Goal: Task Accomplishment & Management: Manage account settings

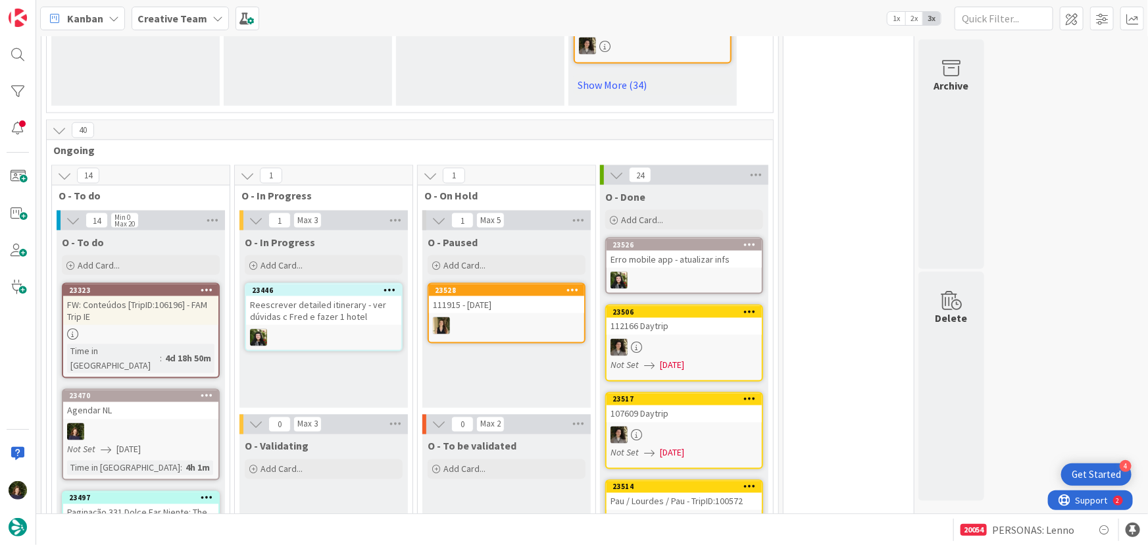
scroll to position [1094, 0]
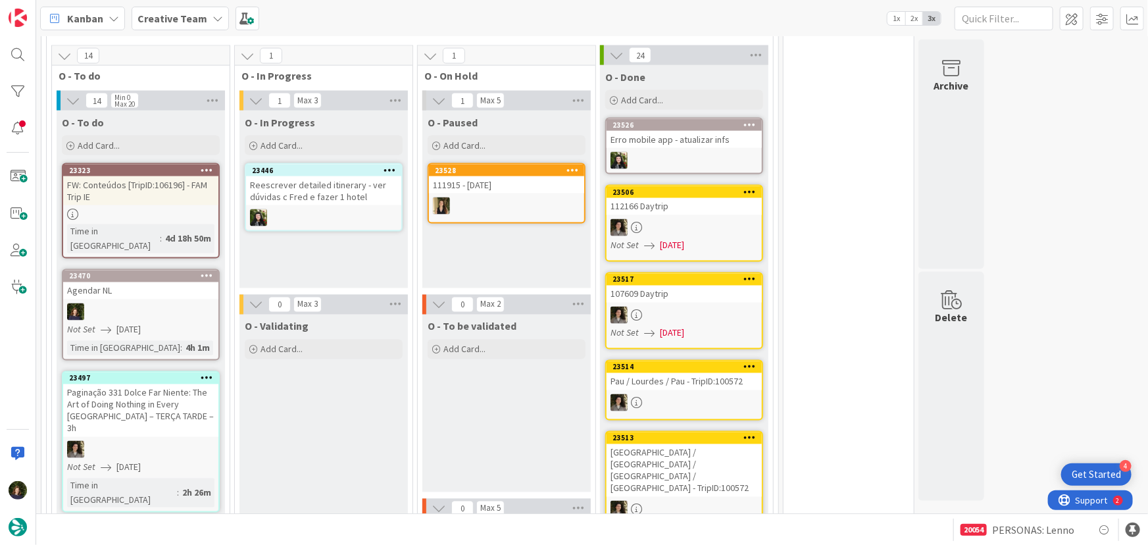
click at [125, 303] on div at bounding box center [140, 311] width 155 height 17
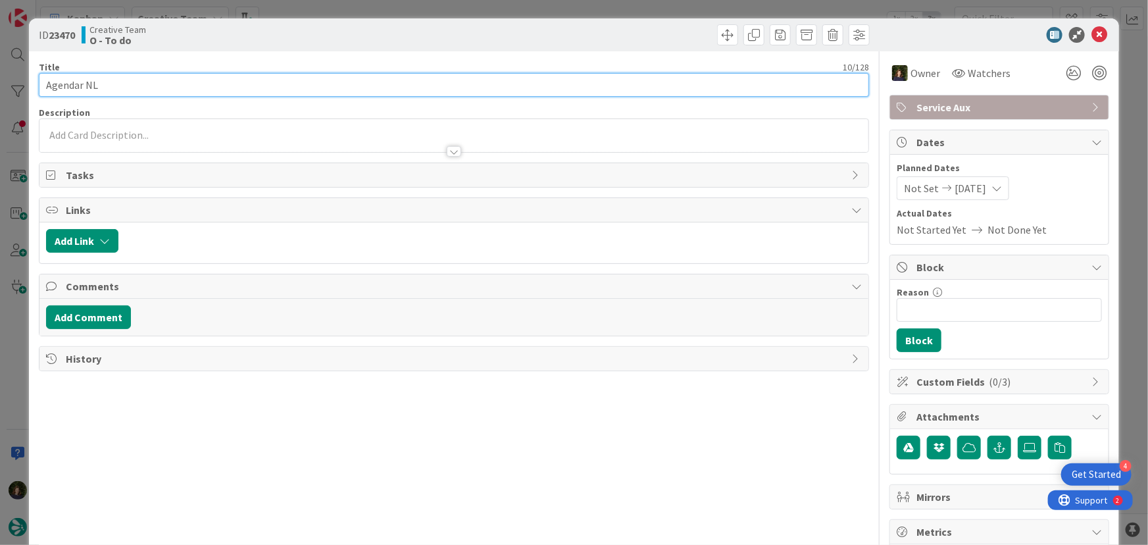
click at [134, 84] on input "Agendar NL" at bounding box center [454, 85] width 831 height 24
type input "Agendar NL (terça de manhã)"
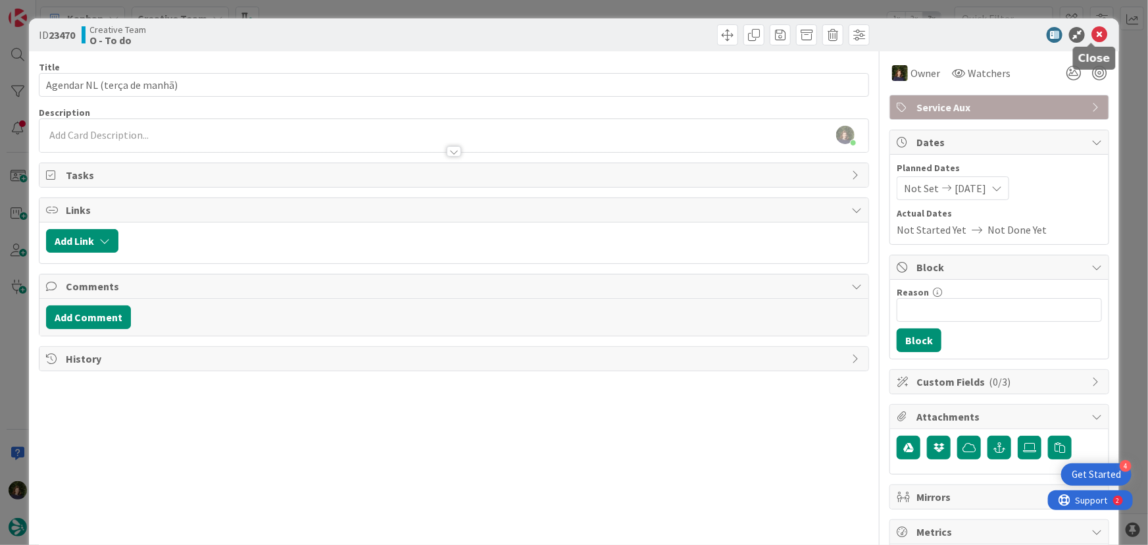
click at [1092, 32] on icon at bounding box center [1100, 35] width 16 height 16
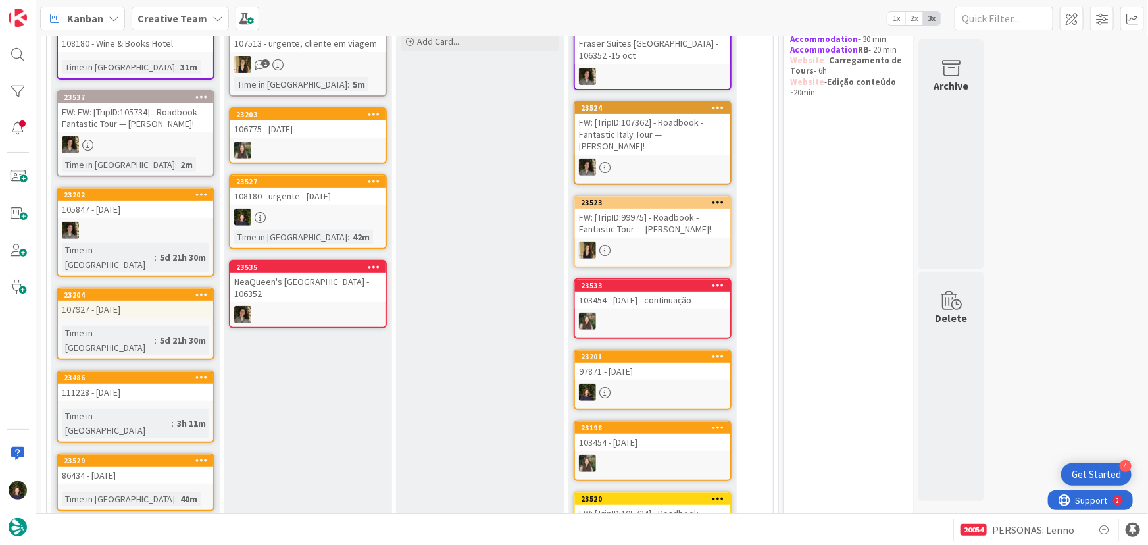
click at [290, 222] on div at bounding box center [307, 217] width 155 height 17
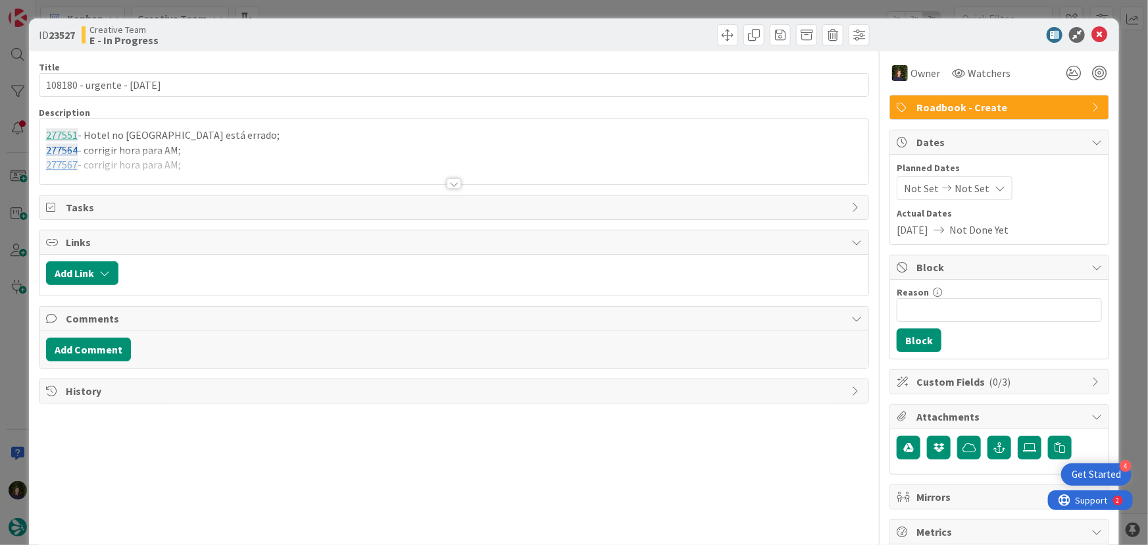
click at [221, 168] on div at bounding box center [454, 168] width 830 height 34
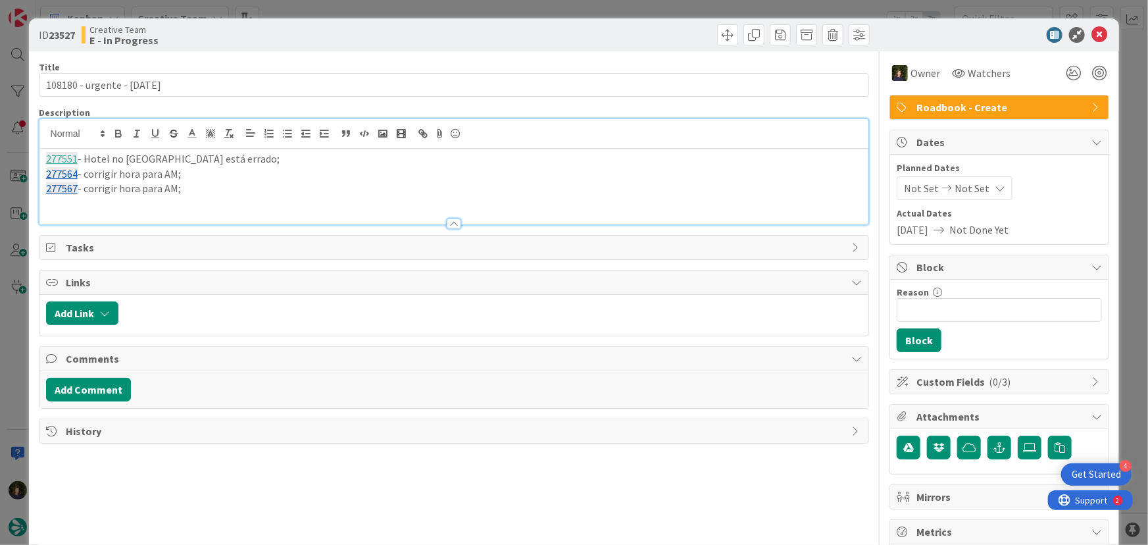
click at [205, 186] on p "277567 - corrigir hora para AM;" at bounding box center [454, 188] width 817 height 15
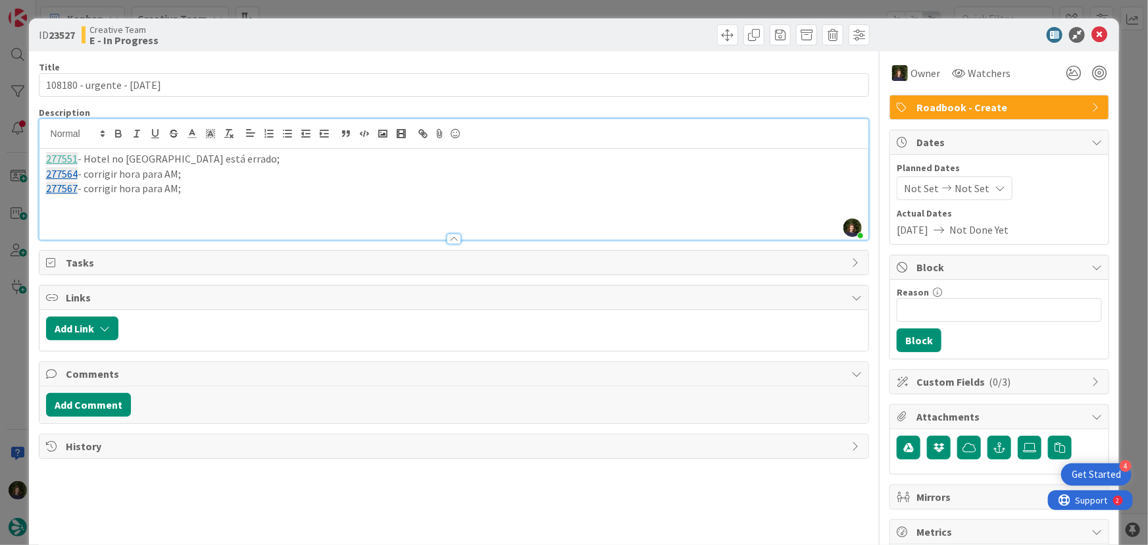
paste div
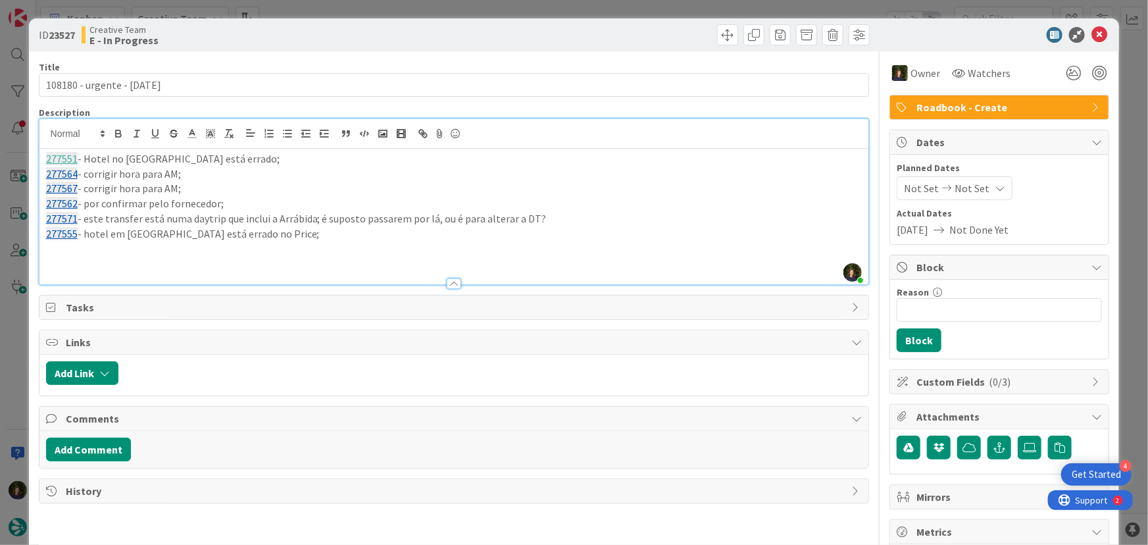
scroll to position [112, 0]
click at [1092, 38] on icon at bounding box center [1100, 35] width 16 height 16
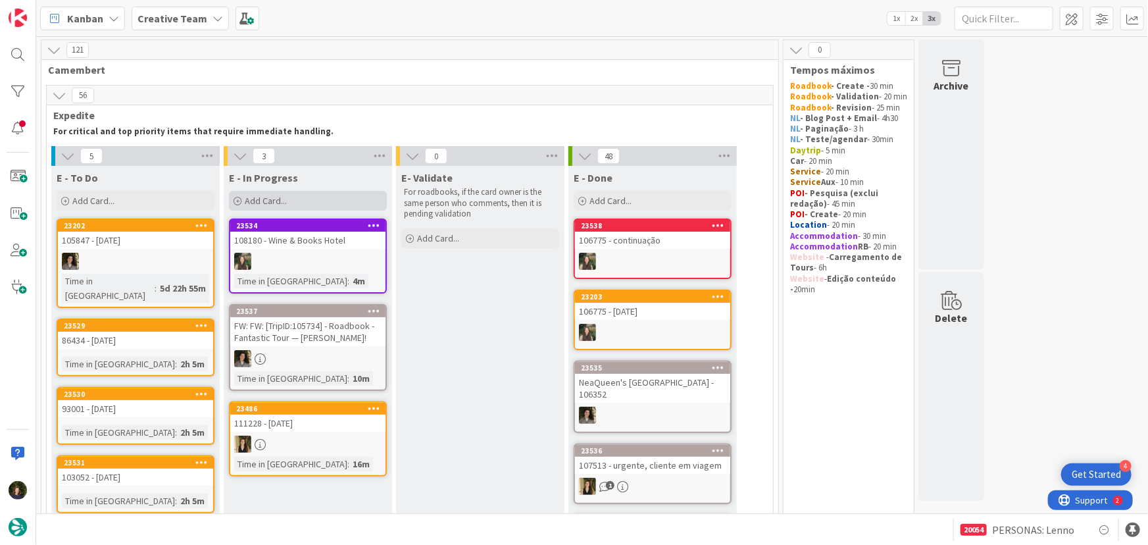
click at [295, 202] on div "Add Card..." at bounding box center [308, 201] width 158 height 20
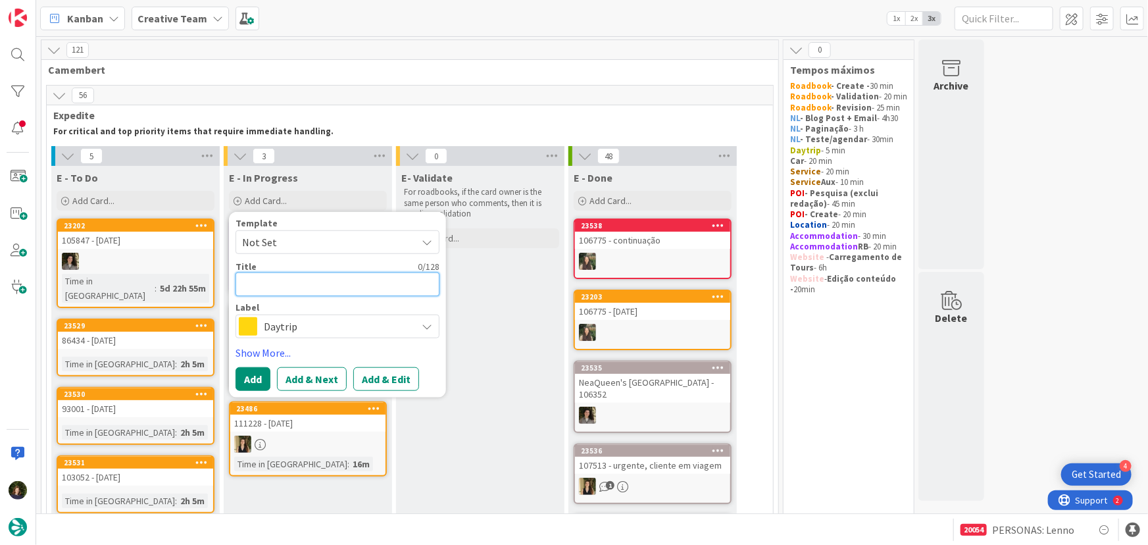
click at [274, 284] on textarea at bounding box center [338, 284] width 204 height 24
type textarea "x"
type textarea "1"
type textarea "x"
type textarea "10"
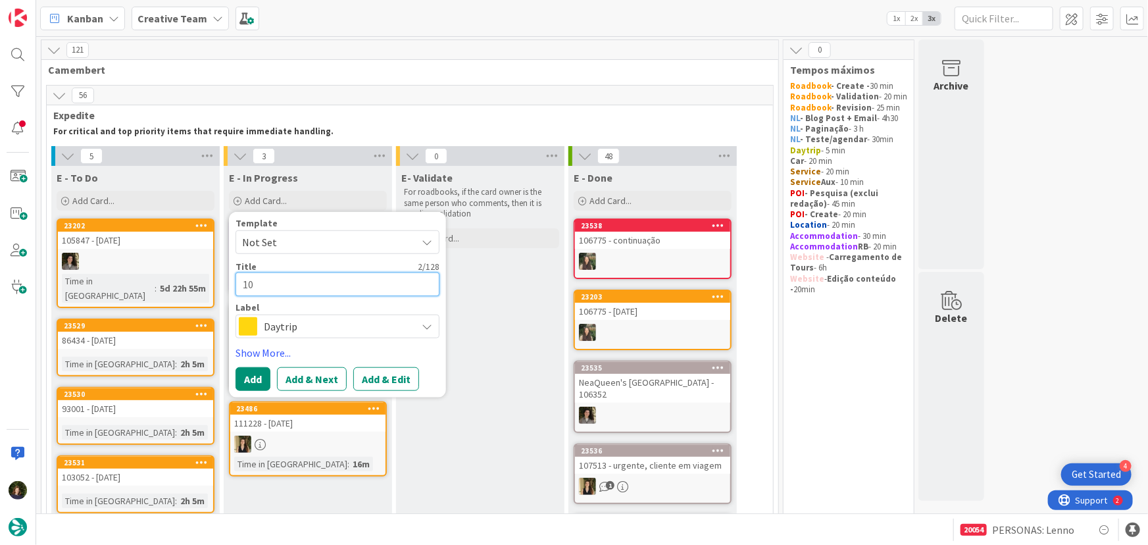
type textarea "x"
type textarea "108"
type textarea "x"
type textarea "1081"
type textarea "x"
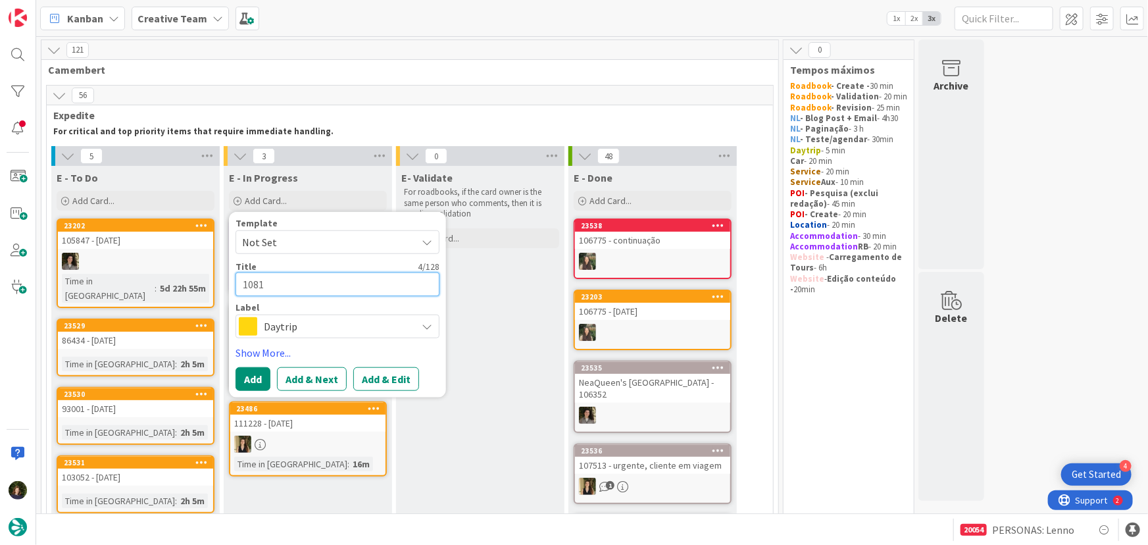
type textarea "10818"
type textarea "x"
type textarea "108180"
type textarea "x"
type textarea "108180"
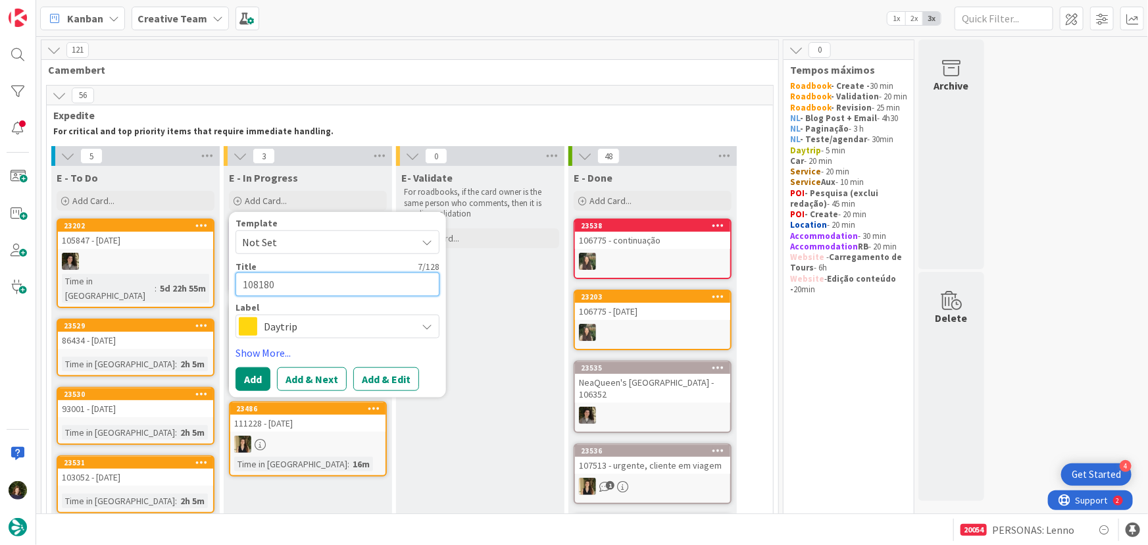
type textarea "x"
type textarea "108180 -"
type textarea "x"
type textarea "108180 -"
type textarea "x"
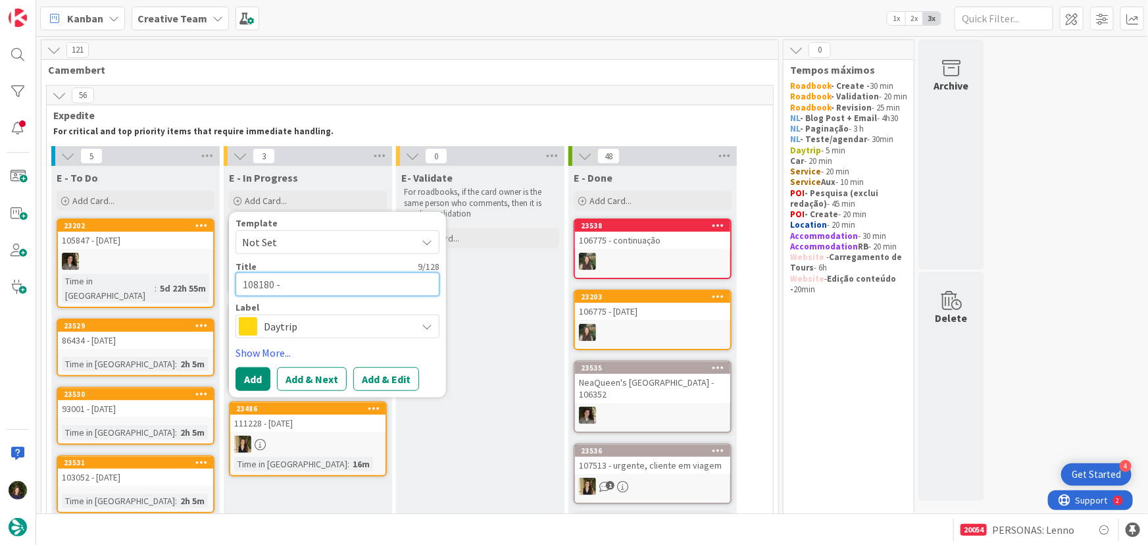
type textarea "108180 - T"
type textarea "x"
type textarea "108180 - Tu"
type textarea "x"
type textarea "108180 - Tuk"
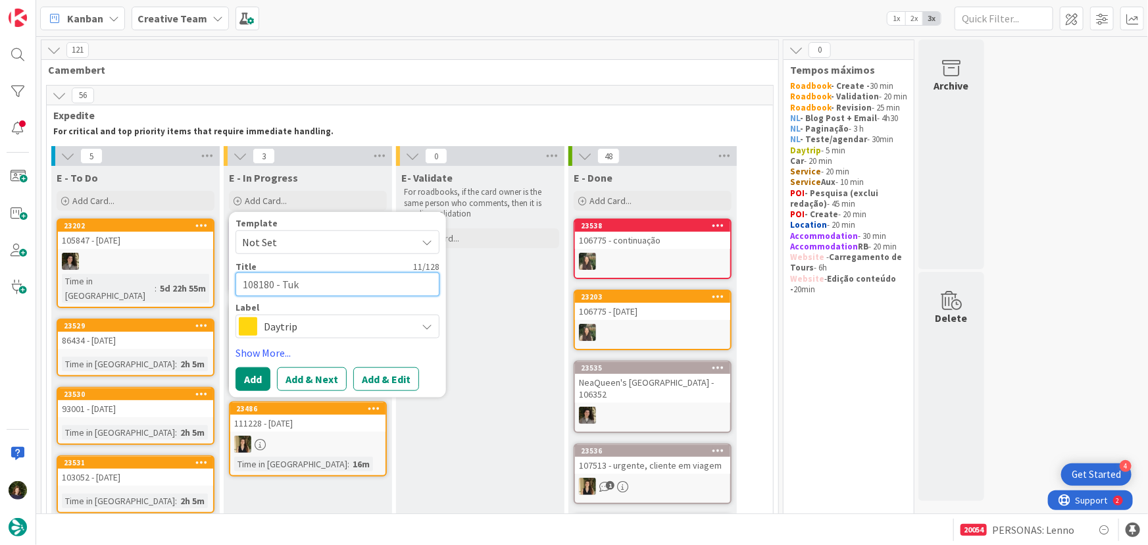
type textarea "x"
type textarea "108180 - Tuka"
type textarea "x"
type textarea "108180 - Tukan"
type textarea "x"
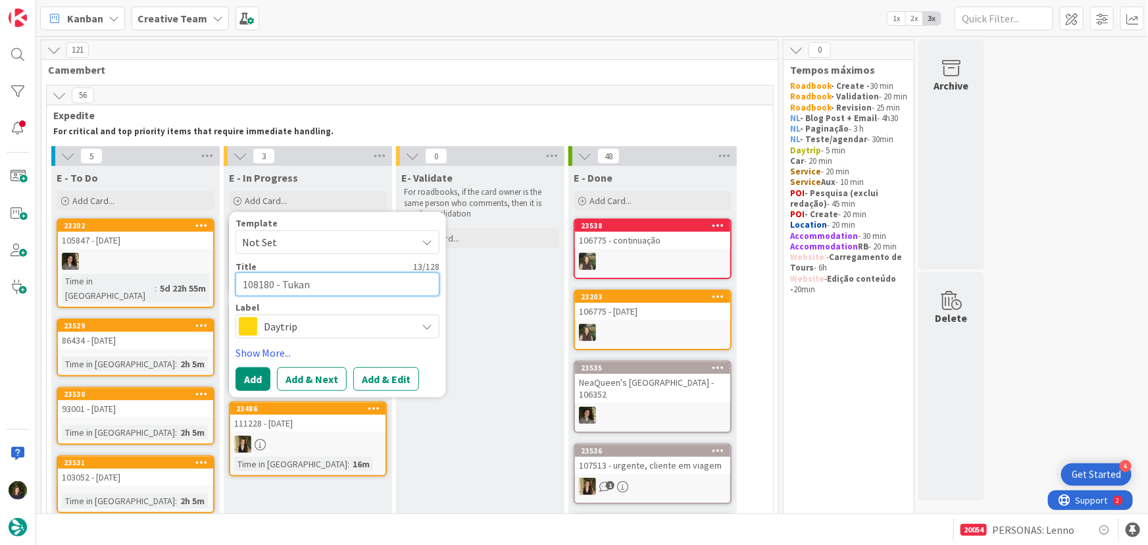
type textarea "108180 - Tukano"
type textarea "x"
type textarea "108180 - Tukano"
type textarea "x"
type textarea "108180 - Tukano t"
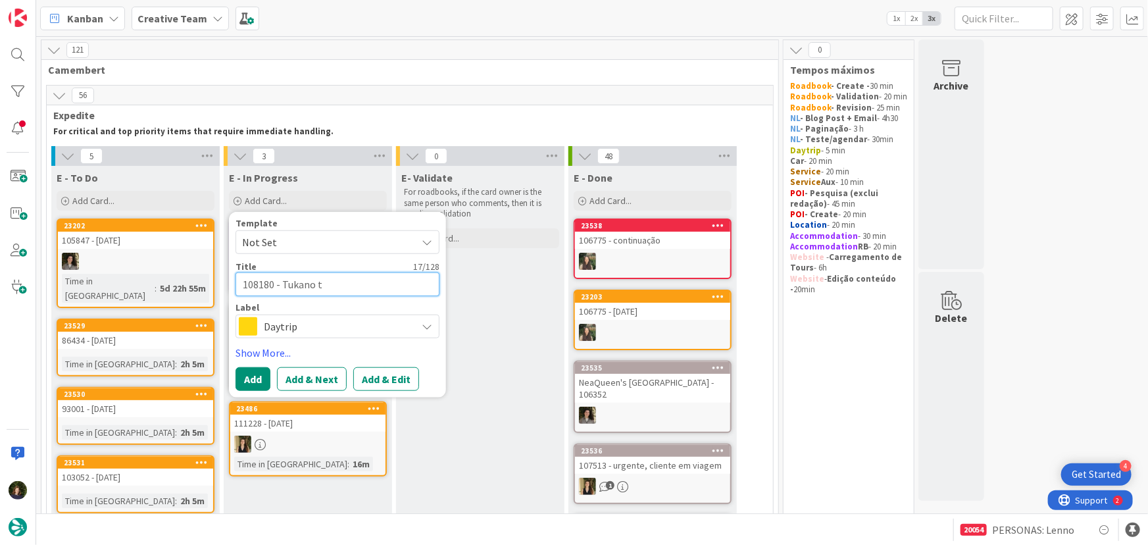
type textarea "x"
type textarea "108180 - Tukano to"
type textarea "x"
type textarea "108180 - Tukano tou"
type textarea "x"
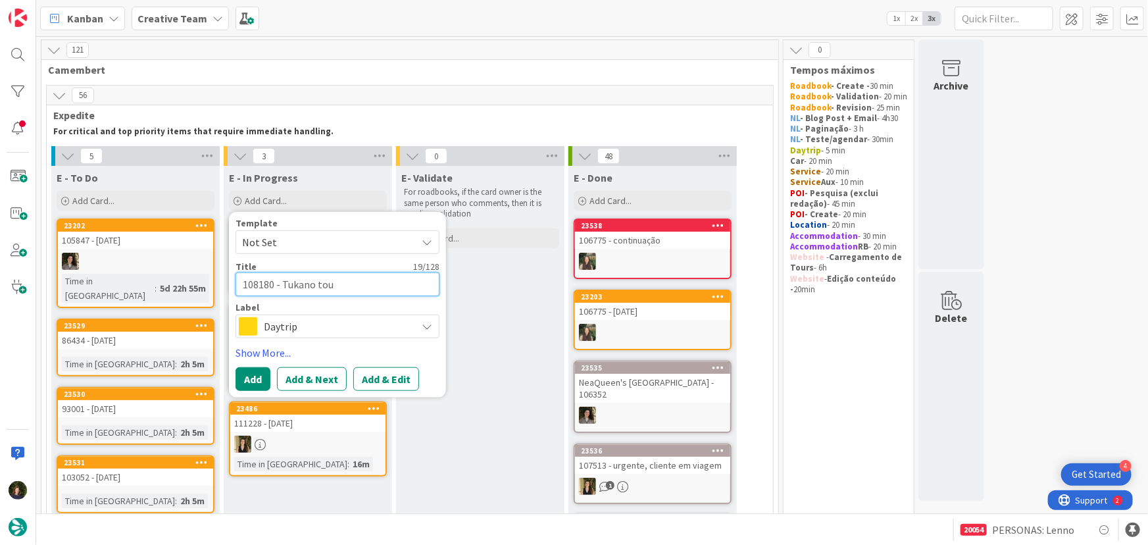
type textarea "108180 - Tukano tour"
type textarea "x"
type textarea "108180 - Tukano tours"
type textarea "x"
type textarea "108180 - Tukano tours"
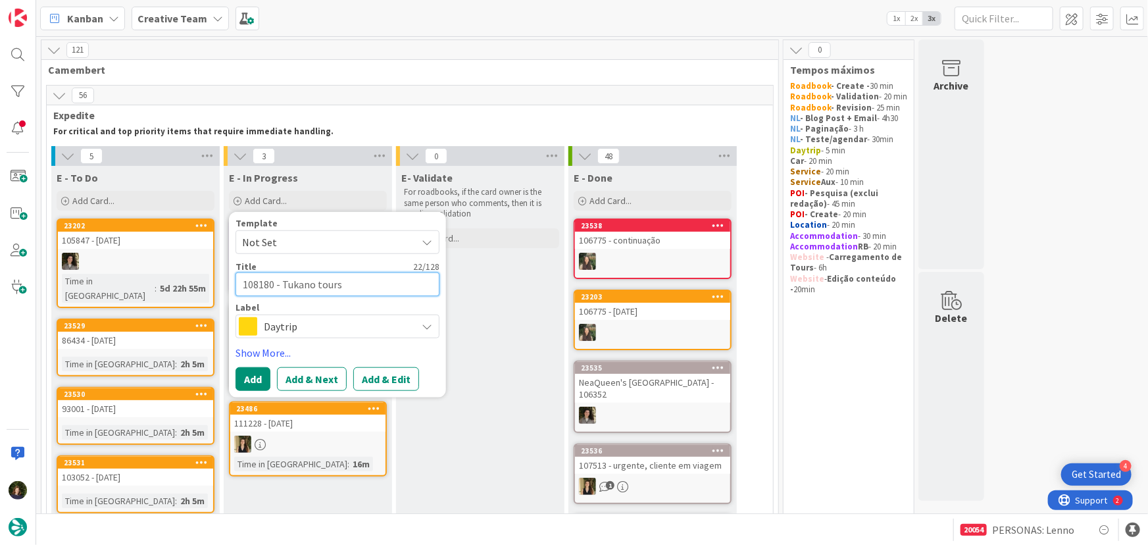
type textarea "x"
type textarea "108180 - Tukano tours S"
type textarea "x"
type textarea "108180 - Tukano tours Su"
type textarea "x"
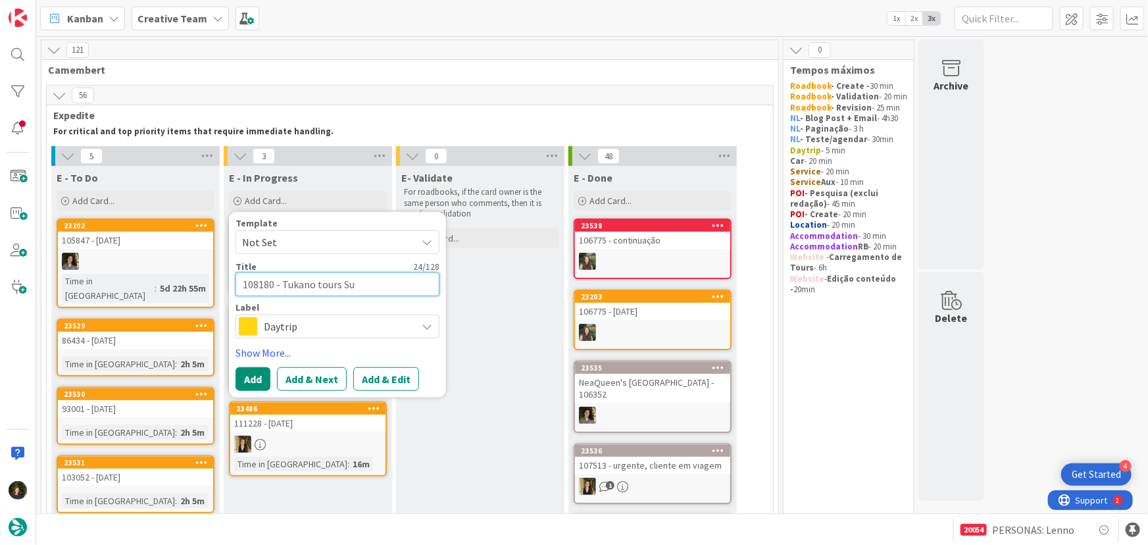
type textarea "108180 - Tukano tours Sup"
type textarea "x"
type textarea "108180 - Tukano tours Supp"
type textarea "x"
type textarea "108180 - Tukano tours Suppl"
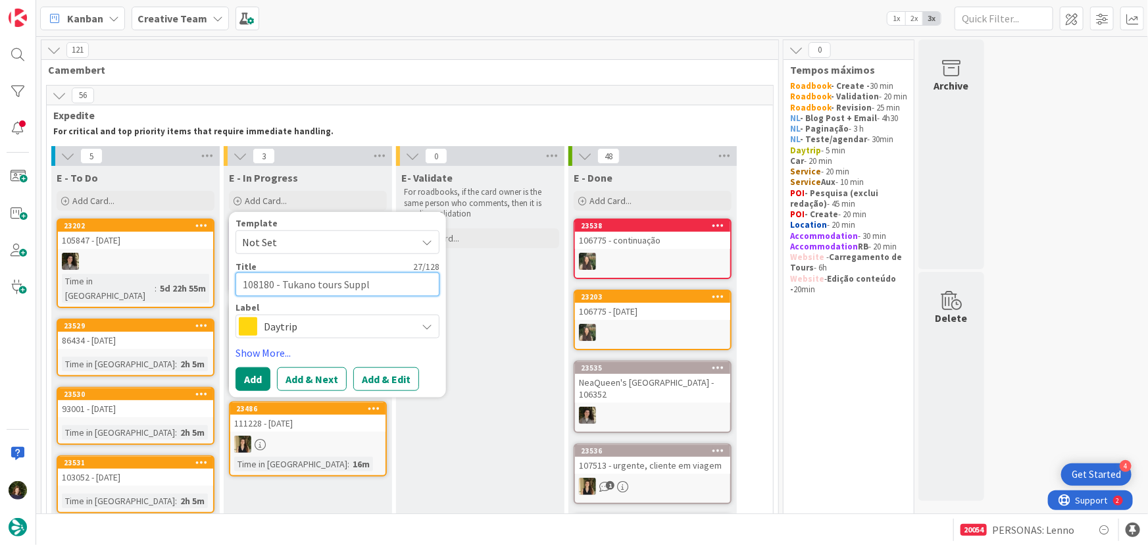
type textarea "x"
type textarea "108180 - Tukano tours Suppli"
type textarea "x"
type textarea "108180 - Tukano tours Supplie"
type textarea "x"
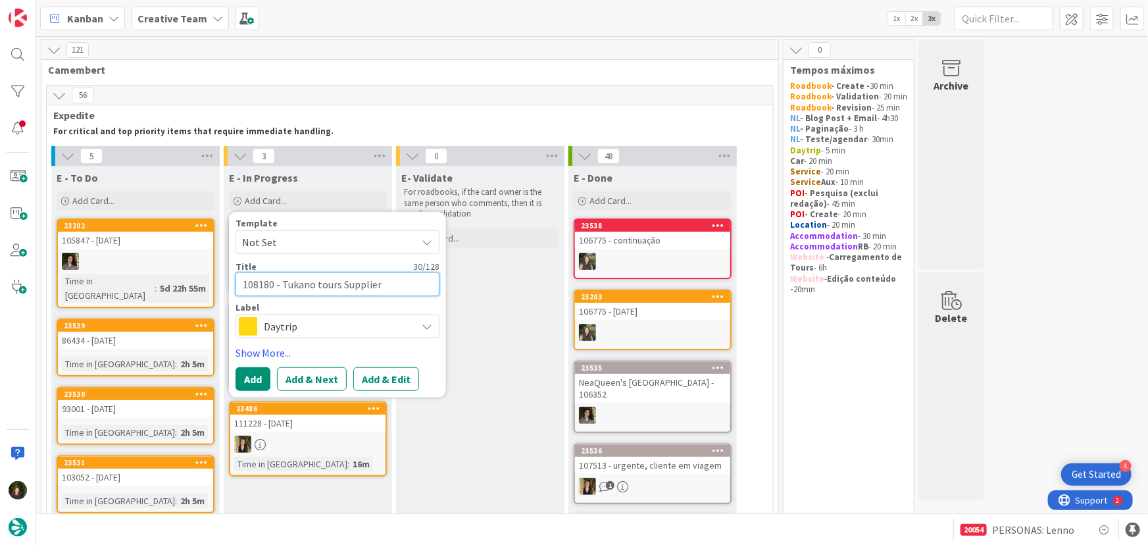
type textarea "108180 - Tukano tours Supplier"
click at [278, 328] on span "Daytrip" at bounding box center [337, 326] width 146 height 18
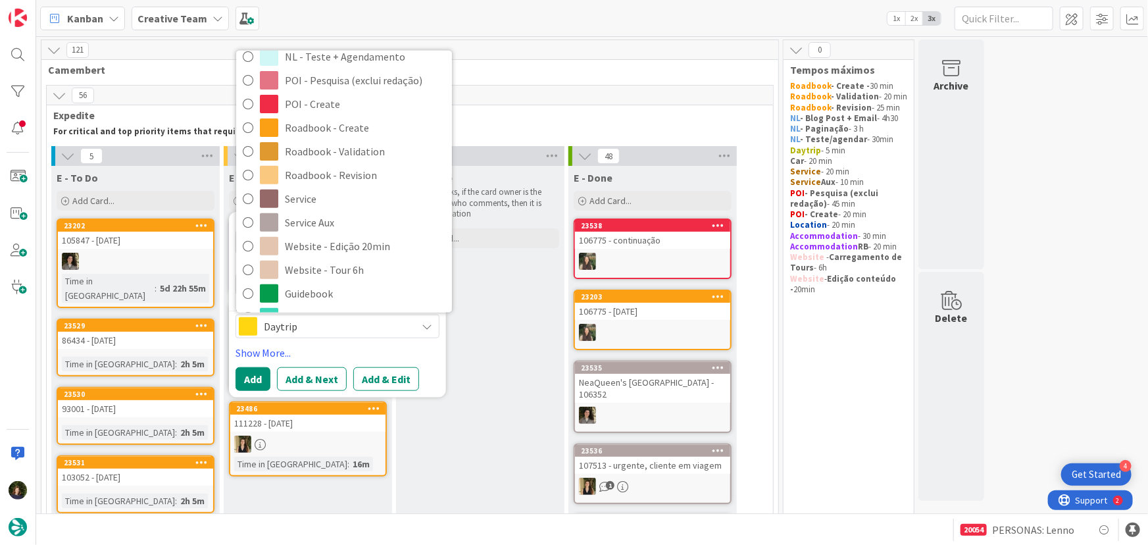
scroll to position [239, 0]
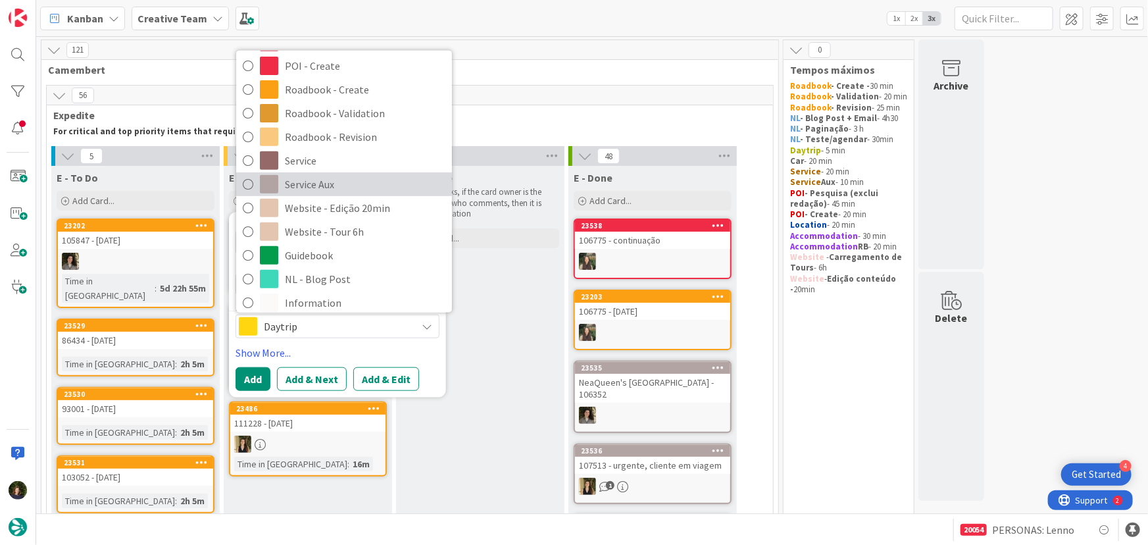
click at [330, 185] on span "Service Aux" at bounding box center [365, 184] width 161 height 20
type textarea "x"
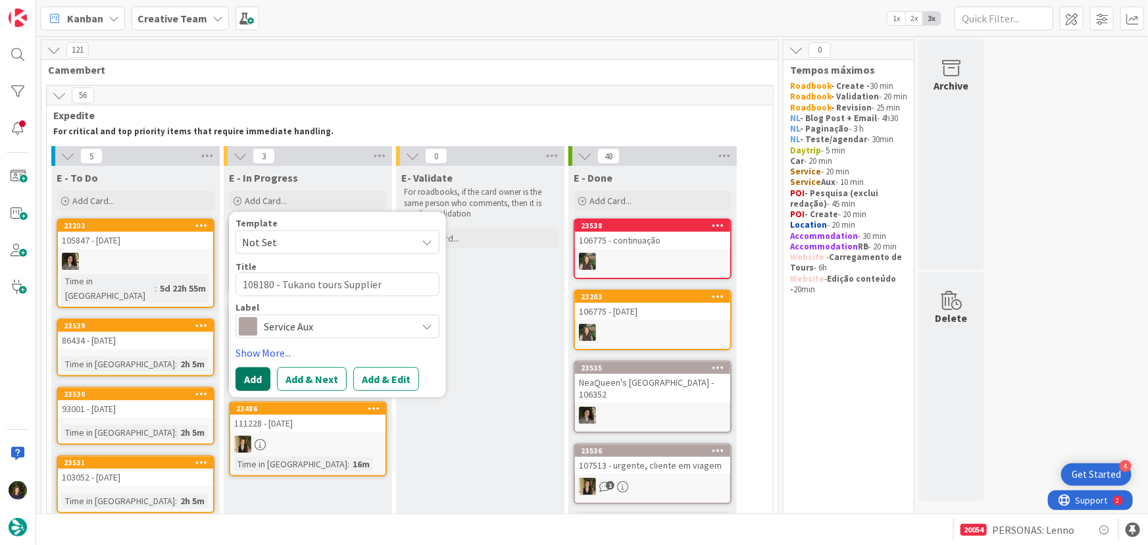
click at [247, 376] on button "Add" at bounding box center [253, 379] width 35 height 24
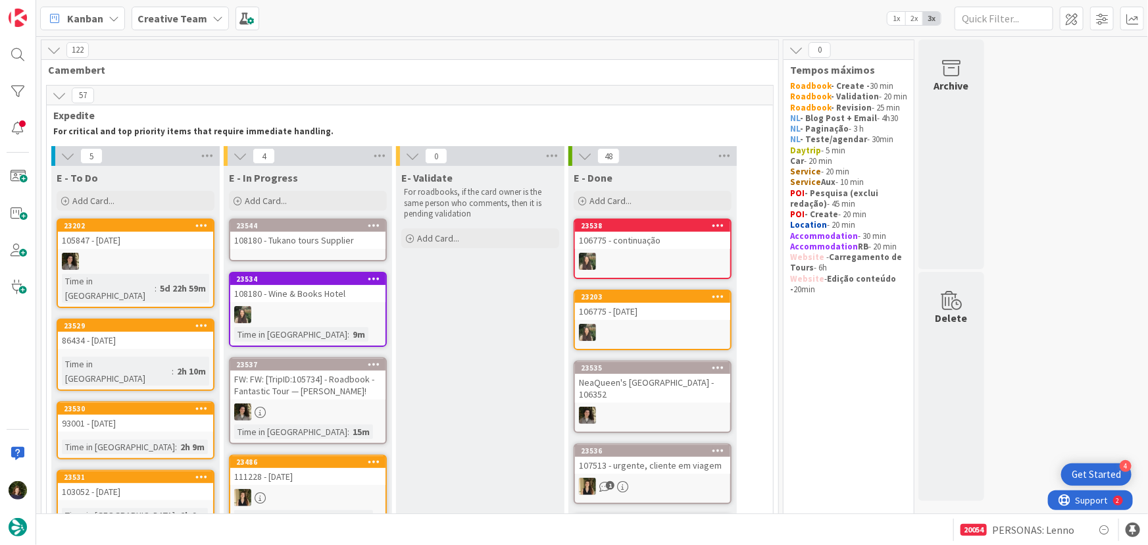
click at [267, 259] on link "23544 108180 - Tukano tours Supplier" at bounding box center [308, 239] width 158 height 43
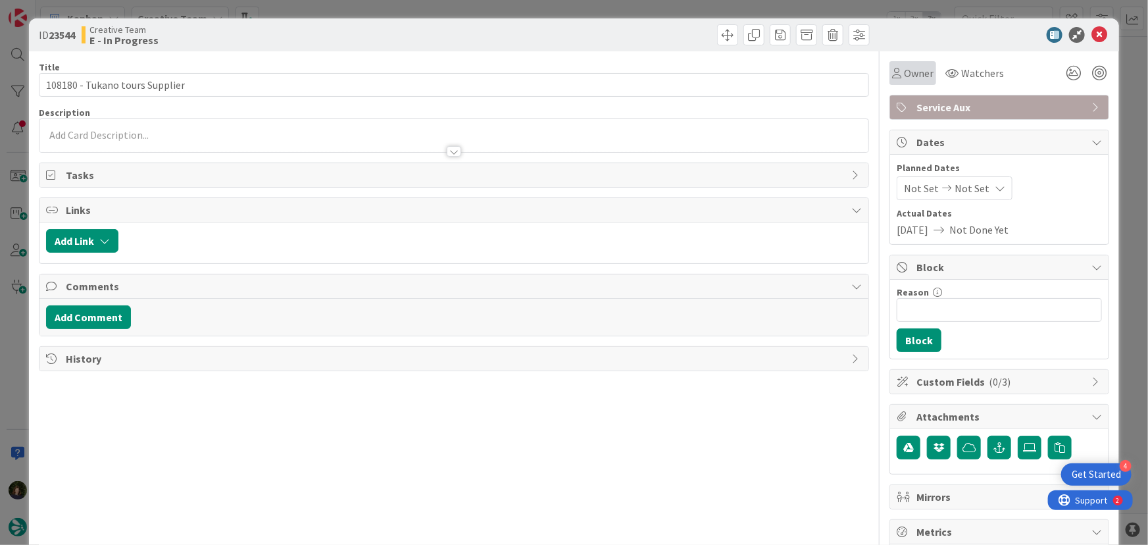
click at [919, 72] on span "Owner" at bounding box center [919, 73] width 30 height 16
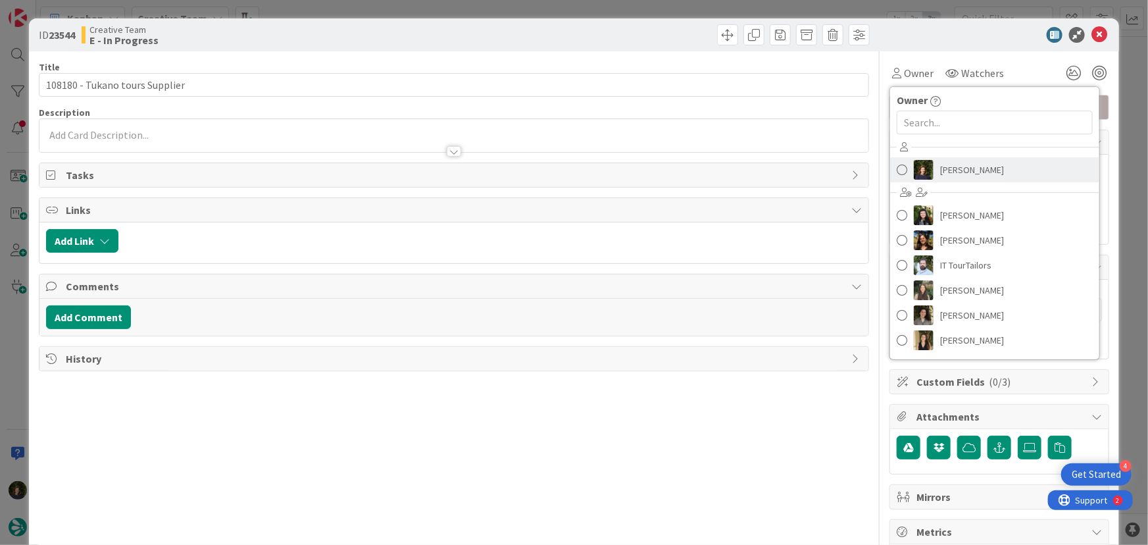
click at [977, 179] on span "[PERSON_NAME]" at bounding box center [972, 170] width 64 height 20
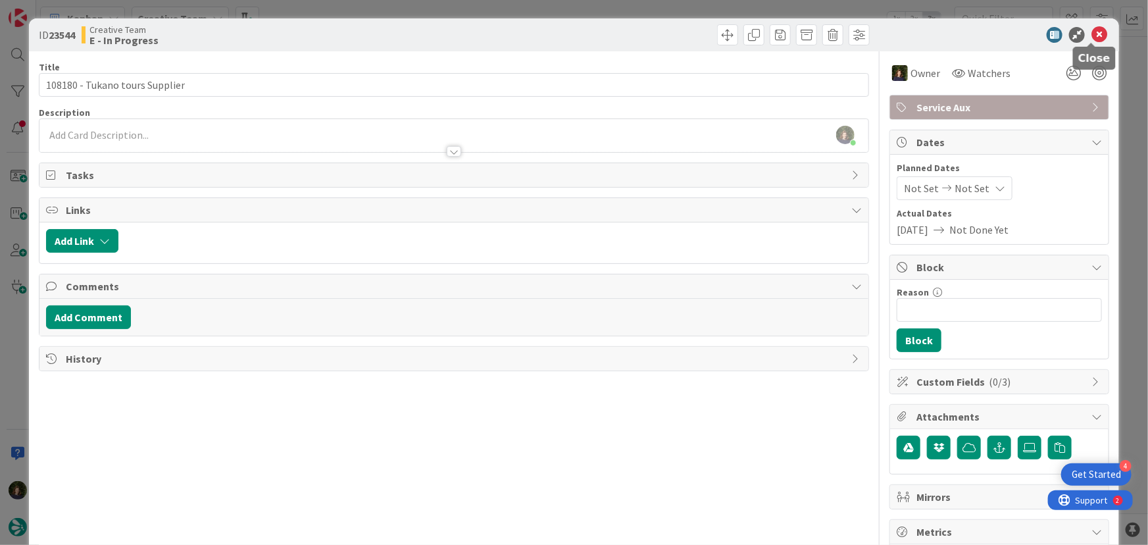
click at [1092, 37] on icon at bounding box center [1100, 35] width 16 height 16
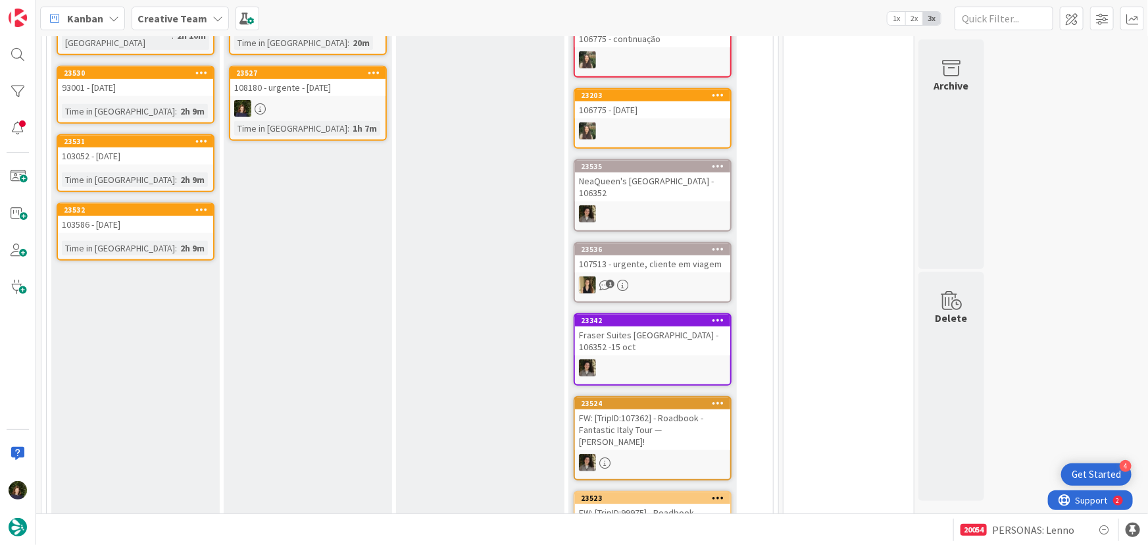
scroll to position [190, 0]
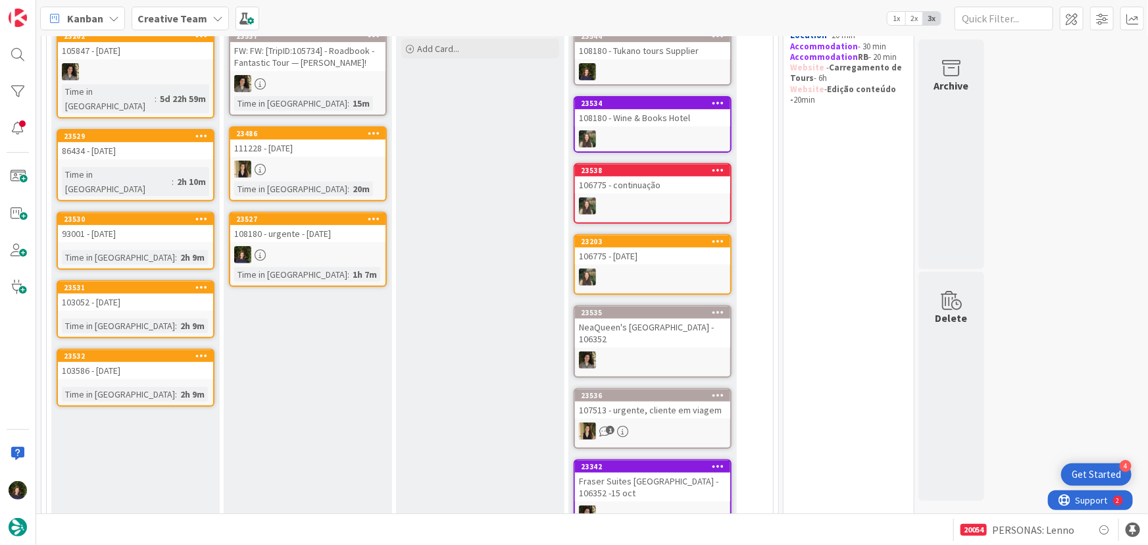
click at [300, 251] on div at bounding box center [307, 254] width 155 height 17
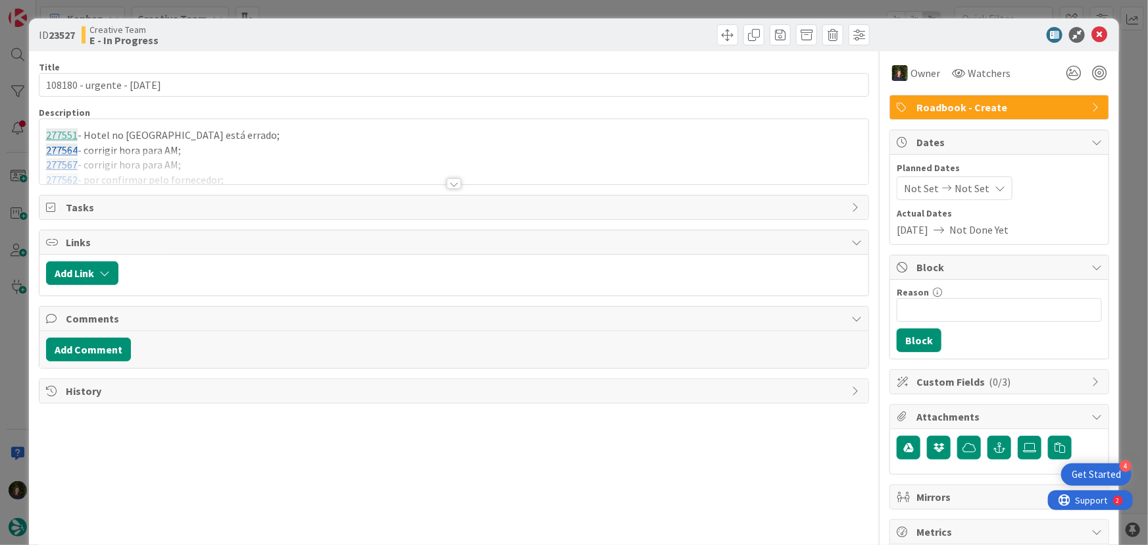
click at [447, 180] on div at bounding box center [454, 183] width 14 height 11
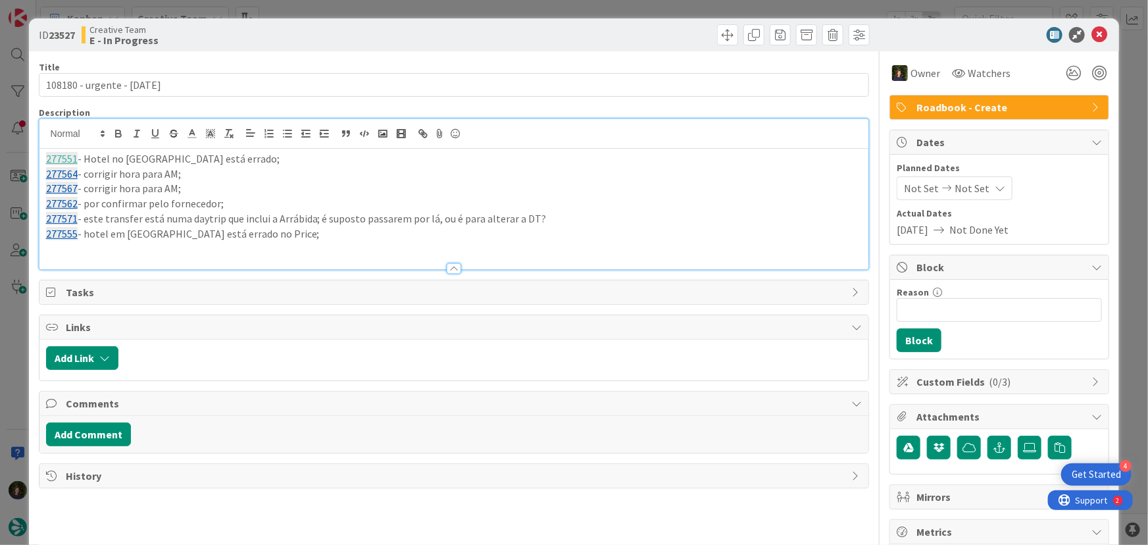
click at [268, 231] on p "277555 - hotel em [GEOGRAPHIC_DATA] está errado no Price;" at bounding box center [454, 233] width 817 height 15
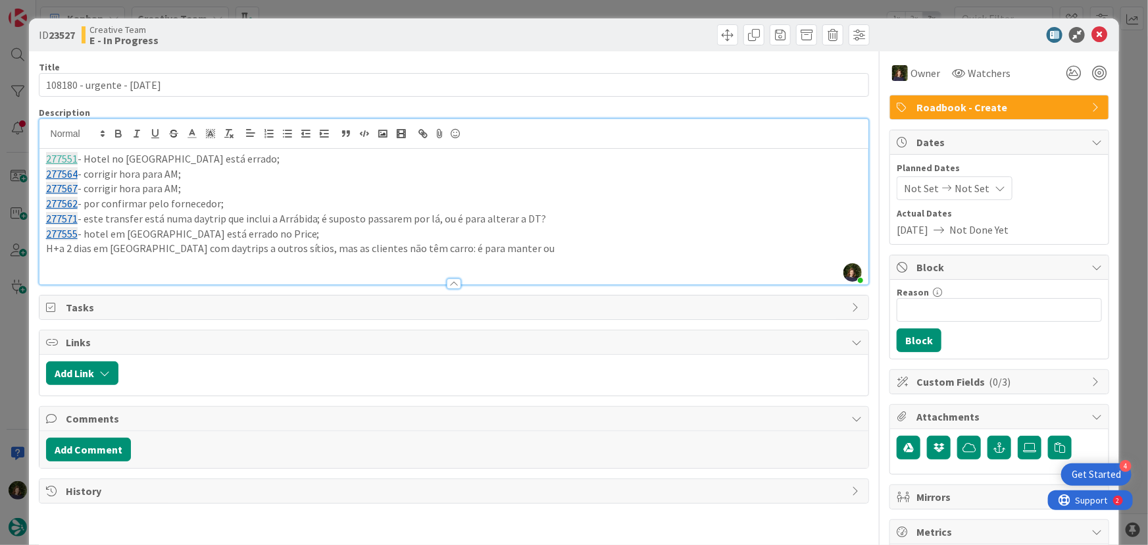
click at [63, 249] on p "H+a 2 dias em [GEOGRAPHIC_DATA] com daytrips a outros sítios, mas as clientes n…" at bounding box center [454, 248] width 817 height 15
click at [485, 253] on p "Há 2 dias em [GEOGRAPHIC_DATA] com daytrips a outros sítios, mas as clientes nã…" at bounding box center [454, 248] width 817 height 15
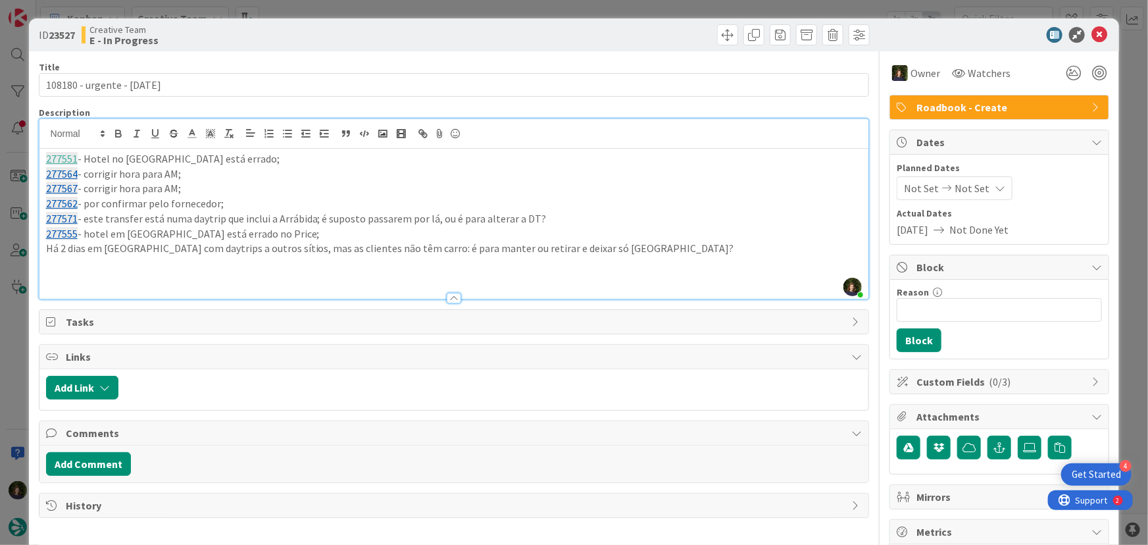
scroll to position [105, 0]
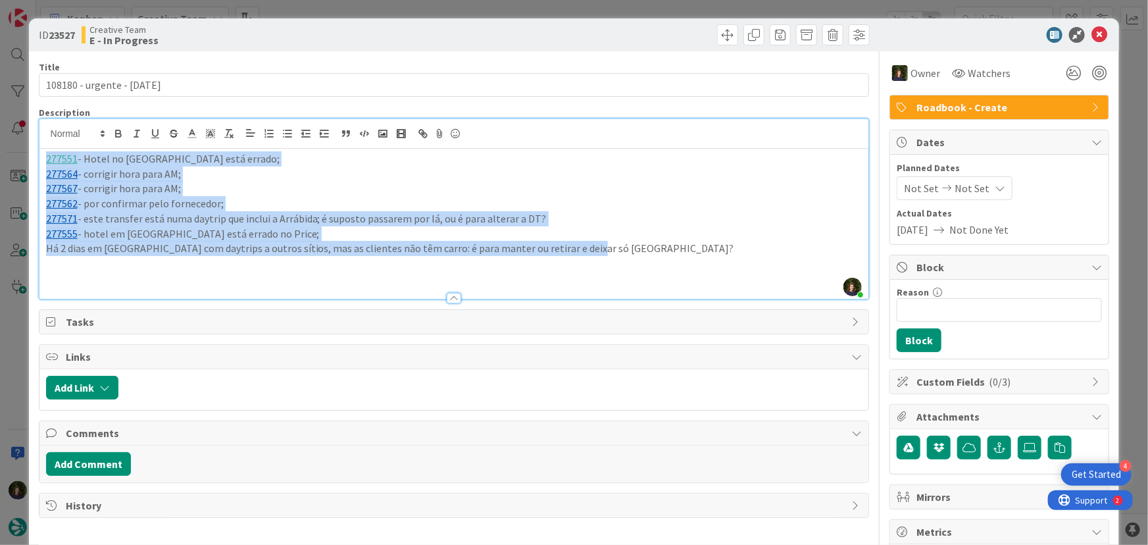
drag, startPoint x: 581, startPoint y: 250, endPoint x: 38, endPoint y: 164, distance: 550.4
click at [38, 164] on div "ID 23527 Creative Team E - In Progress Title 25 / 128 108180 - urgente - [DATE]…" at bounding box center [574, 398] width 1091 height 760
copy div "277551 - [GEOGRAPHIC_DATA] está errado; 277564 - [GEOGRAPHIC_DATA] para AM; 277…"
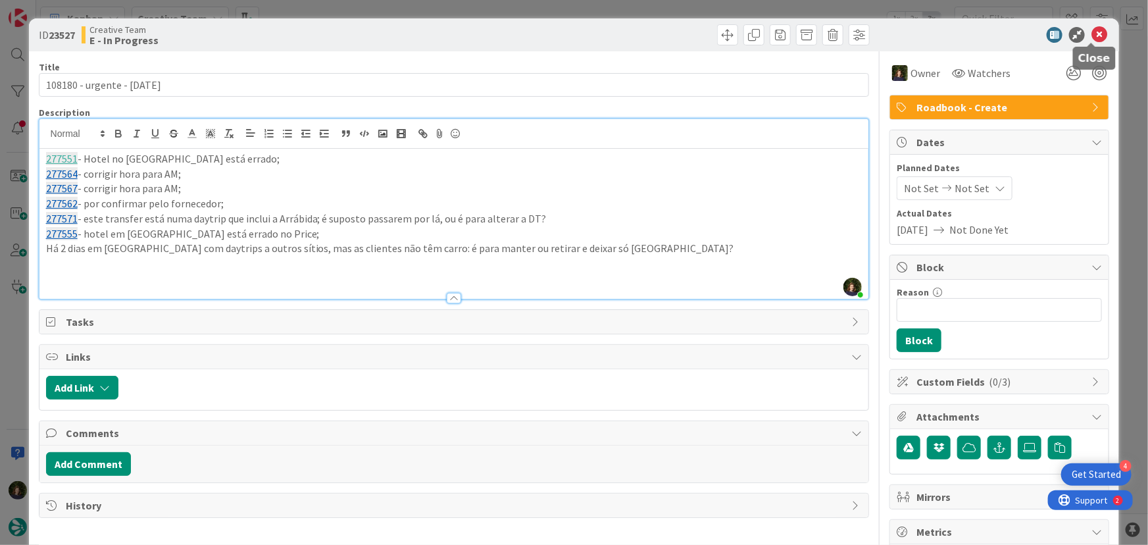
click at [1096, 29] on icon at bounding box center [1100, 35] width 16 height 16
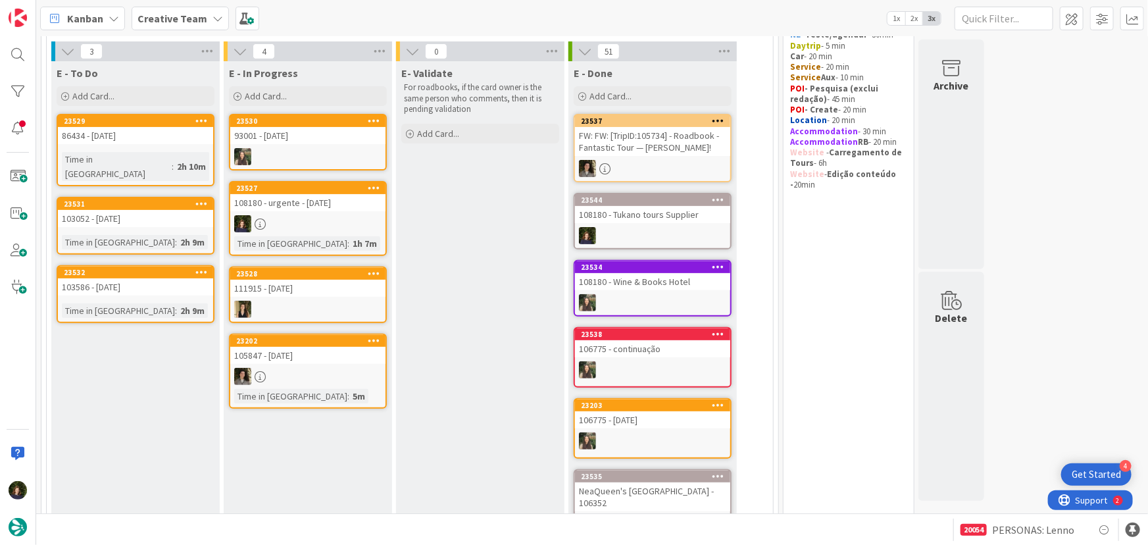
click at [297, 218] on div at bounding box center [307, 223] width 155 height 17
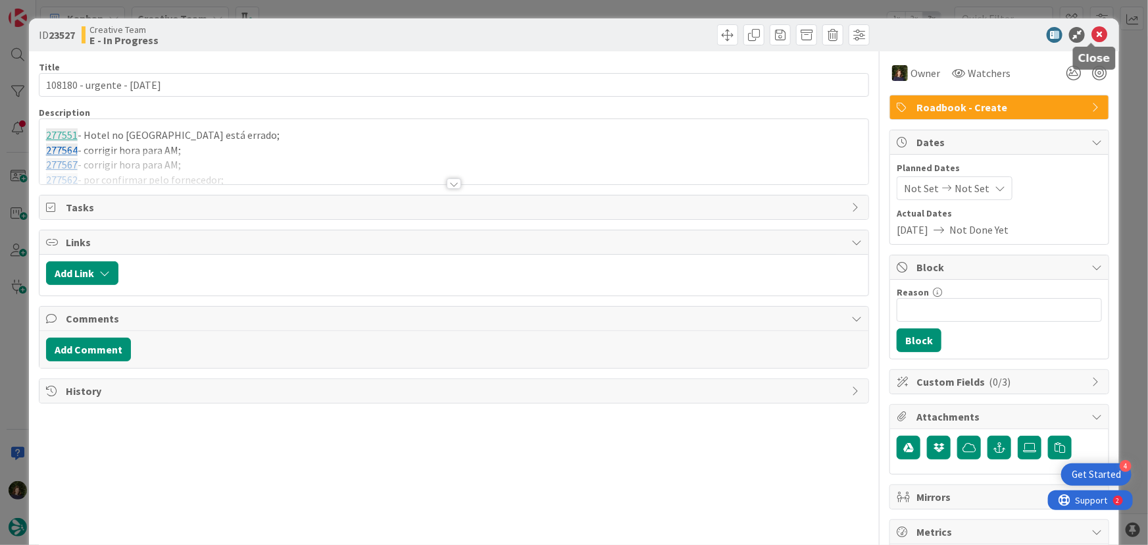
click at [1092, 35] on icon at bounding box center [1100, 35] width 16 height 16
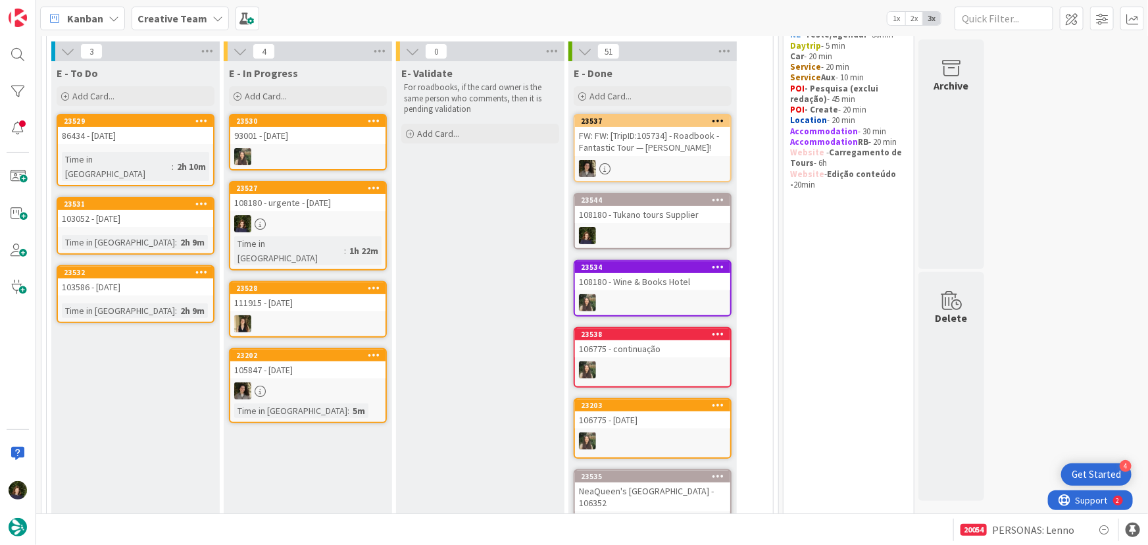
click at [390, 184] on div "E - In Progress Add Card... Template Not Set Title 0 / 128 Label Daytrip Accomm…" at bounding box center [308, 488] width 168 height 854
click at [380, 184] on div at bounding box center [374, 188] width 24 height 9
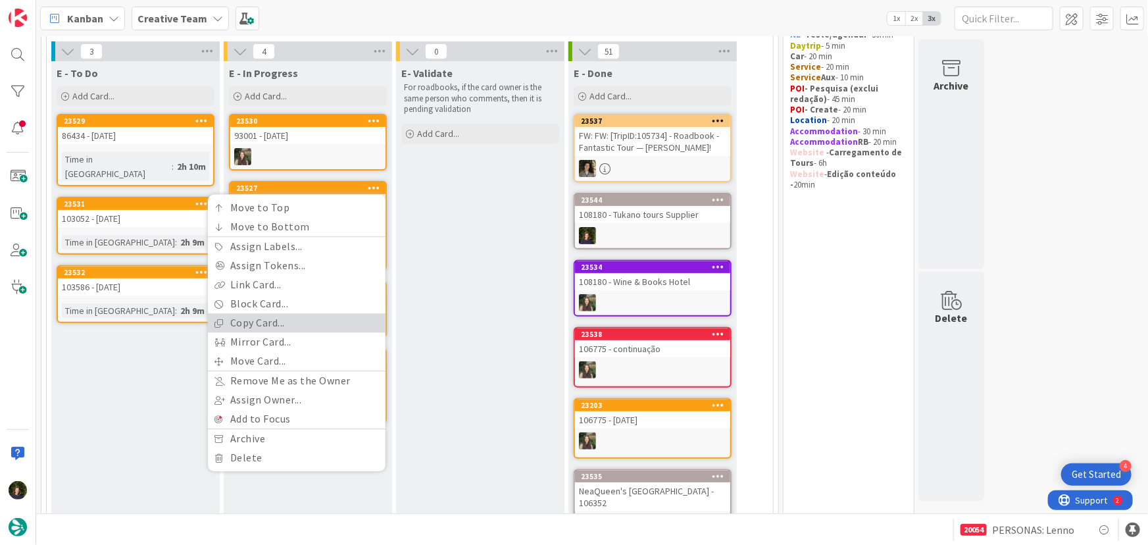
click at [295, 321] on link "Copy Card..." at bounding box center [297, 323] width 178 height 19
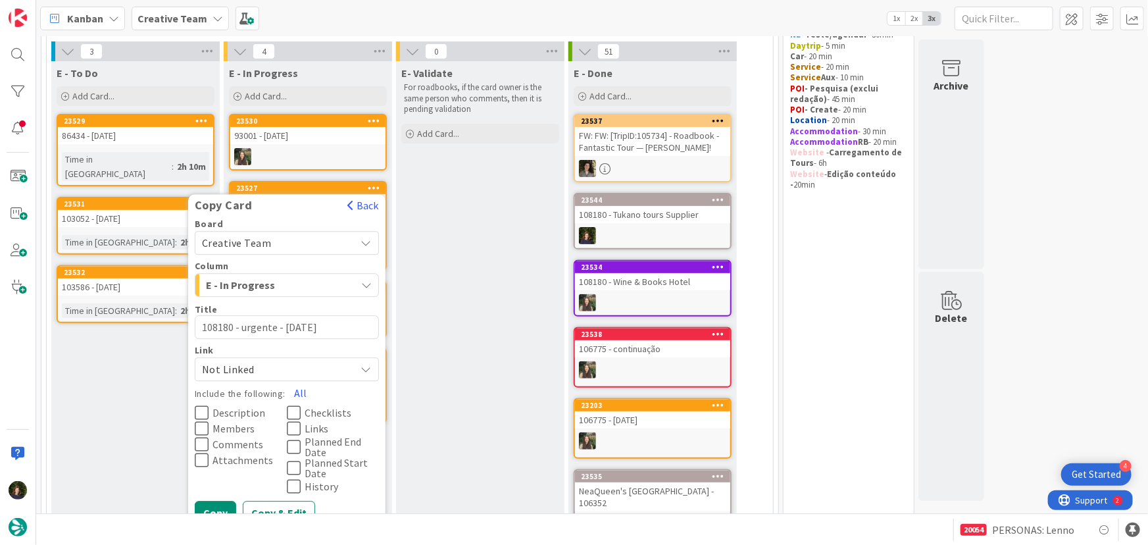
scroll to position [224, 0]
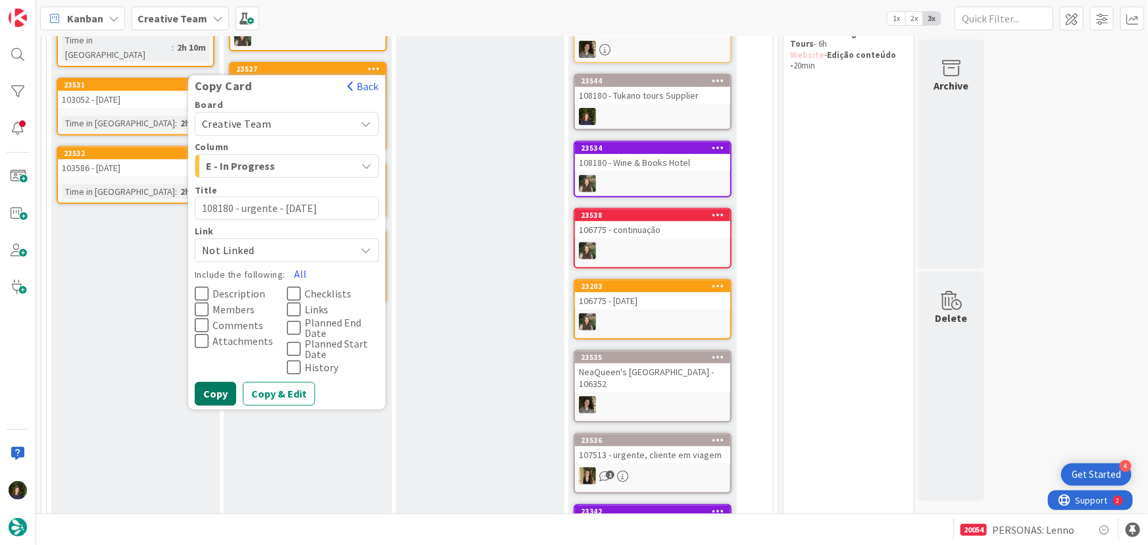
click at [213, 397] on button "Copy" at bounding box center [215, 394] width 41 height 24
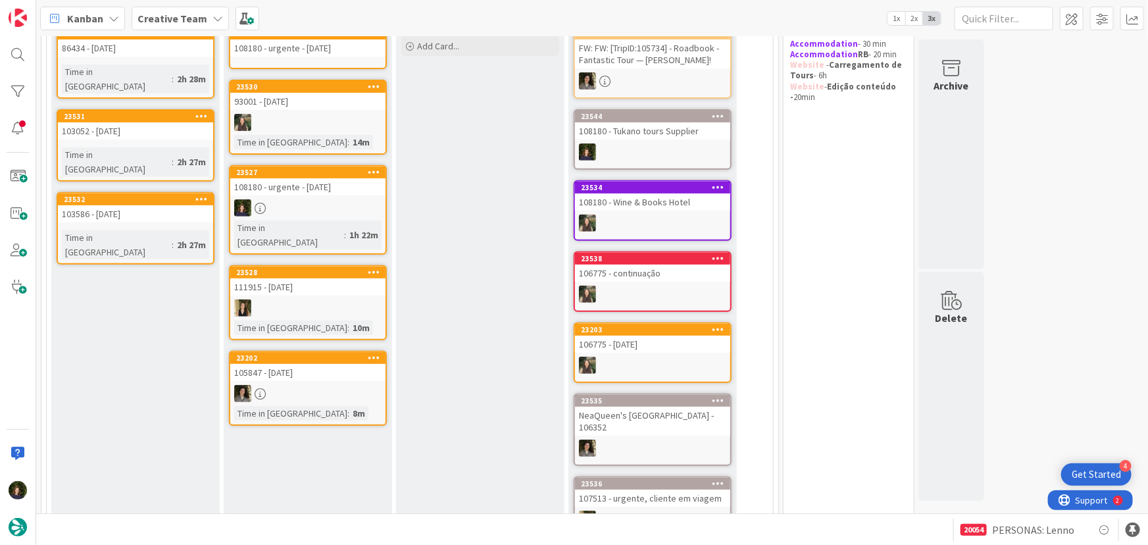
scroll to position [165, 0]
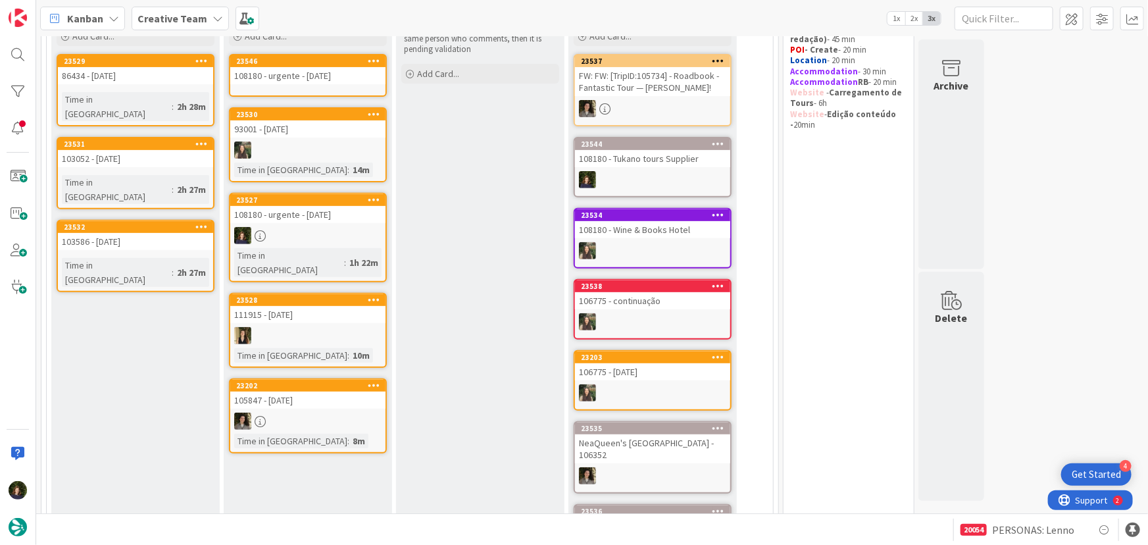
click at [345, 81] on div "108180 - urgente - [DATE]" at bounding box center [307, 75] width 155 height 17
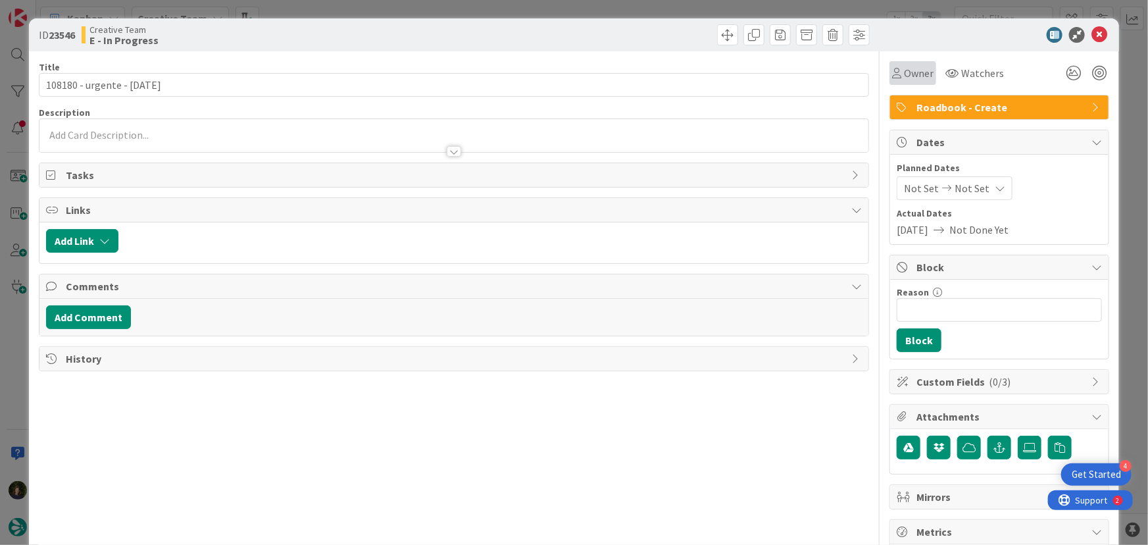
click at [905, 70] on span "Owner" at bounding box center [919, 73] width 30 height 16
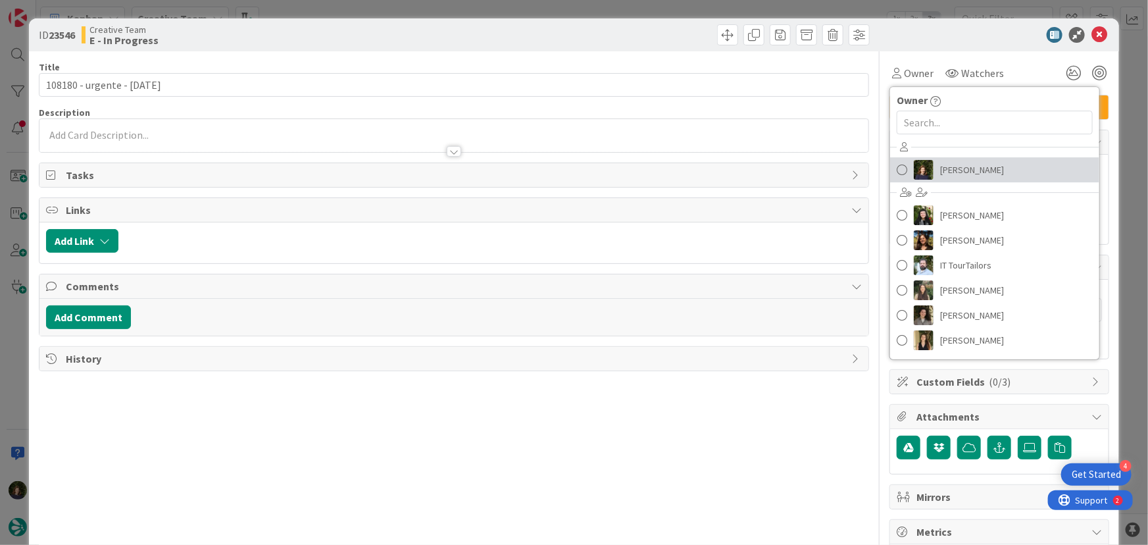
click at [951, 163] on span "[PERSON_NAME]" at bounding box center [972, 170] width 64 height 20
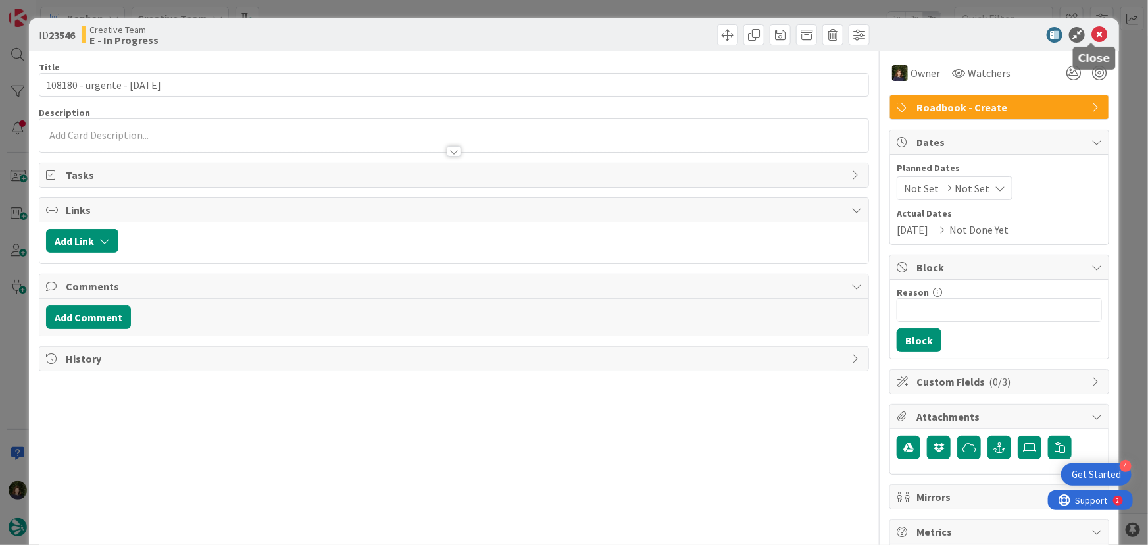
click at [1094, 36] on icon at bounding box center [1100, 35] width 16 height 16
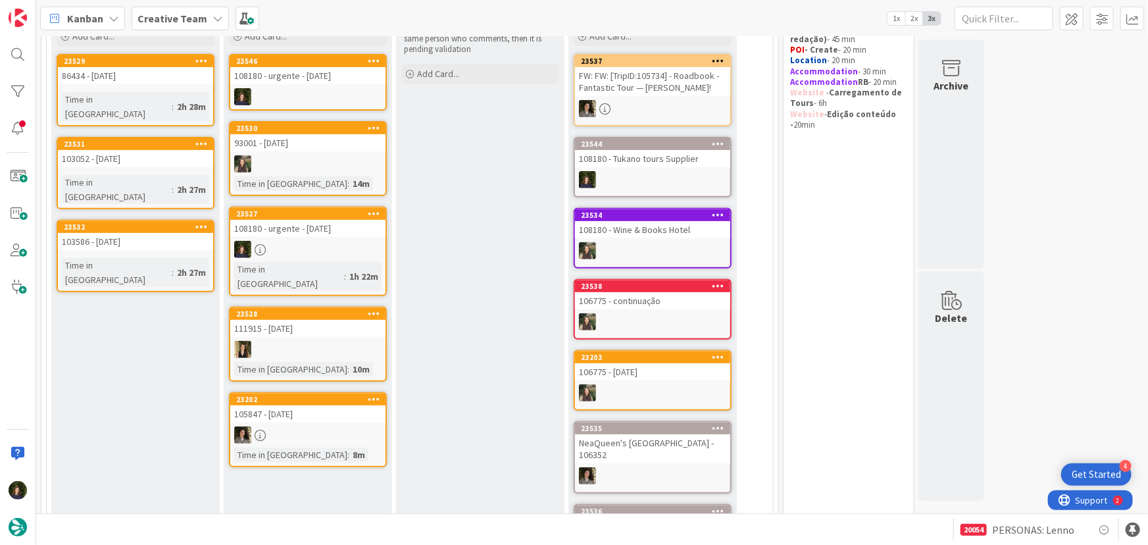
click at [375, 213] on icon at bounding box center [374, 213] width 13 height 9
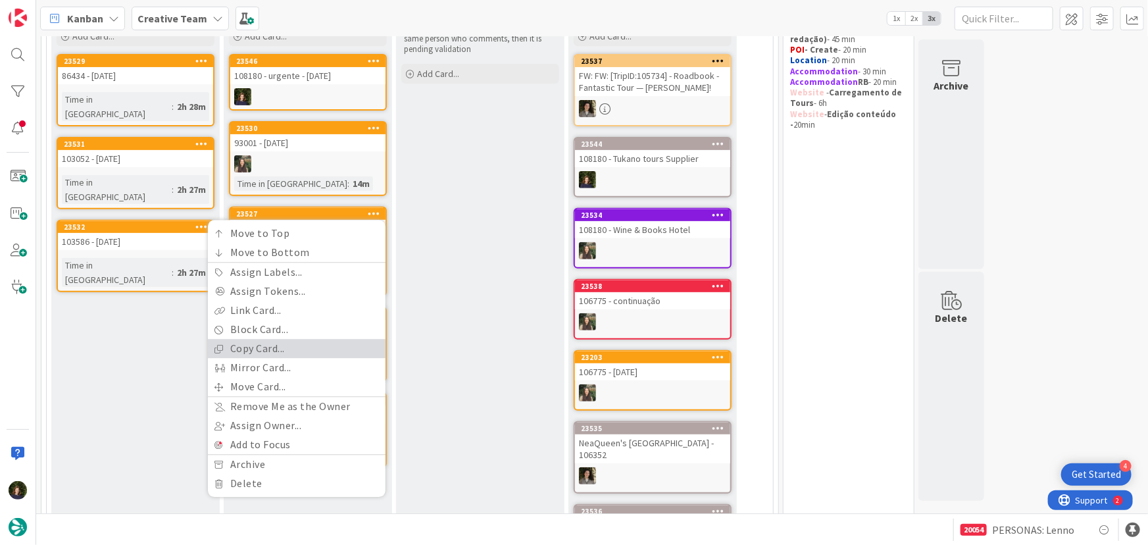
click at [292, 351] on link "Copy Card..." at bounding box center [297, 349] width 178 height 19
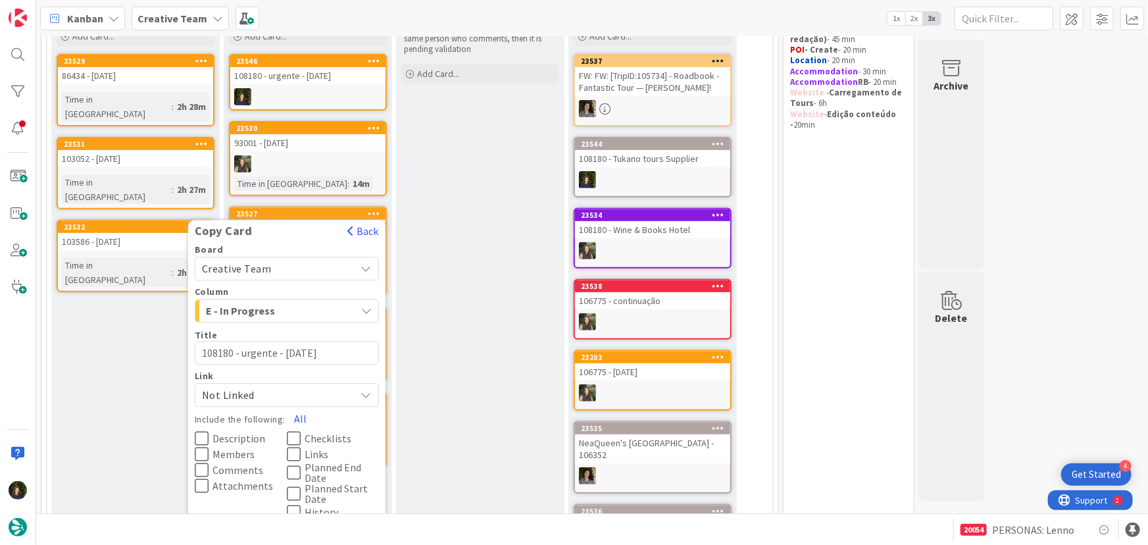
drag, startPoint x: 301, startPoint y: 411, endPoint x: 347, endPoint y: 388, distance: 51.5
click at [301, 411] on button "All" at bounding box center [301, 419] width 30 height 24
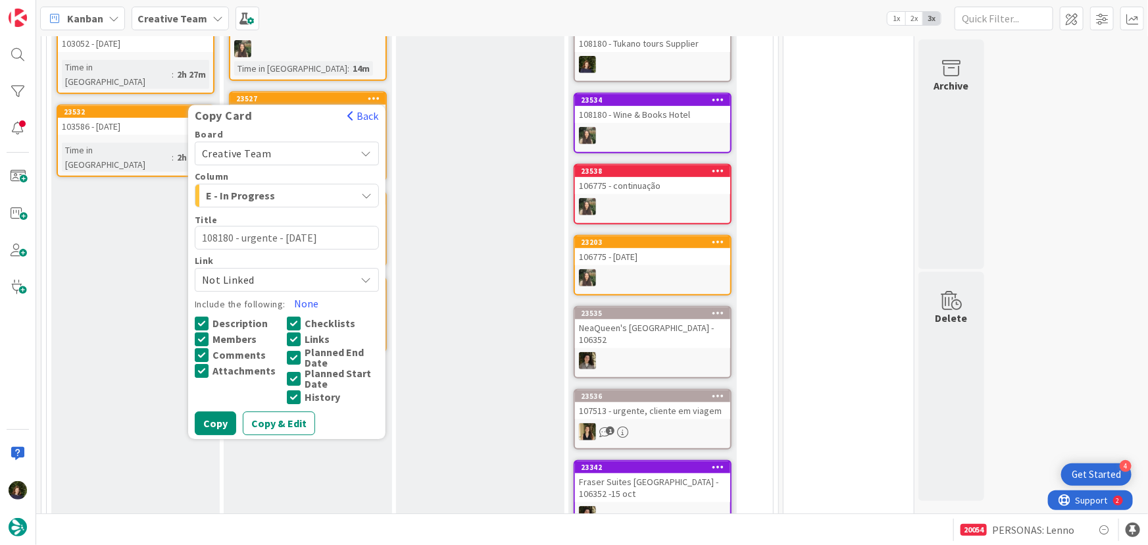
scroll to position [284, 0]
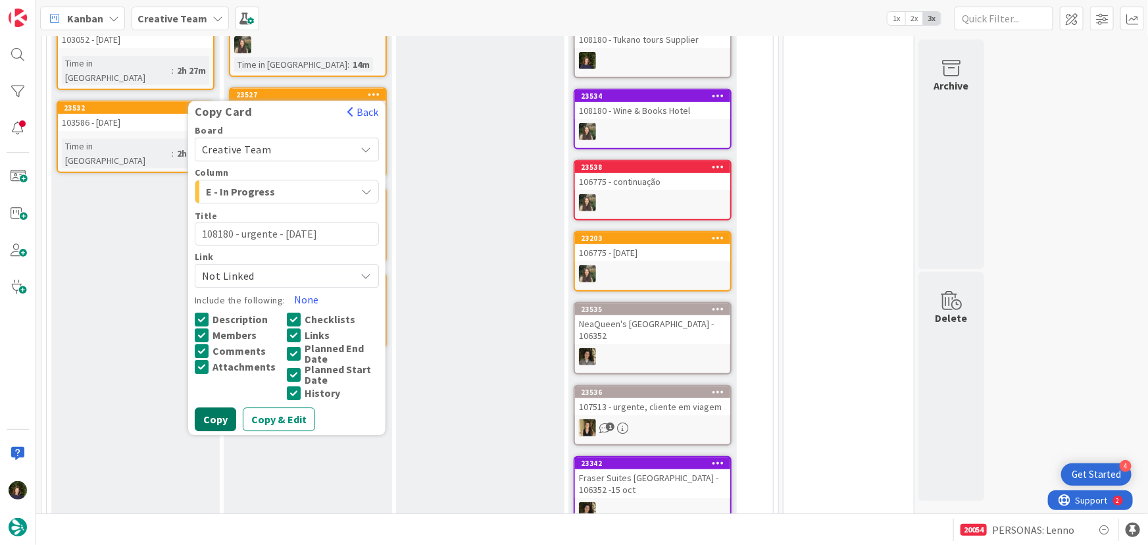
click at [205, 421] on button "Copy" at bounding box center [215, 420] width 41 height 24
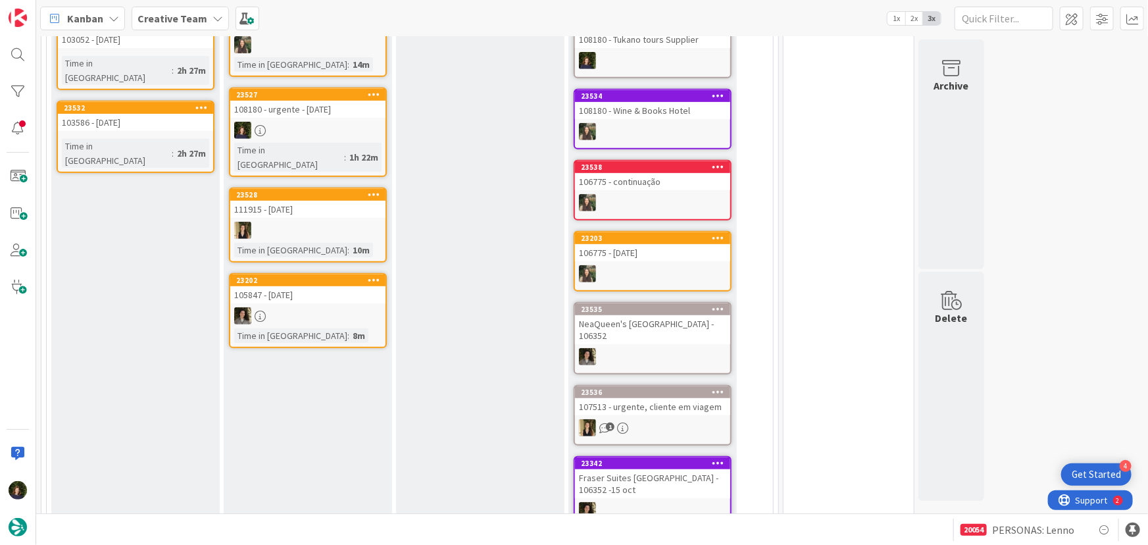
type textarea "x"
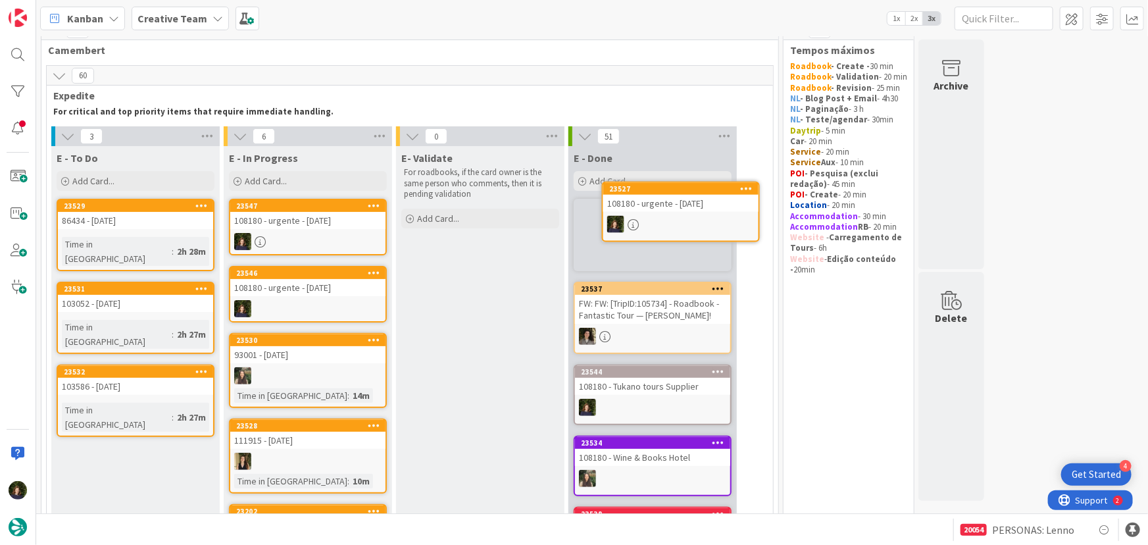
scroll to position [15, 0]
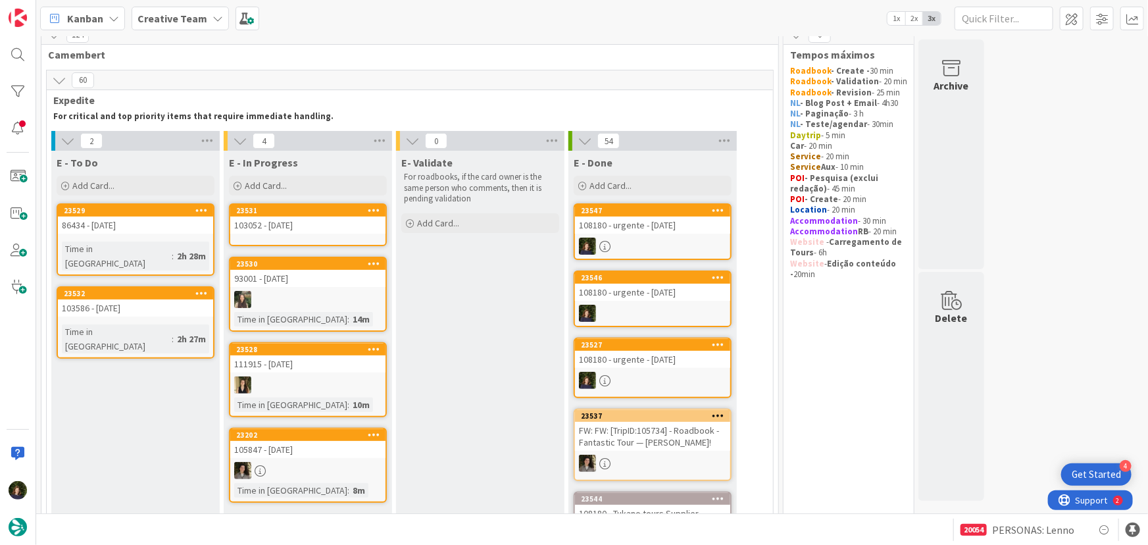
click at [295, 230] on div "103052 - [DATE]" at bounding box center [307, 225] width 155 height 17
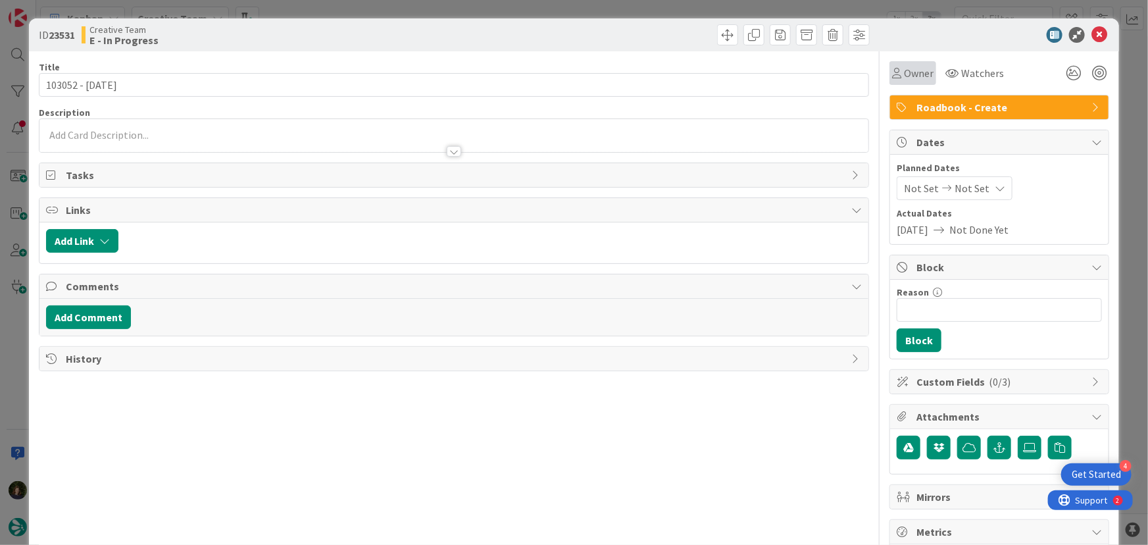
click at [906, 72] on span "Owner" at bounding box center [919, 73] width 30 height 16
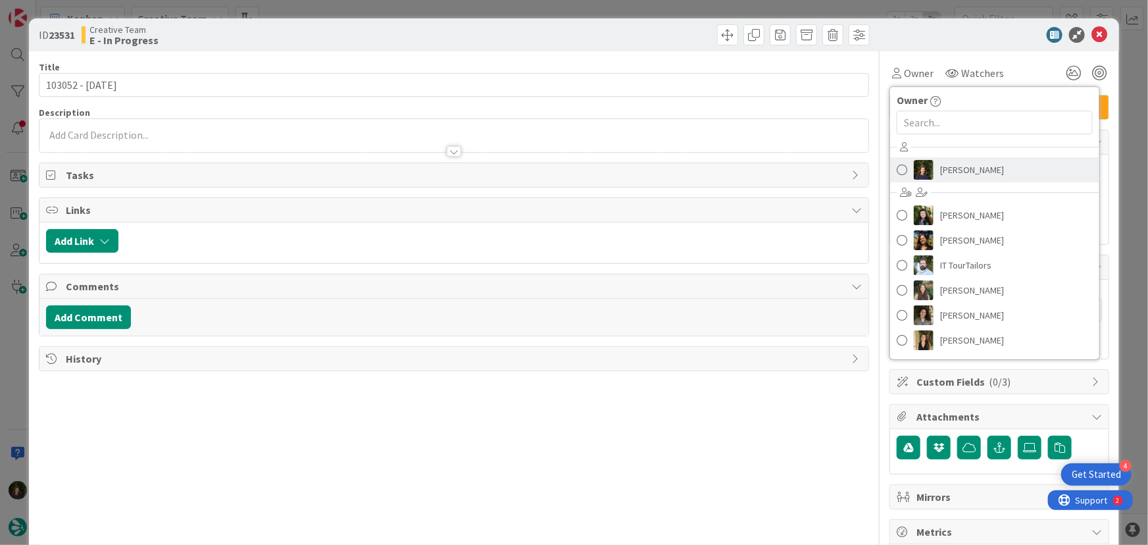
click at [953, 165] on span "[PERSON_NAME]" at bounding box center [972, 170] width 64 height 20
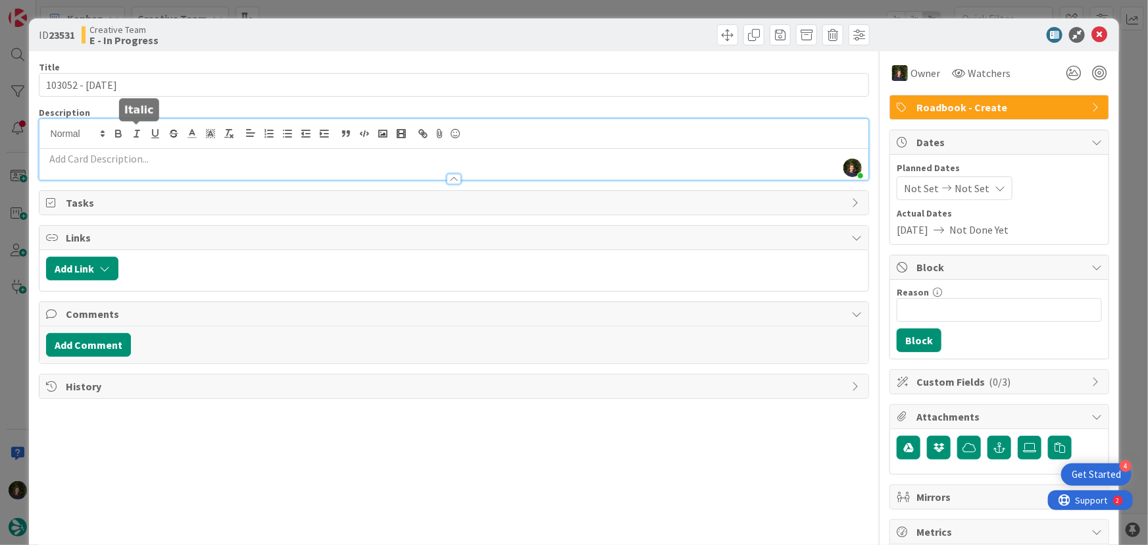
click at [144, 132] on div "[PERSON_NAME] joined 7 m ago" at bounding box center [454, 149] width 830 height 61
paste div
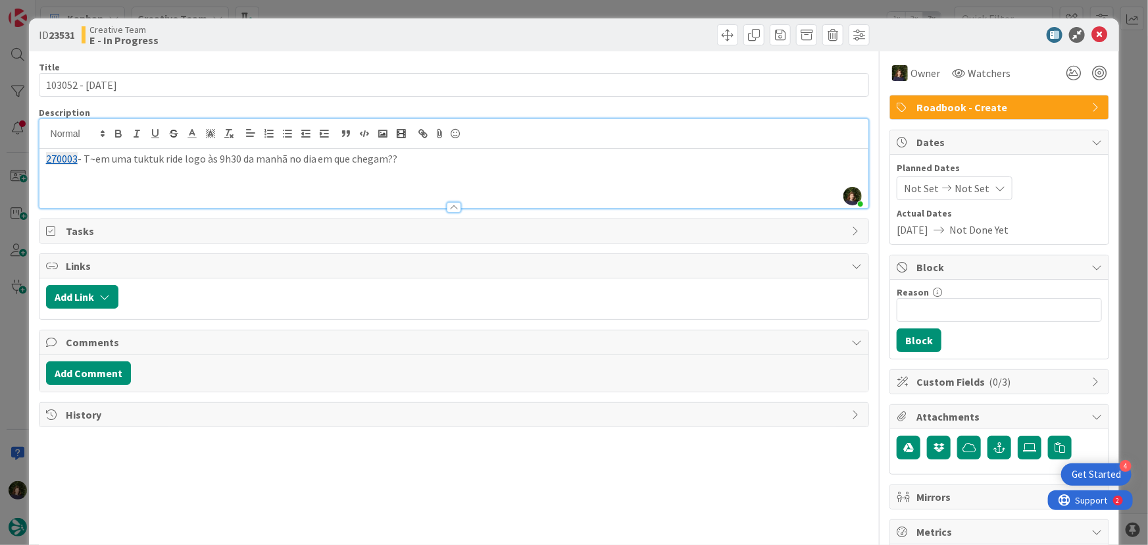
drag, startPoint x: 101, startPoint y: 161, endPoint x: 215, endPoint y: 159, distance: 114.5
click at [101, 161] on p "270003 - T~em uma tuktuk ride logo às 9h30 da manhã no dia em que chegam??" at bounding box center [454, 158] width 817 height 15
click at [265, 178] on p at bounding box center [454, 173] width 817 height 15
click at [107, 190] on div "270003 - Têm uma tuktuk ride logo às 9h30 da manhã no dia em que chegam?? 27000…" at bounding box center [454, 178] width 830 height 59
click at [338, 182] on div "270003 - Têm uma tuktuk ride logo às 9h30 da manhã no dia em que chegam?? 27000…" at bounding box center [454, 178] width 830 height 59
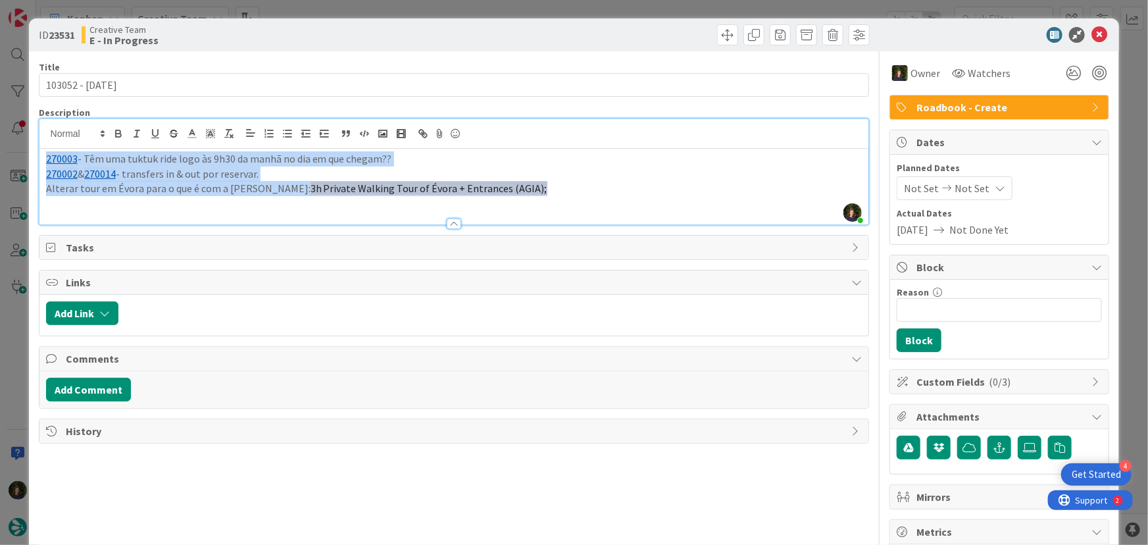
drag, startPoint x: 583, startPoint y: 192, endPoint x: 87, endPoint y: 174, distance: 496.5
click at [32, 157] on div "ID 23531 Creative Team E - In Progress Title 15 / 128 103052 - [DATE] Descripti…" at bounding box center [574, 398] width 1091 height 760
copy div "270003 - Têm uma tuktuk ride logo às 9h30 da manhã no dia em que chegam?? 27000…"
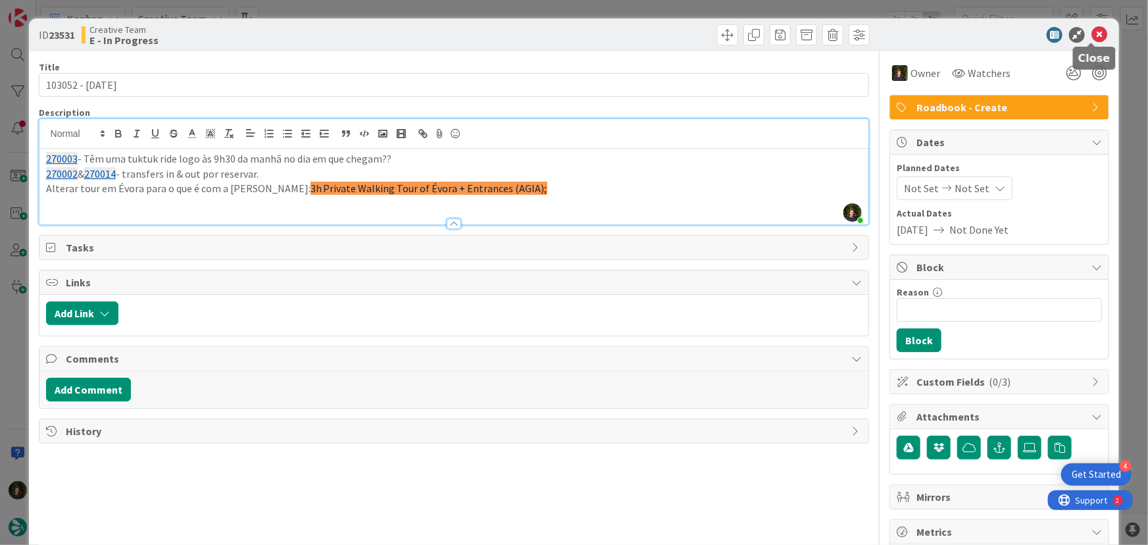
click at [1092, 35] on icon at bounding box center [1100, 35] width 16 height 16
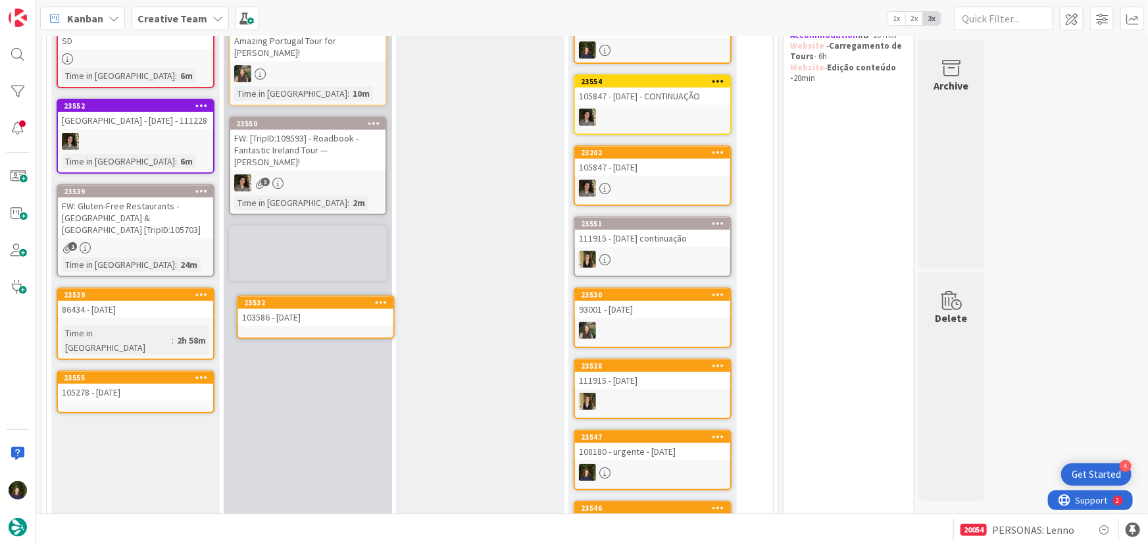
scroll to position [212, 0]
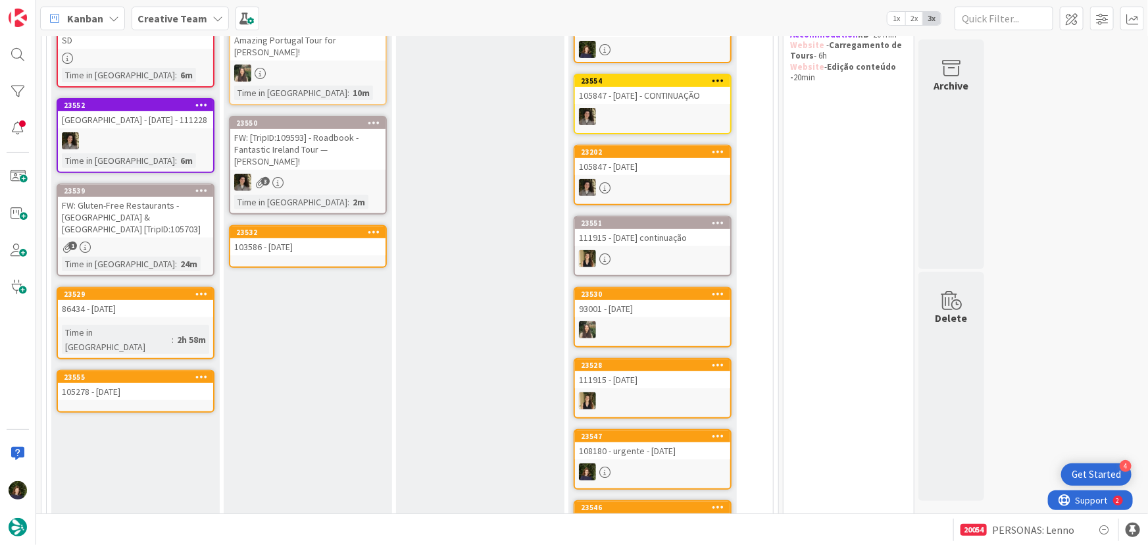
click at [309, 240] on div "103586 - [DATE]" at bounding box center [307, 246] width 155 height 17
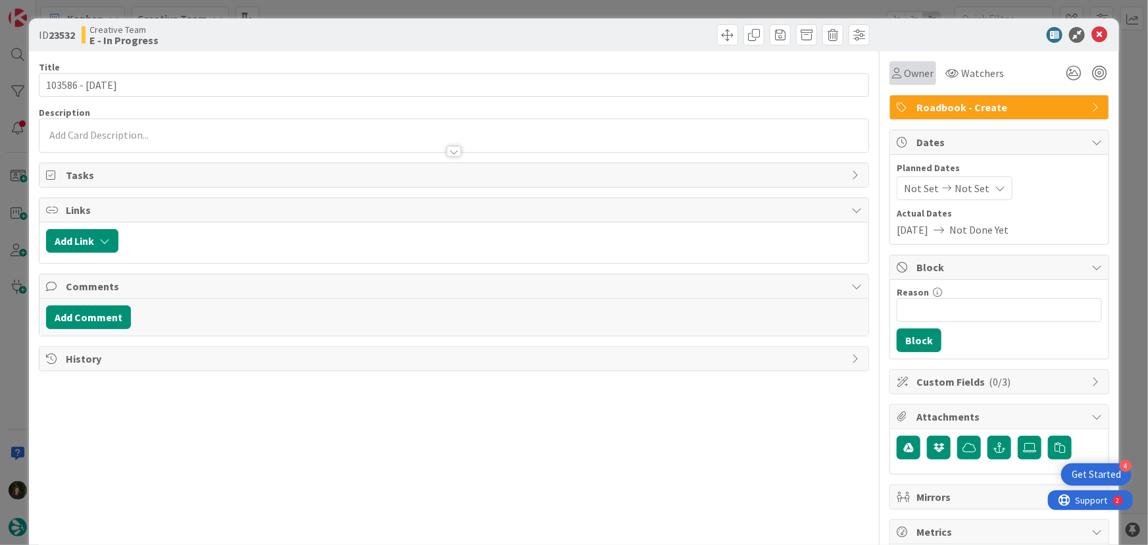
click at [912, 68] on span "Owner" at bounding box center [919, 73] width 30 height 16
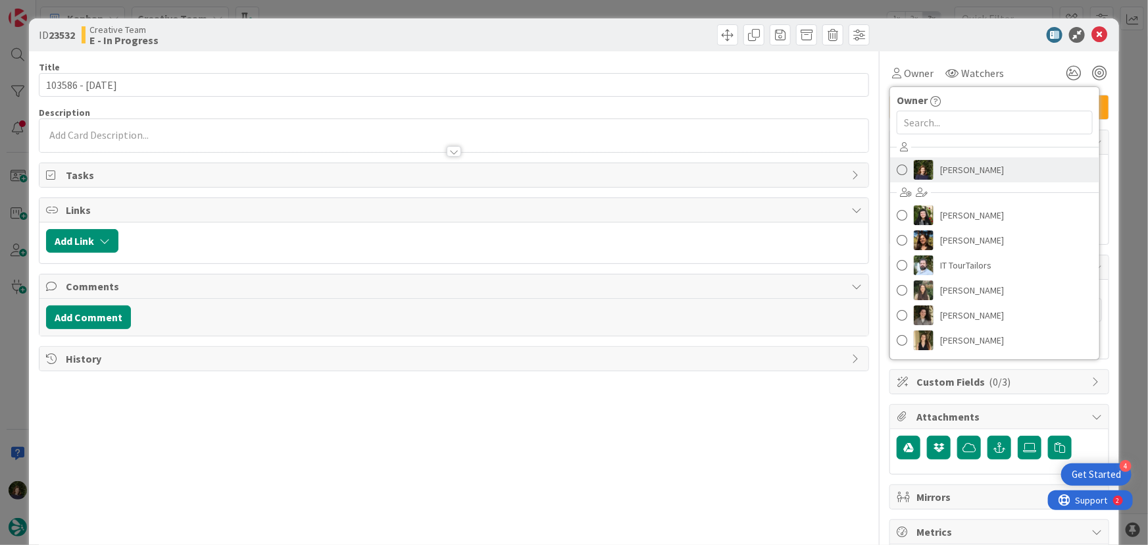
click at [967, 170] on span "[PERSON_NAME]" at bounding box center [972, 170] width 64 height 20
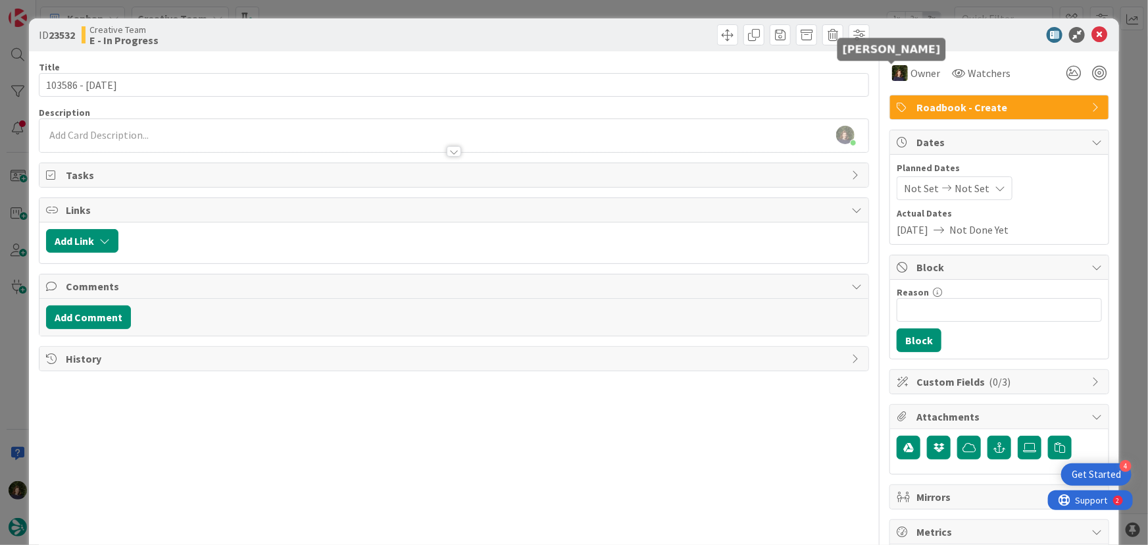
scroll to position [212, 0]
click at [1092, 36] on icon at bounding box center [1100, 35] width 16 height 16
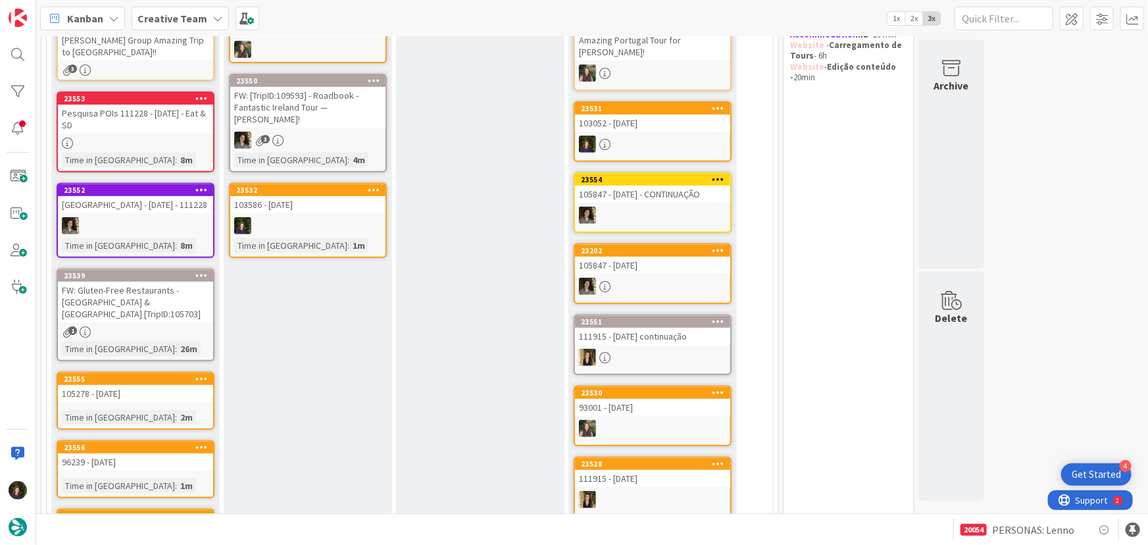
scroll to position [296, 0]
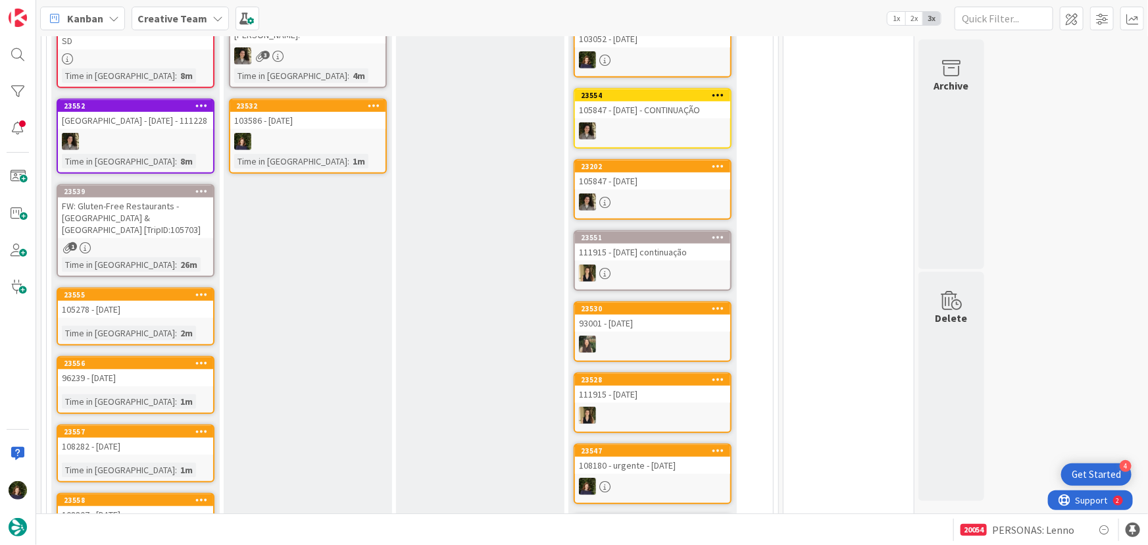
click at [309, 133] on div at bounding box center [307, 141] width 155 height 17
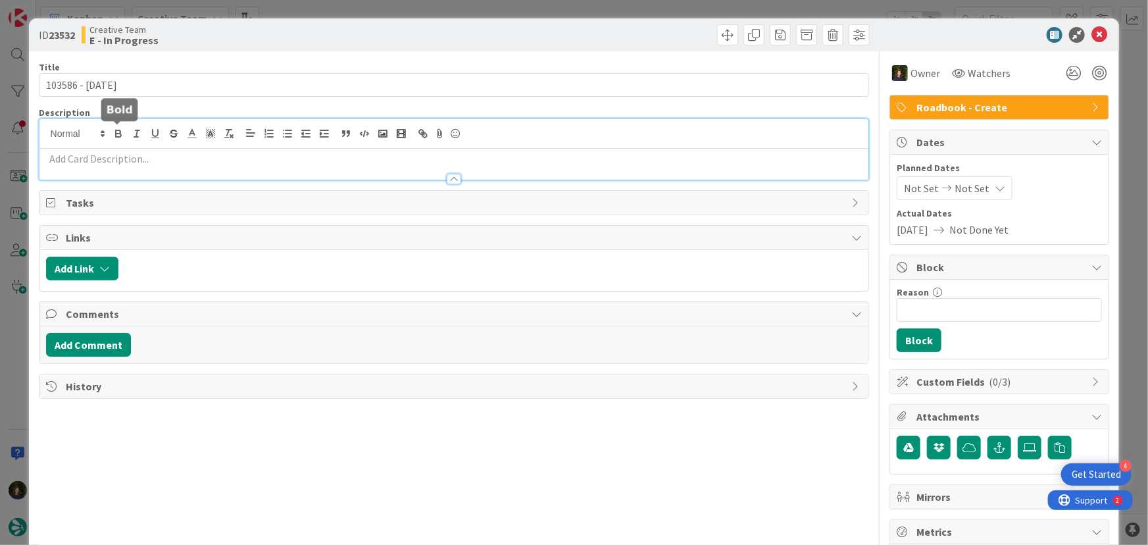
click at [118, 132] on div at bounding box center [454, 149] width 830 height 61
paste div
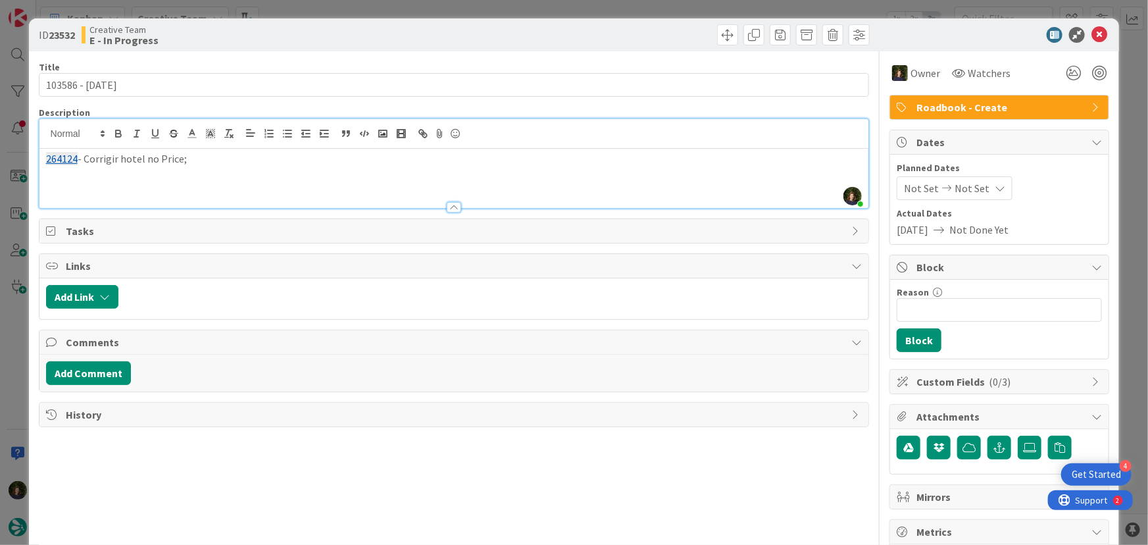
scroll to position [315, 0]
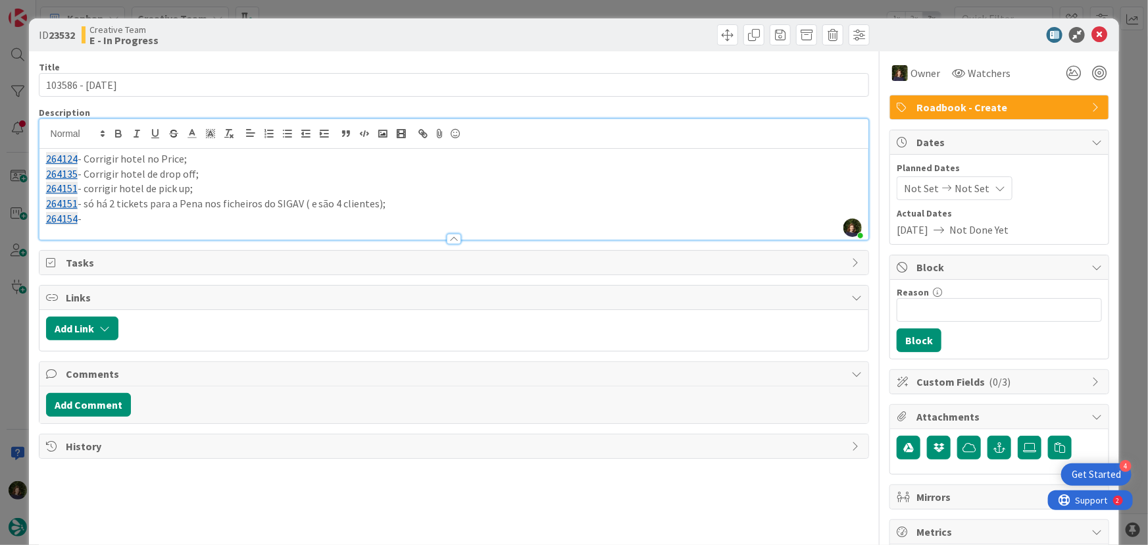
click at [118, 218] on p "264154 -" at bounding box center [454, 218] width 817 height 15
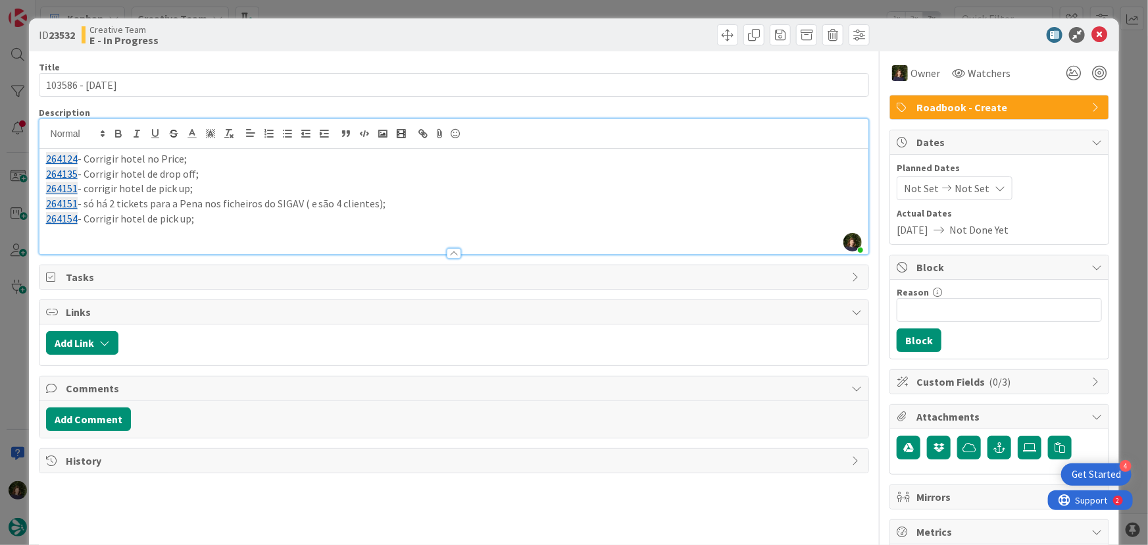
click at [244, 219] on p "264154 - Corrigir hotel de pick up;" at bounding box center [454, 218] width 817 height 15
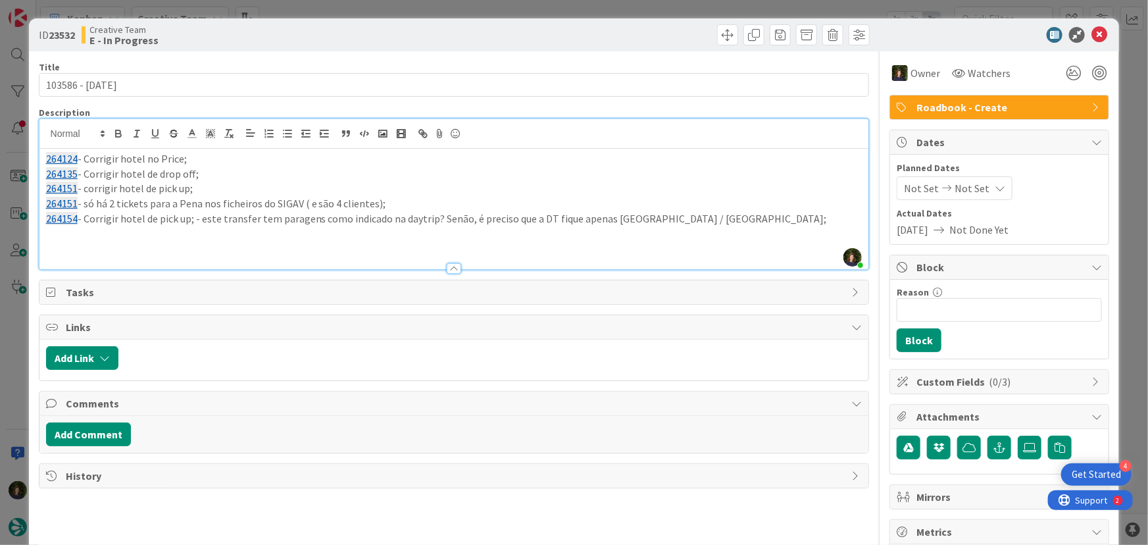
scroll to position [212, 0]
drag, startPoint x: 1092, startPoint y: 32, endPoint x: 1011, endPoint y: 57, distance: 84.7
click at [1092, 32] on icon at bounding box center [1100, 35] width 16 height 16
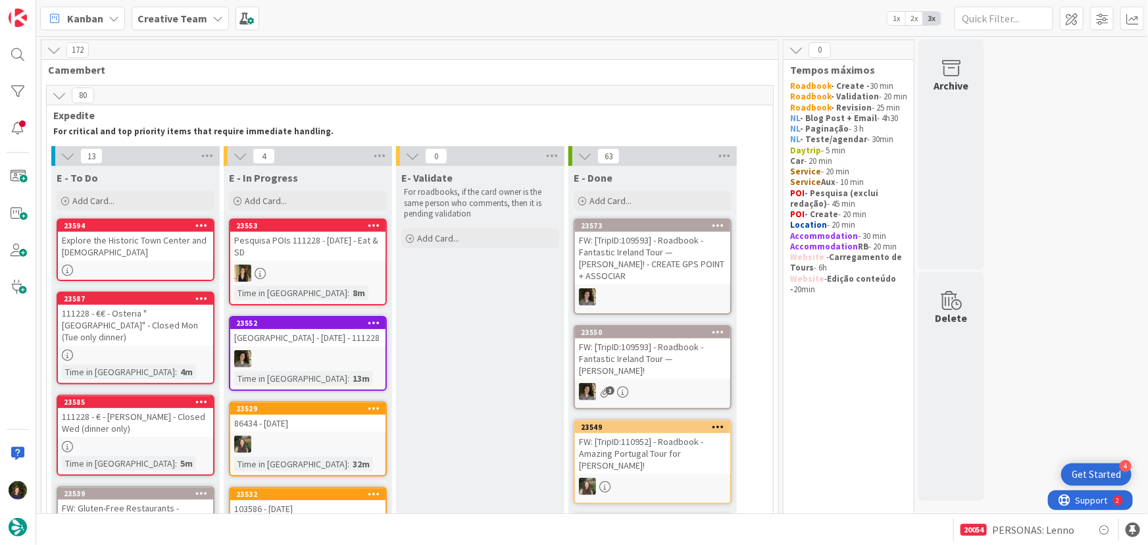
scroll to position [179, 0]
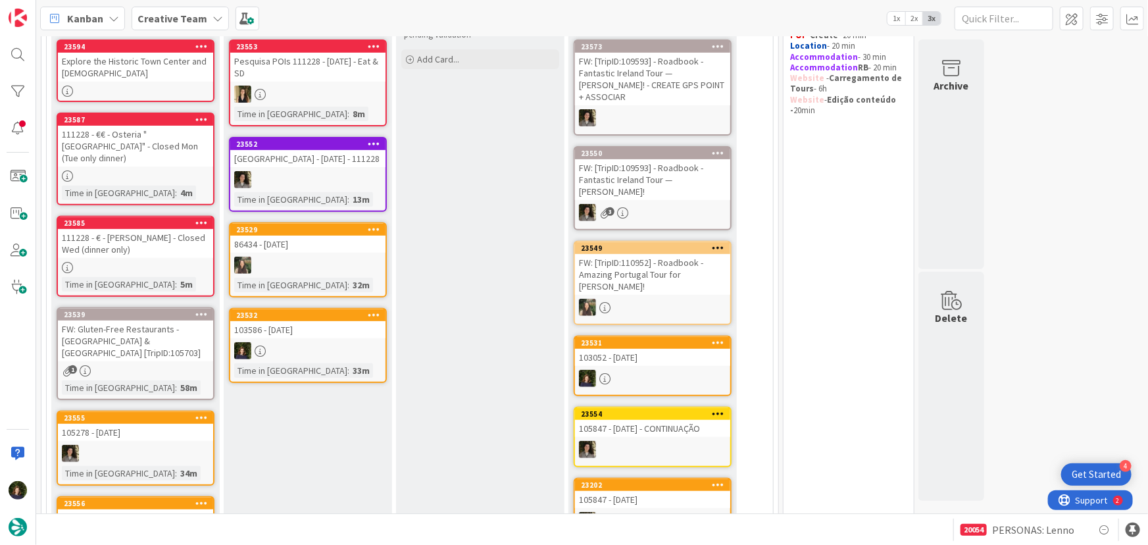
click at [311, 338] on div "103586 - [DATE]" at bounding box center [307, 329] width 155 height 17
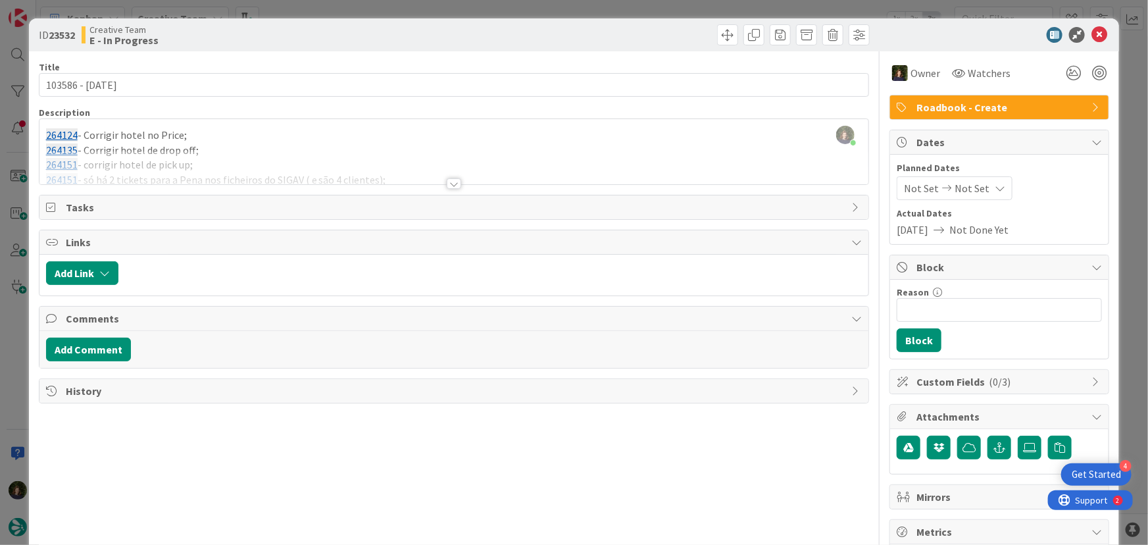
click at [447, 182] on div at bounding box center [454, 183] width 14 height 11
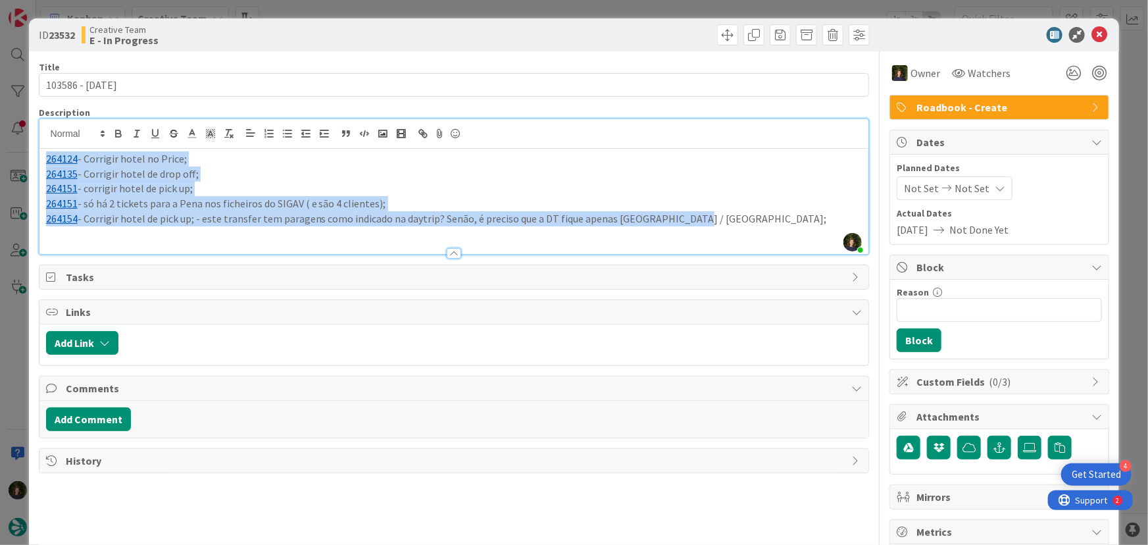
drag, startPoint x: 671, startPoint y: 215, endPoint x: 41, endPoint y: 157, distance: 632.5
click at [41, 157] on div "264124 - [GEOGRAPHIC_DATA] no Price; 264135 - Corrigir hotel de drop off; 26415…" at bounding box center [454, 201] width 830 height 105
copy div "264124 - [GEOGRAPHIC_DATA] no Price; 264135 - Corrigir hotel de drop off; 26415…"
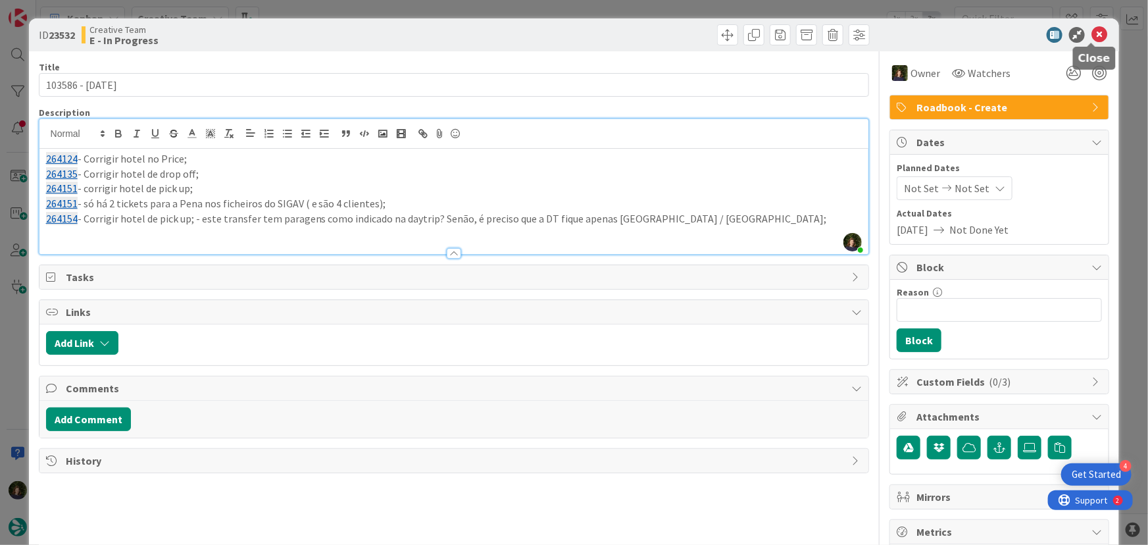
drag, startPoint x: 1090, startPoint y: 34, endPoint x: 1020, endPoint y: 92, distance: 91.1
click at [1092, 34] on icon at bounding box center [1100, 35] width 16 height 16
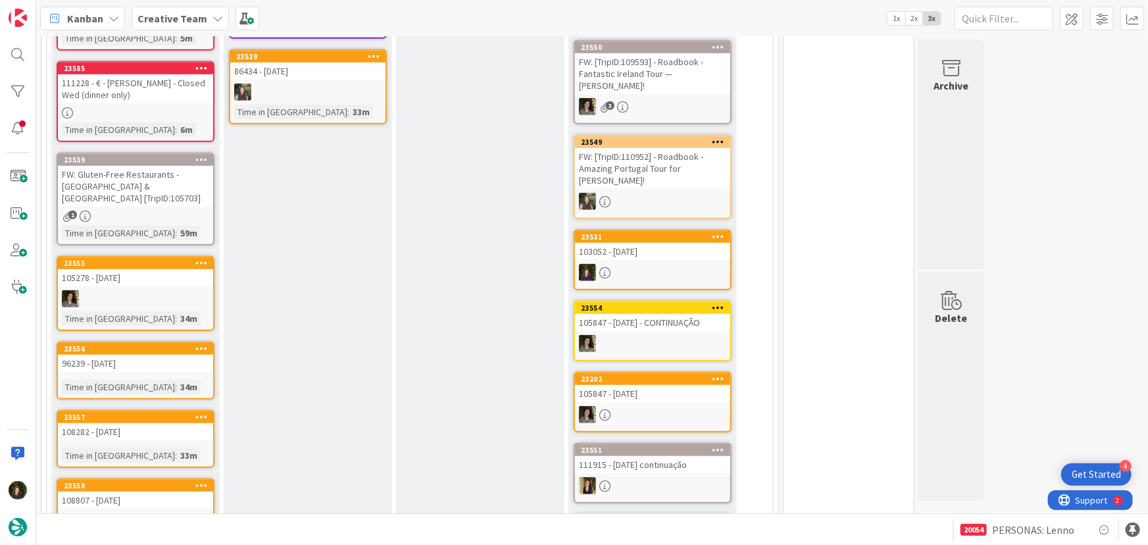
scroll to position [359, 0]
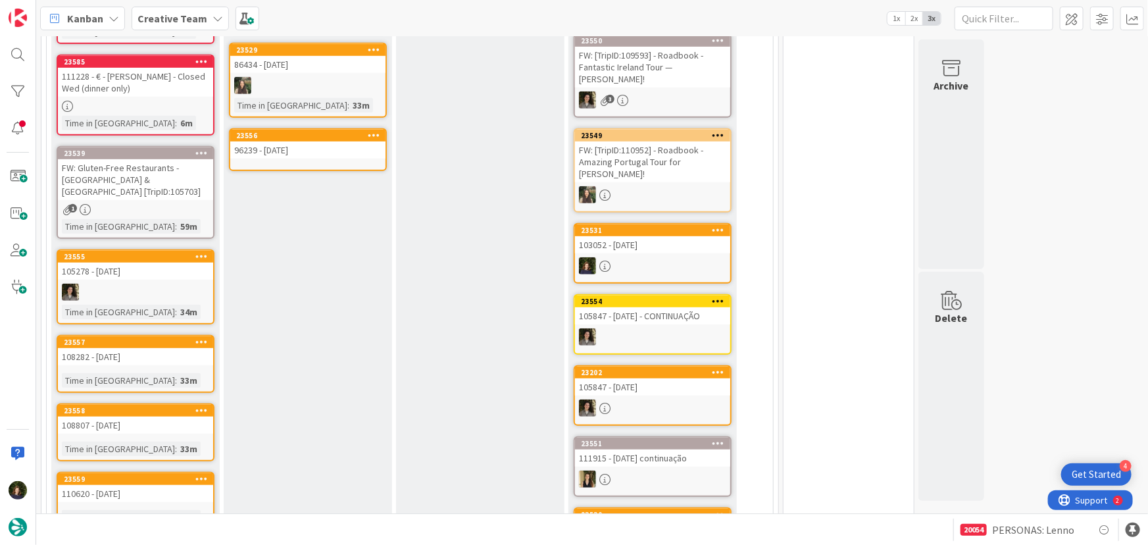
click at [312, 171] on link "23556 96239 - [DATE]" at bounding box center [308, 149] width 158 height 43
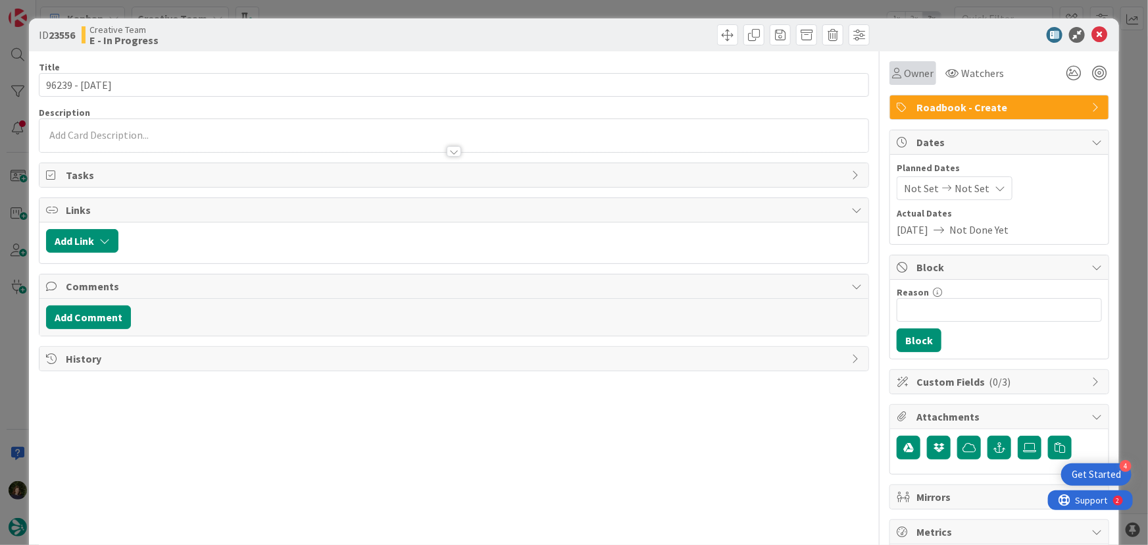
click at [915, 72] on span "Owner" at bounding box center [919, 73] width 30 height 16
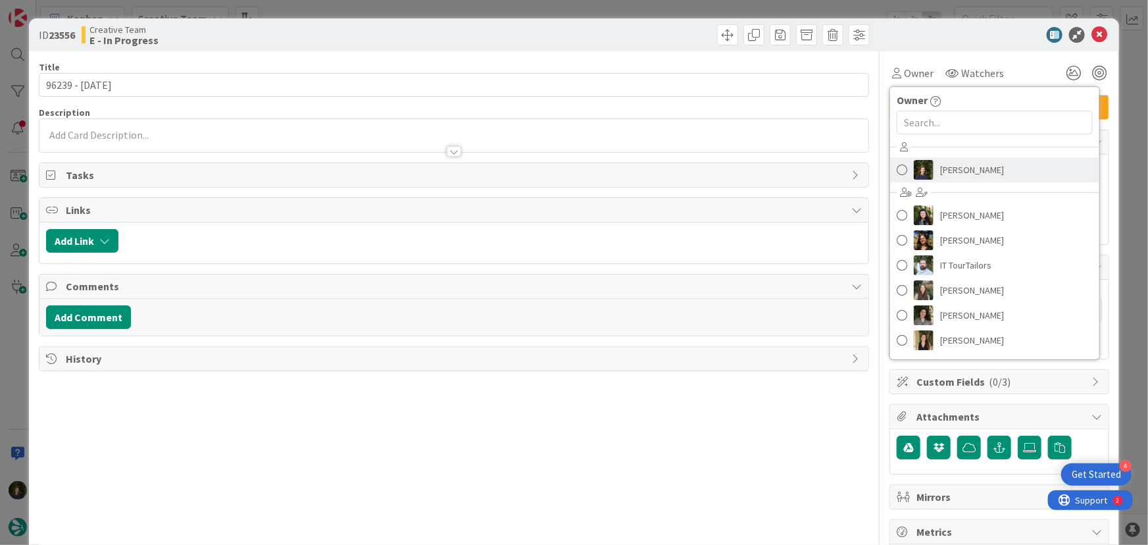
click at [971, 166] on span "[PERSON_NAME]" at bounding box center [972, 170] width 64 height 20
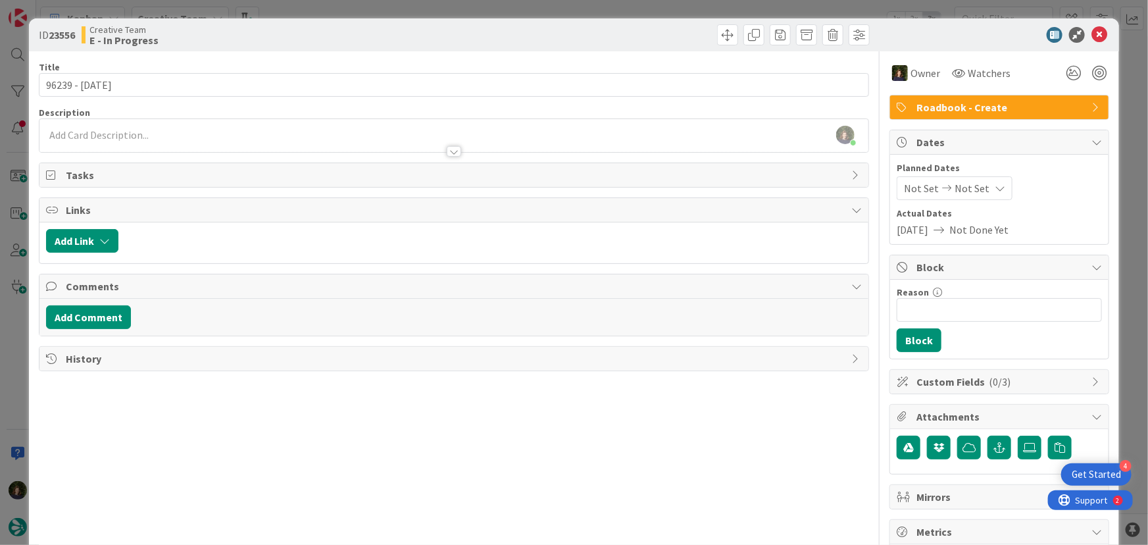
scroll to position [74, 0]
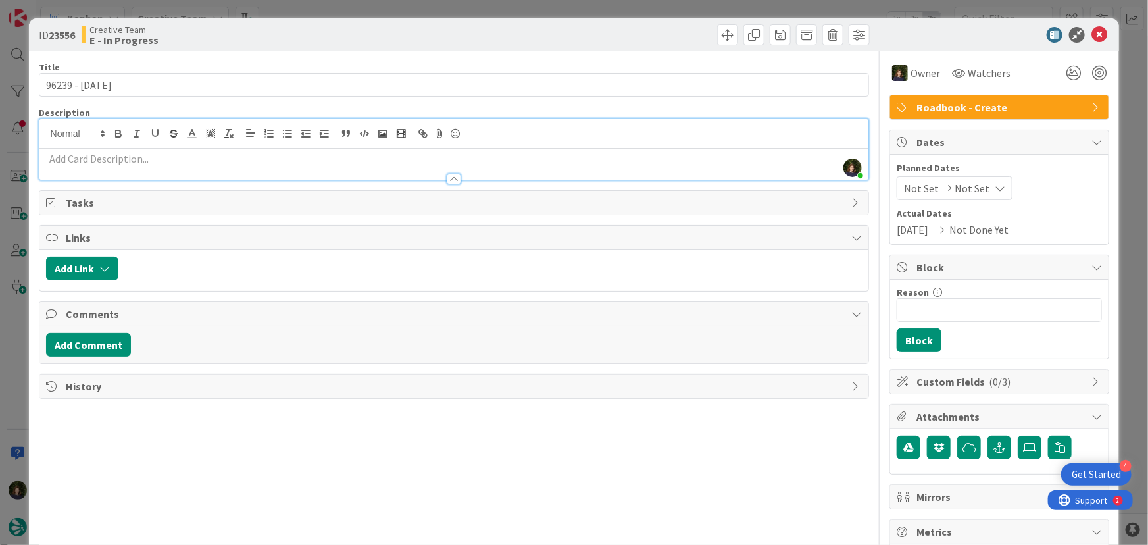
click at [96, 130] on div "[PERSON_NAME] joined 8 m ago" at bounding box center [454, 149] width 830 height 61
paste div
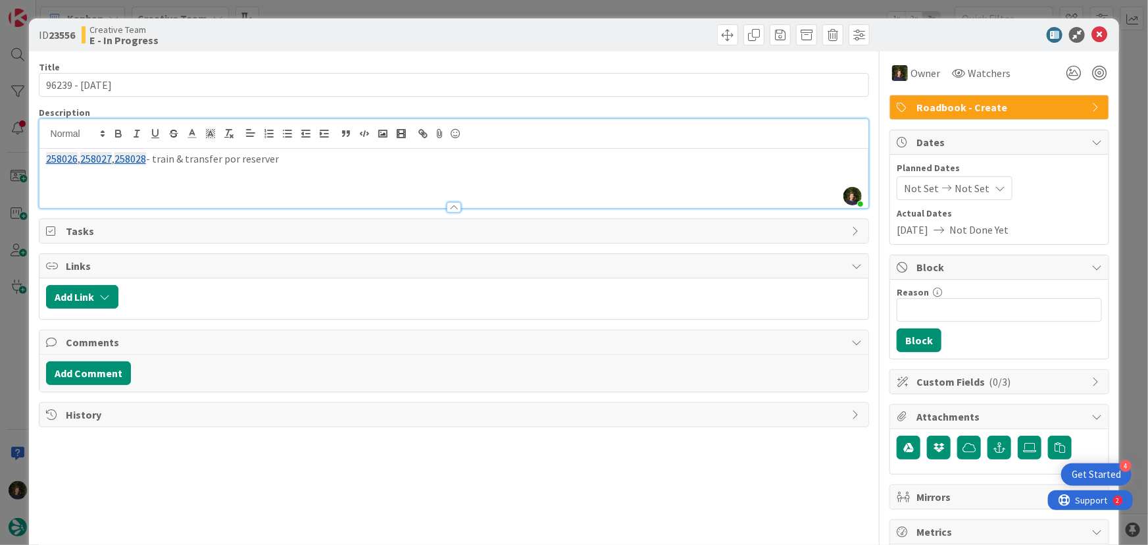
click at [322, 161] on p "258026 , 258027 , 258028 - train & transfer por reserver" at bounding box center [454, 158] width 817 height 15
drag, startPoint x: 234, startPoint y: 178, endPoint x: 80, endPoint y: 172, distance: 153.4
click at [37, 160] on div "ID 23556 Creative Team E - In Progress Title 14 / 128 96239 - [DATE] Descriptio…" at bounding box center [574, 398] width 1091 height 760
copy div "258026 , 258027 , 258028 - train & transfer por reservar; 258030 , 258031 , 258…"
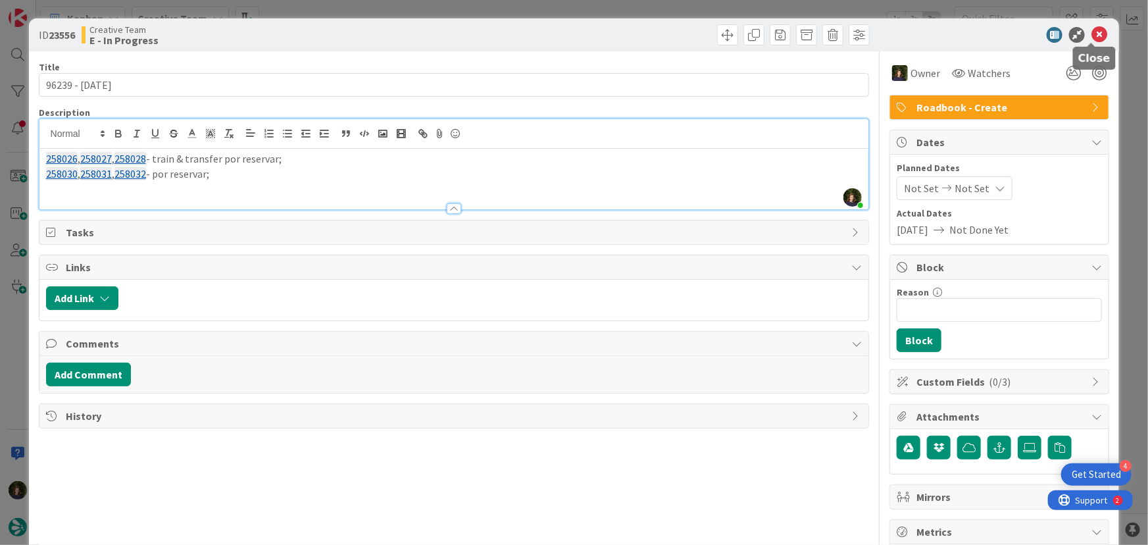
click at [1092, 36] on icon at bounding box center [1100, 35] width 16 height 16
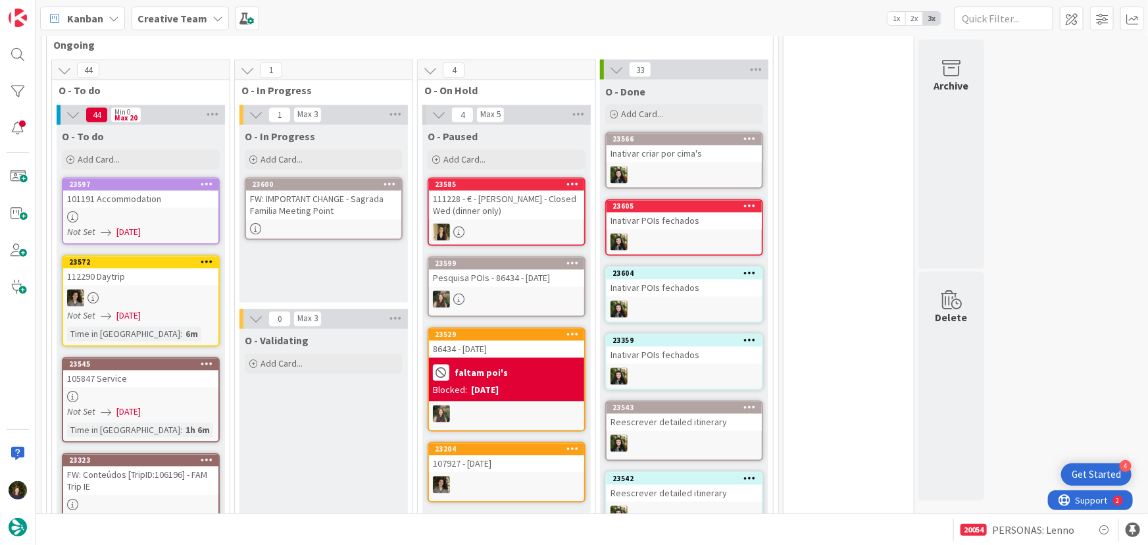
scroll to position [1171, 0]
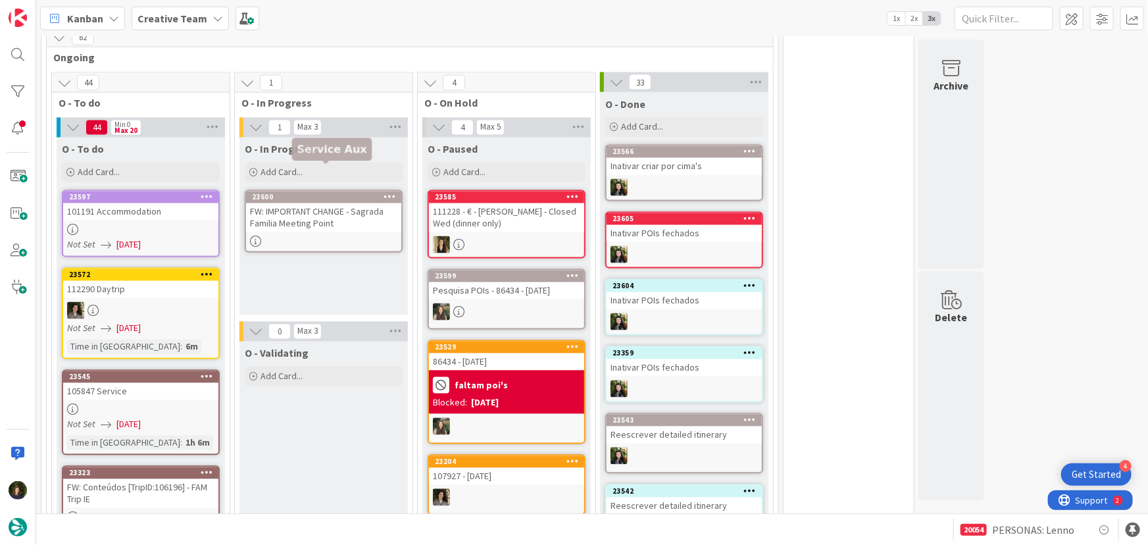
click at [315, 203] on div "FW: IMPORTANT CHANGE - Sagrada Familia Meeting Point" at bounding box center [323, 217] width 155 height 29
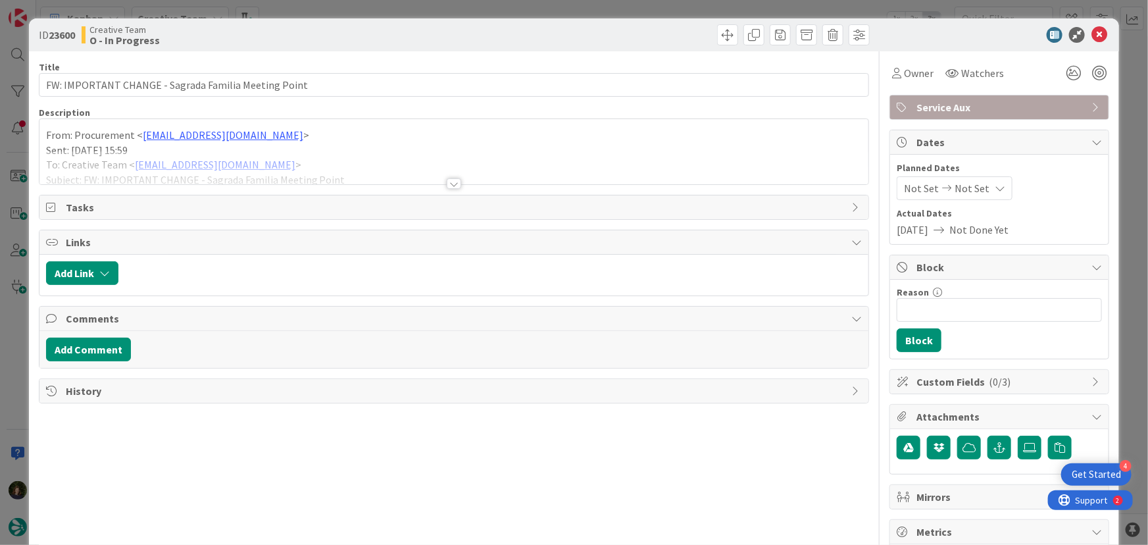
click at [449, 187] on div at bounding box center [454, 183] width 14 height 11
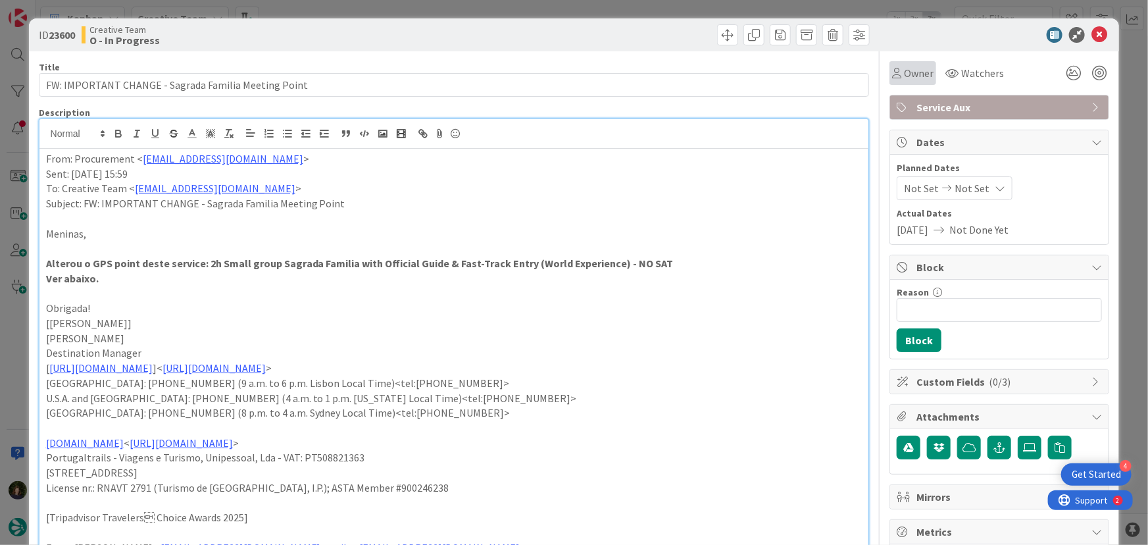
click at [909, 72] on span "Owner" at bounding box center [919, 73] width 30 height 16
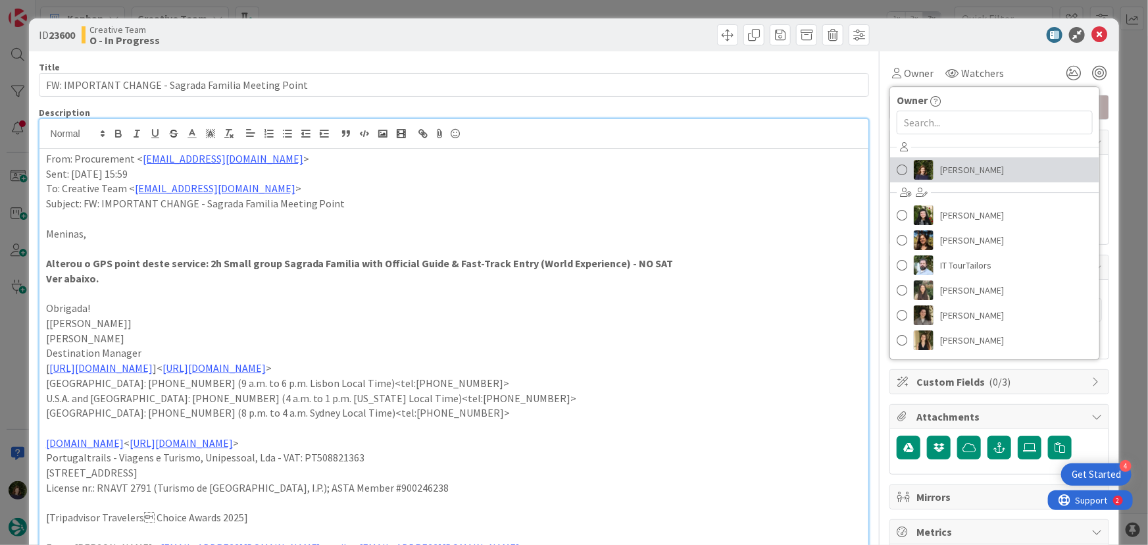
click at [956, 170] on span "[PERSON_NAME]" at bounding box center [972, 170] width 64 height 20
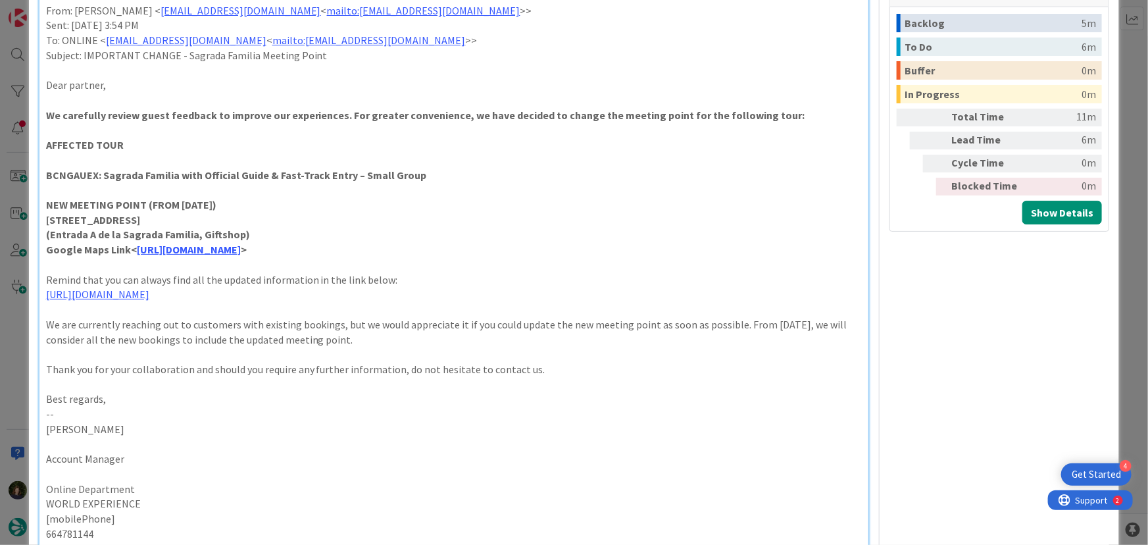
scroll to position [538, 0]
drag, startPoint x: 39, startPoint y: 218, endPoint x: 294, endPoint y: 214, distance: 254.7
click at [294, 214] on div "From: Procurement < [EMAIL_ADDRESS][DOMAIN_NAME] > Sent: [DATE] 15:59 To: Creat…" at bounding box center [454, 126] width 830 height 1033
click at [241, 255] on link "[URL][DOMAIN_NAME]" at bounding box center [189, 248] width 104 height 13
click at [415, 303] on link "[URL][DOMAIN_NAME]" at bounding box center [416, 303] width 90 height 17
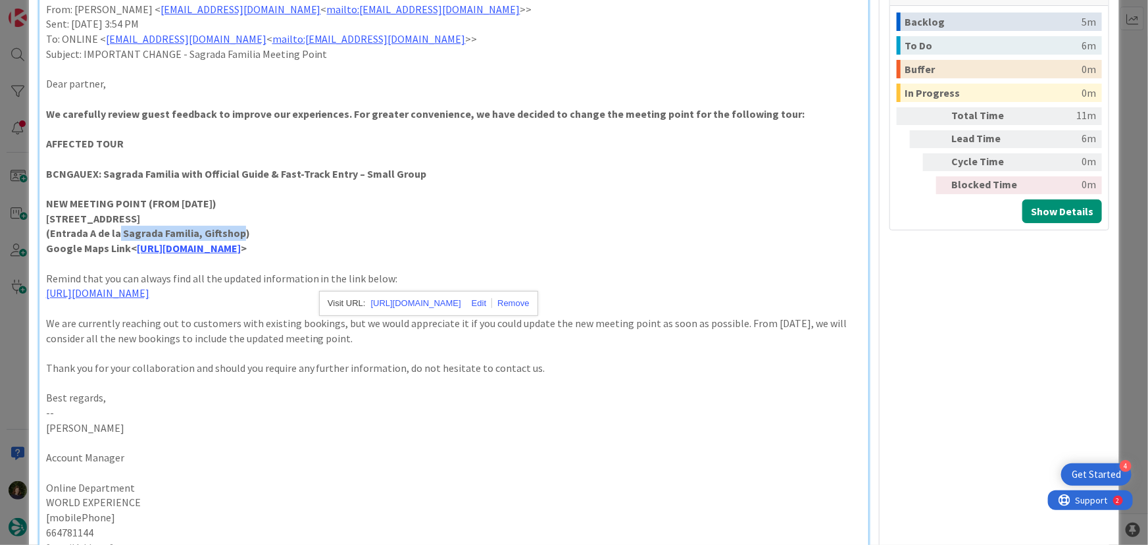
drag, startPoint x: 118, startPoint y: 234, endPoint x: 237, endPoint y: 237, distance: 118.5
click at [237, 237] on strong "(Entrada A de la Sagrada Familia, Giftshop)" at bounding box center [148, 232] width 204 height 13
copy strong "Sagrada Familia, Giftshop"
click at [137, 255] on link "[URL][DOMAIN_NAME]" at bounding box center [189, 248] width 104 height 13
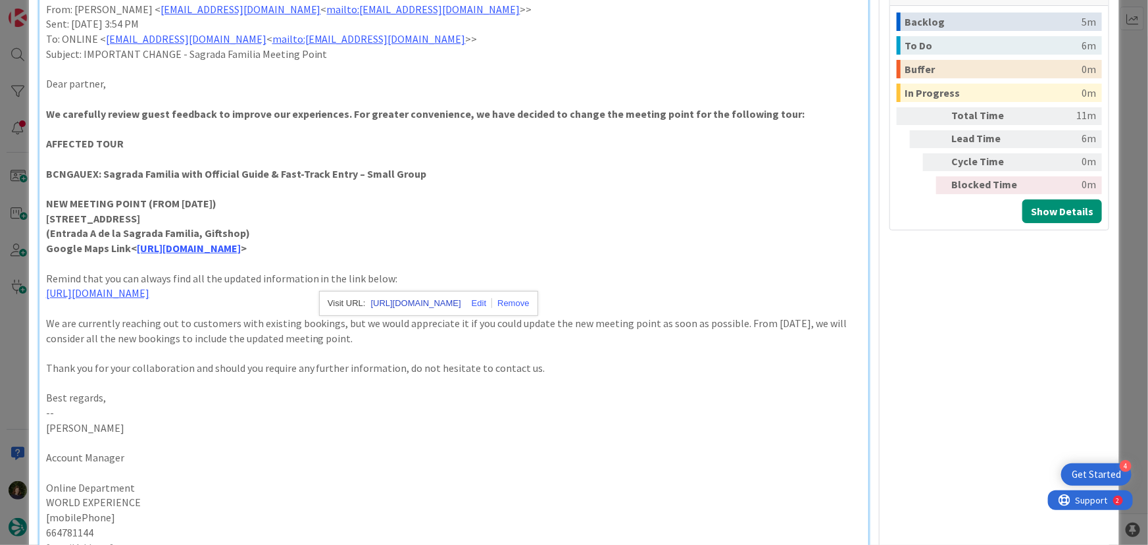
click at [398, 304] on link "[URL][DOMAIN_NAME]" at bounding box center [416, 303] width 90 height 17
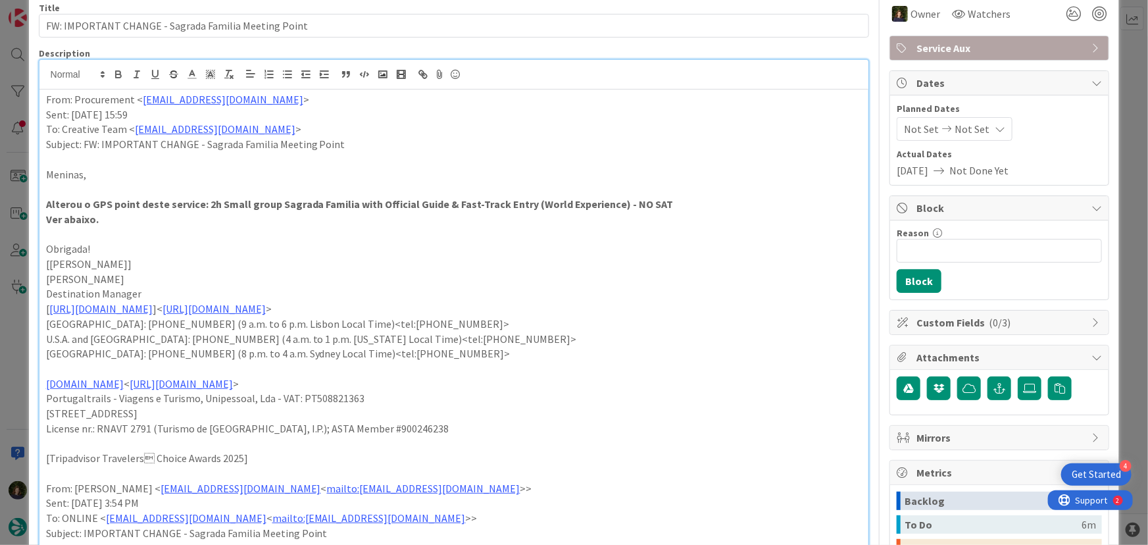
scroll to position [0, 0]
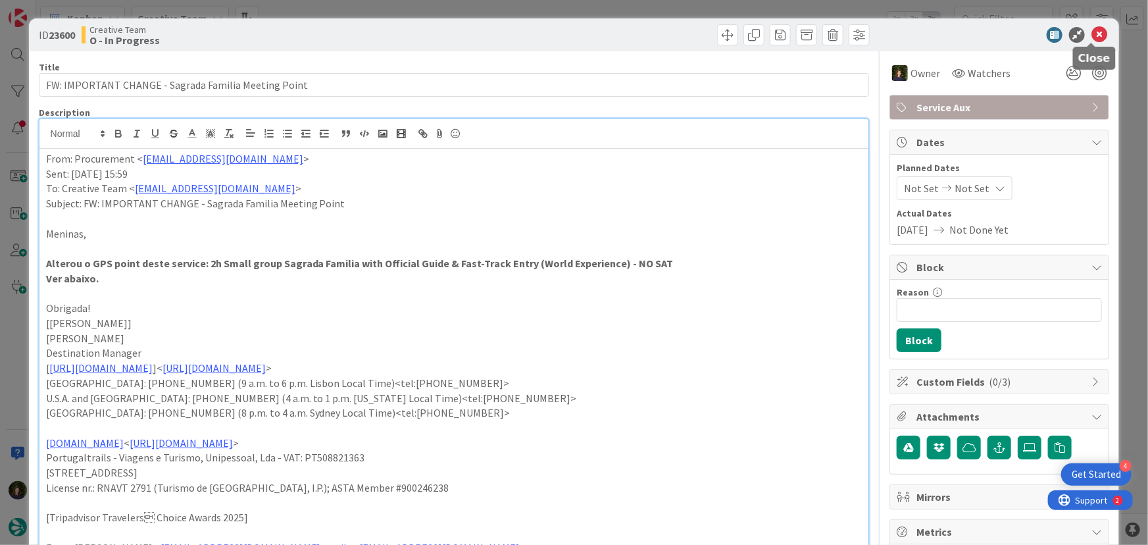
drag, startPoint x: 1092, startPoint y: 35, endPoint x: 615, endPoint y: 357, distance: 575.9
click at [1092, 35] on icon at bounding box center [1100, 35] width 16 height 16
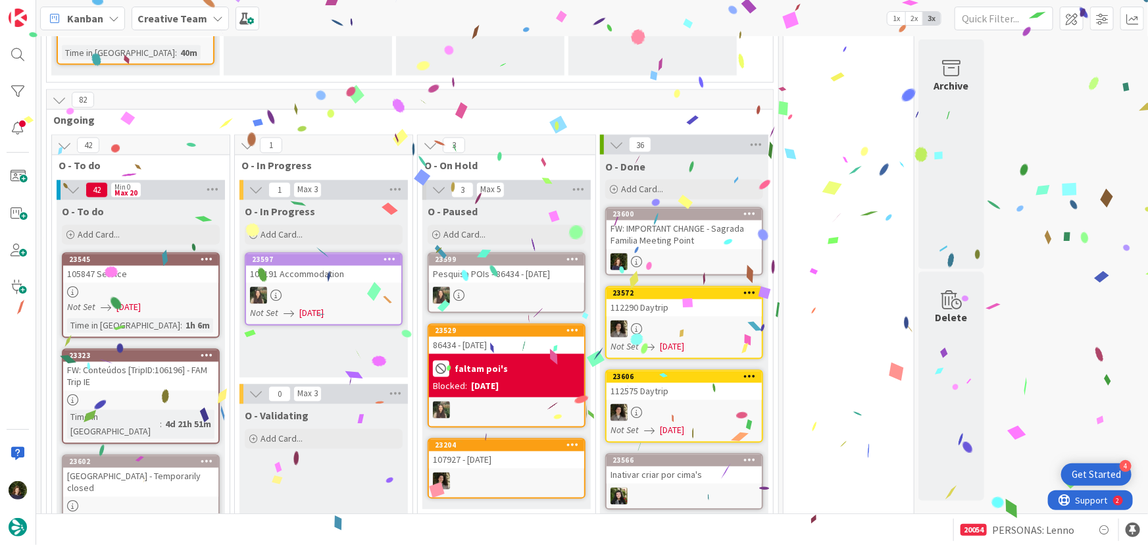
click at [140, 287] on div at bounding box center [140, 292] width 155 height 11
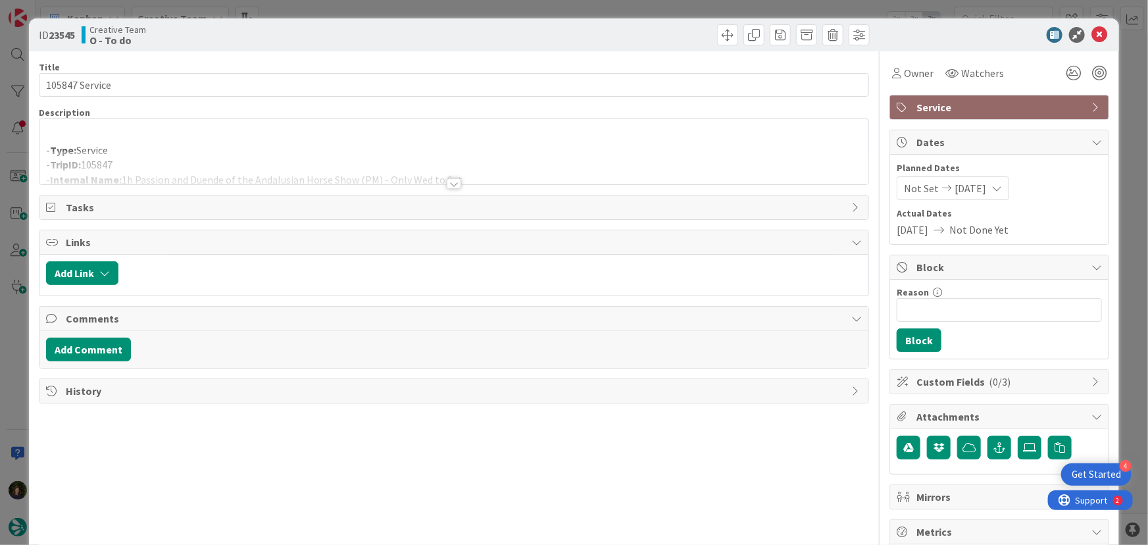
click at [454, 184] on div at bounding box center [454, 183] width 14 height 11
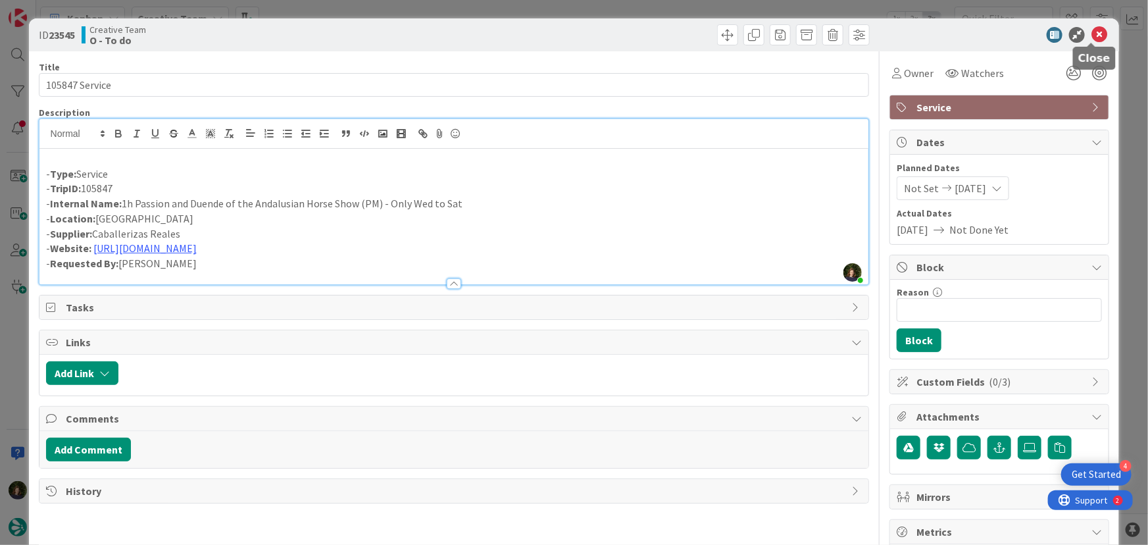
click at [1092, 33] on icon at bounding box center [1100, 35] width 16 height 16
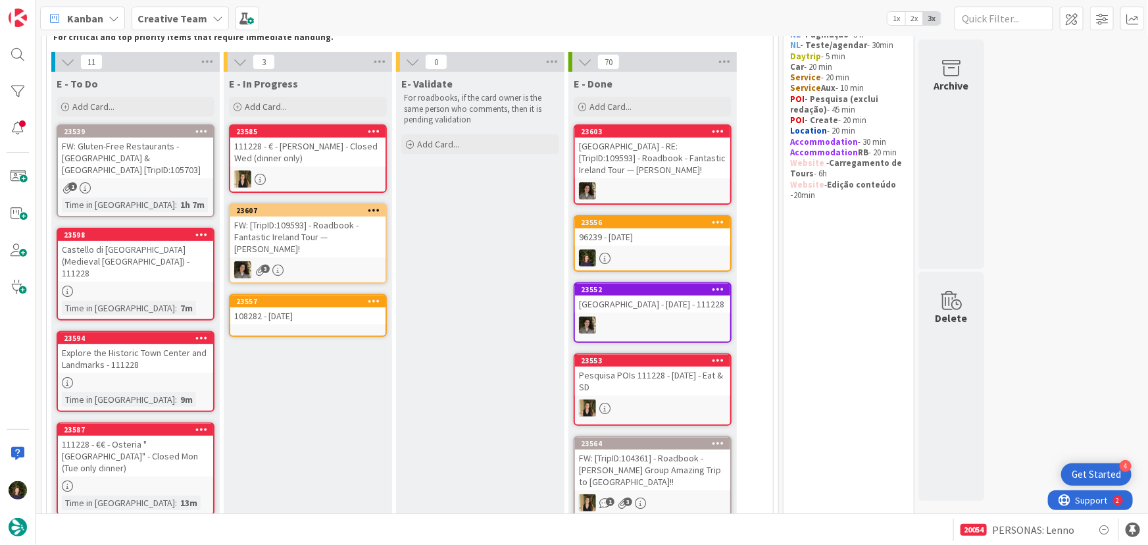
scroll to position [179, 0]
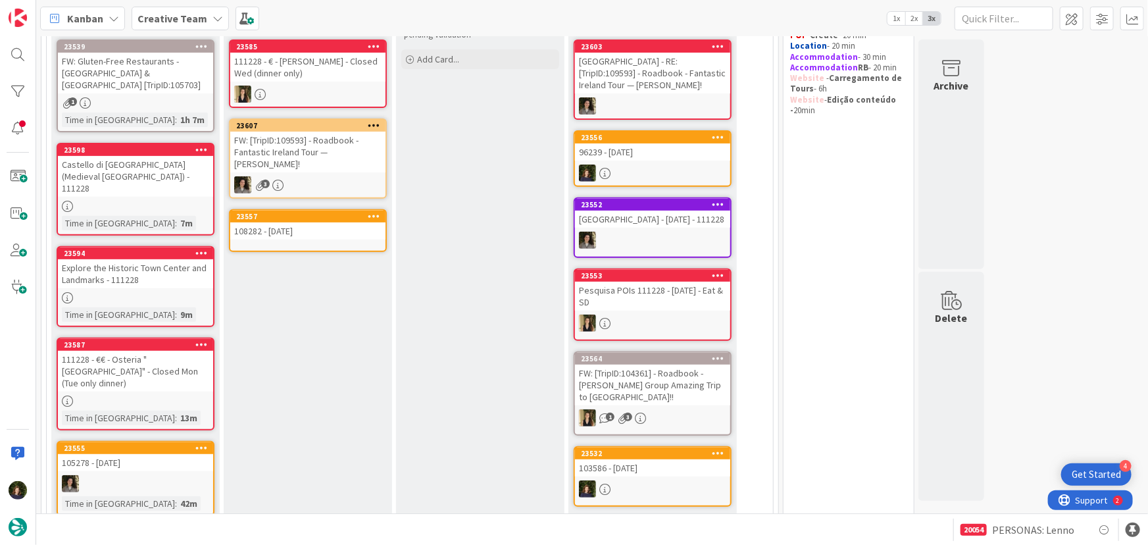
click at [295, 222] on div "108282 - [DATE]" at bounding box center [307, 230] width 155 height 17
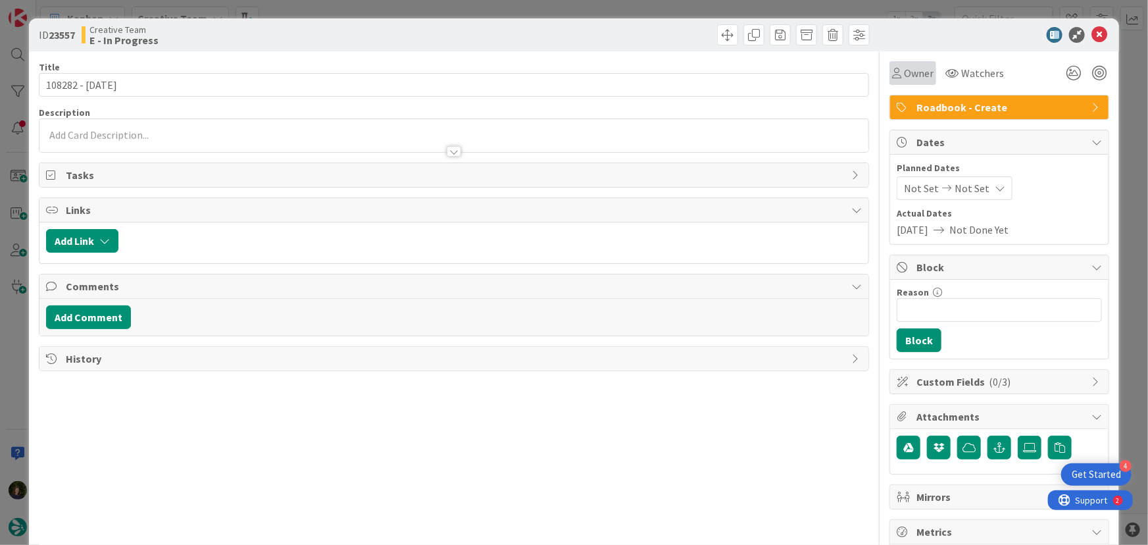
click at [916, 74] on span "Owner" at bounding box center [919, 73] width 30 height 16
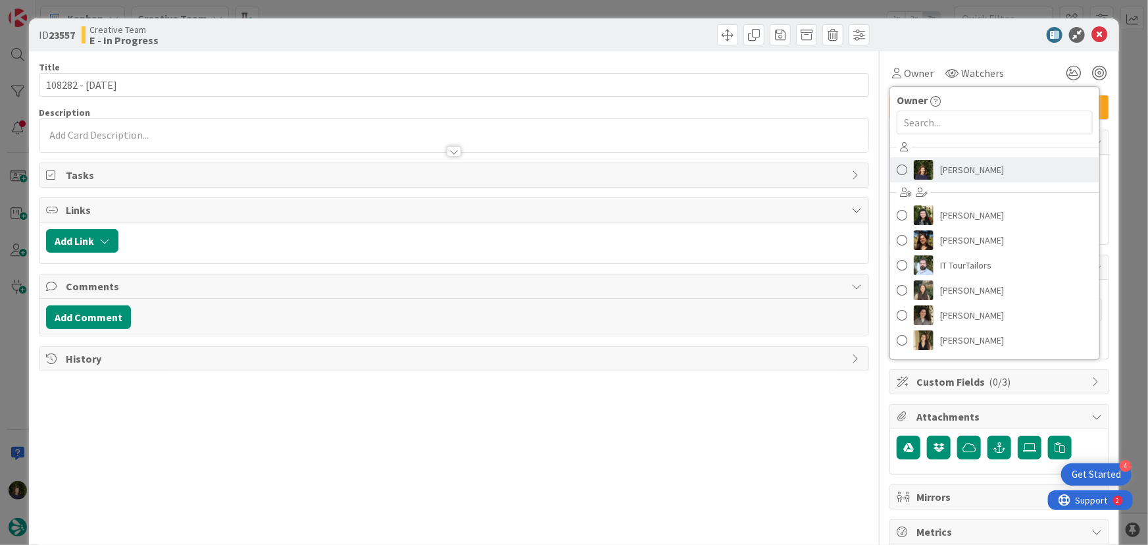
click at [998, 181] on link "[PERSON_NAME]" at bounding box center [994, 169] width 209 height 25
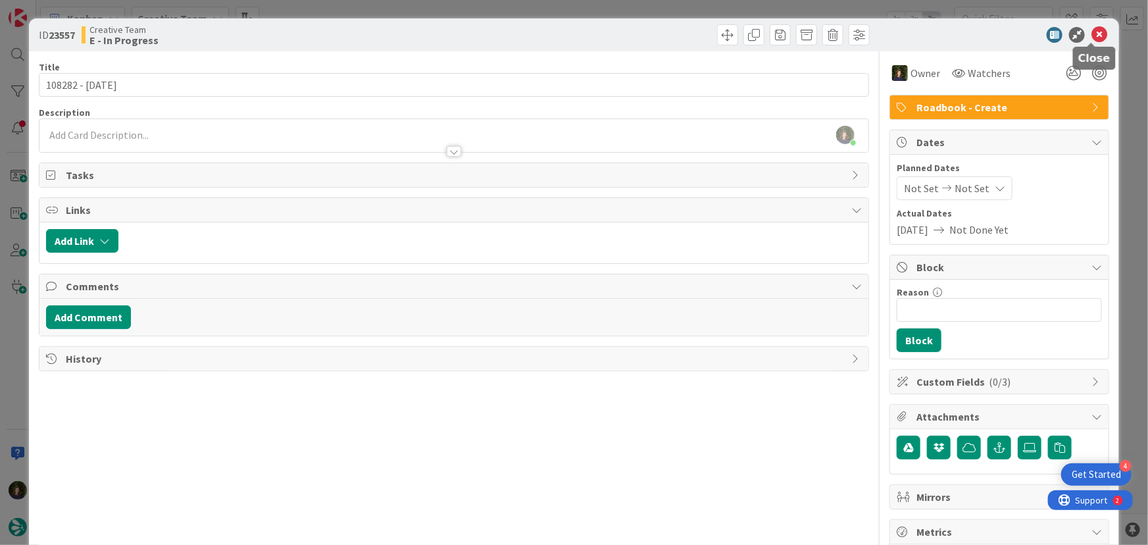
click at [1098, 33] on icon at bounding box center [1100, 35] width 16 height 16
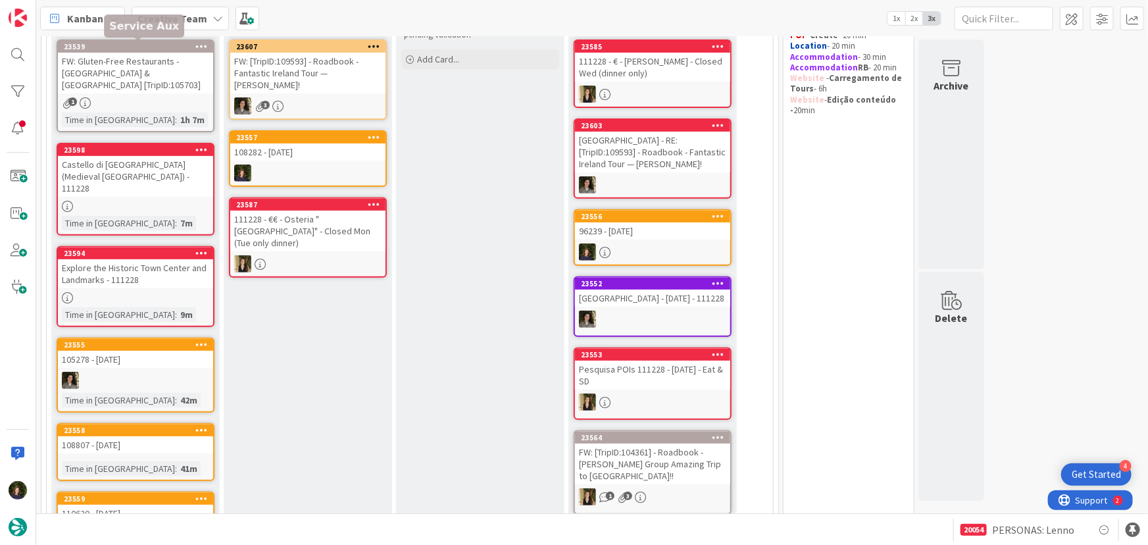
click at [178, 18] on b "Creative Team" at bounding box center [173, 18] width 70 height 13
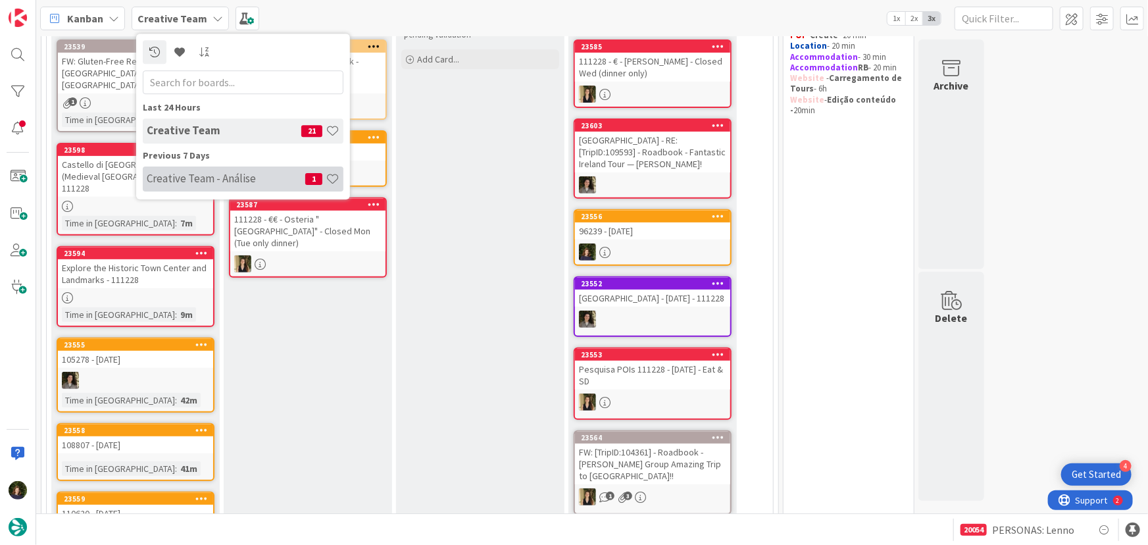
click at [182, 181] on h4 "Creative Team - Análise" at bounding box center [226, 178] width 159 height 13
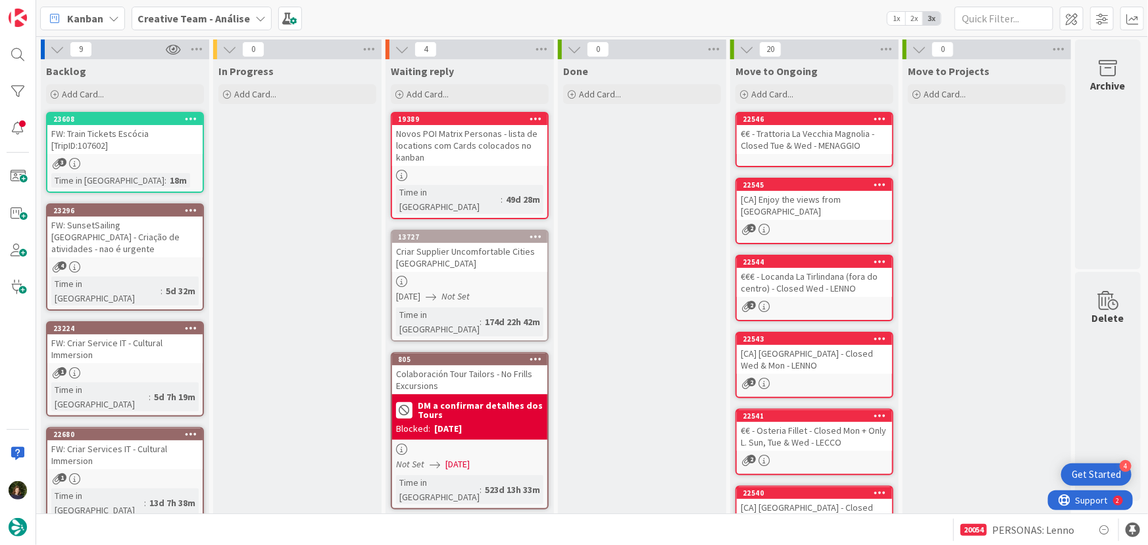
click at [159, 13] on b "Creative Team - Análise" at bounding box center [194, 18] width 113 height 13
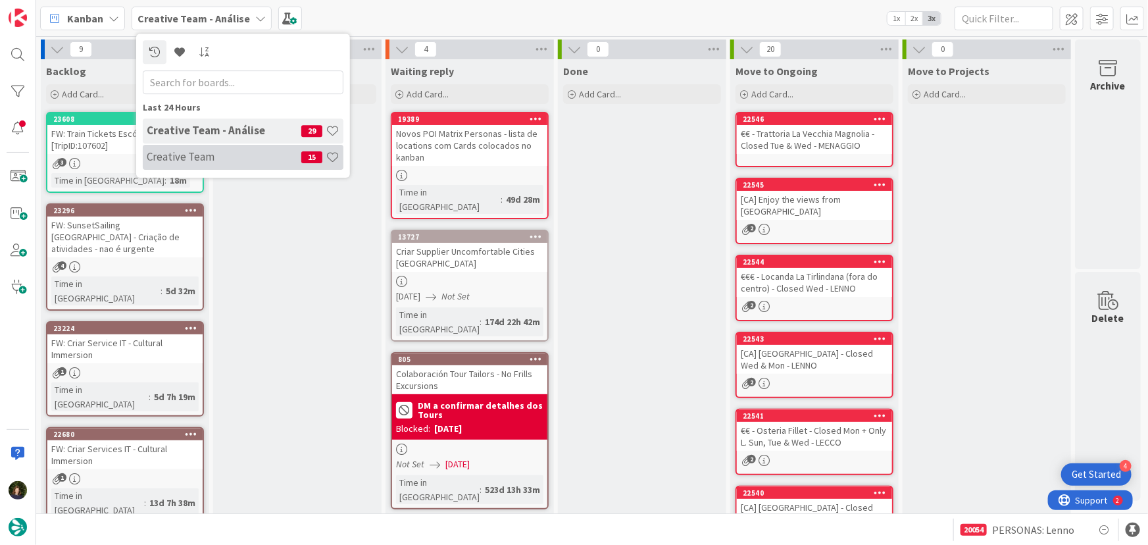
click at [171, 157] on h4 "Creative Team" at bounding box center [224, 156] width 155 height 13
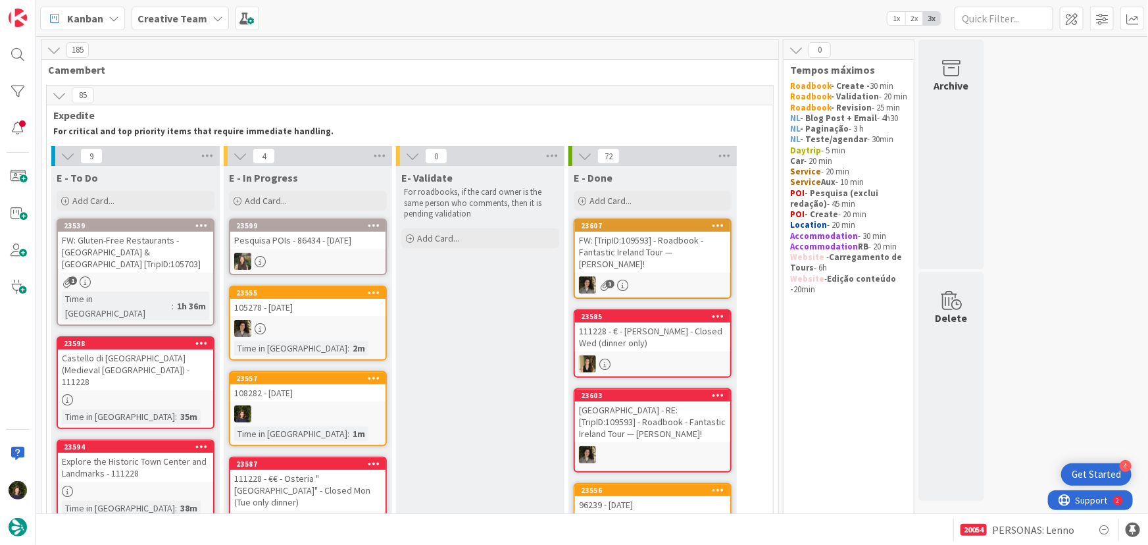
scroll to position [119, 0]
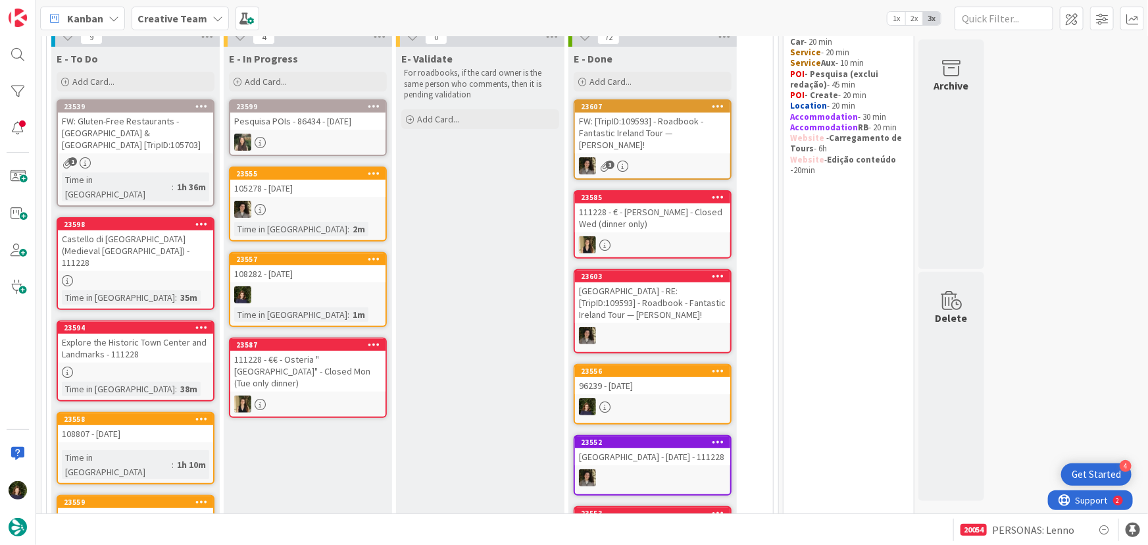
click at [274, 290] on div at bounding box center [307, 294] width 155 height 17
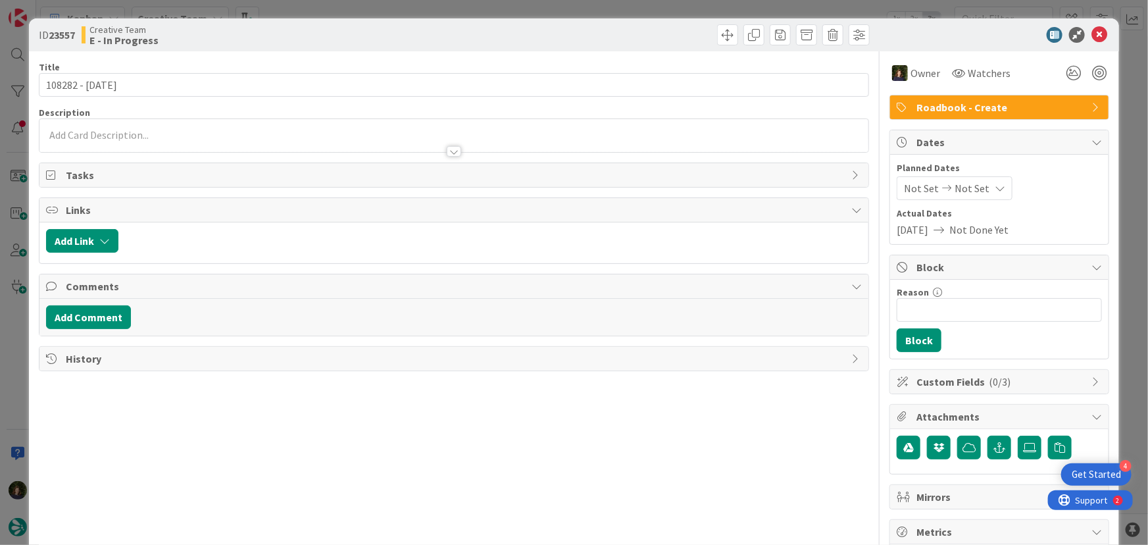
click at [107, 138] on div at bounding box center [454, 145] width 830 height 14
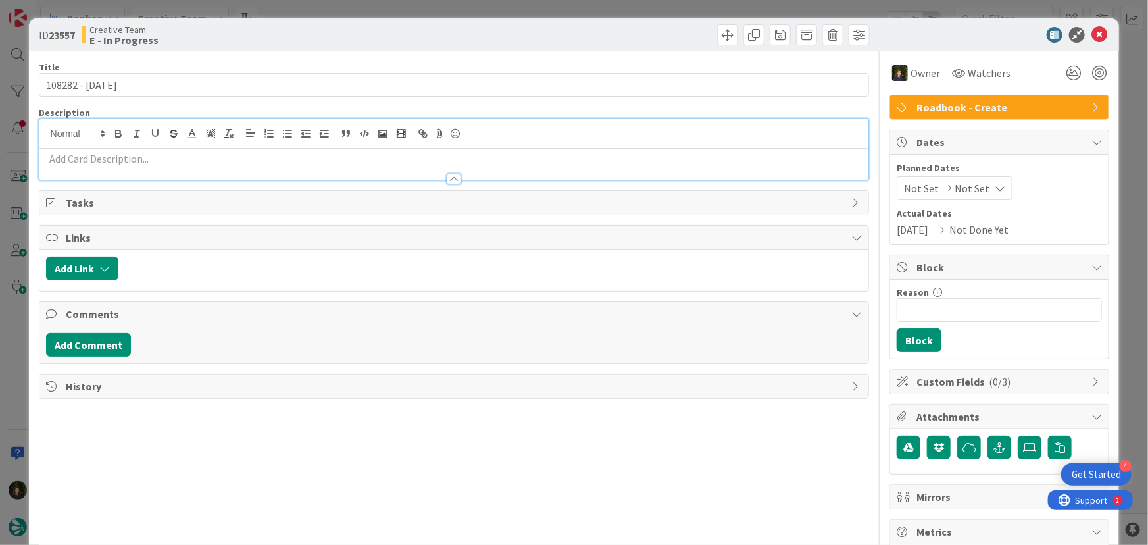
click at [129, 163] on p at bounding box center [454, 158] width 817 height 15
paste div
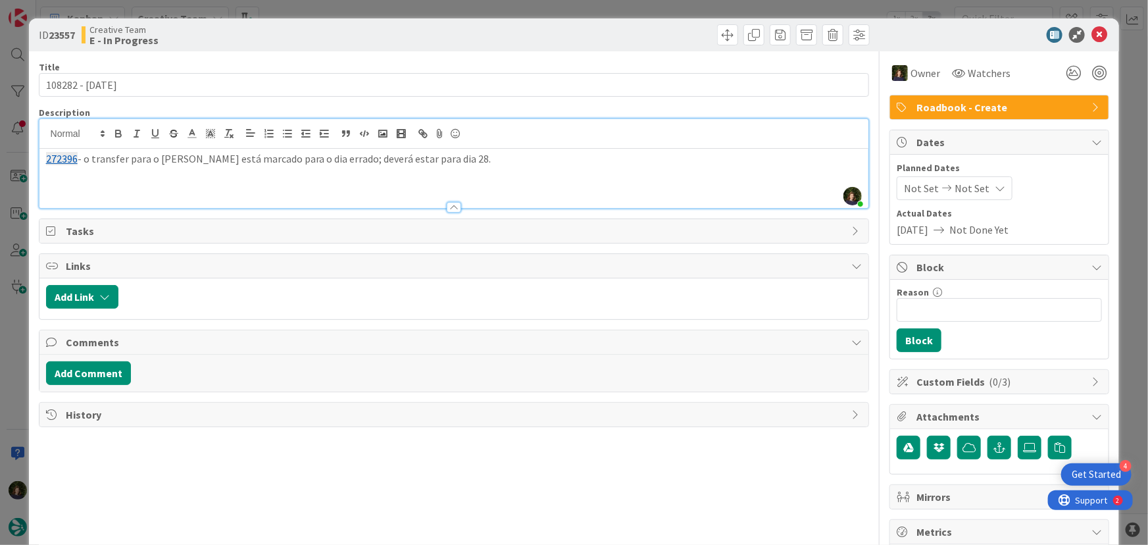
click at [319, 158] on p "272396 - o transfer para o [PERSON_NAME] está marcado para o dia errado; deverá…" at bounding box center [454, 158] width 817 height 15
copy p "272396 - o transfer para o [PERSON_NAME] está marcado para o dia errado; deverá…"
drag, startPoint x: 1092, startPoint y: 34, endPoint x: 769, endPoint y: 309, distance: 424.9
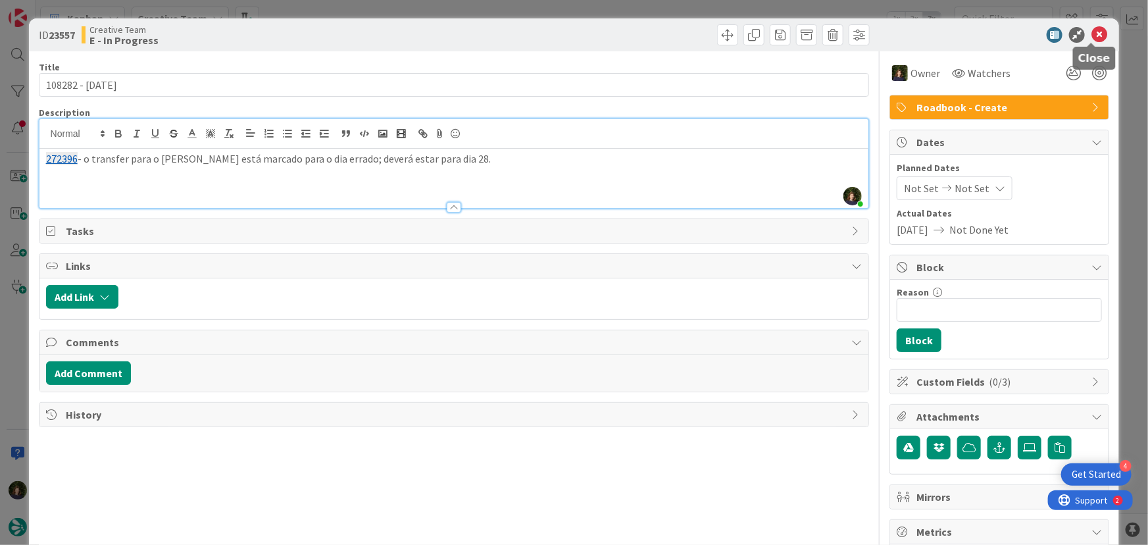
click at [1093, 34] on icon at bounding box center [1100, 35] width 16 height 16
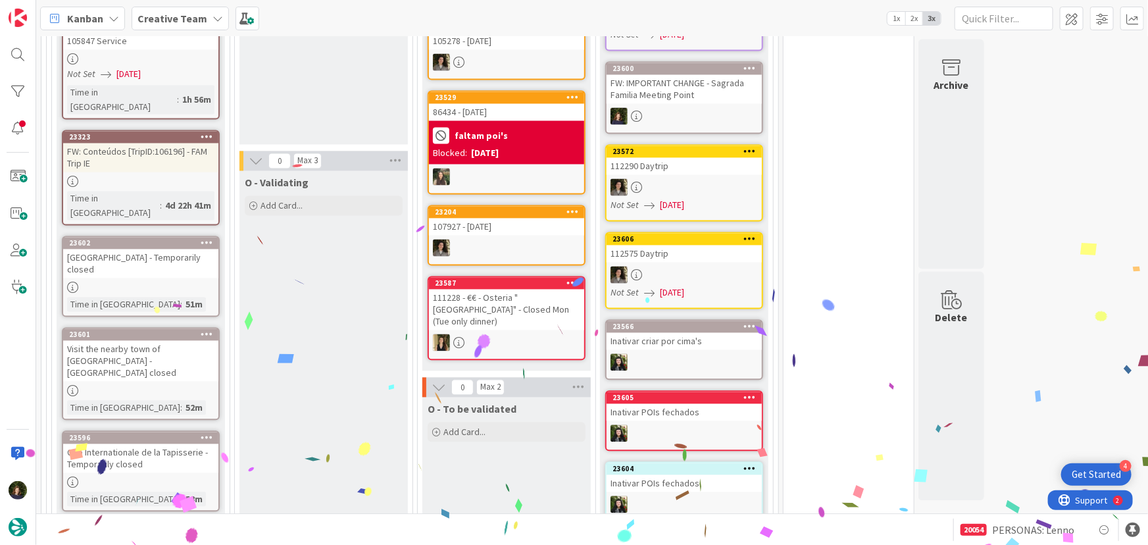
scroll to position [1086, 0]
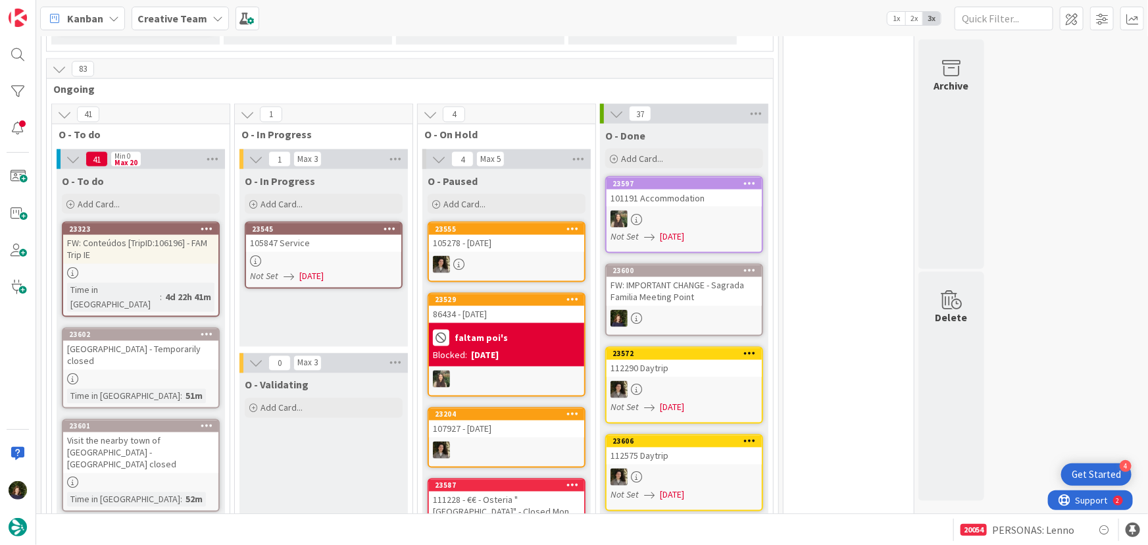
click at [313, 235] on div "105847 Service" at bounding box center [323, 243] width 155 height 17
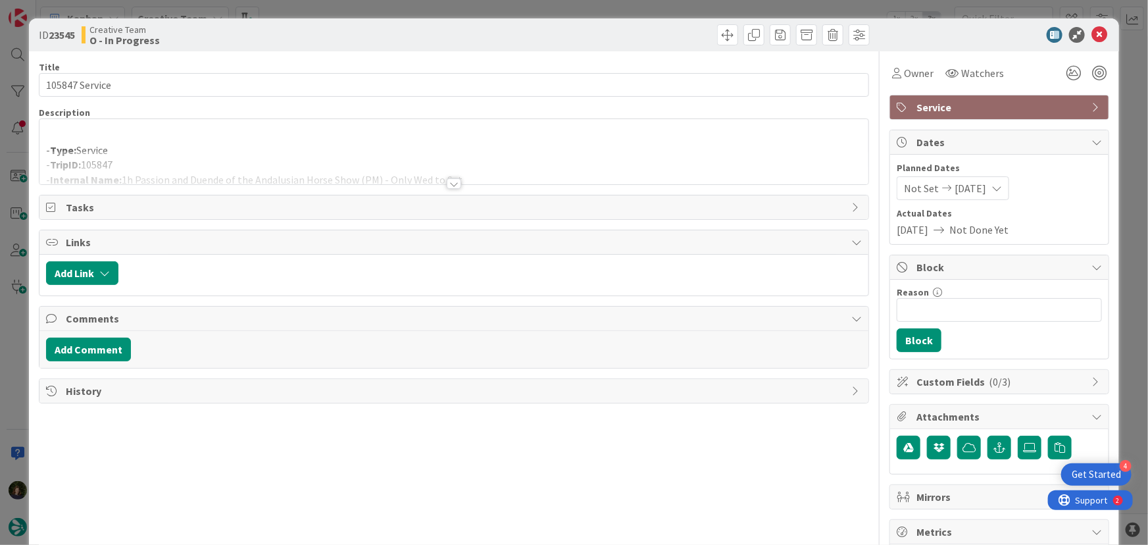
click at [451, 184] on div at bounding box center [454, 183] width 14 height 11
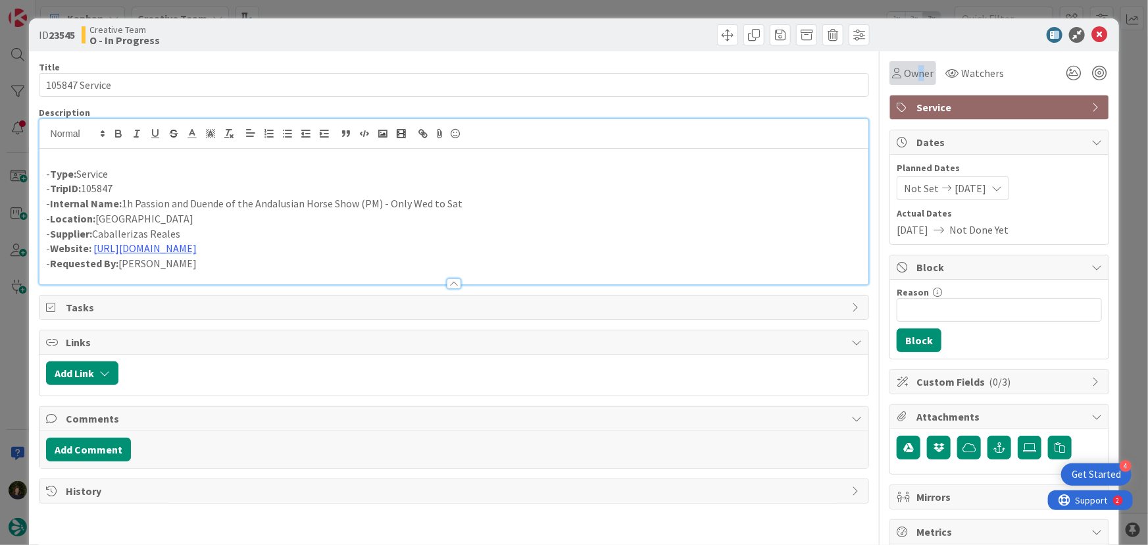
click at [914, 69] on span "Owner" at bounding box center [919, 73] width 30 height 16
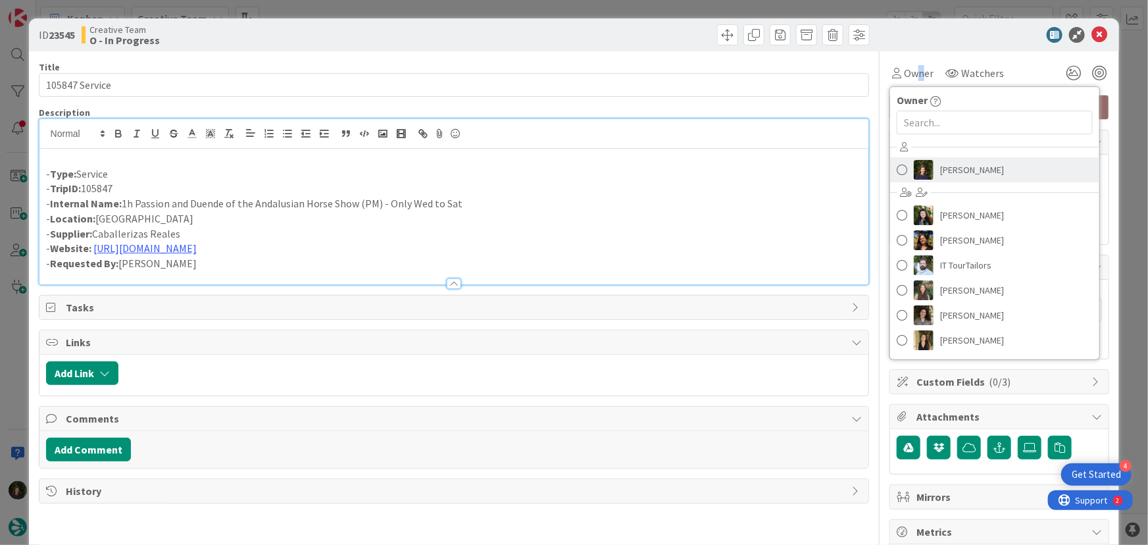
click at [959, 161] on span "[PERSON_NAME]" at bounding box center [972, 170] width 64 height 20
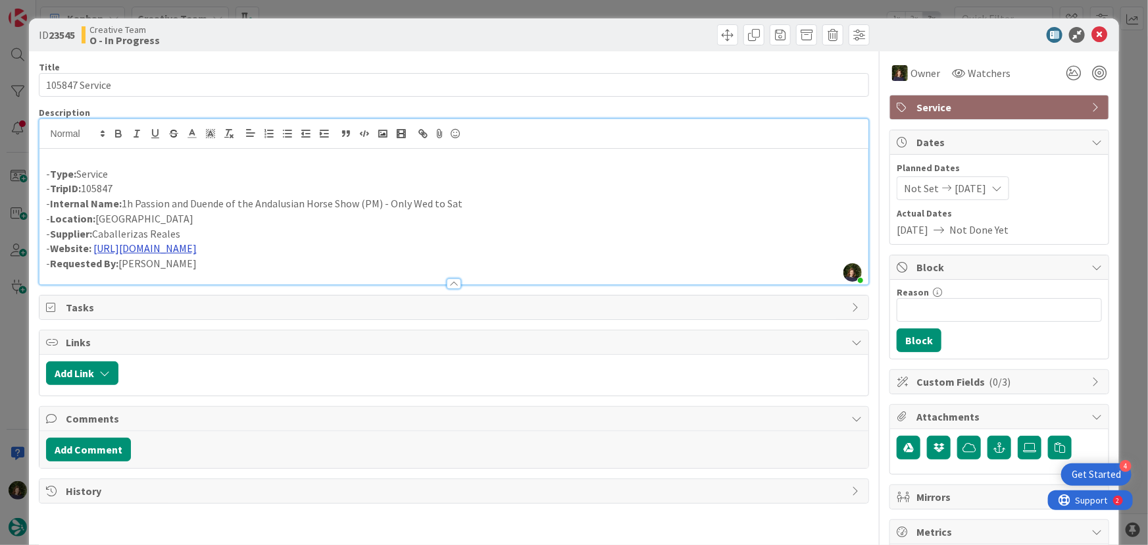
click at [197, 250] on link "[URL][DOMAIN_NAME]" at bounding box center [144, 248] width 103 height 13
click at [222, 273] on link "[URL][DOMAIN_NAME]" at bounding box center [177, 273] width 90 height 17
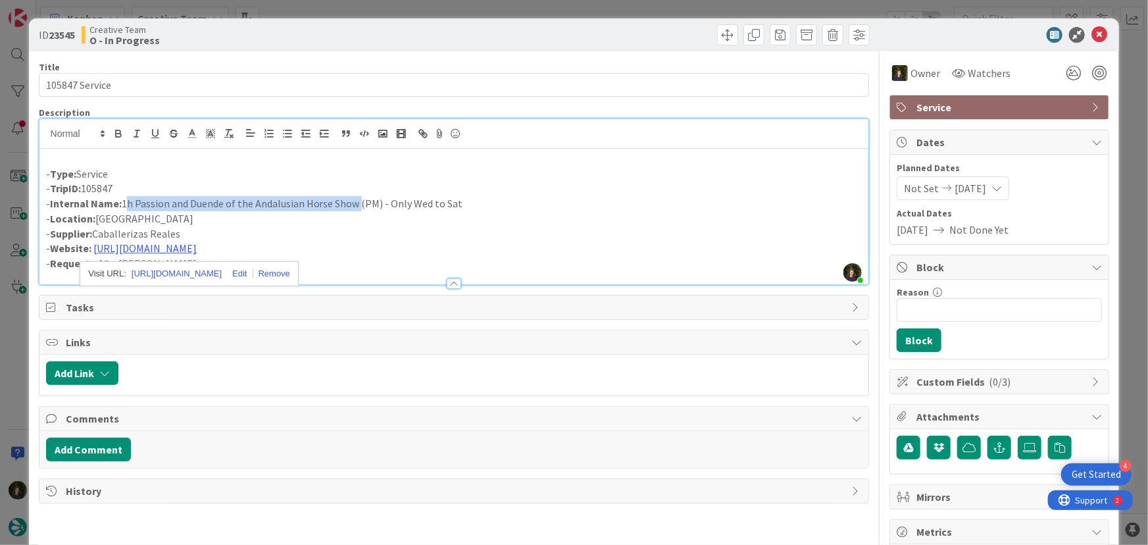
drag, startPoint x: 122, startPoint y: 202, endPoint x: 355, endPoint y: 204, distance: 233.6
click at [357, 204] on p "- Internal Name: 1h Passion and Duende of the Andalusian Horse Show (PM) - Only…" at bounding box center [454, 203] width 817 height 15
copy p "1h Passion and Duende of the Andalusian Horse Show"
drag, startPoint x: 474, startPoint y: 204, endPoint x: 124, endPoint y: 204, distance: 350.1
click at [124, 204] on p "- Internal Name: 1h Passion and Duende of the Andalusian Horse Show (PM) - Only…" at bounding box center [454, 203] width 817 height 15
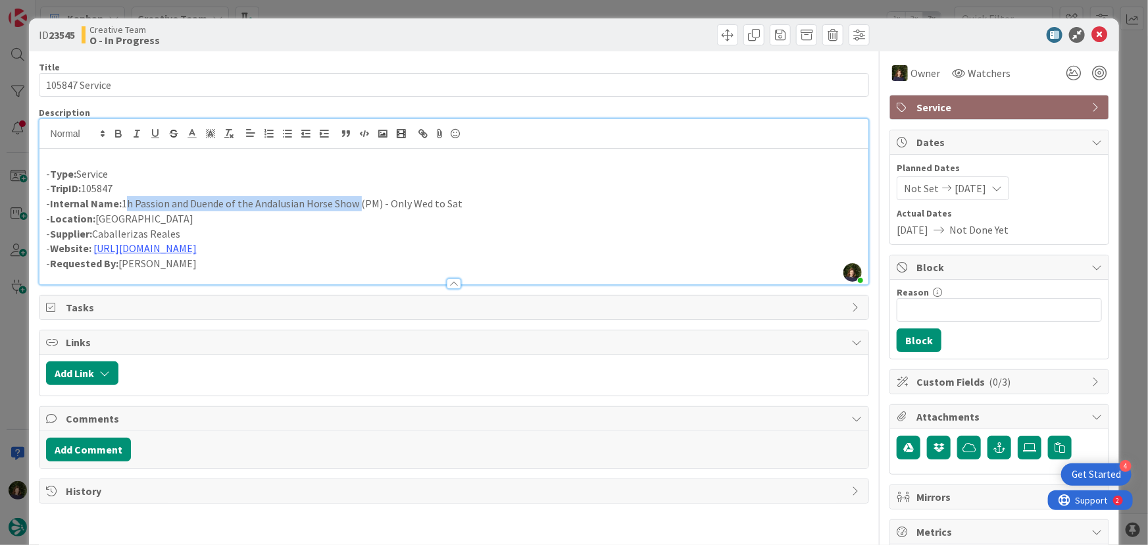
copy p "1h Passion and Duende of the Andalusian Horse Show (PM) - Only Wed to Sat"
drag, startPoint x: 198, startPoint y: 261, endPoint x: 41, endPoint y: 175, distance: 178.8
click at [42, 175] on div "- Type: Service - TripID: 105847 - Internal Name: 1h Passion and Duende of the …" at bounding box center [454, 217] width 830 height 136
copy div "- Type: Service - TripID: 105847 - Internal Name: 1h Passion and Duende of the …"
click at [1101, 36] on div "ID 23545 Creative Team O - In Progress" at bounding box center [574, 34] width 1091 height 33
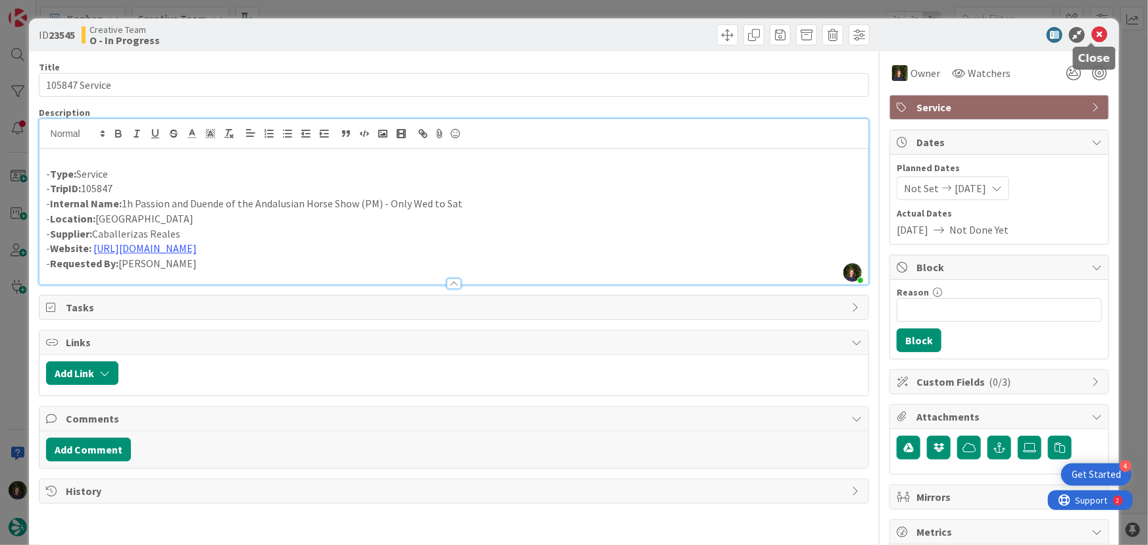
click at [1093, 28] on icon at bounding box center [1100, 35] width 16 height 16
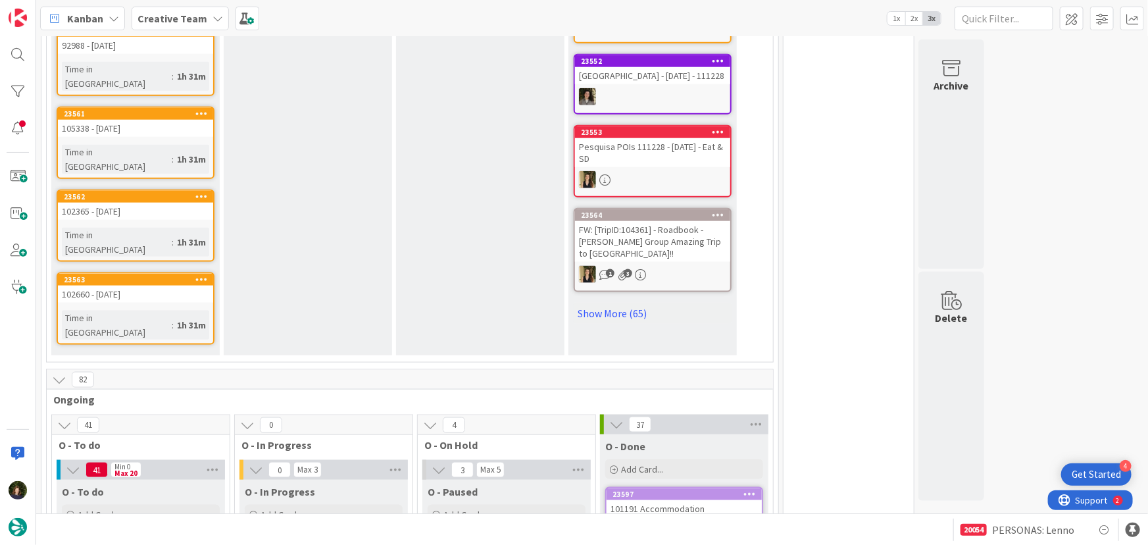
scroll to position [897, 0]
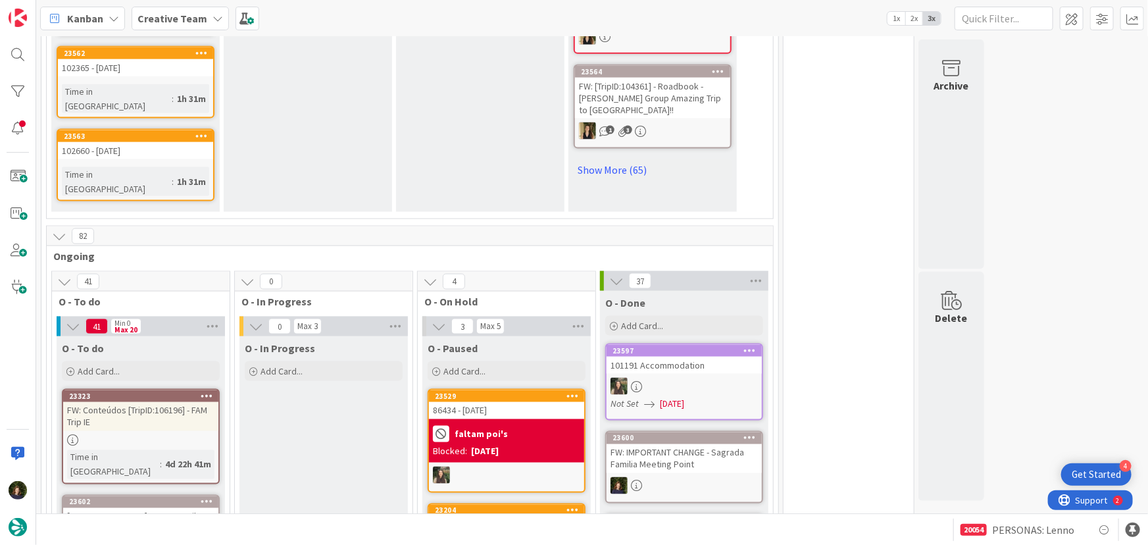
click at [164, 13] on b "Creative Team" at bounding box center [173, 18] width 70 height 13
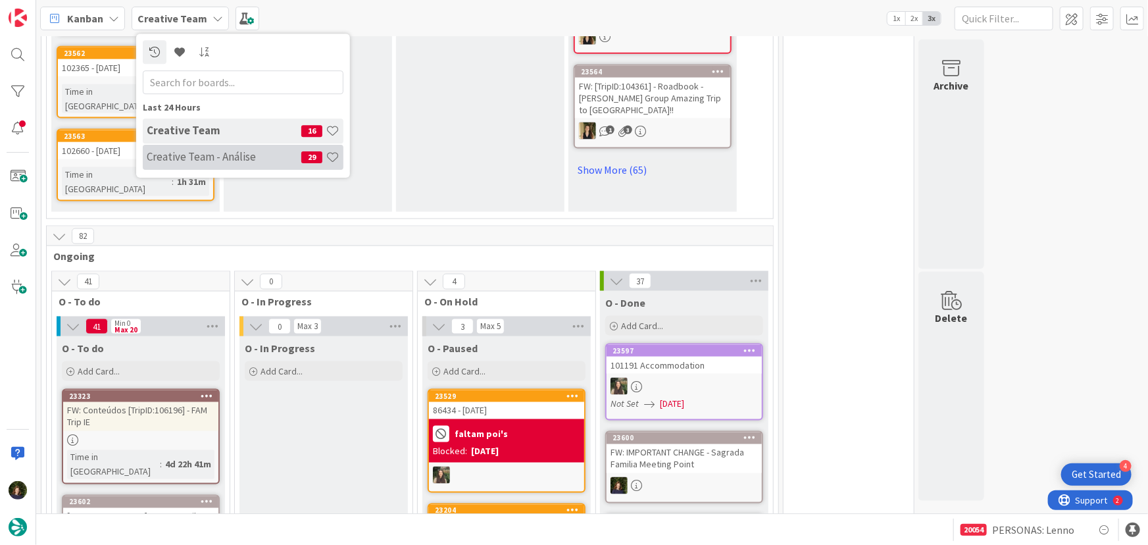
click at [169, 157] on h4 "Creative Team - Análise" at bounding box center [224, 156] width 155 height 13
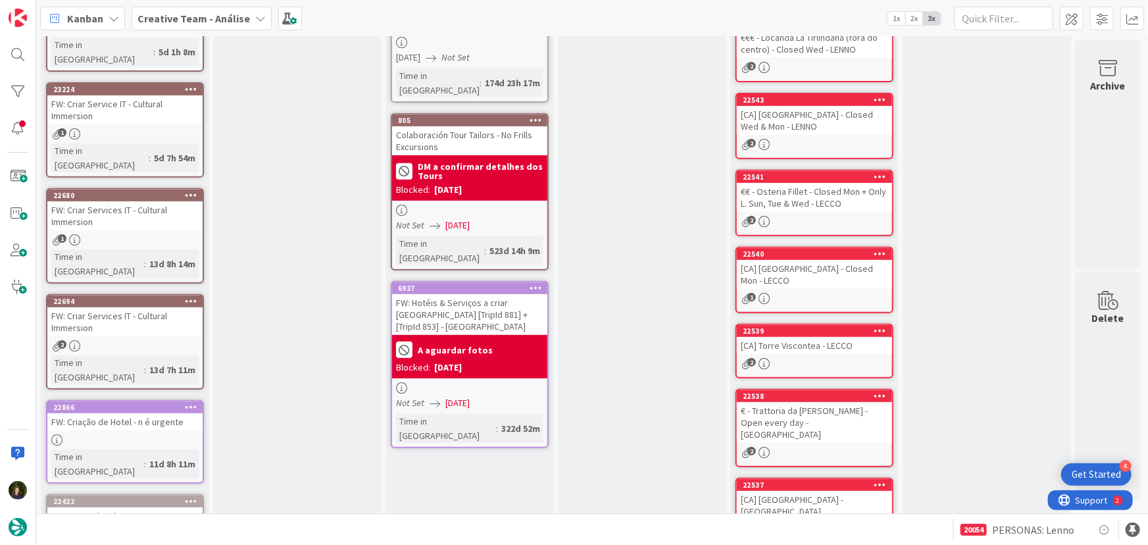
scroll to position [399, 0]
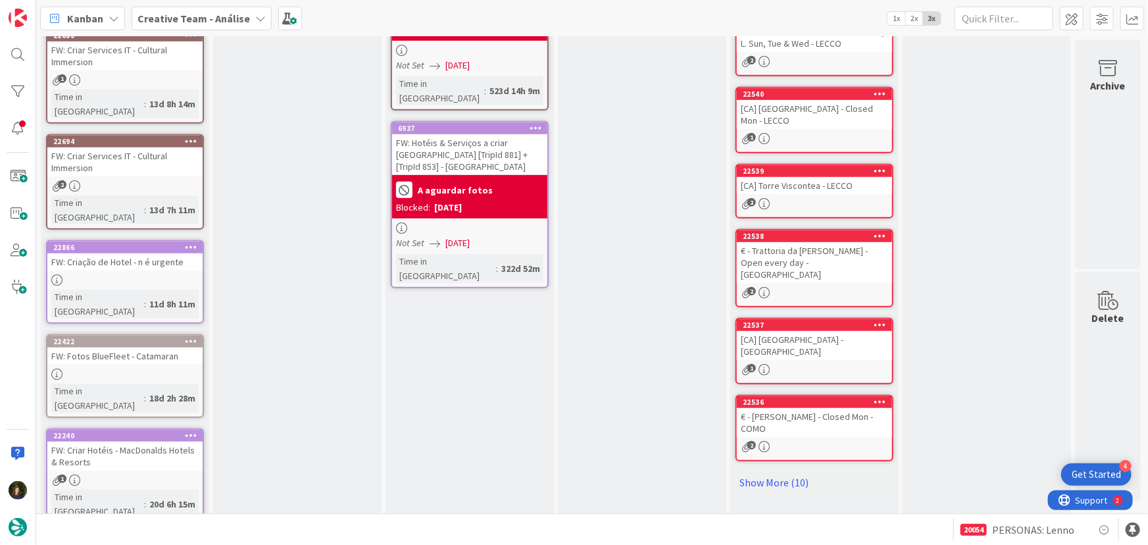
click at [200, 14] on b "Creative Team - Análise" at bounding box center [194, 18] width 113 height 13
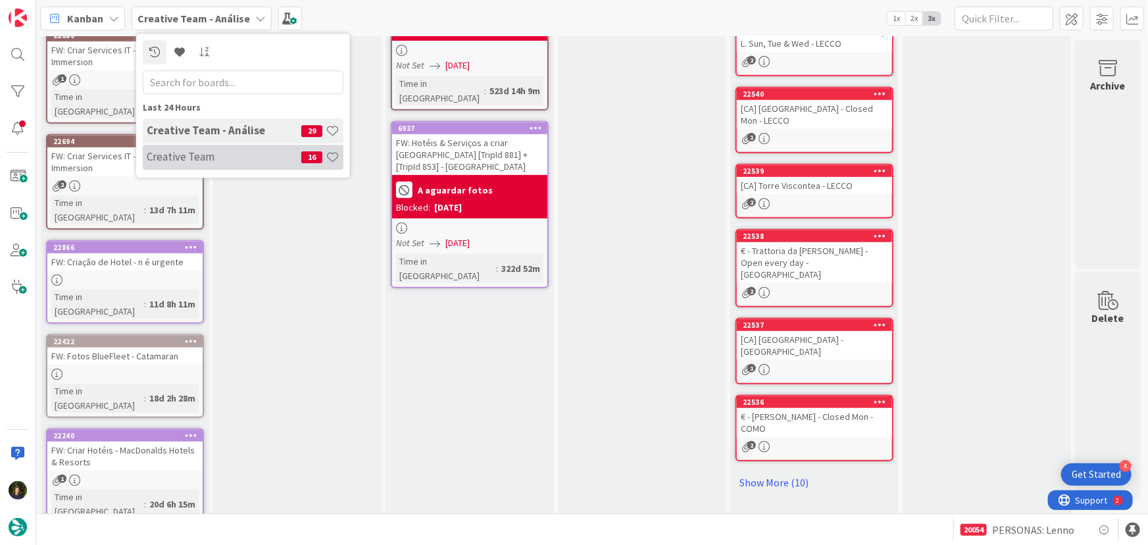
click at [227, 155] on h4 "Creative Team" at bounding box center [224, 156] width 155 height 13
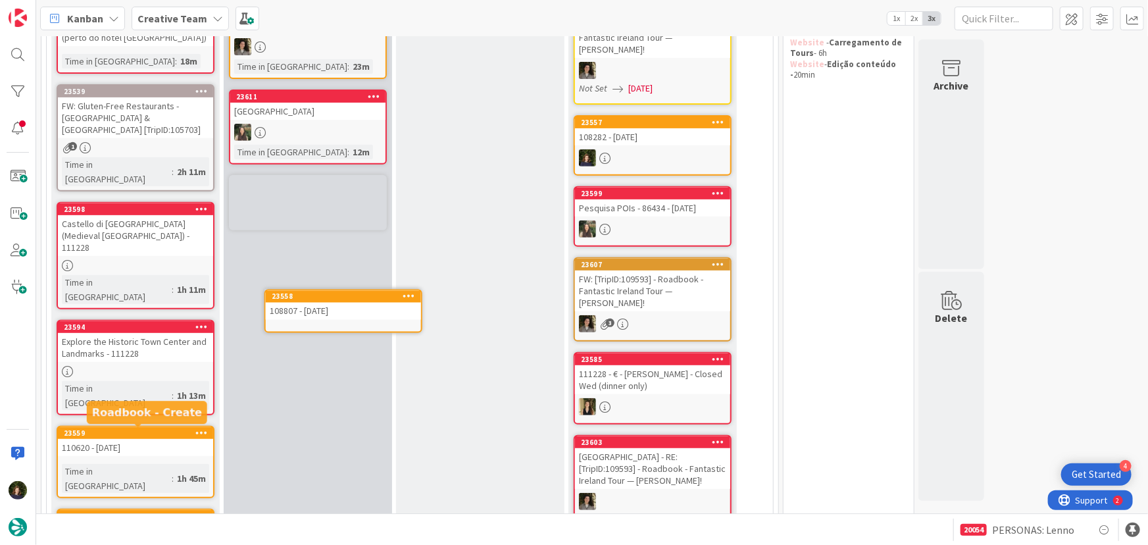
scroll to position [218, 0]
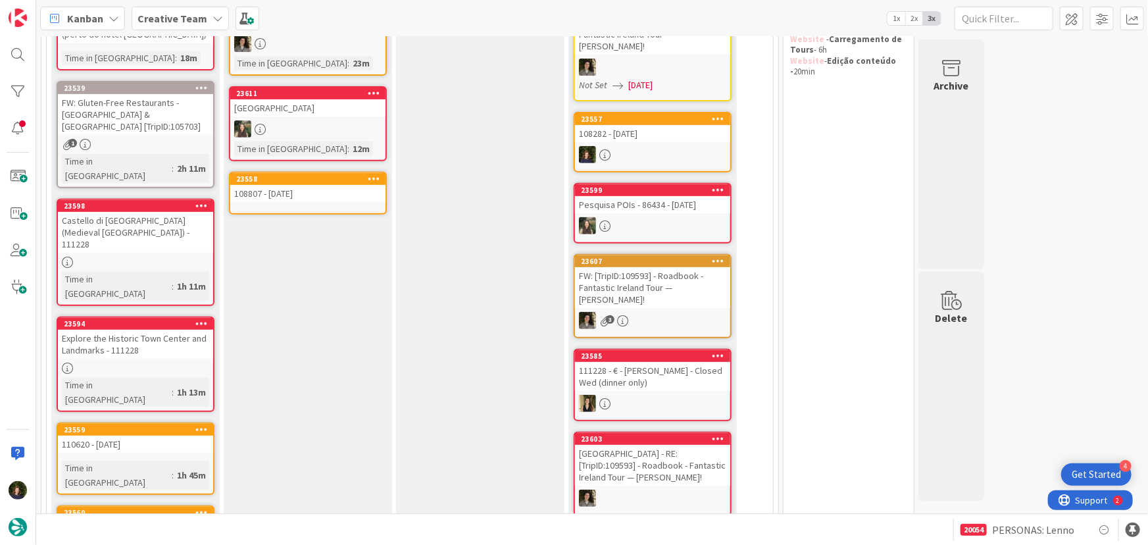
click at [298, 194] on div "108807 - [DATE]" at bounding box center [307, 193] width 155 height 17
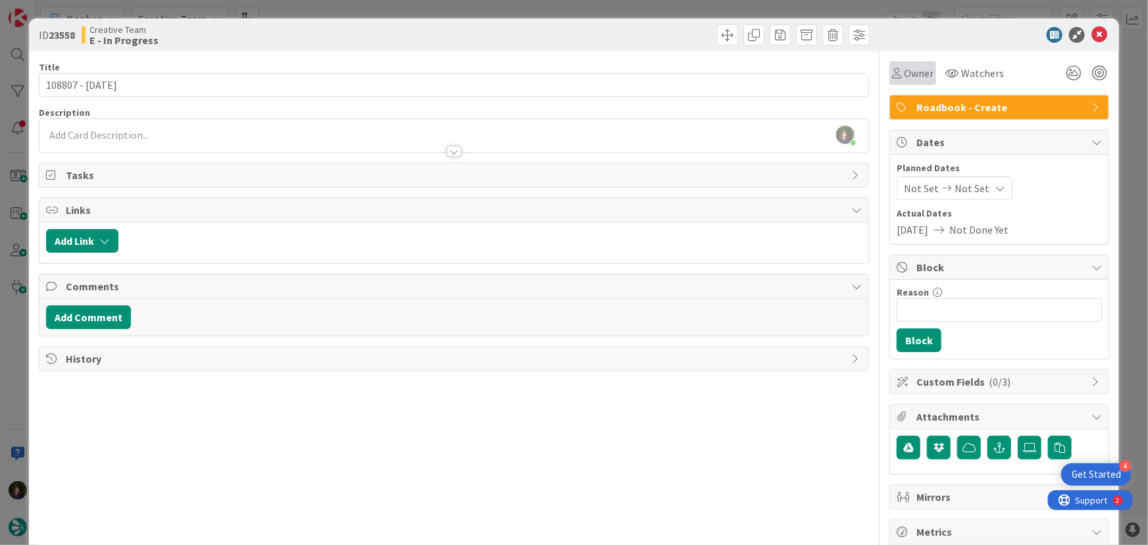
click at [921, 78] on span "Owner" at bounding box center [919, 73] width 30 height 16
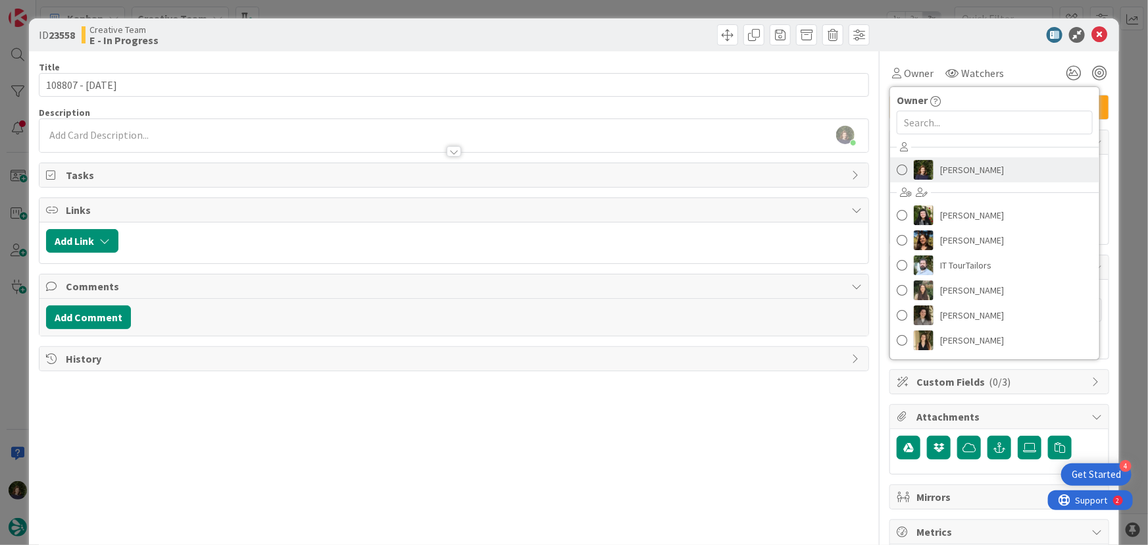
click at [944, 163] on span "[PERSON_NAME]" at bounding box center [972, 170] width 64 height 20
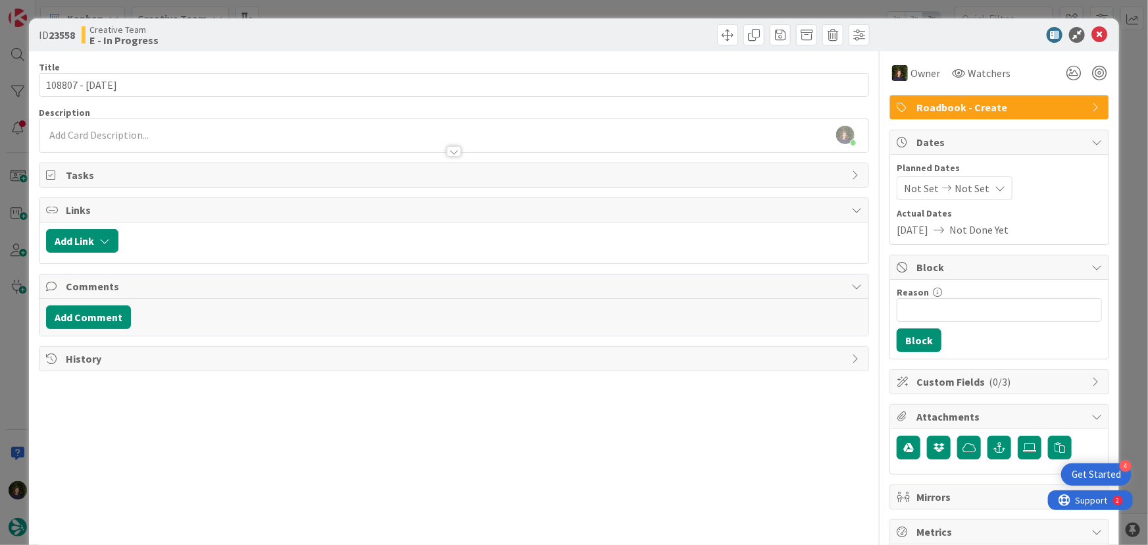
scroll to position [121, 0]
drag, startPoint x: 131, startPoint y: 146, endPoint x: 138, endPoint y: 155, distance: 10.8
click at [131, 147] on div at bounding box center [454, 145] width 830 height 14
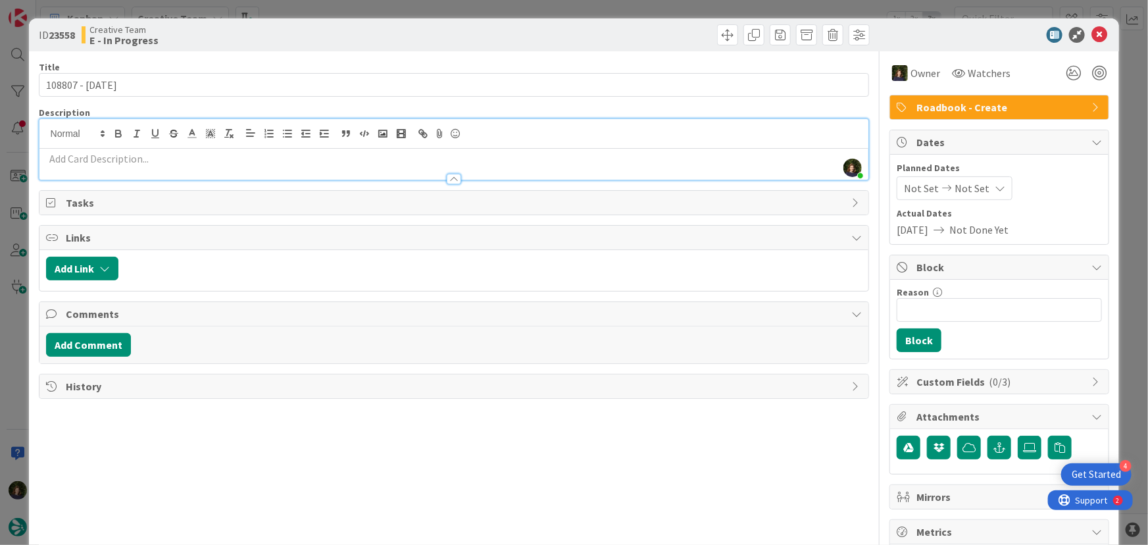
click at [155, 159] on p at bounding box center [454, 158] width 817 height 15
paste div
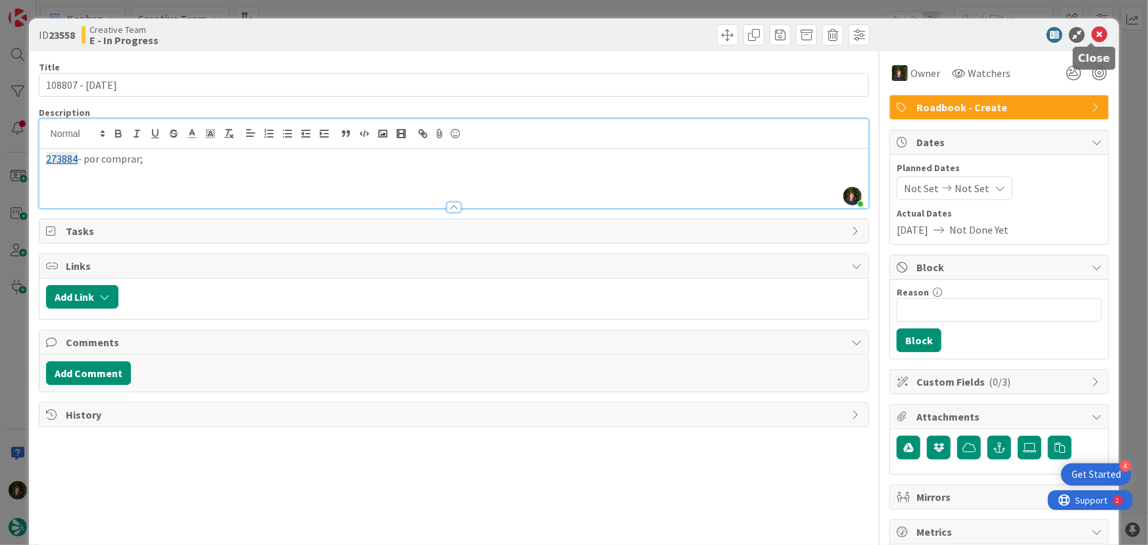
click at [1092, 34] on icon at bounding box center [1100, 35] width 16 height 16
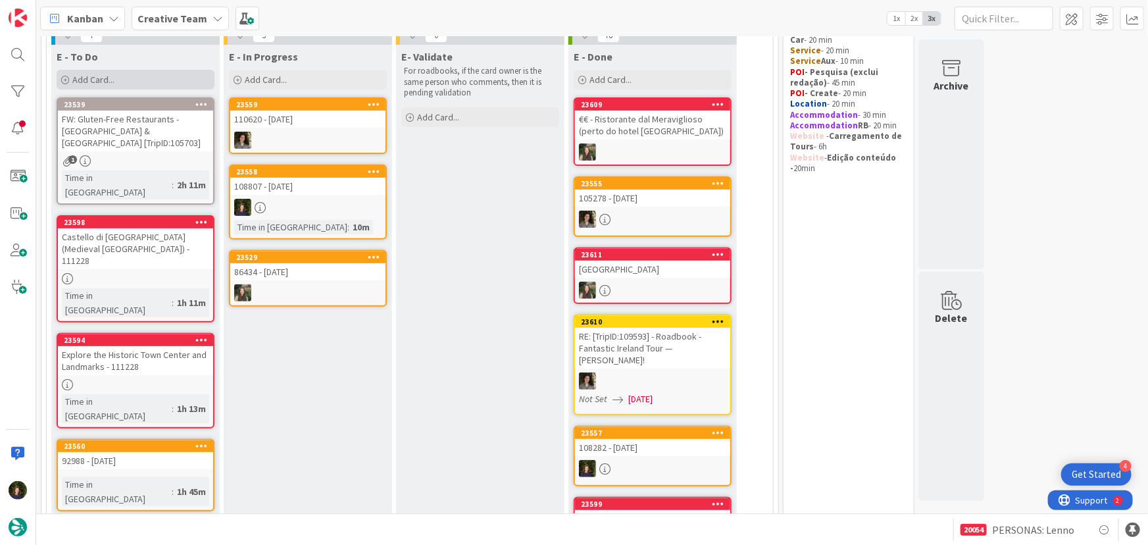
click at [138, 86] on div "Add Card..." at bounding box center [136, 80] width 158 height 20
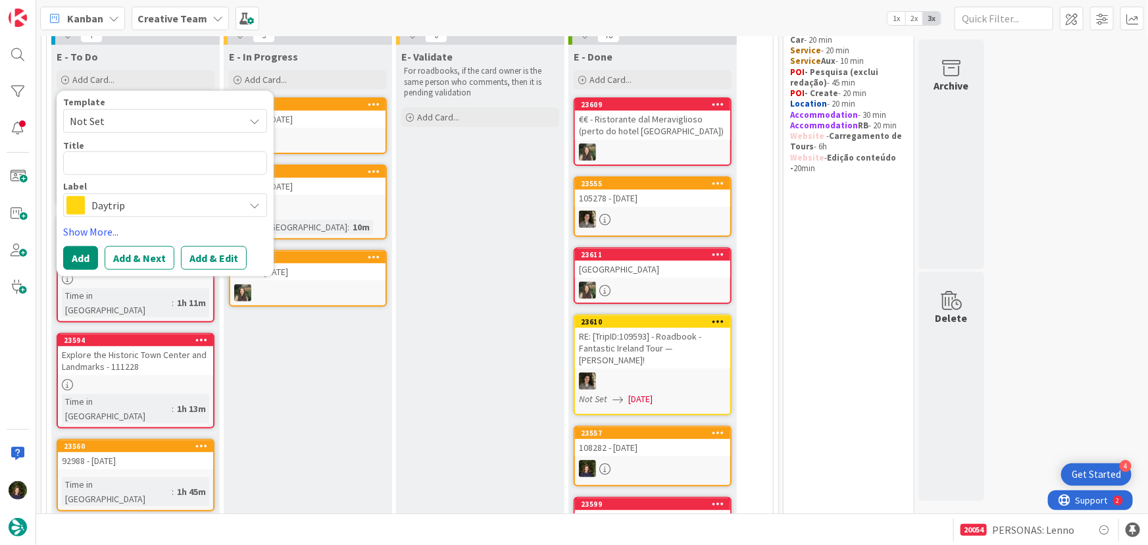
type textarea "x"
type textarea "108807"
type textarea "x"
type textarea "108807"
type textarea "x"
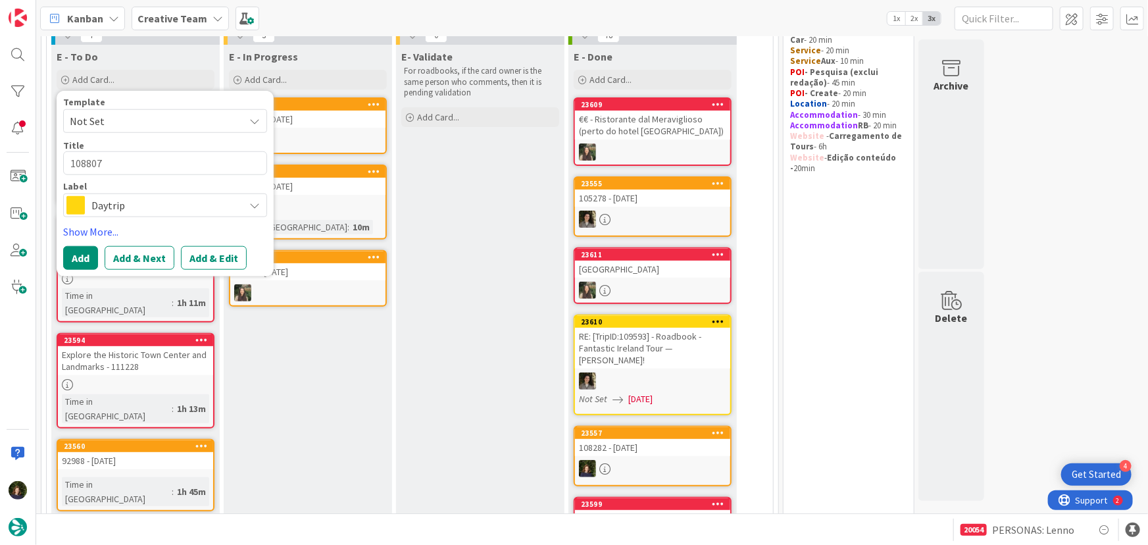
type textarea "108807 -"
type textarea "x"
type textarea "108807 -"
type textarea "x"
type textarea "108807 - Q"
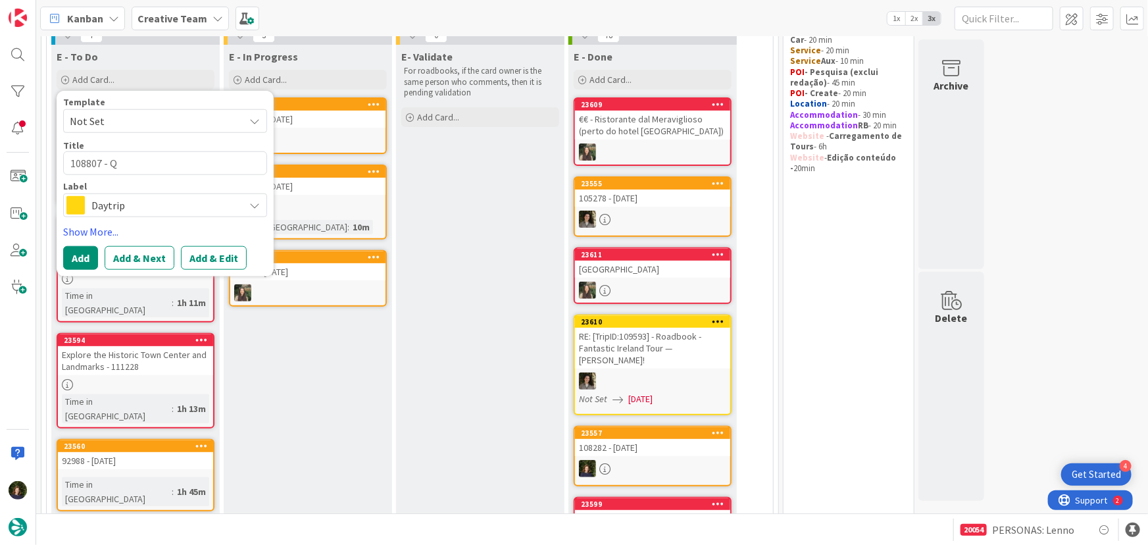
type textarea "x"
type textarea "108807 - Qu"
type textarea "x"
type textarea "108807 - Qui"
type textarea "x"
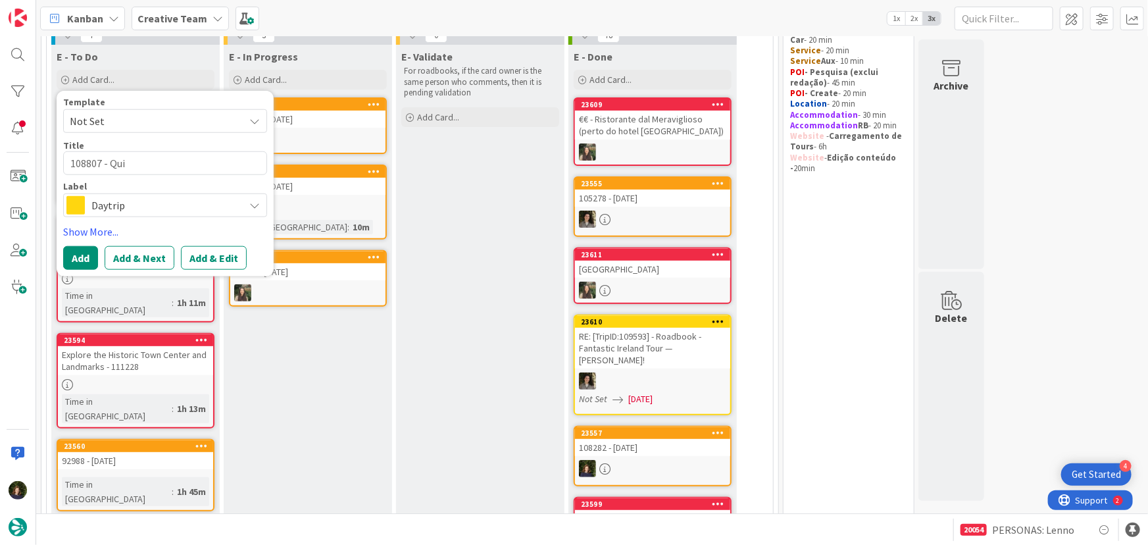
type textarea "108807 - Quin"
type textarea "x"
type textarea "108807 - Quint"
type textarea "x"
type textarea "108807 - Quinta"
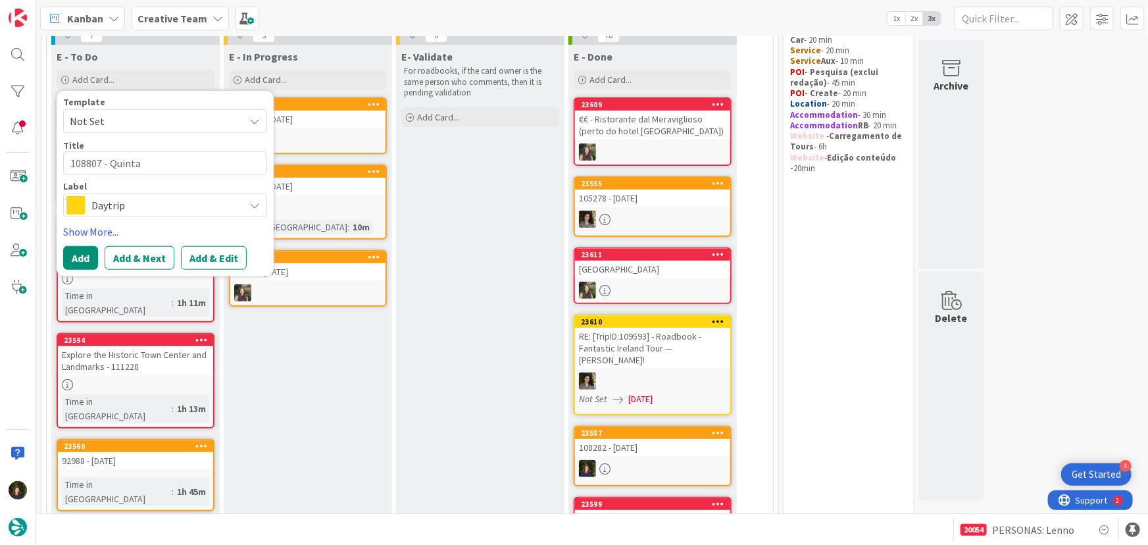
type textarea "x"
type textarea "108807 - Quintal"
type textarea "x"
type textarea "108807 - Quintal"
type textarea "x"
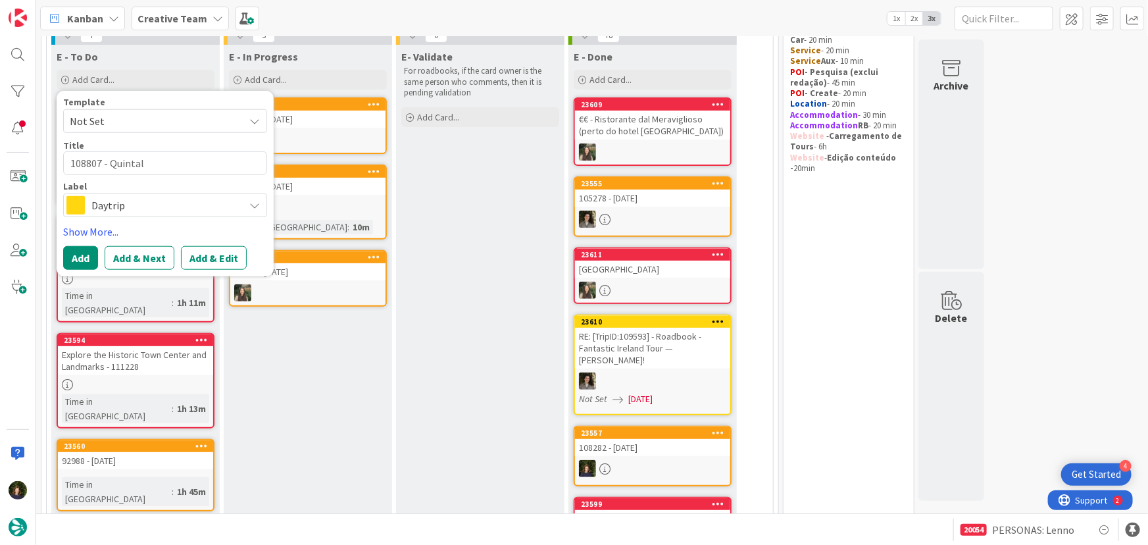
type textarea "108807 - Quintal d"
type textarea "x"
type textarea "108807 - Quintal do"
type textarea "x"
type textarea "108807 - Quintal do"
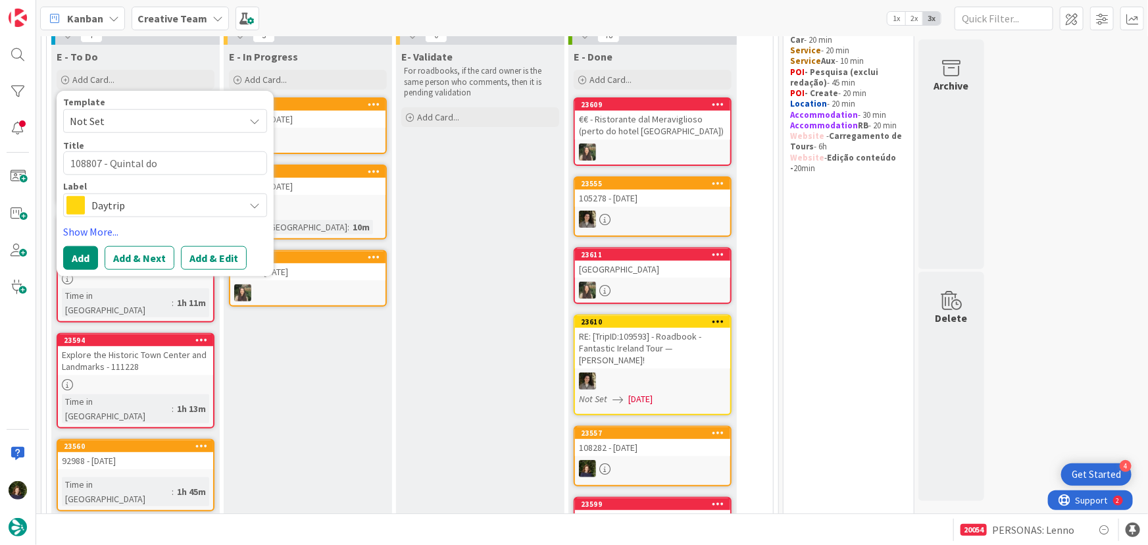
type textarea "x"
type textarea "108807 - Quintal do G"
type textarea "x"
type textarea "108807 - Quintal do G´r"
type textarea "x"
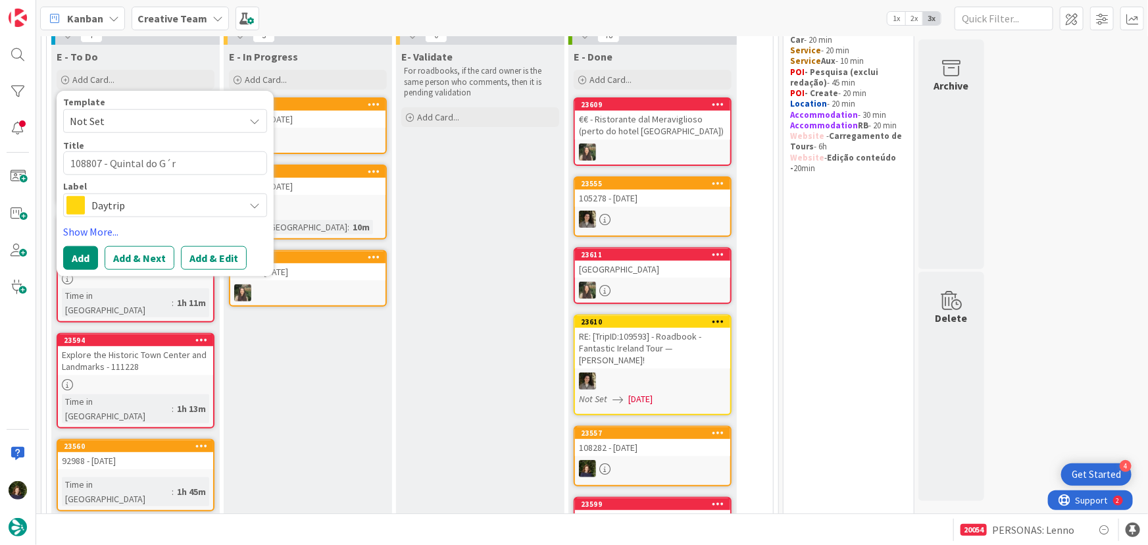
type textarea "108807 - Quintal do G´"
type textarea "x"
type textarea "108807 - Quintal do G"
type textarea "x"
type textarea "108807 - Quintal do Gr"
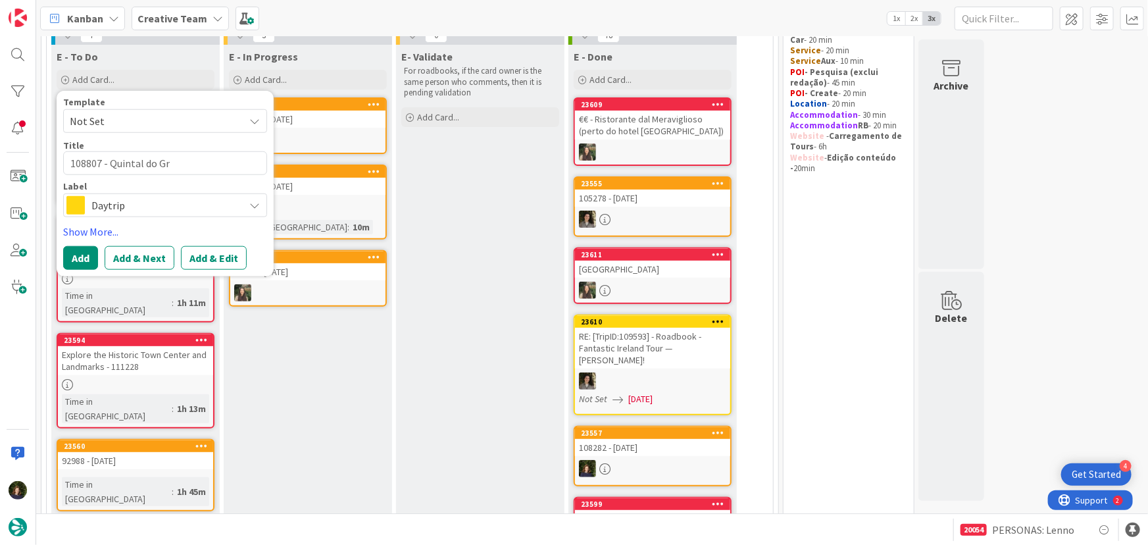
type textarea "x"
type textarea "108807 - Quintal do Gré"
type textarea "x"
type textarea "108807 - Quintal do Grém"
type textarea "x"
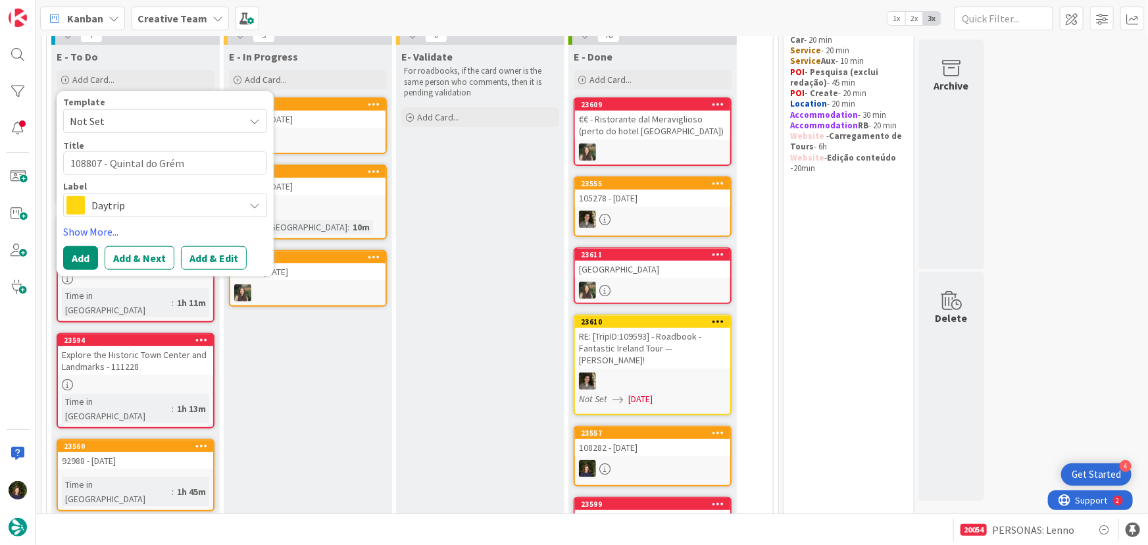
type textarea "108807 - Quintal do Grémi"
type textarea "x"
type textarea "108807 - Quintal do Grémio"
click at [116, 215] on div "Daytrip" at bounding box center [165, 205] width 204 height 24
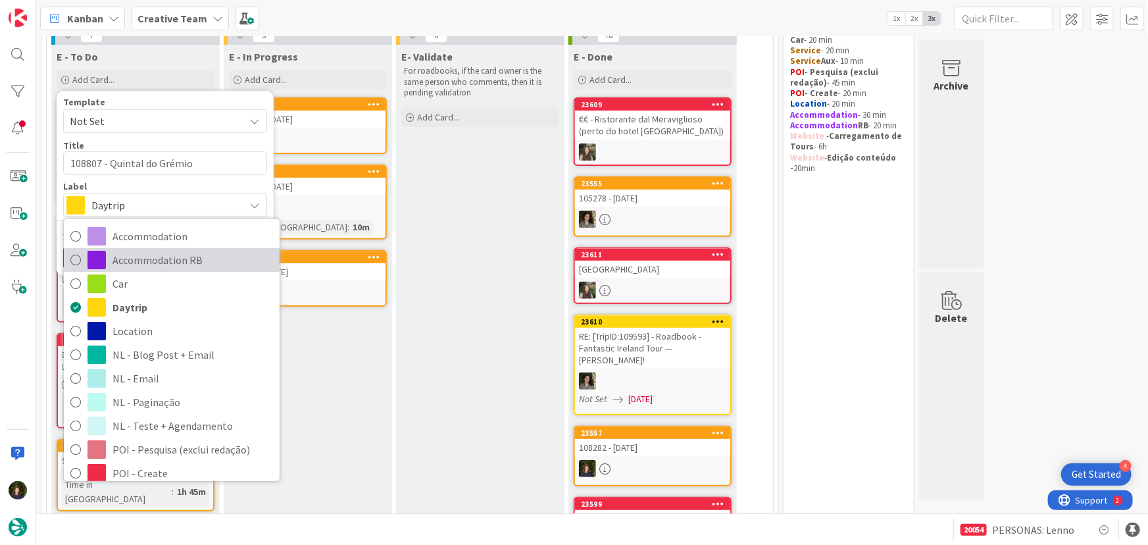
click at [149, 257] on span "Accommodation RB" at bounding box center [193, 260] width 161 height 20
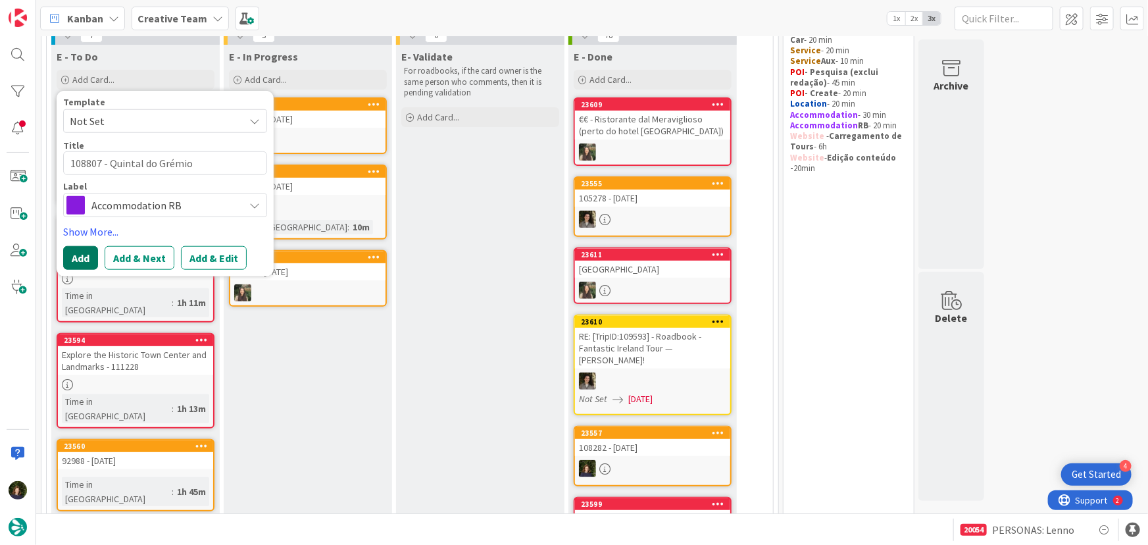
click at [70, 261] on button "Add" at bounding box center [80, 258] width 35 height 24
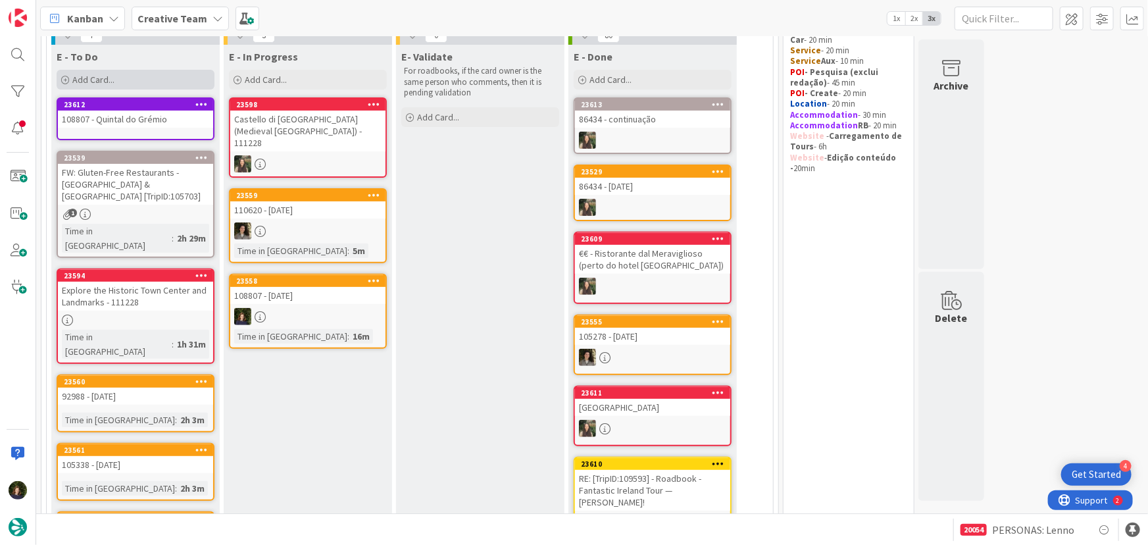
click at [118, 78] on div "Add Card..." at bounding box center [136, 80] width 158 height 20
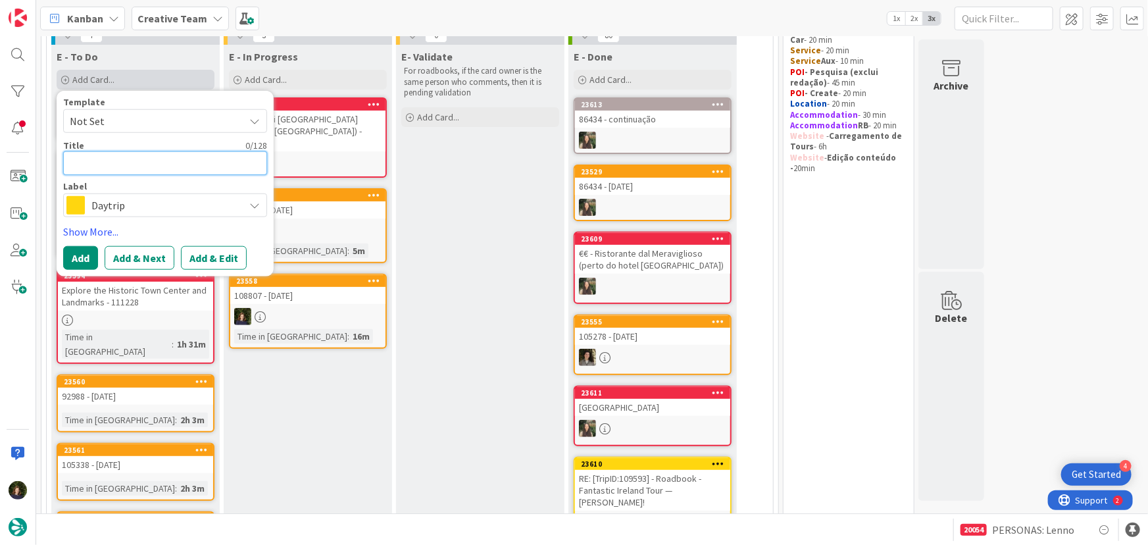
type textarea "x"
type textarea "P"
type textarea "x"
type textarea "Pe"
type textarea "x"
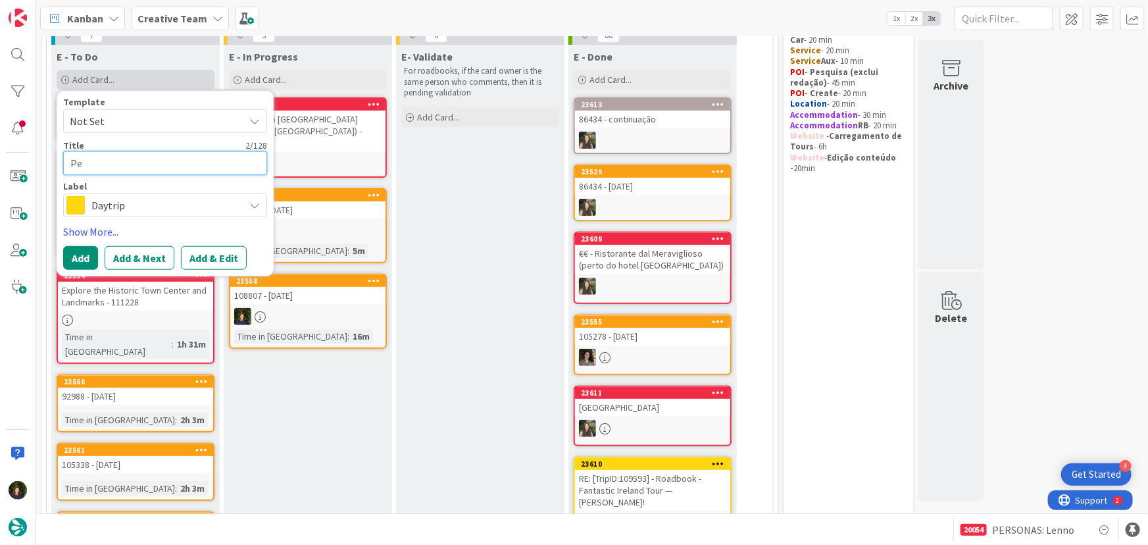
type textarea "Pes"
type textarea "x"
type textarea "Pesq"
type textarea "x"
type textarea "Pesqu"
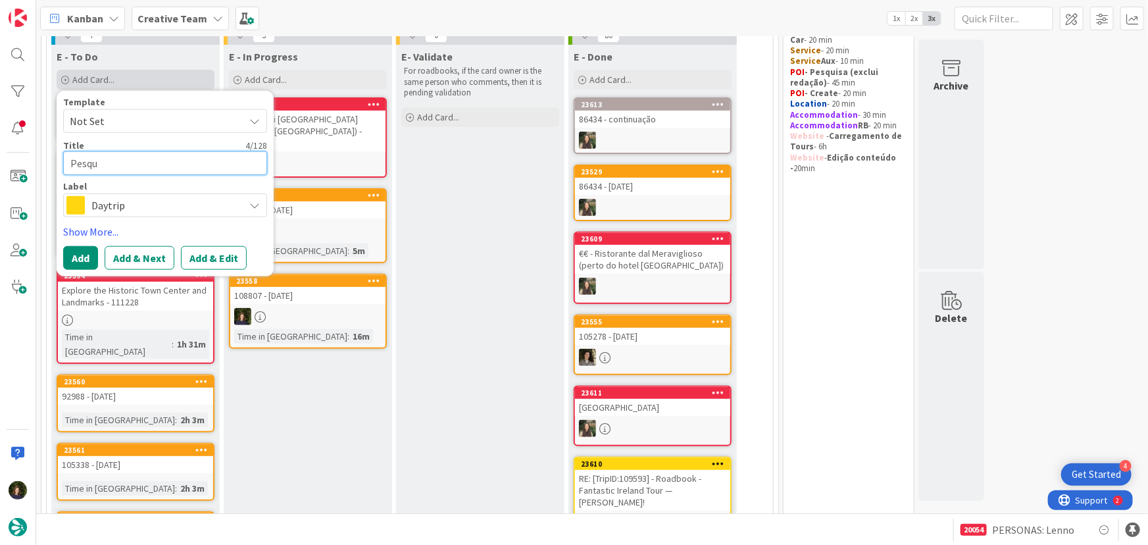
type textarea "x"
type textarea "Pesqui"
type textarea "x"
type textarea "Pesquis"
type textarea "x"
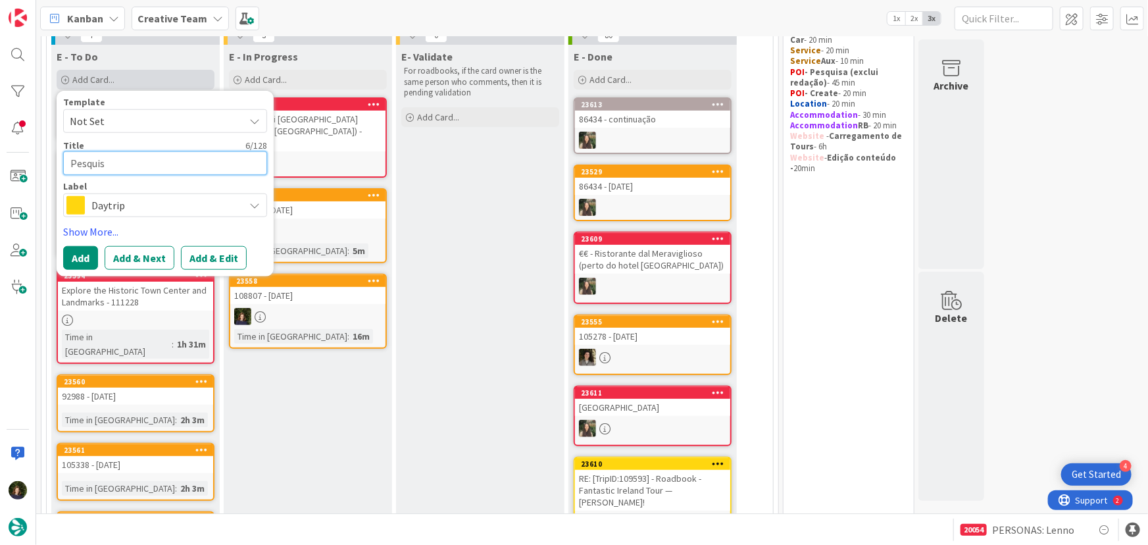
type textarea "Pesquisa"
type textarea "x"
type textarea "Pesquisar"
type textarea "x"
type textarea "Pesquisar"
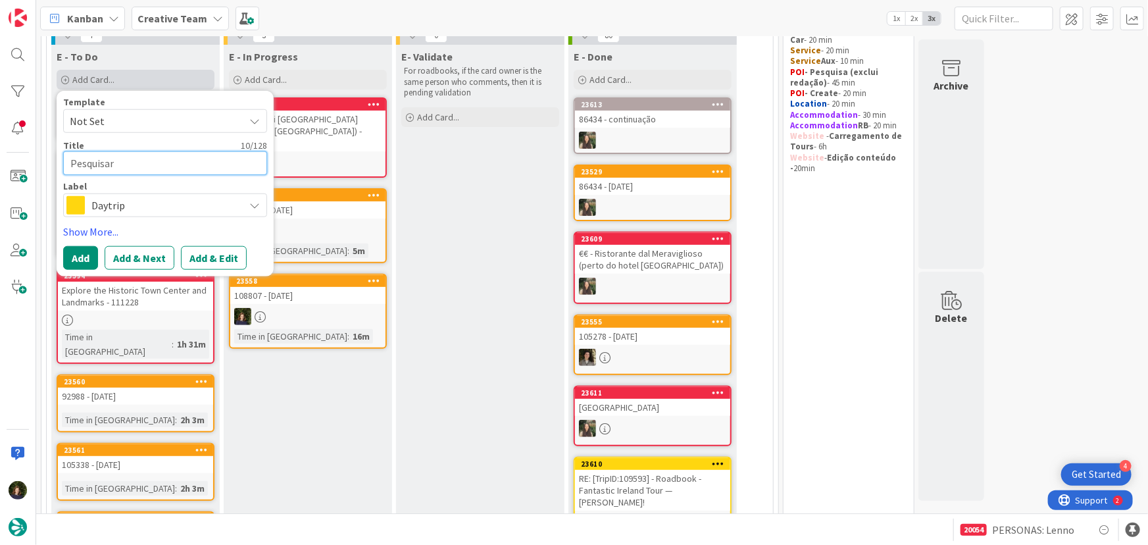
type textarea "x"
type textarea "Pesquisar r"
type textarea "x"
type textarea "Pesquisar re"
type textarea "x"
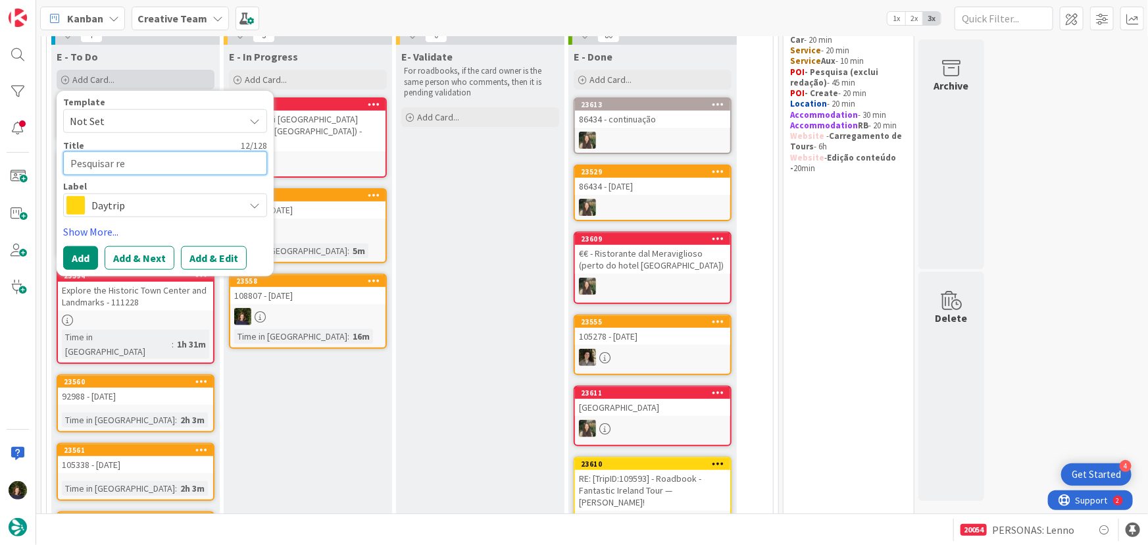
type textarea "Pesquisar res"
type textarea "x"
type textarea "Pesquisar rest"
type textarea "x"
type textarea "Pesquisar resta"
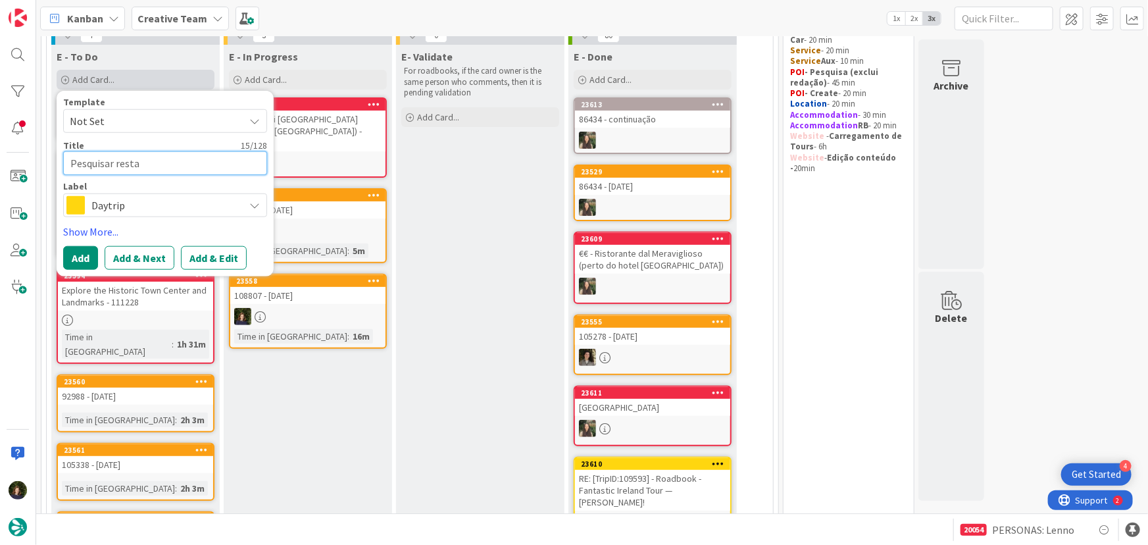
type textarea "x"
type textarea "Pesquisar restau"
type textarea "x"
type textarea "Pesquisar restaur"
type textarea "x"
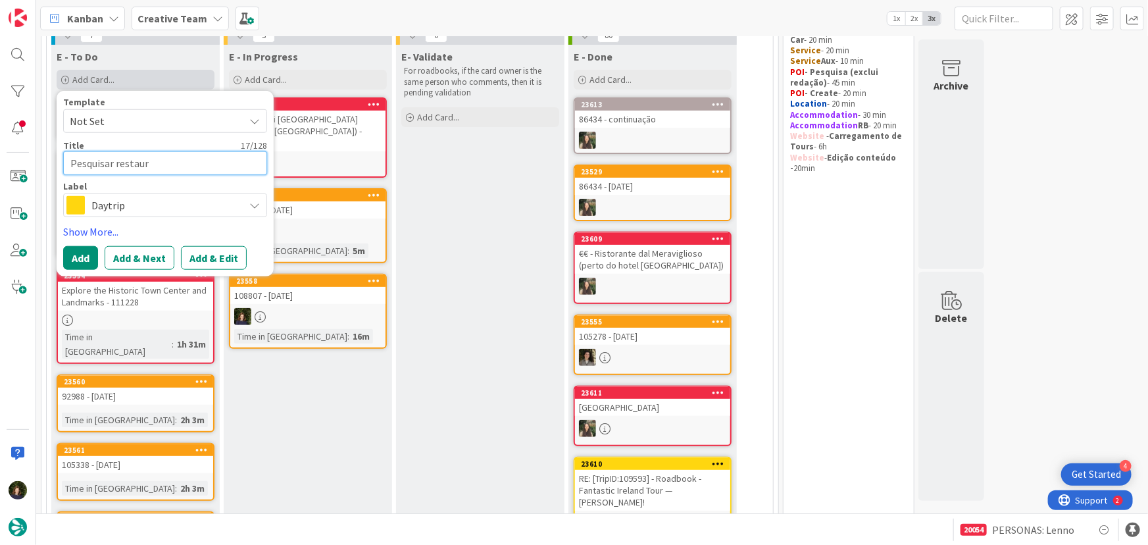
type textarea "Pesquisar restaura"
type textarea "x"
type textarea "Pesquisar restauran"
type textarea "x"
type textarea "Pesquisar restaurant"
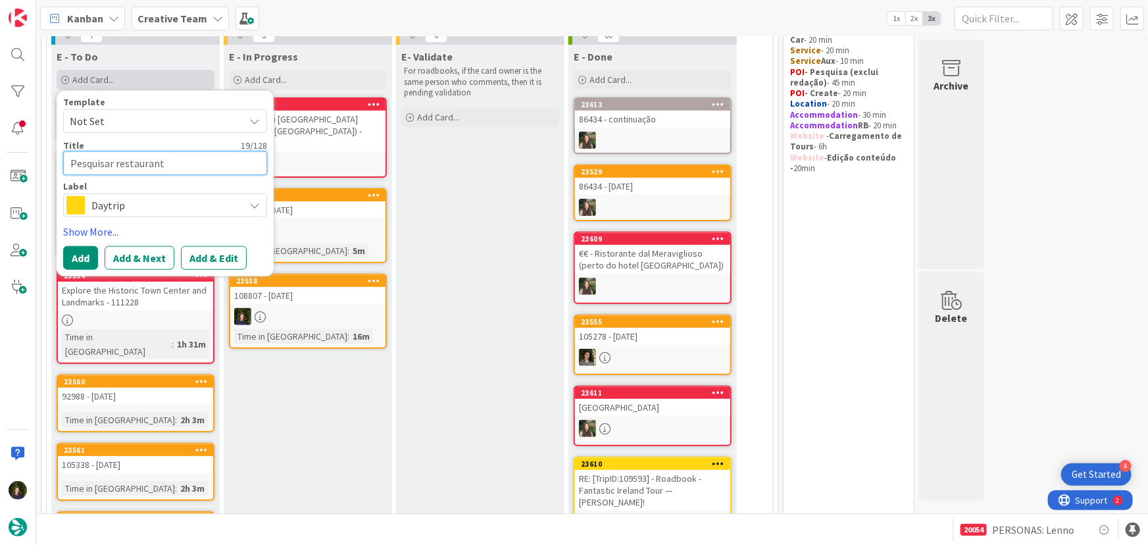
type textarea "x"
type textarea "Pesquisar restaurante"
type textarea "x"
type textarea "Pesquisar restaurantes"
type textarea "x"
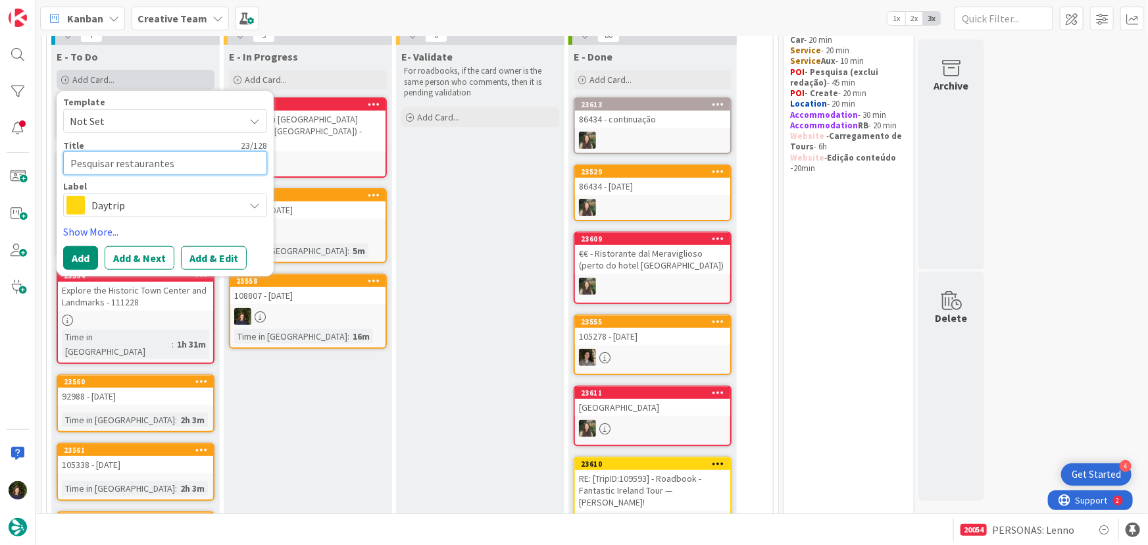
type textarea "Pesquisar restaurantes e"
type textarea "x"
type textarea "Pesquisar restaurantes em"
type textarea "x"
type textarea "Pesquisar restaurantes em"
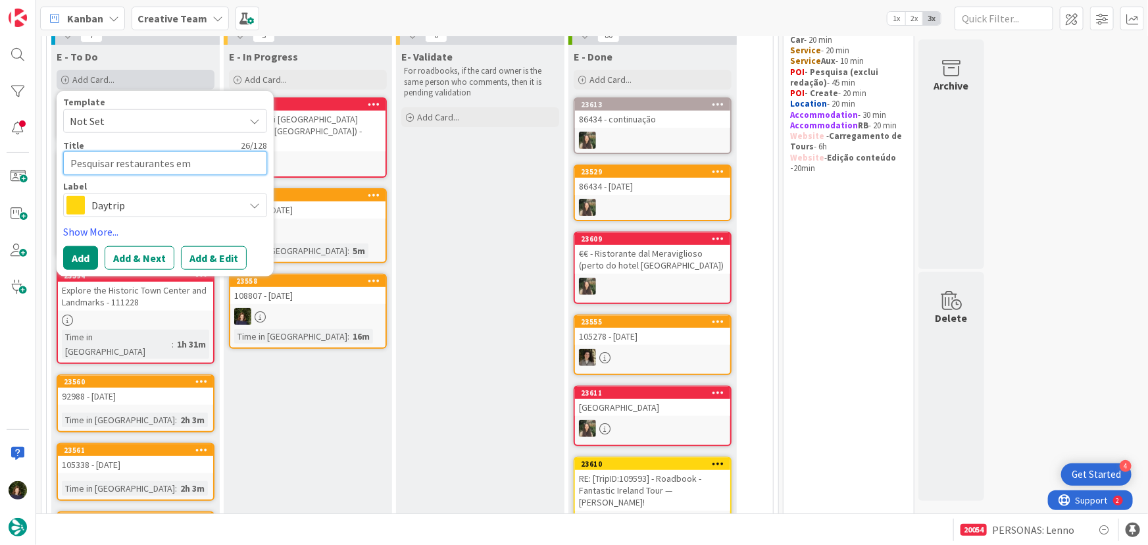
type textarea "x"
type textarea "Pesquisar restaurantes em M"
type textarea "x"
type textarea "Pesquisar restaurantes em Mo"
type textarea "x"
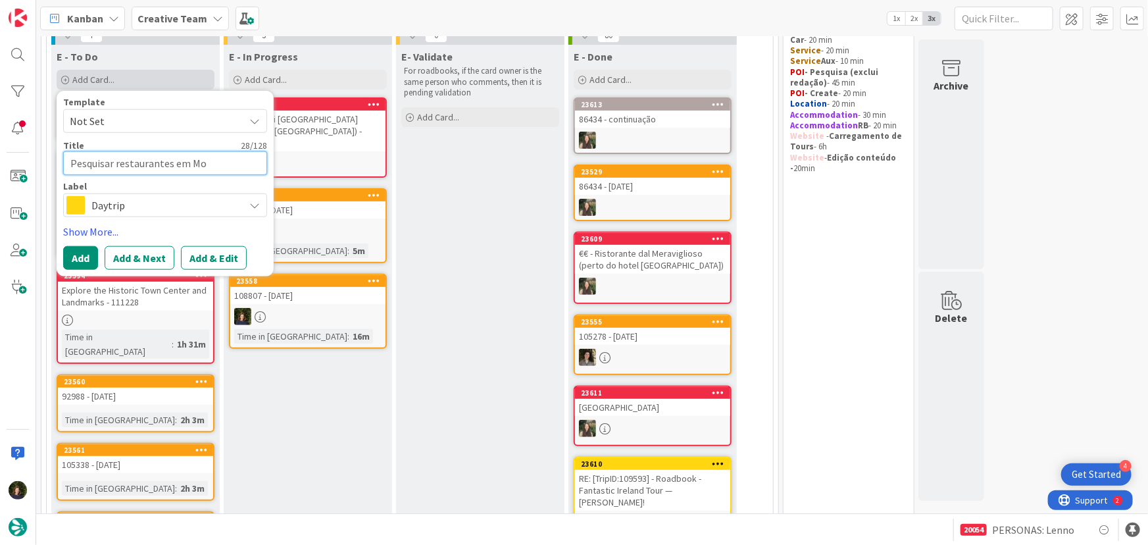
type textarea "Pesquisar restaurantes em [GEOGRAPHIC_DATA]"
type textarea "x"
type textarea "Pesquisar restaurantes em [GEOGRAPHIC_DATA]"
type textarea "x"
type textarea "Pesquisar restaurantes em [GEOGRAPHIC_DATA]"
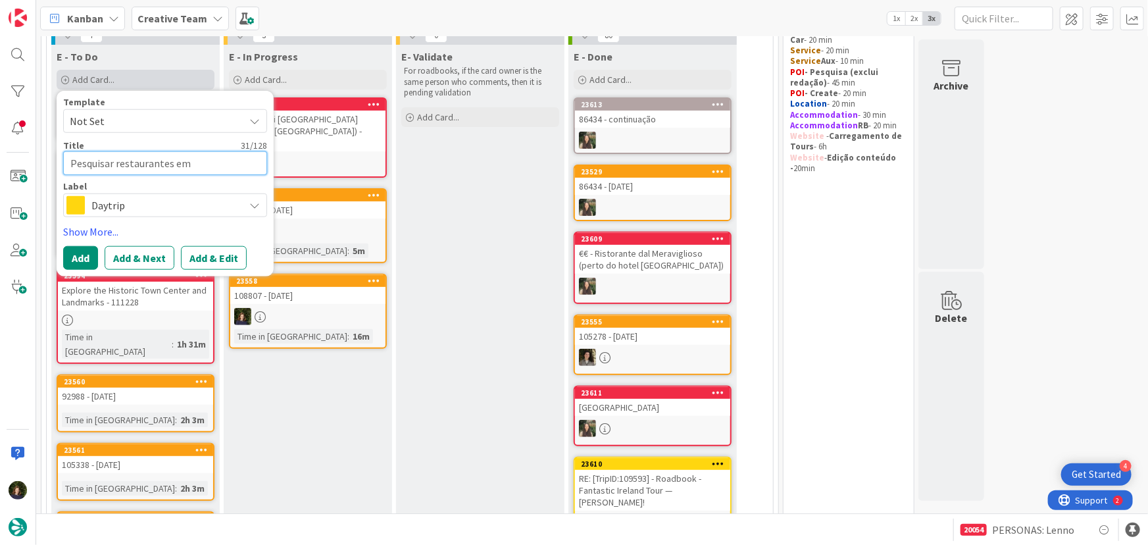
type textarea "x"
type textarea "Pesquisar restaurantes em Moncos"
type textarea "x"
type textarea "Pesquisar restaurantes em Moncosv"
type textarea "x"
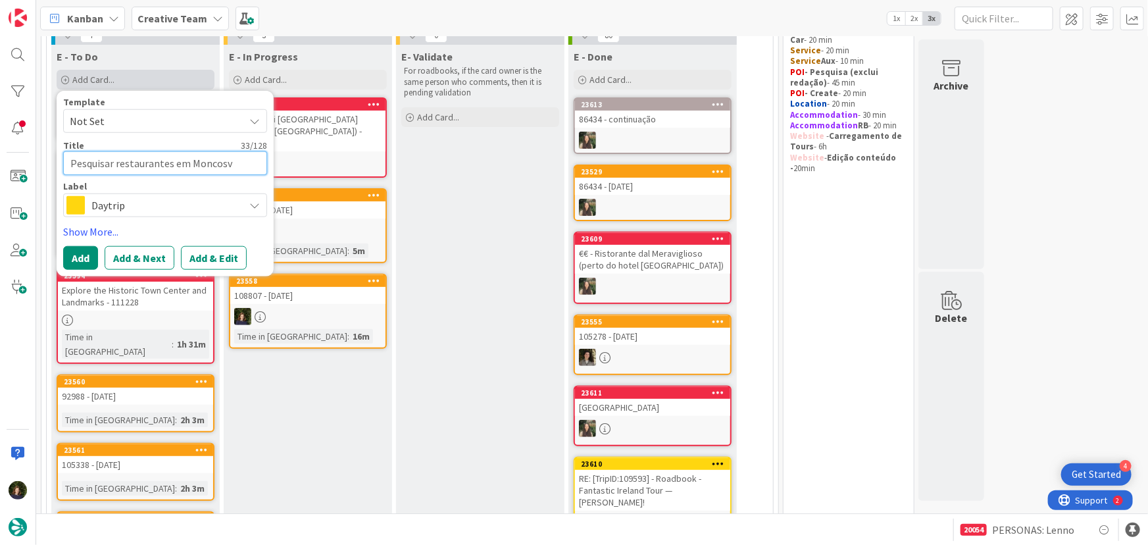
type textarea "Pesquisar restaurantes em [GEOGRAPHIC_DATA]"
type textarea "x"
type textarea "Pesquisar restaurantes em Moncosv"
type textarea "x"
type textarea "Pesquisar restaurantes em Moncos"
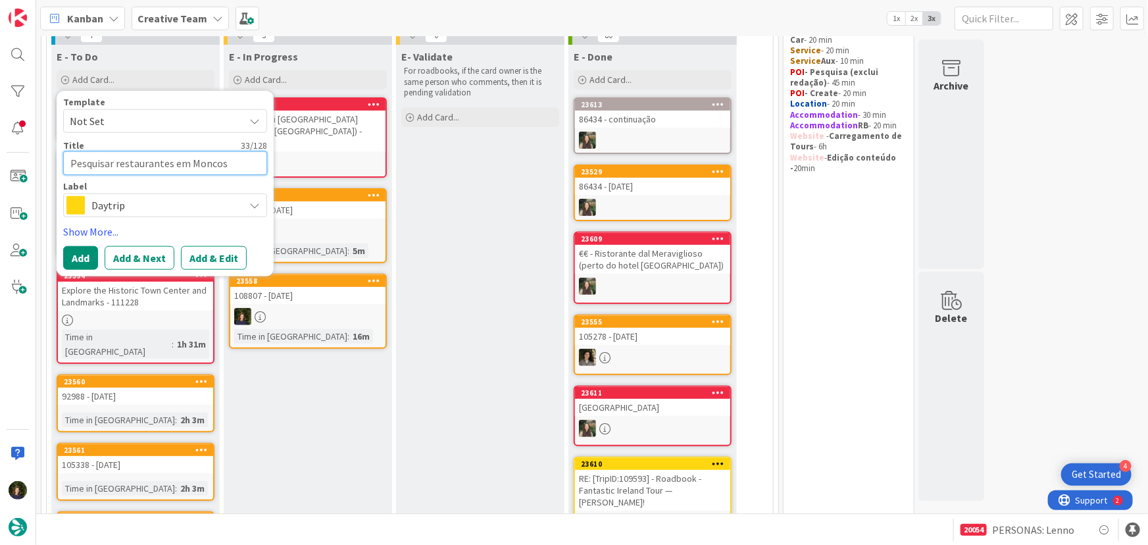
type textarea "x"
type textarea "Pesquisar restaurantes em [GEOGRAPHIC_DATA]"
type textarea "x"
type textarea "Pesquisar restaurantes em Moncor"
type textarea "x"
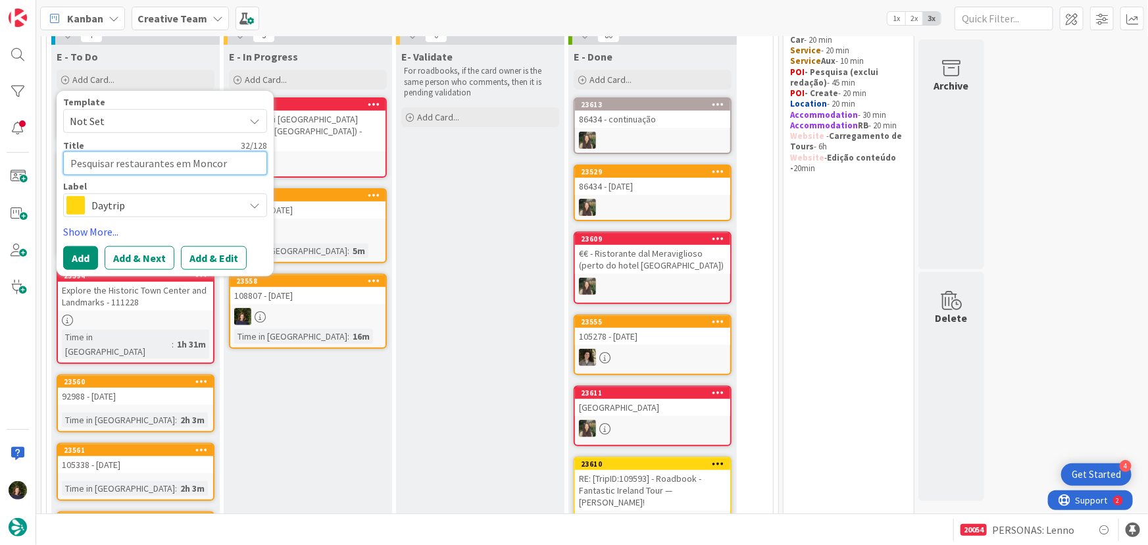
type textarea "Pesquisar restaurantes em Moncorv"
type textarea "x"
type textarea "Pesquisar restaurantes em [GEOGRAPHIC_DATA]"
click at [149, 199] on span "Daytrip" at bounding box center [164, 205] width 146 height 18
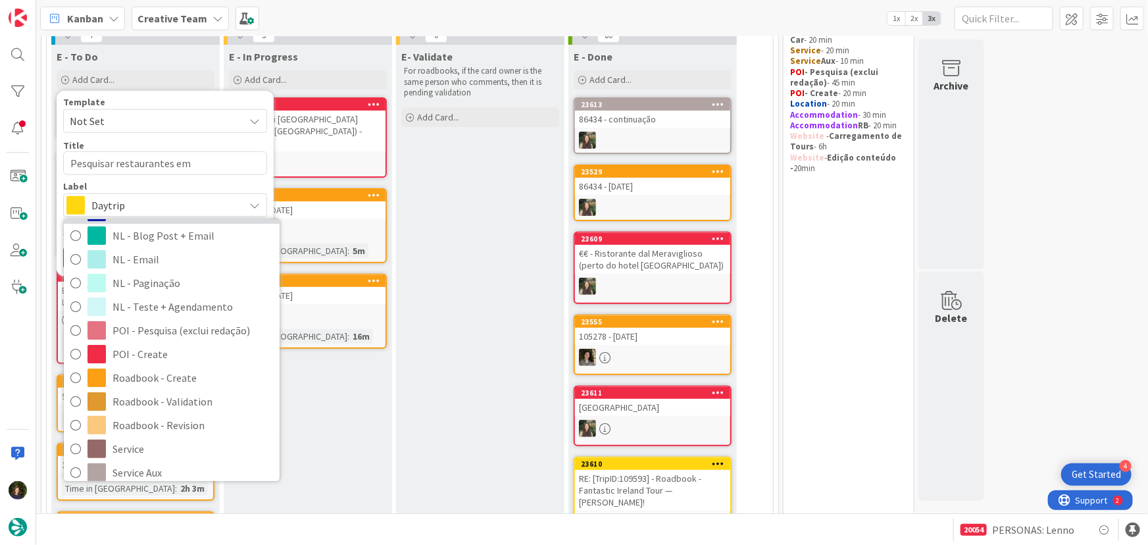
scroll to position [179, 0]
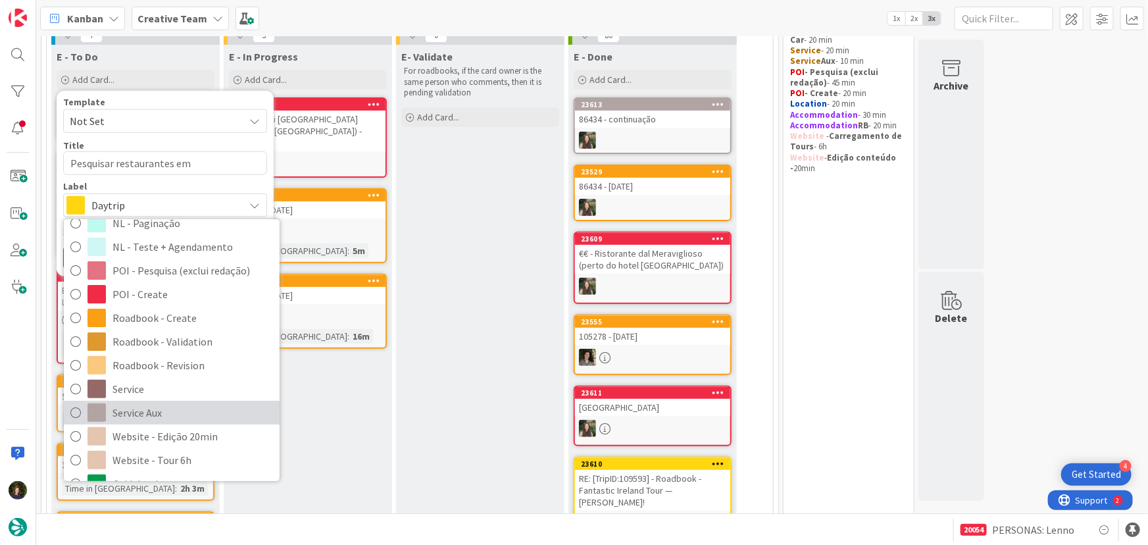
click at [136, 404] on span "Service Aux" at bounding box center [193, 413] width 161 height 20
type textarea "x"
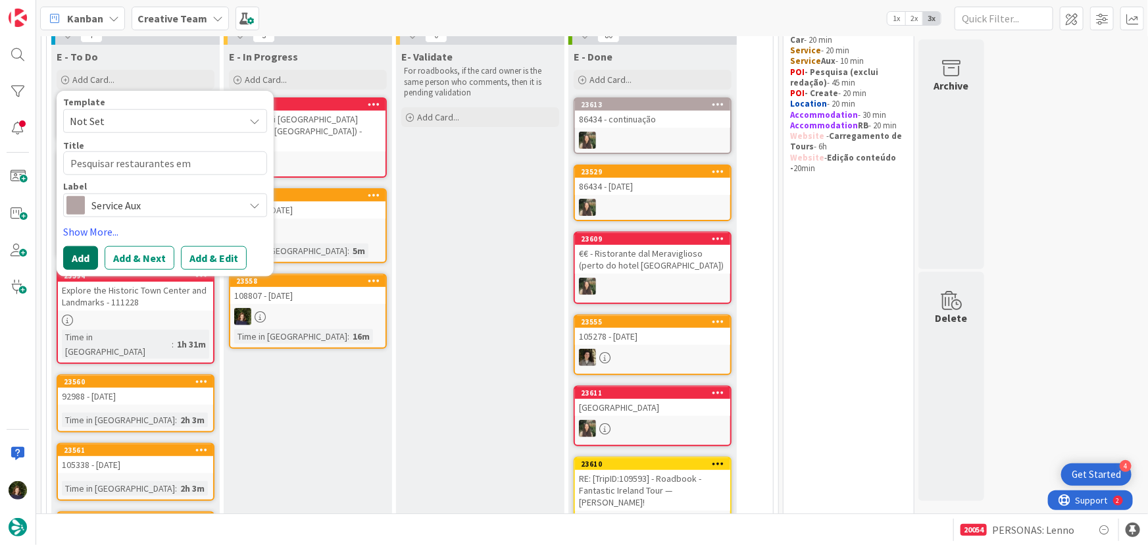
click at [82, 250] on button "Add" at bounding box center [80, 258] width 35 height 24
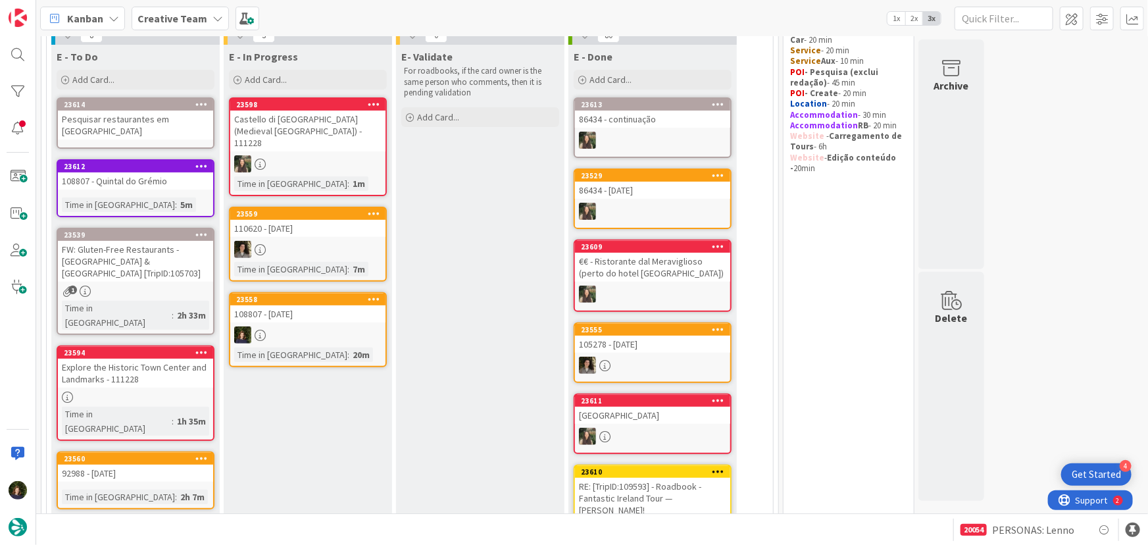
click at [122, 118] on div "Pesquisar restaurantes em [GEOGRAPHIC_DATA]" at bounding box center [135, 125] width 155 height 29
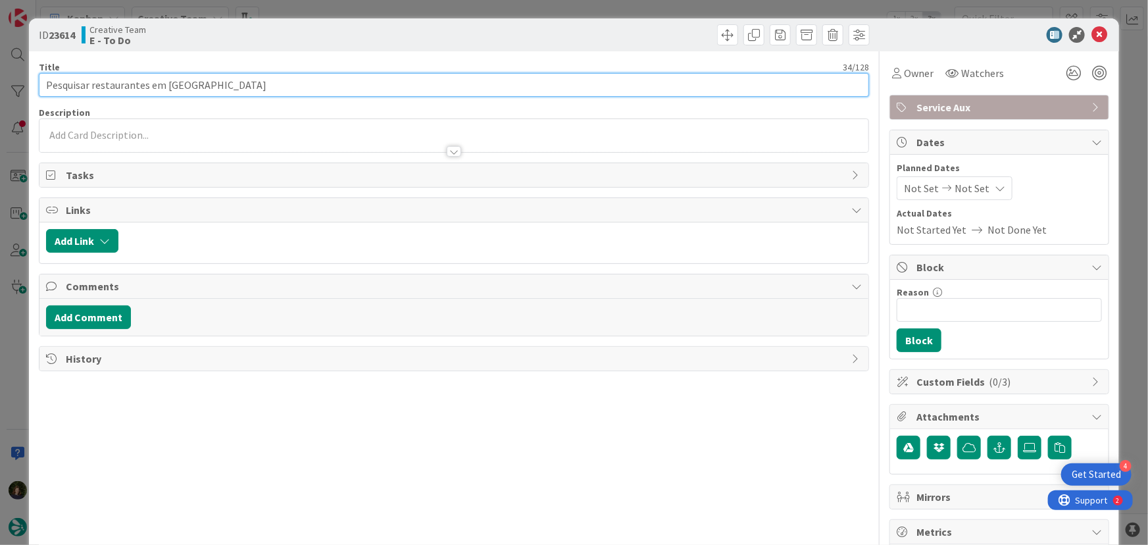
click at [260, 90] on input "Pesquisar restaurantes em [GEOGRAPHIC_DATA]" at bounding box center [454, 85] width 831 height 24
type input "Pesquisar restaurantes em Moncorvo - 108807"
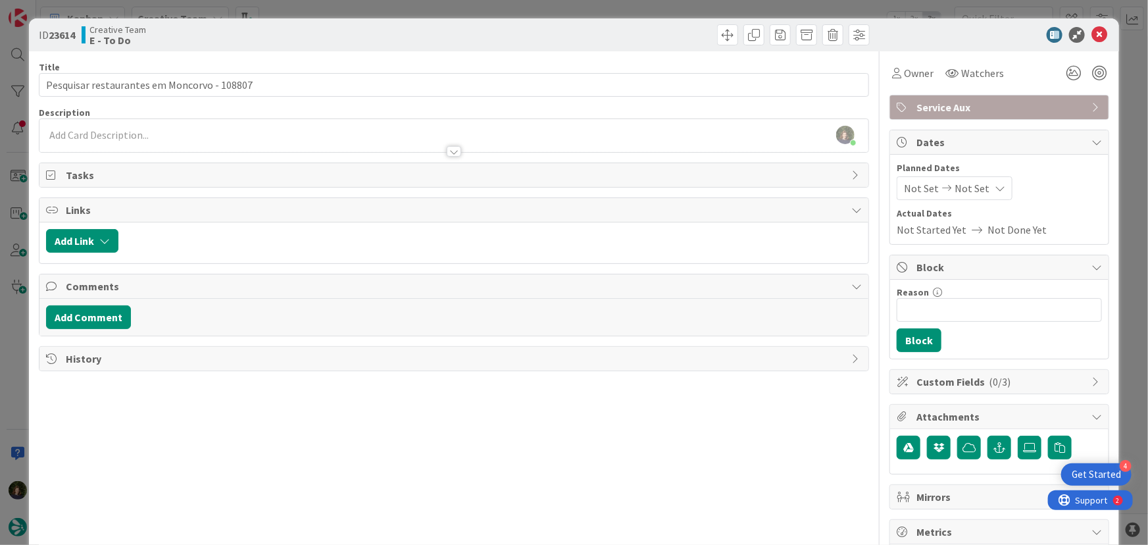
click at [164, 138] on div at bounding box center [454, 145] width 830 height 14
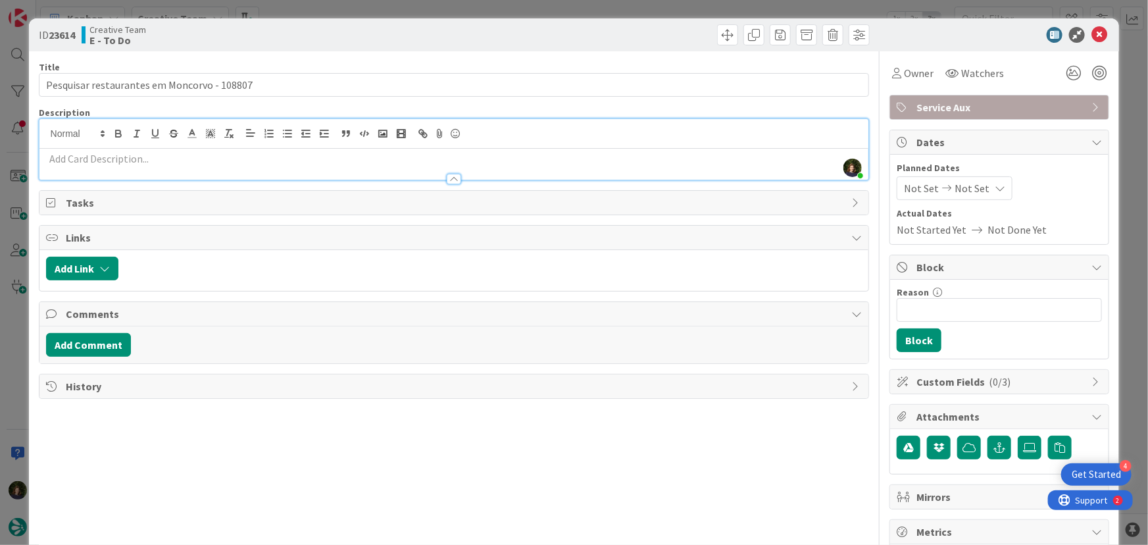
click at [168, 163] on p at bounding box center [454, 158] width 817 height 15
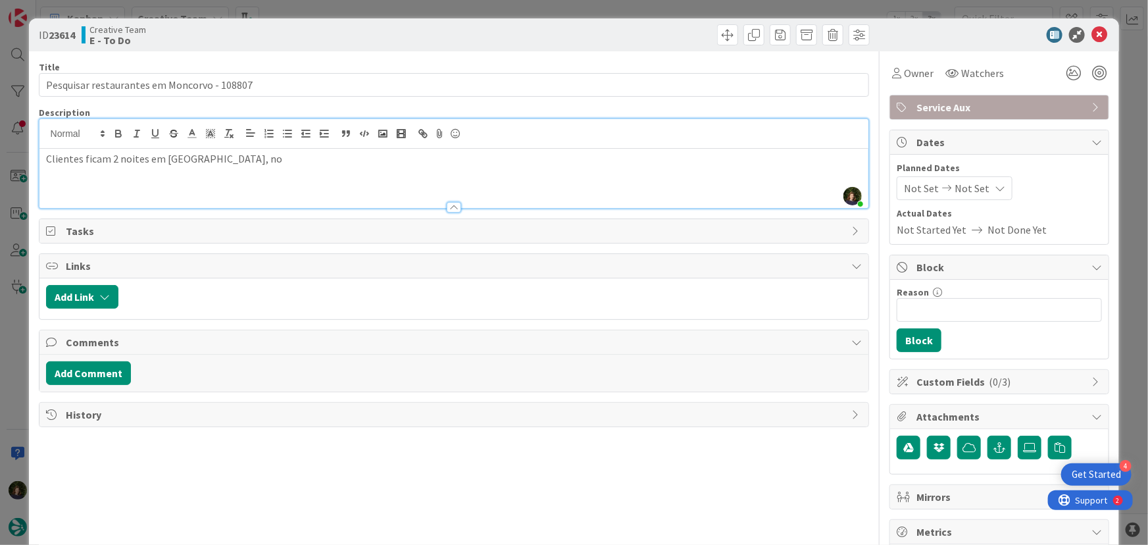
click at [311, 158] on p "Clientes ficam 2 noites em [GEOGRAPHIC_DATA], no" at bounding box center [454, 158] width 817 height 15
click at [1092, 34] on icon at bounding box center [1100, 35] width 16 height 16
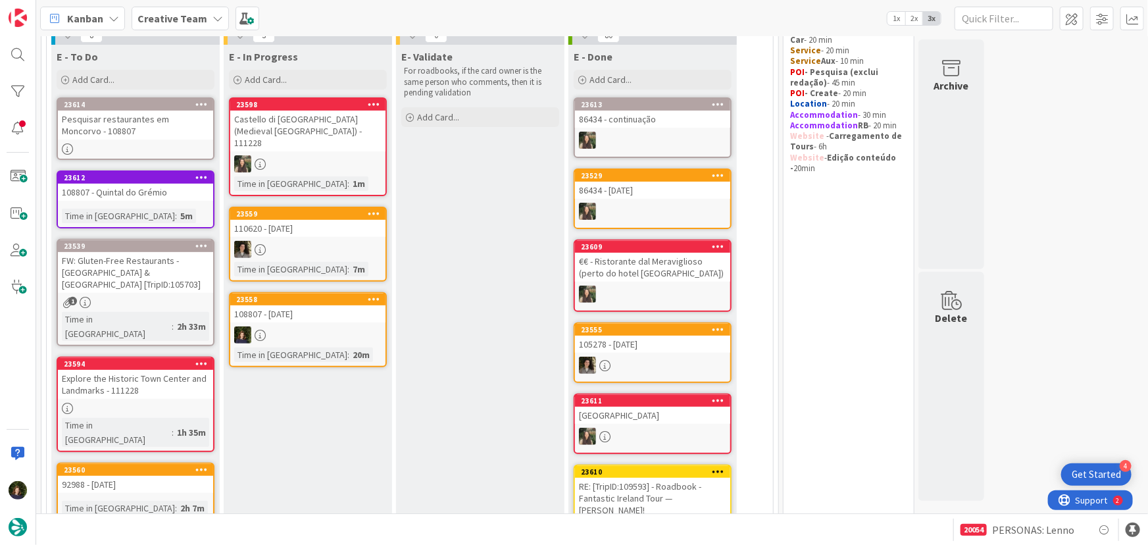
click at [124, 133] on div "Pesquisar restaurantes em Moncorvo - 108807" at bounding box center [135, 125] width 155 height 29
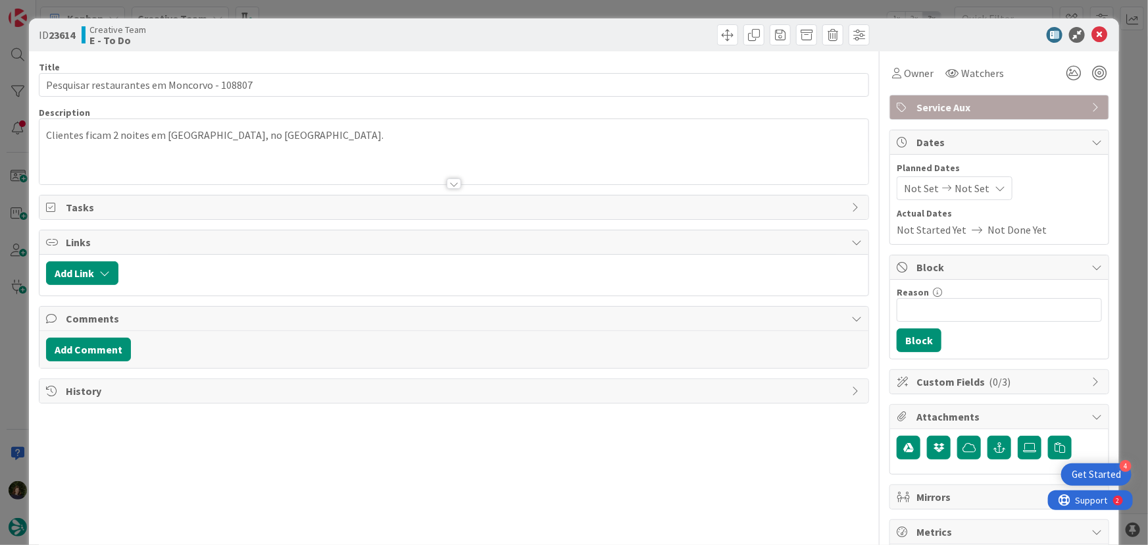
click at [1092, 34] on icon at bounding box center [1100, 35] width 16 height 16
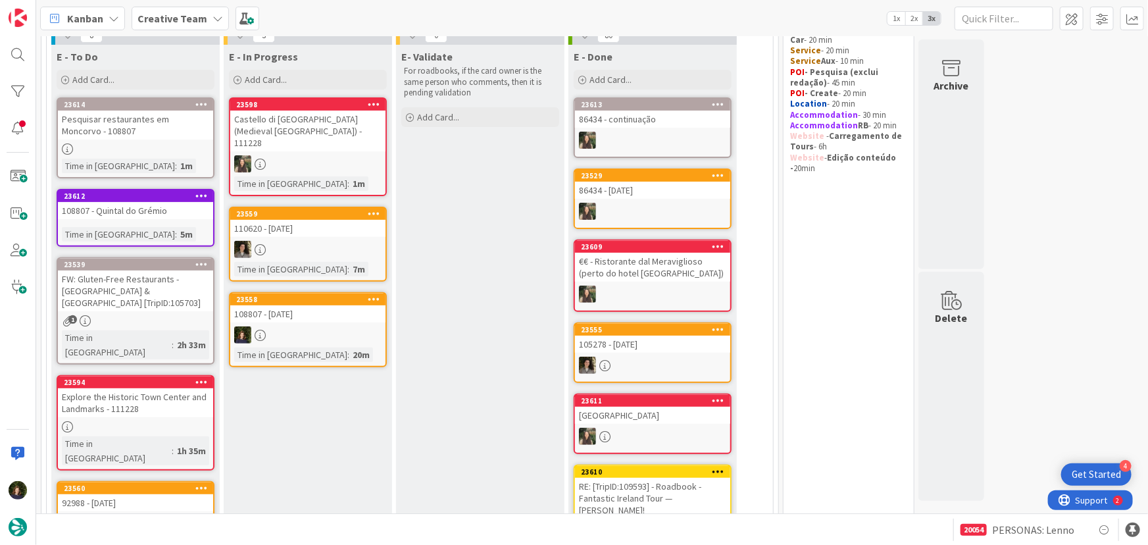
click at [199, 105] on icon at bounding box center [201, 103] width 13 height 9
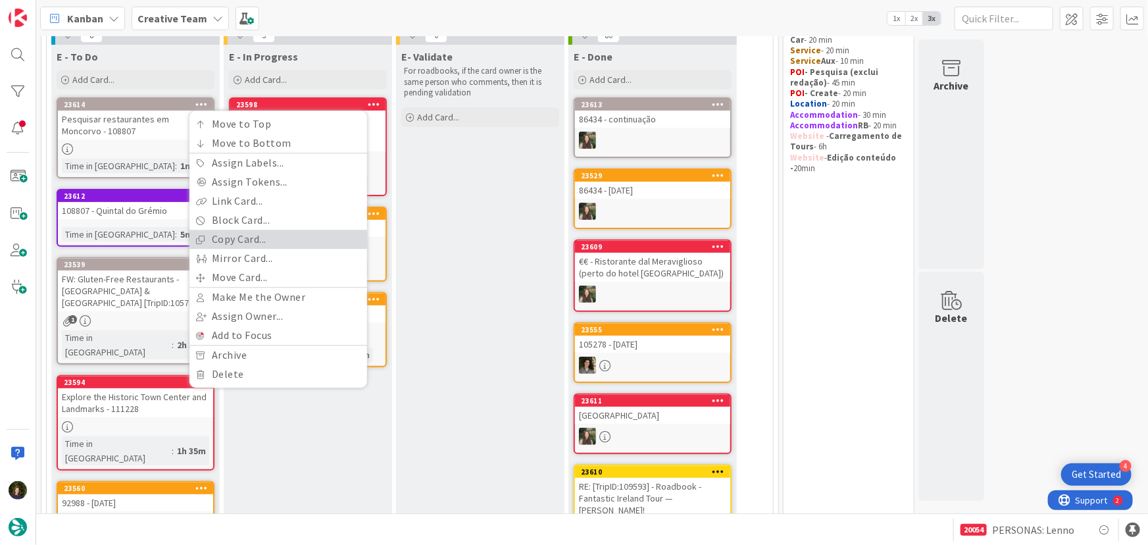
click at [254, 242] on link "Copy Card..." at bounding box center [279, 239] width 178 height 19
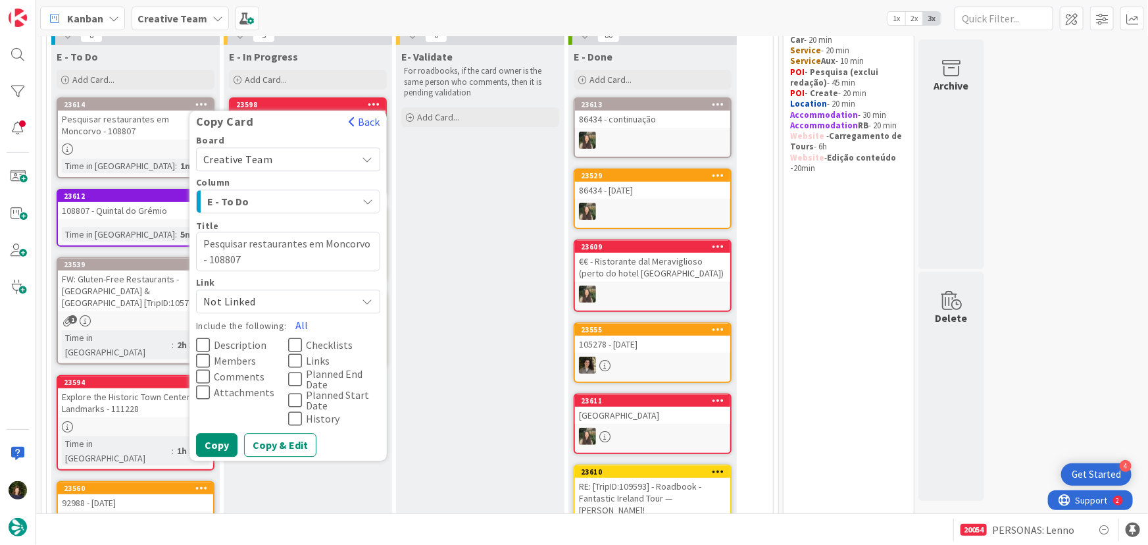
drag, startPoint x: 297, startPoint y: 322, endPoint x: 302, endPoint y: 351, distance: 30.1
click at [297, 322] on button "All" at bounding box center [302, 325] width 30 height 24
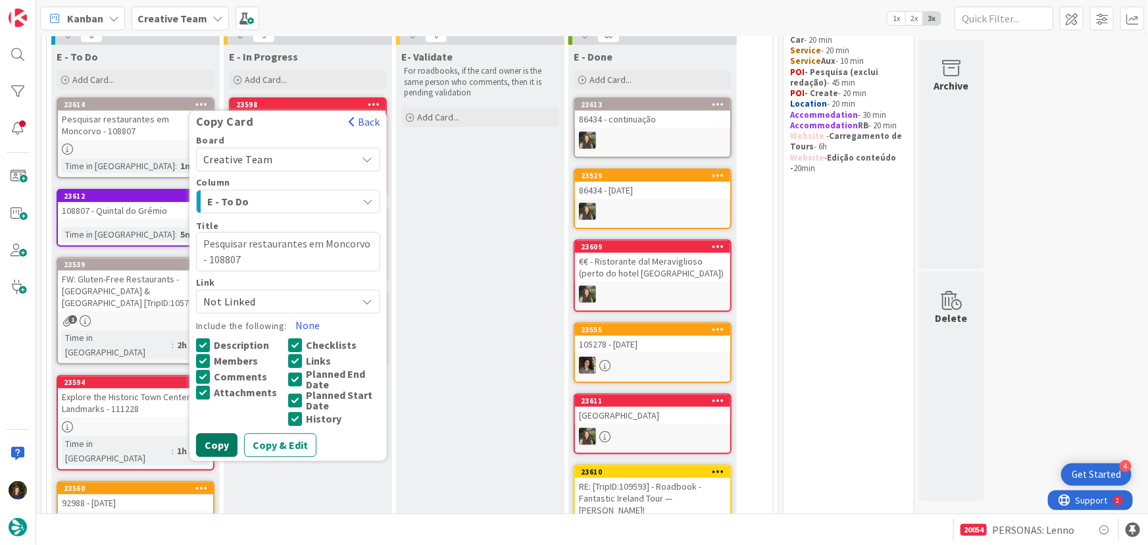
click at [224, 444] on button "Copy" at bounding box center [216, 445] width 41 height 24
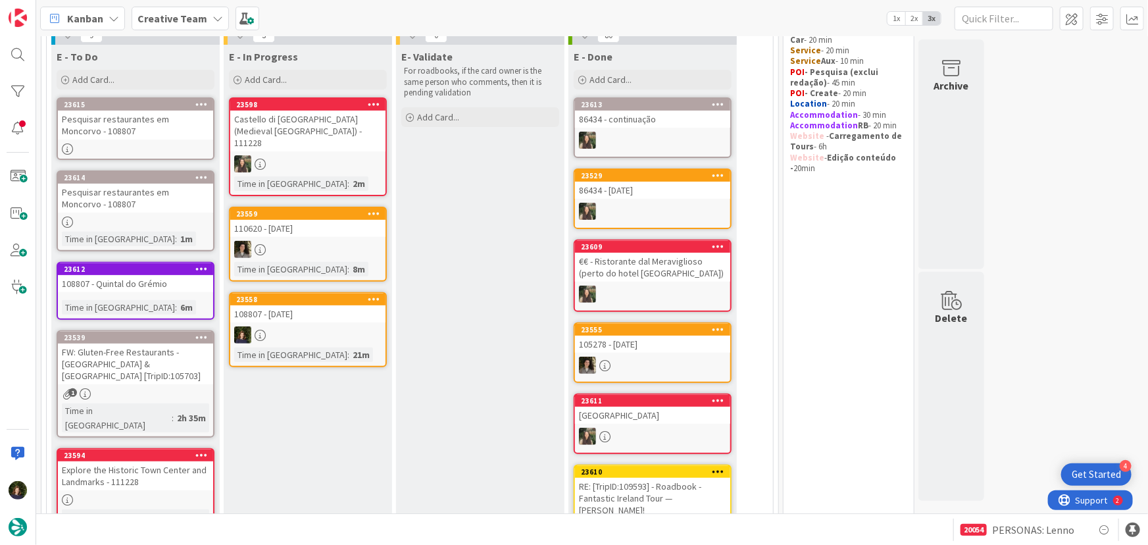
click at [165, 128] on div "Pesquisar restaurantes em Moncorvo - 108807" at bounding box center [135, 125] width 155 height 29
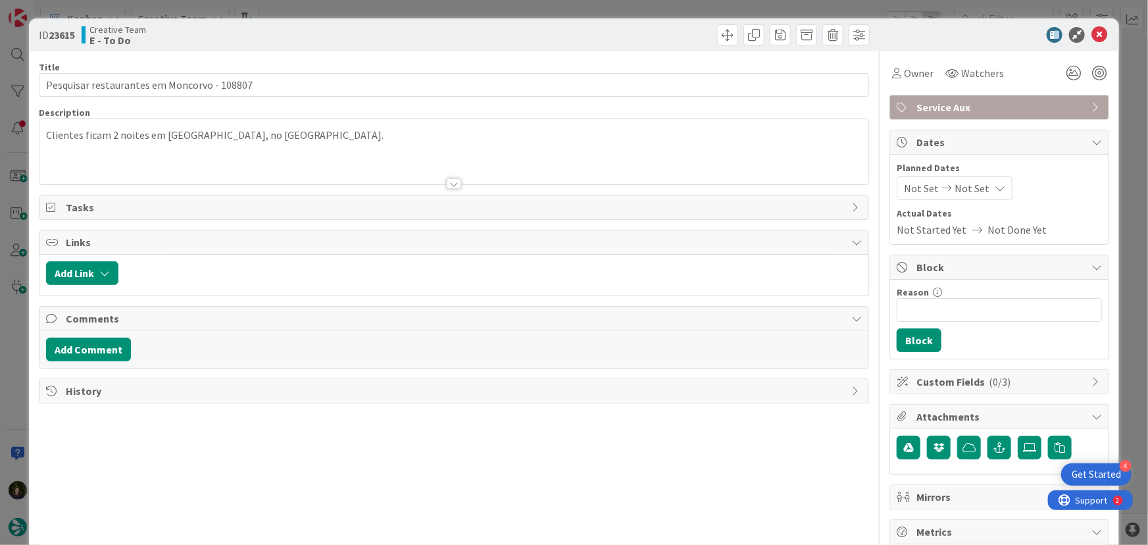
type textarea "x"
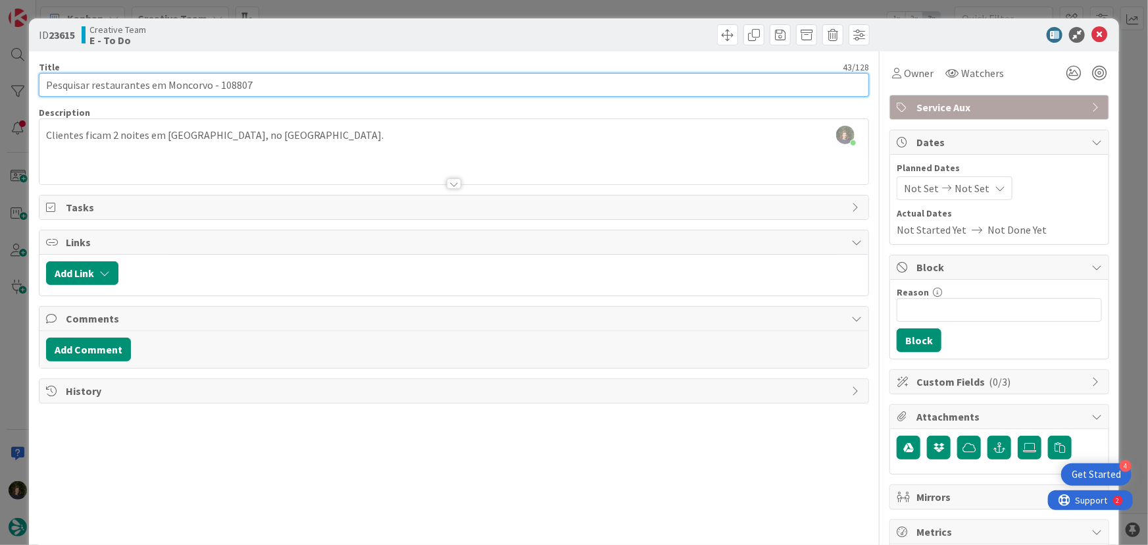
drag, startPoint x: 91, startPoint y: 86, endPoint x: 146, endPoint y: 87, distance: 54.6
click at [146, 87] on input "Pesquisar restaurantes em Moncorvo - 108807" at bounding box center [454, 85] width 831 height 24
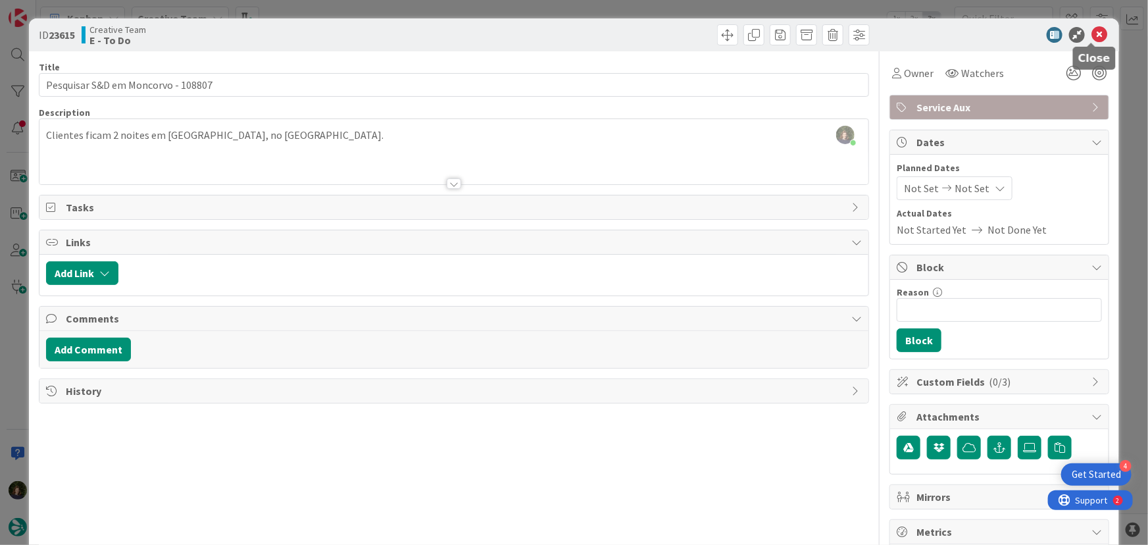
click at [1093, 39] on icon at bounding box center [1100, 35] width 16 height 16
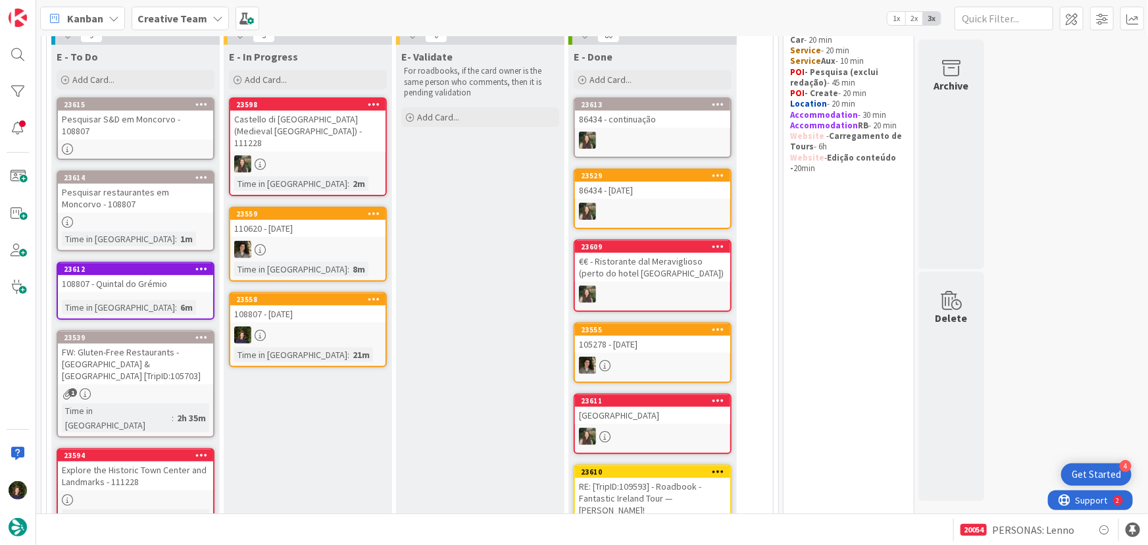
click at [311, 326] on div at bounding box center [307, 334] width 155 height 17
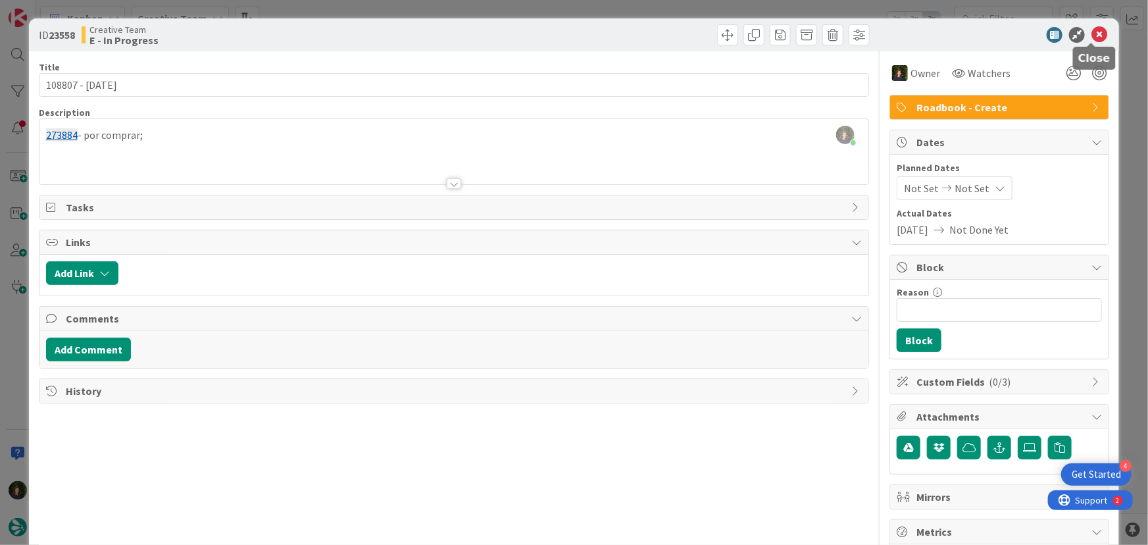
click at [1092, 36] on icon at bounding box center [1100, 35] width 16 height 16
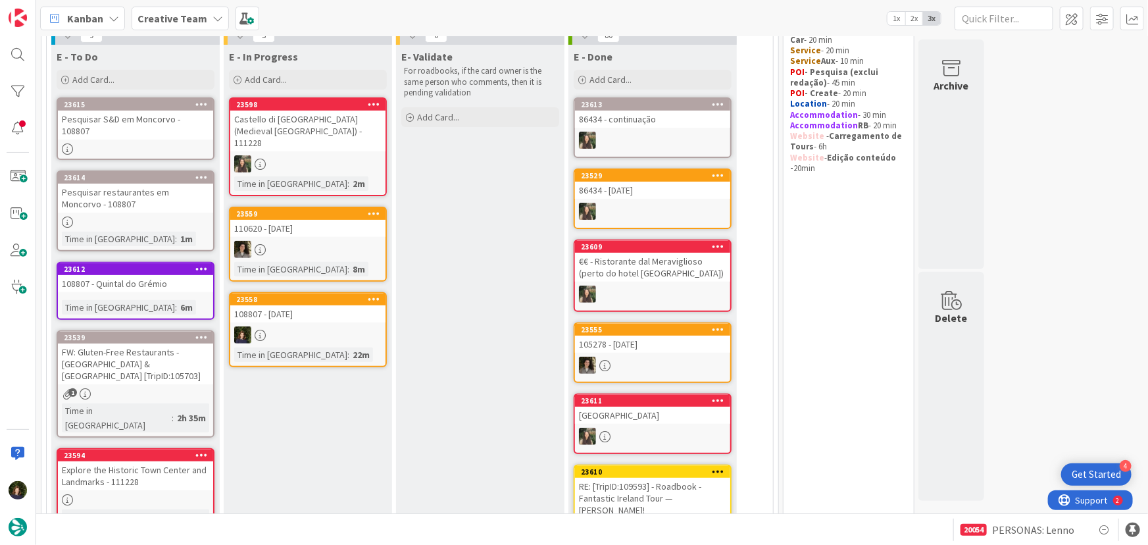
click at [374, 294] on icon at bounding box center [374, 298] width 13 height 9
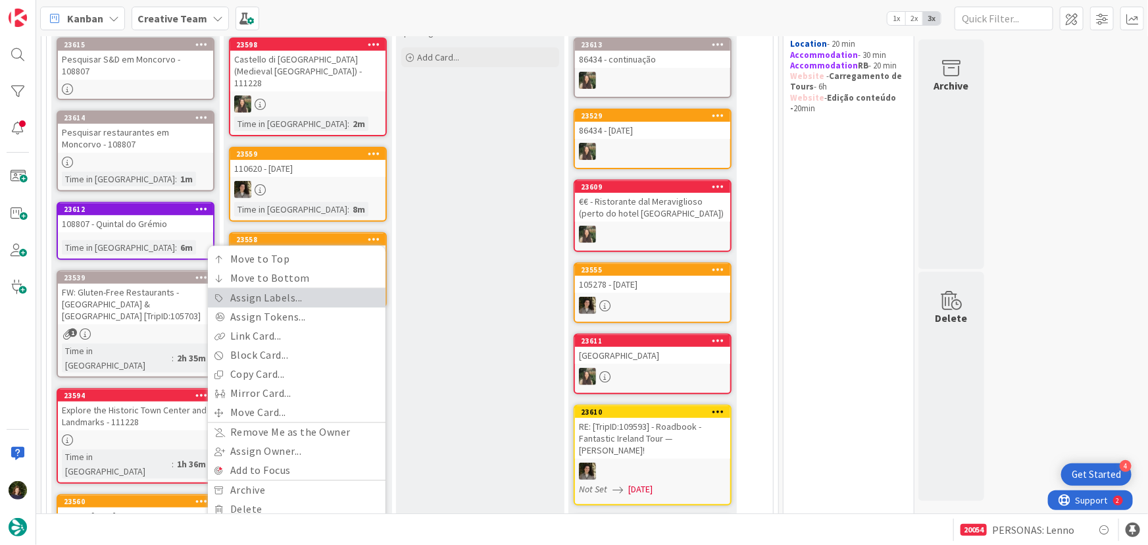
scroll to position [241, 0]
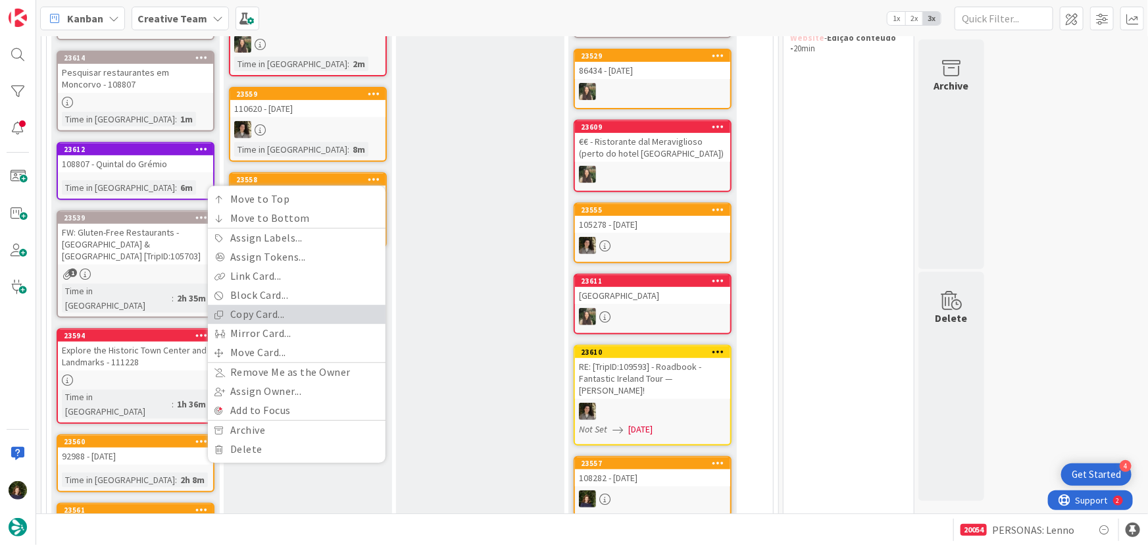
click at [308, 305] on link "Copy Card..." at bounding box center [297, 314] width 178 height 19
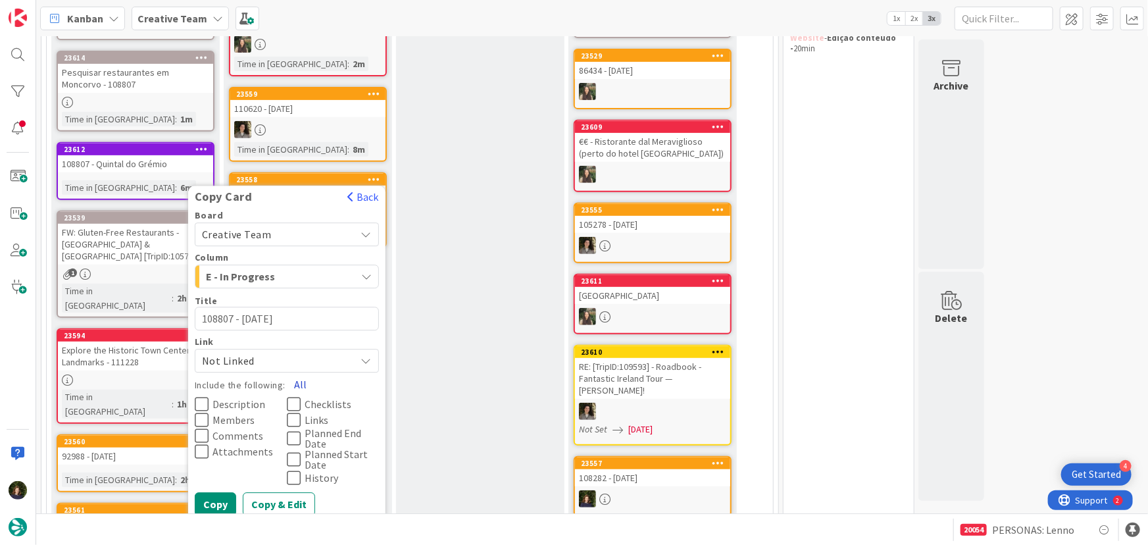
click at [296, 373] on button "All" at bounding box center [301, 385] width 30 height 24
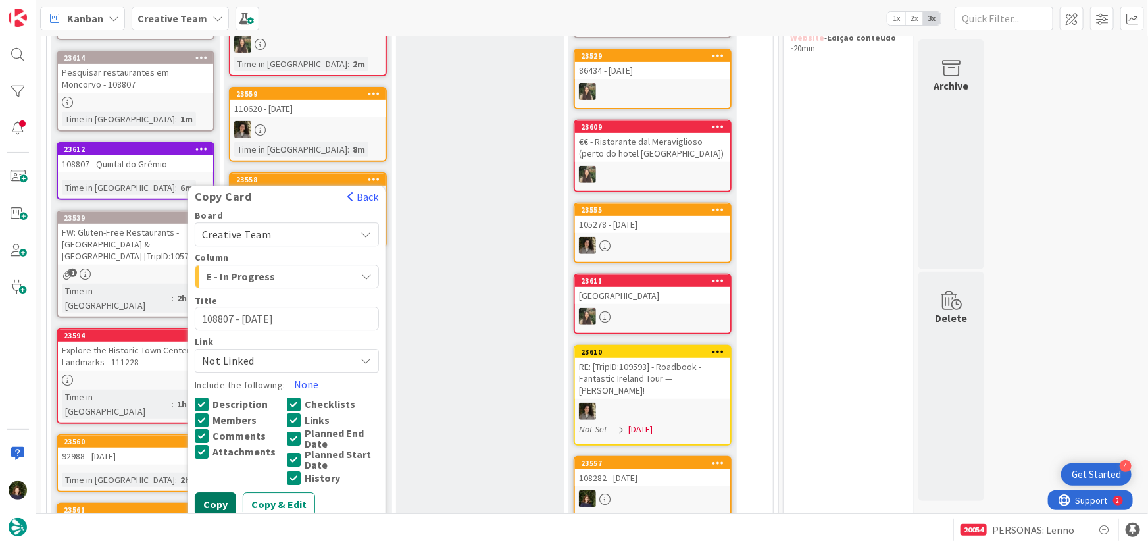
click at [220, 500] on button "Copy" at bounding box center [215, 505] width 41 height 24
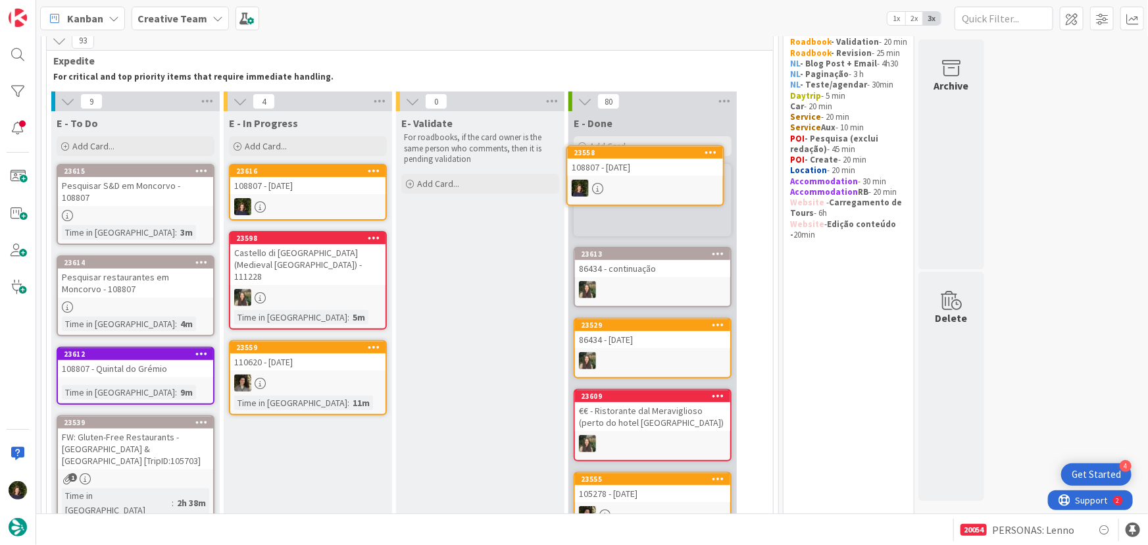
scroll to position [53, 0]
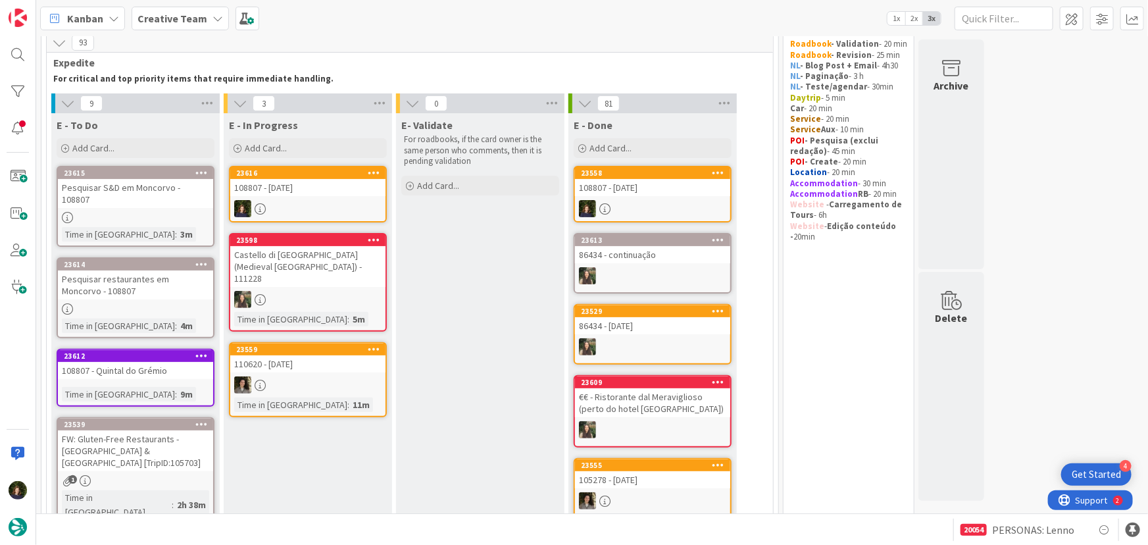
click at [340, 196] on link "23616 108807 - [DATE]" at bounding box center [308, 194] width 158 height 57
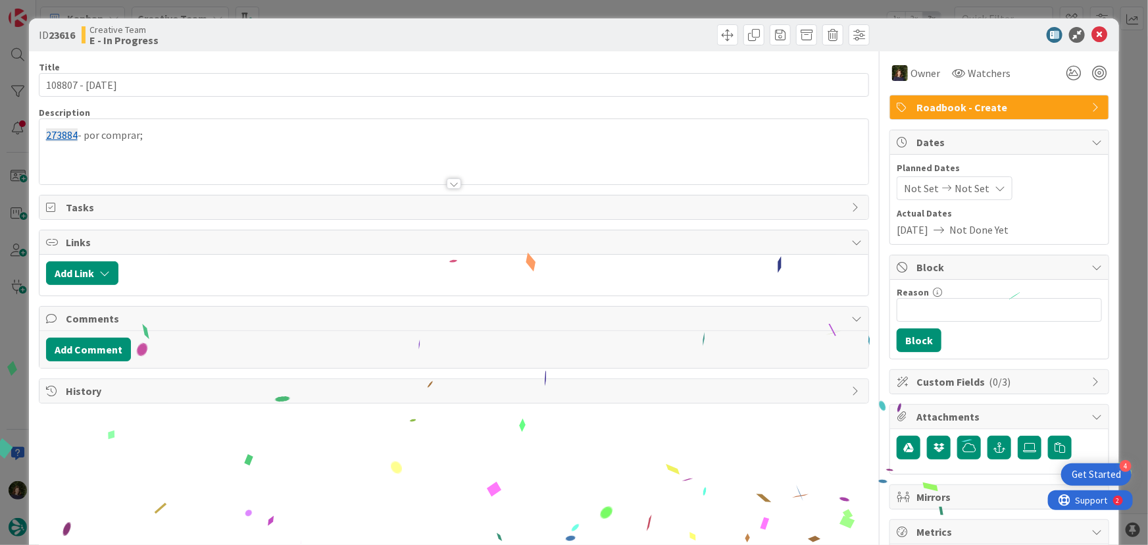
click at [211, 153] on div at bounding box center [454, 168] width 830 height 34
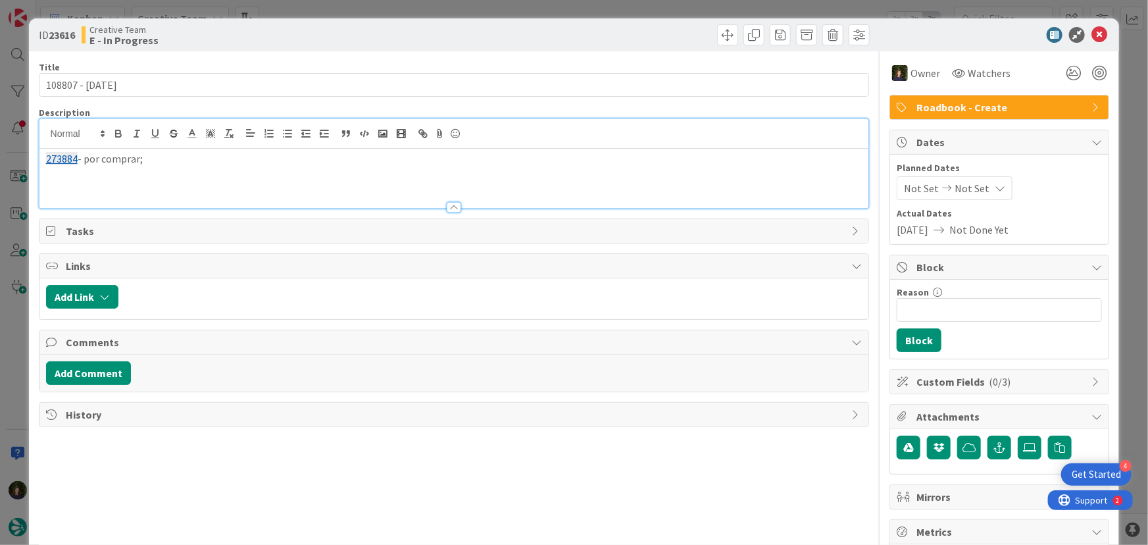
click at [226, 156] on p "273884 - por comprar;" at bounding box center [454, 158] width 817 height 15
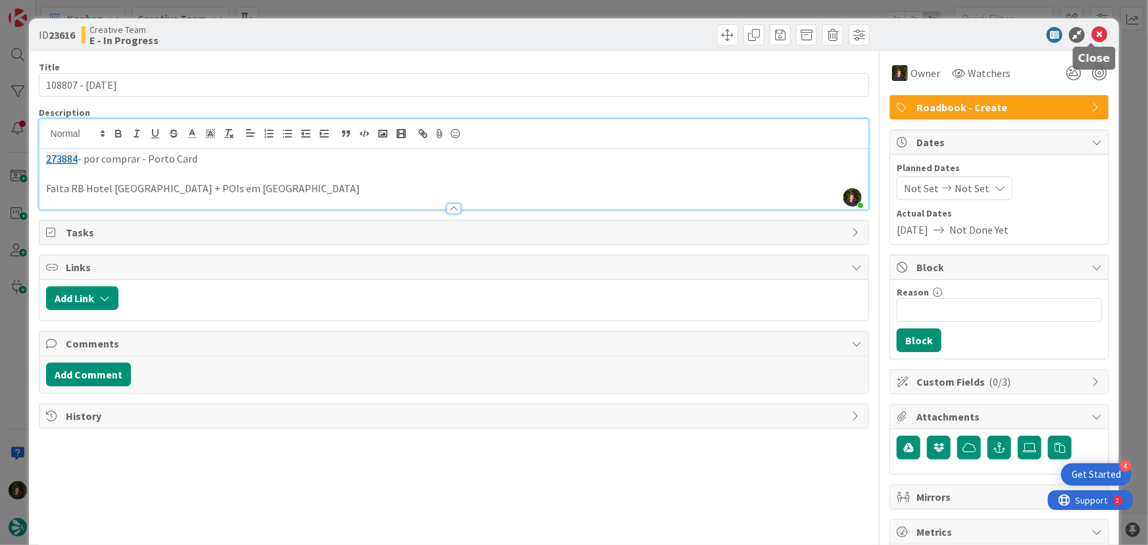
click at [1092, 34] on icon at bounding box center [1100, 35] width 16 height 16
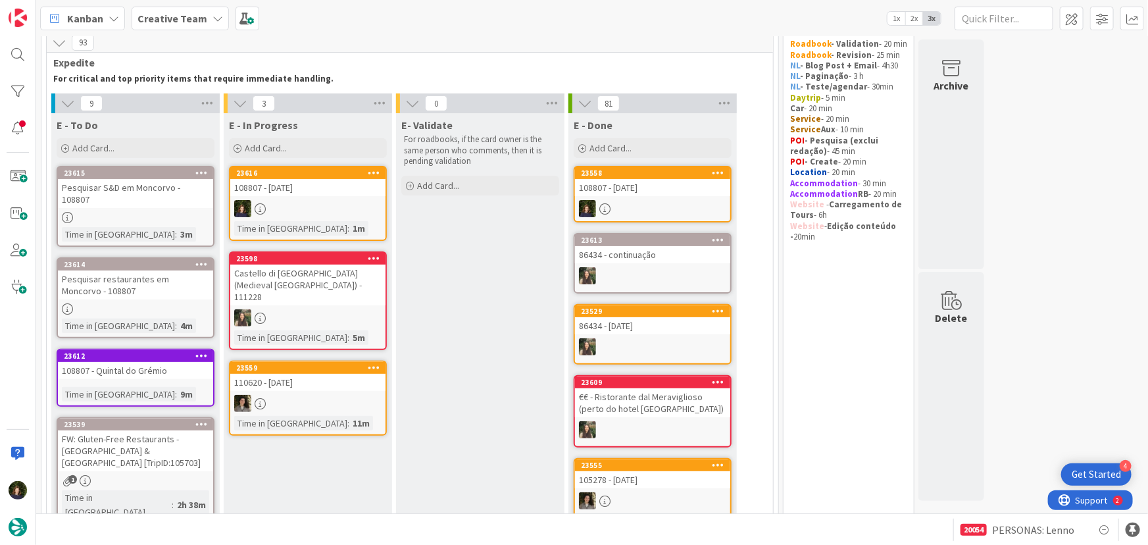
click at [313, 203] on div at bounding box center [307, 208] width 155 height 17
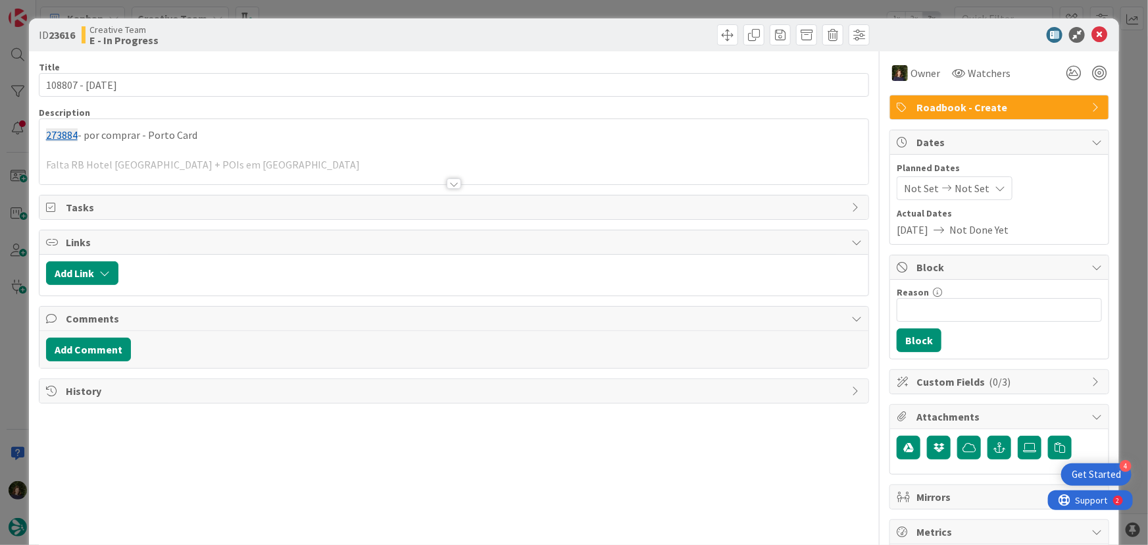
scroll to position [179, 0]
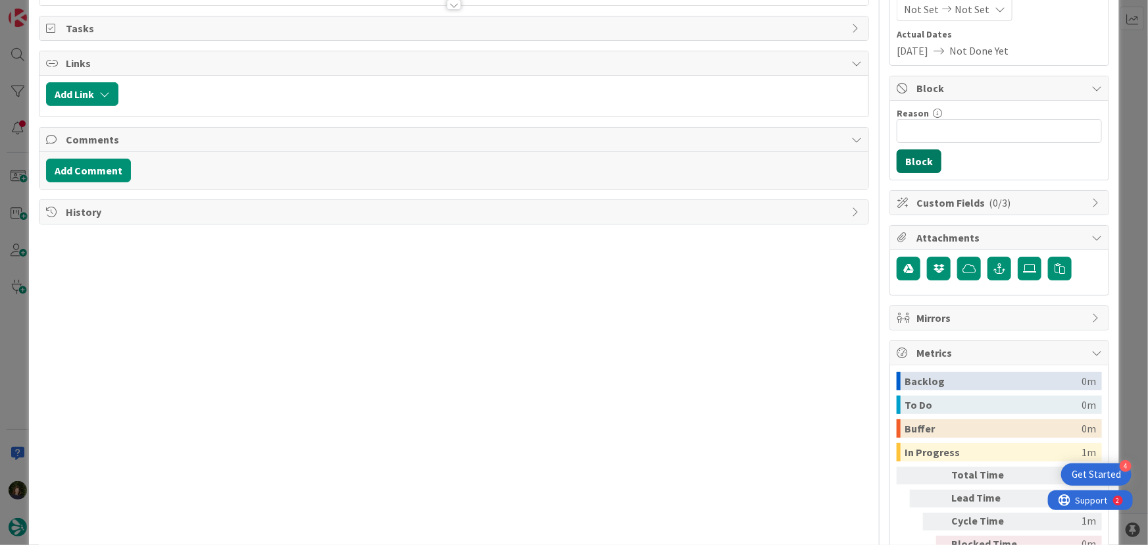
click at [906, 160] on button "Block" at bounding box center [919, 161] width 45 height 24
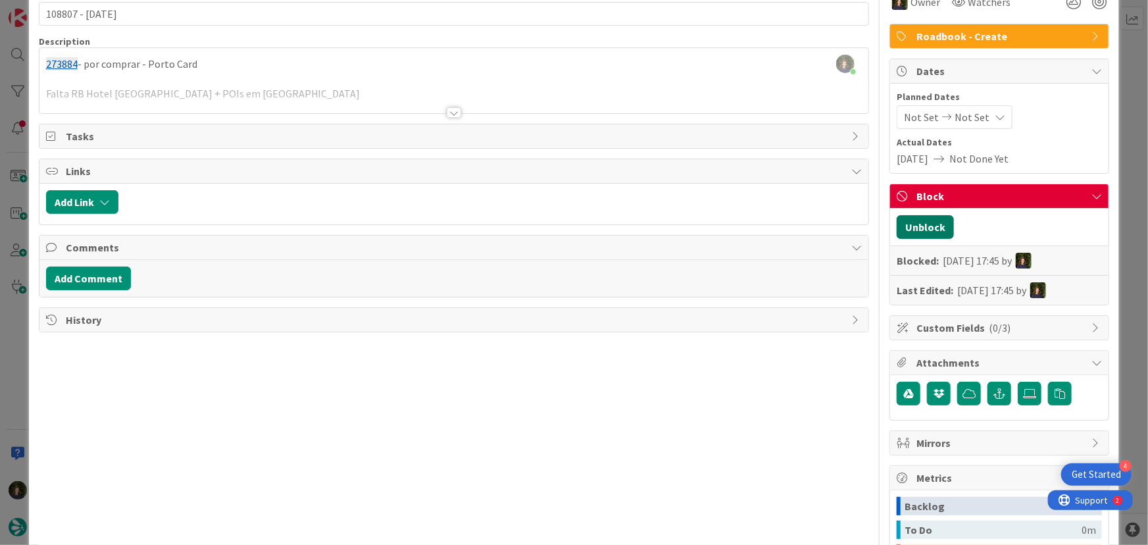
scroll to position [59, 0]
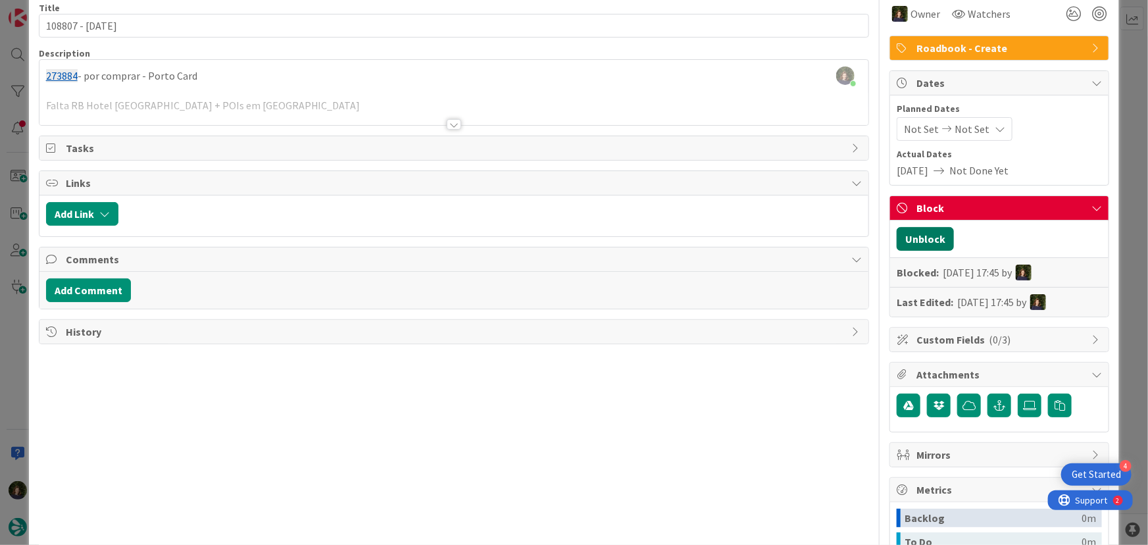
click at [921, 239] on button "Unblock" at bounding box center [925, 239] width 57 height 24
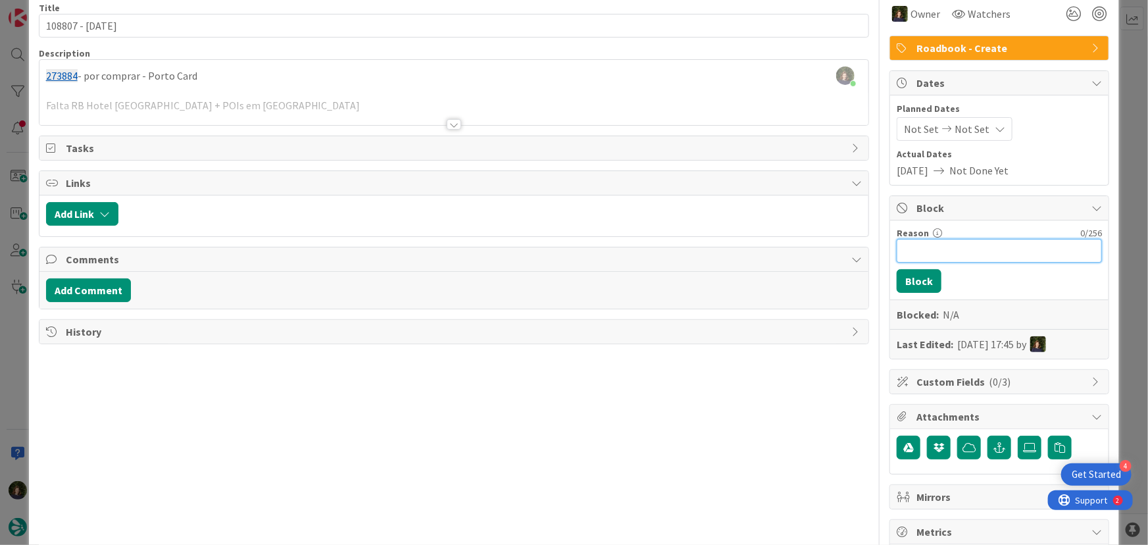
click at [923, 251] on input "Reason" at bounding box center [999, 251] width 205 height 24
click at [1045, 247] on input "Faltam POIs [GEOGRAPHIC_DATA] + [GEOGRAPHIC_DATA]" at bounding box center [999, 251] width 205 height 24
click at [902, 272] on button "Block" at bounding box center [919, 281] width 45 height 24
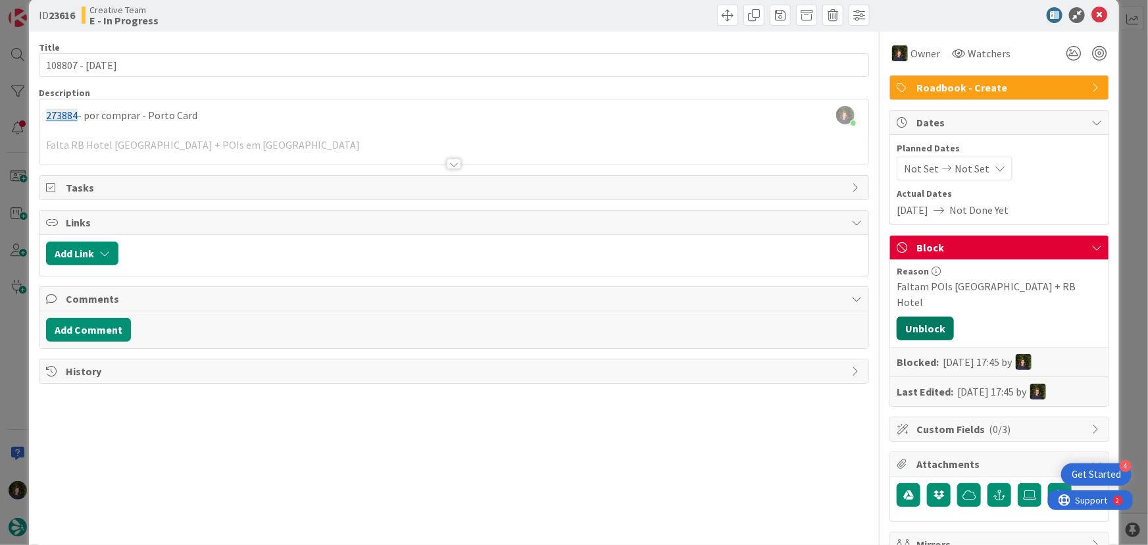
scroll to position [0, 0]
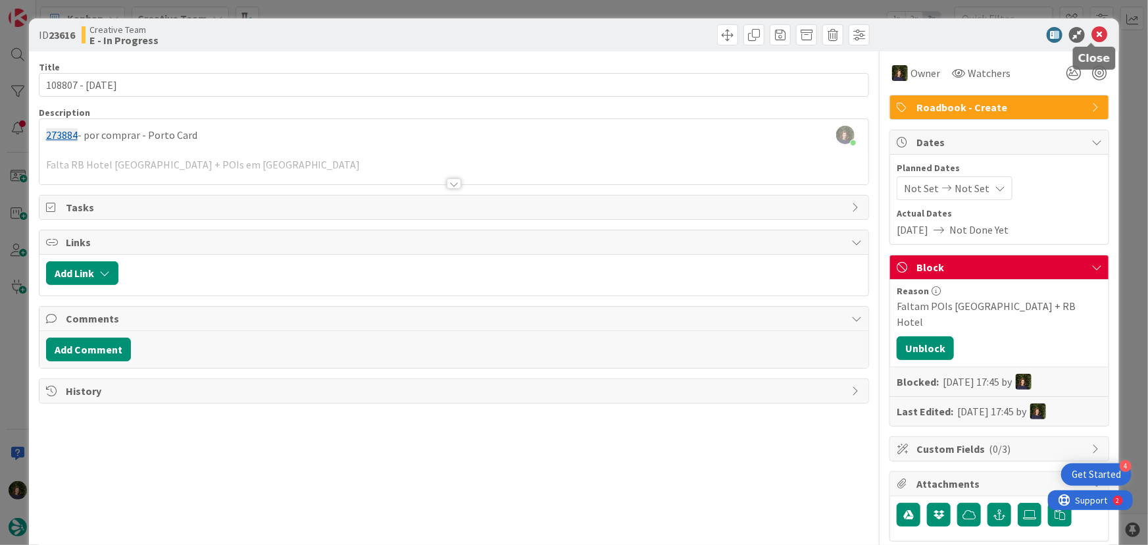
click at [1092, 35] on icon at bounding box center [1100, 35] width 16 height 16
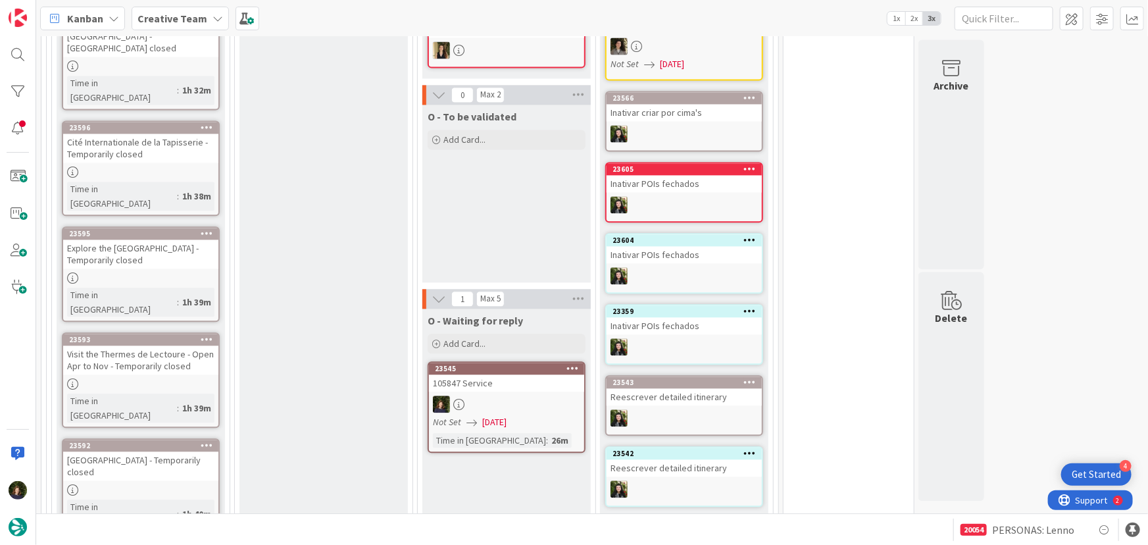
scroll to position [1479, 0]
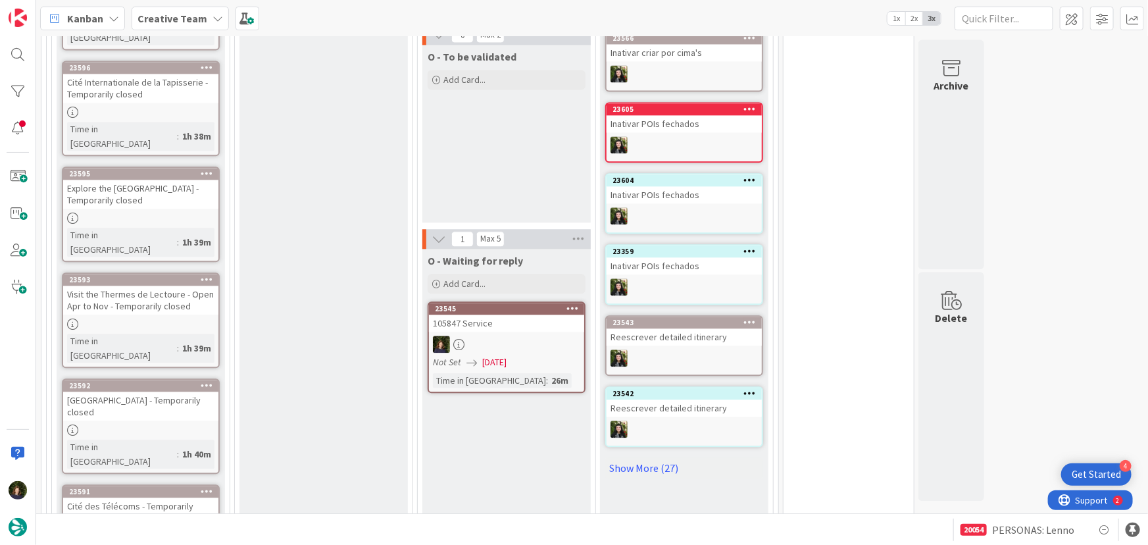
click at [569, 315] on div "105847 Service" at bounding box center [506, 323] width 155 height 17
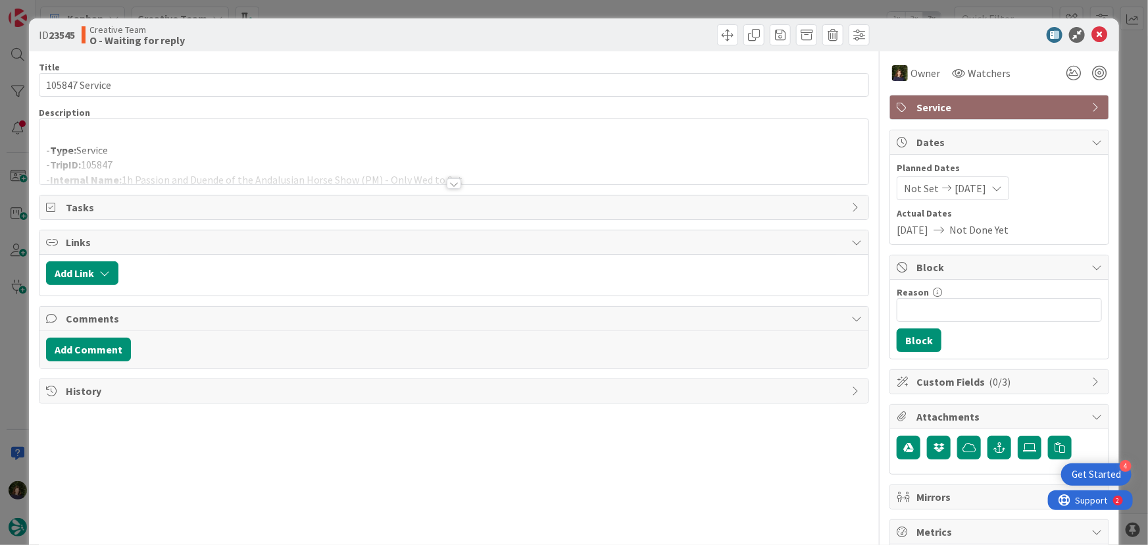
click at [960, 105] on span "Service" at bounding box center [1001, 107] width 168 height 16
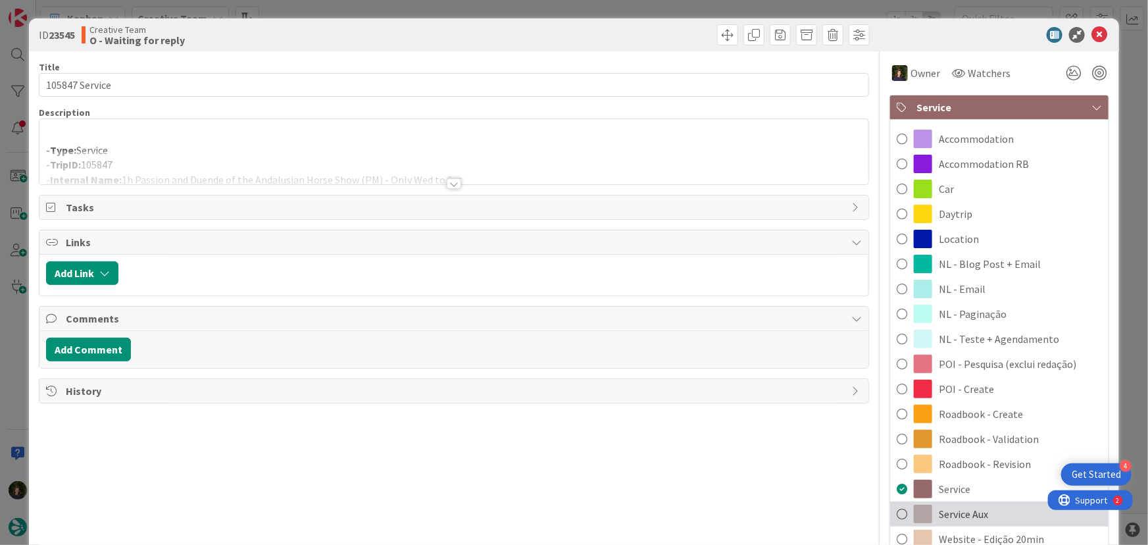
click at [955, 521] on span "Service Aux" at bounding box center [963, 514] width 49 height 16
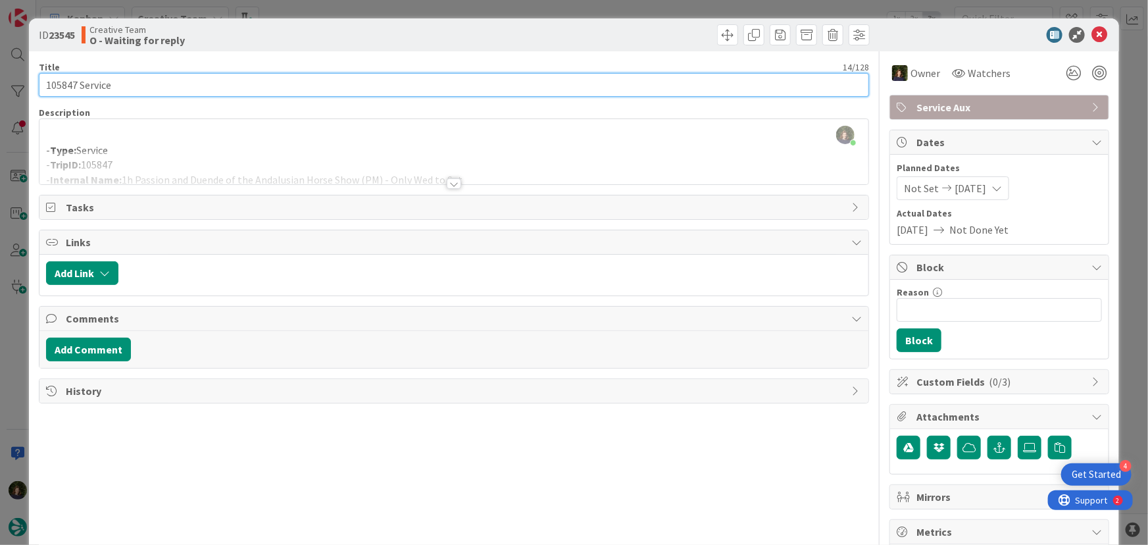
click at [167, 84] on input "105847 Service" at bounding box center [454, 85] width 831 height 24
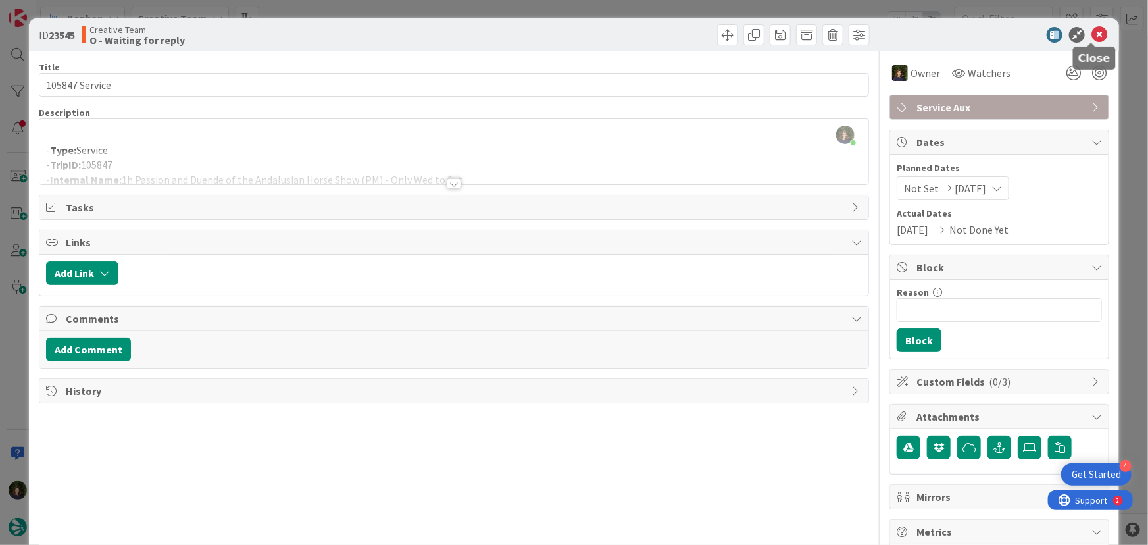
click at [1092, 38] on icon at bounding box center [1100, 35] width 16 height 16
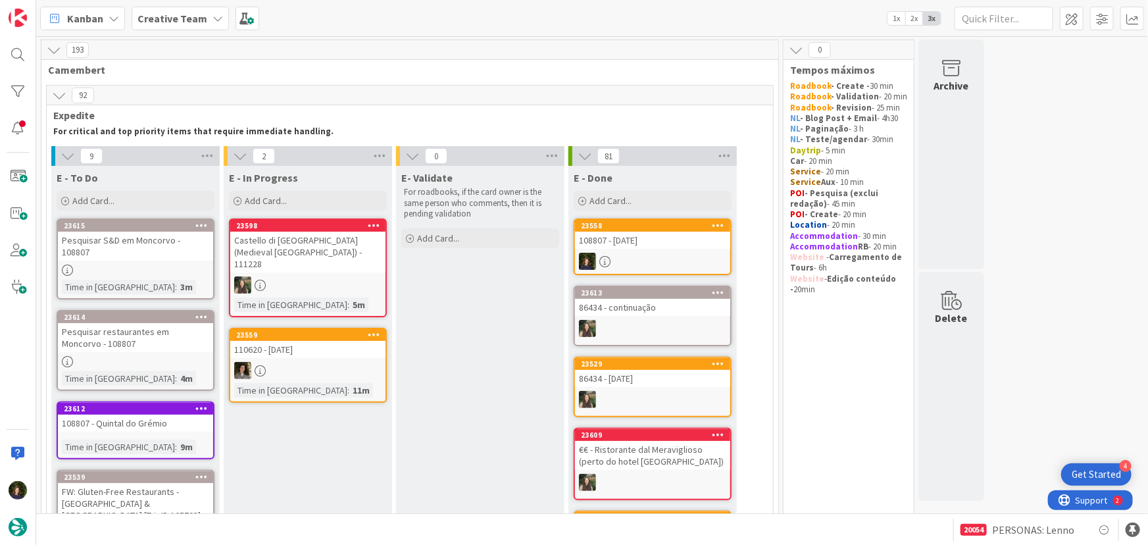
scroll to position [179, 0]
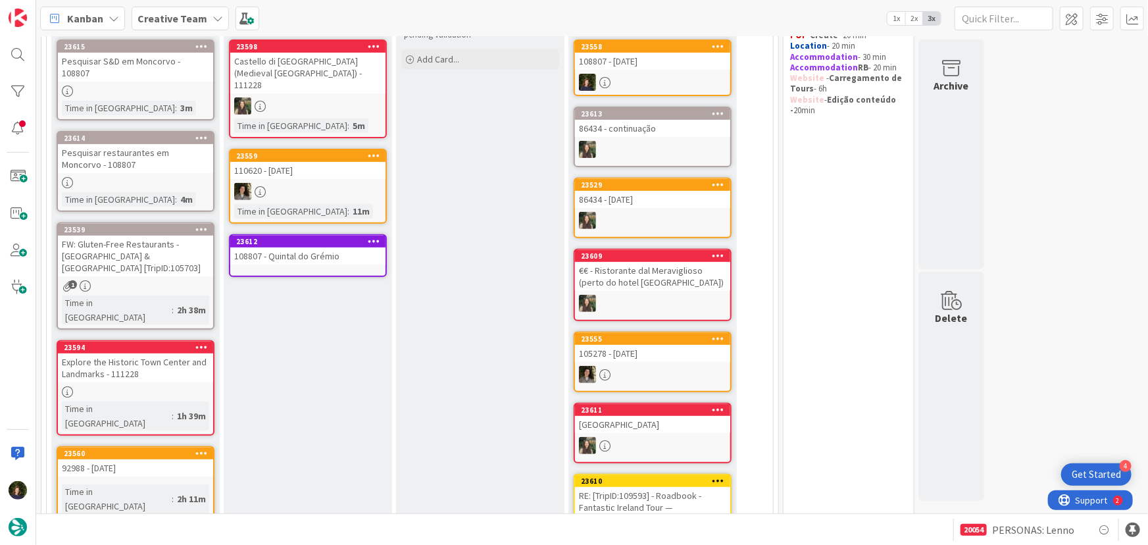
click at [290, 259] on link "23612 108807 - Quintal do Grémio" at bounding box center [308, 255] width 158 height 43
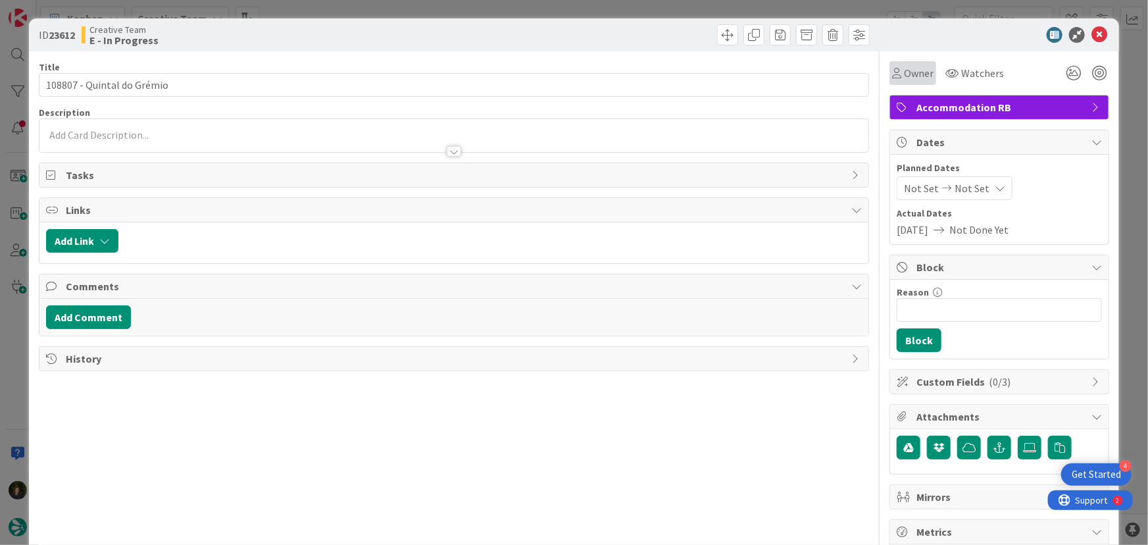
click at [915, 72] on span "Owner" at bounding box center [919, 73] width 30 height 16
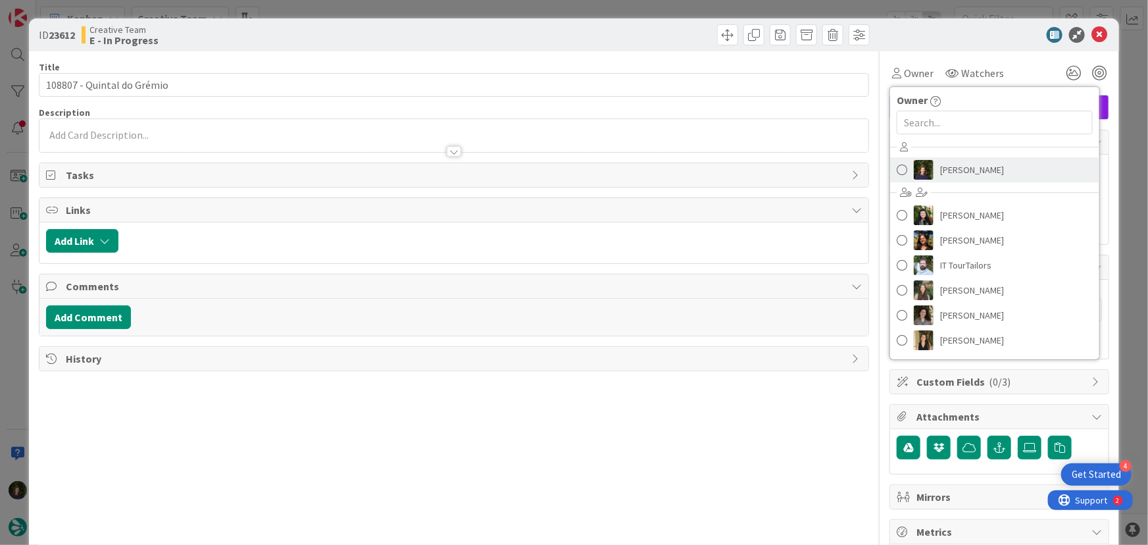
click at [961, 171] on span "[PERSON_NAME]" at bounding box center [972, 170] width 64 height 20
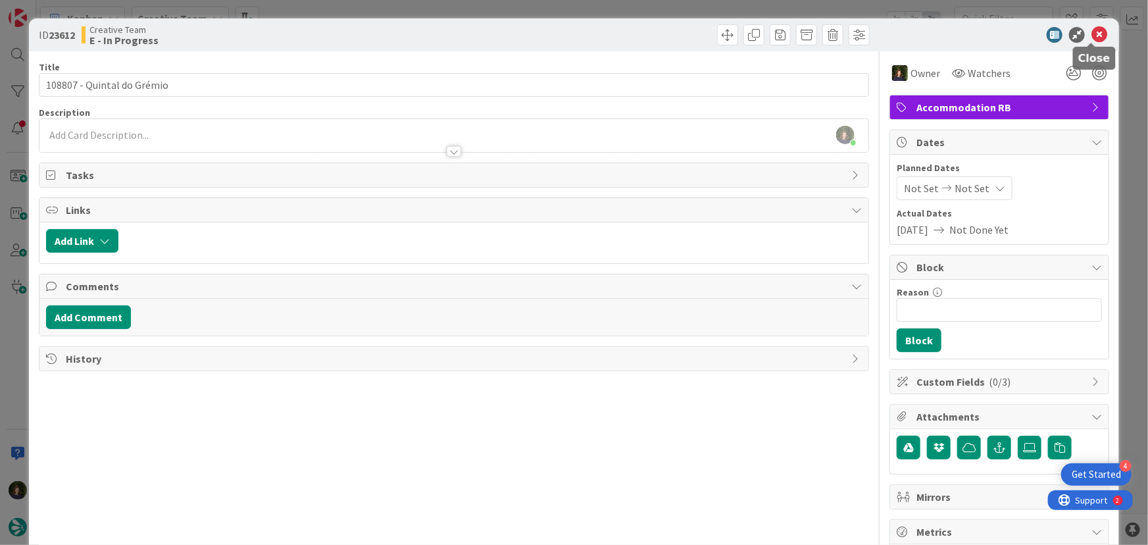
click at [1092, 36] on icon at bounding box center [1100, 35] width 16 height 16
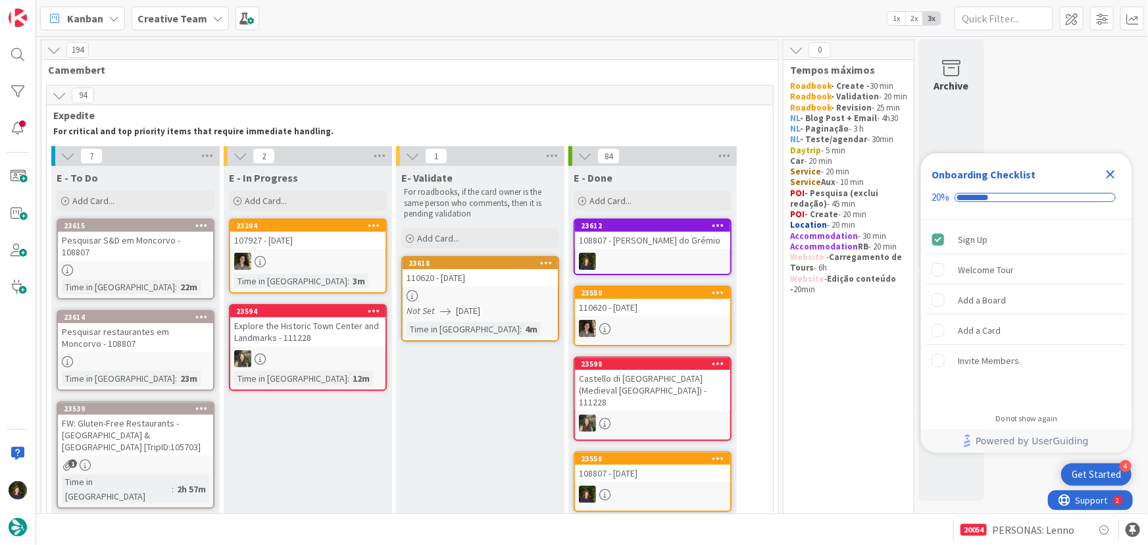
click at [109, 21] on icon at bounding box center [114, 18] width 11 height 11
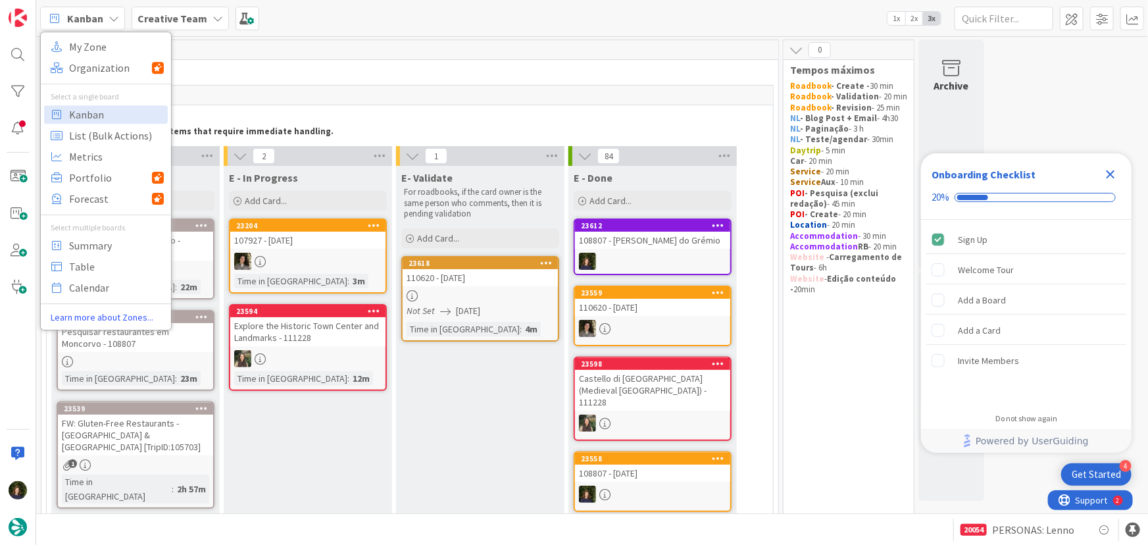
click at [304, 30] on div "Kanban My Zone Organization Select a single board Kanban List (Bulk Actions) Me…" at bounding box center [592, 18] width 1112 height 36
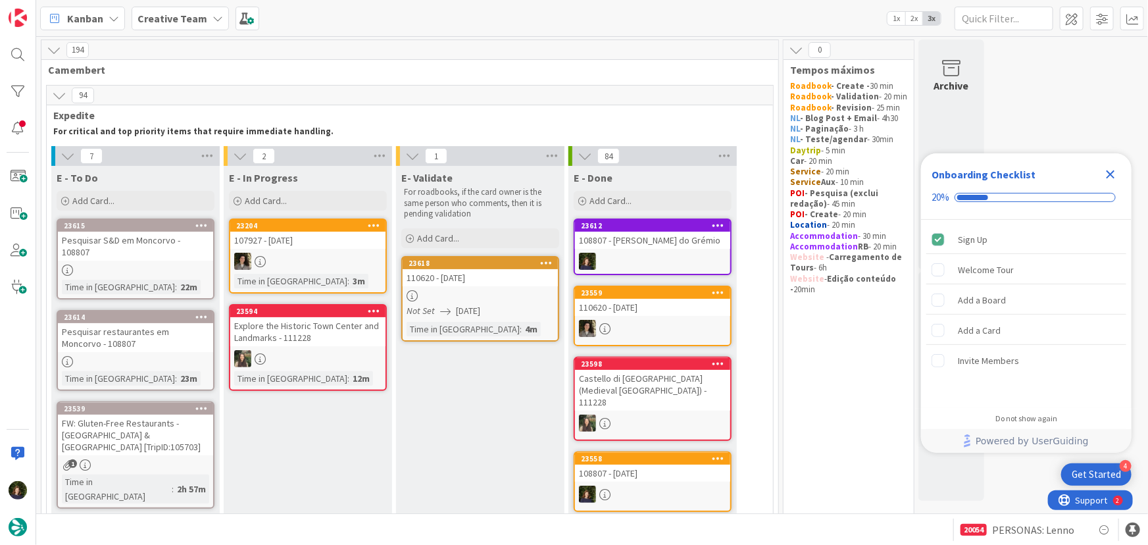
click at [220, 14] on div "Creative Team" at bounding box center [180, 19] width 97 height 24
click at [193, 151] on h4 "Creative Team - Análise" at bounding box center [224, 156] width 155 height 13
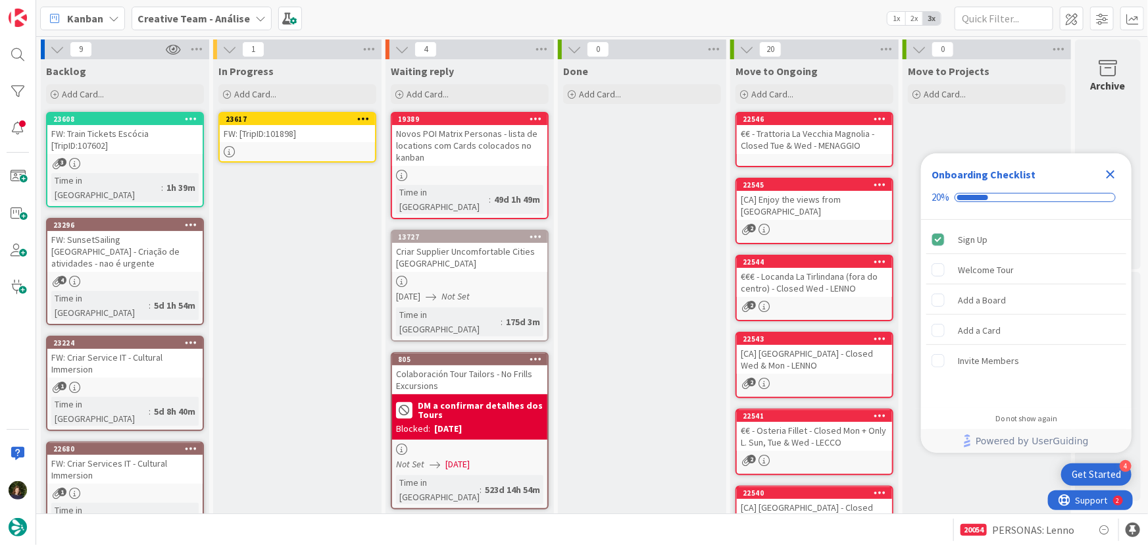
click at [294, 140] on div "FW: [TripID:101898]" at bounding box center [297, 133] width 155 height 17
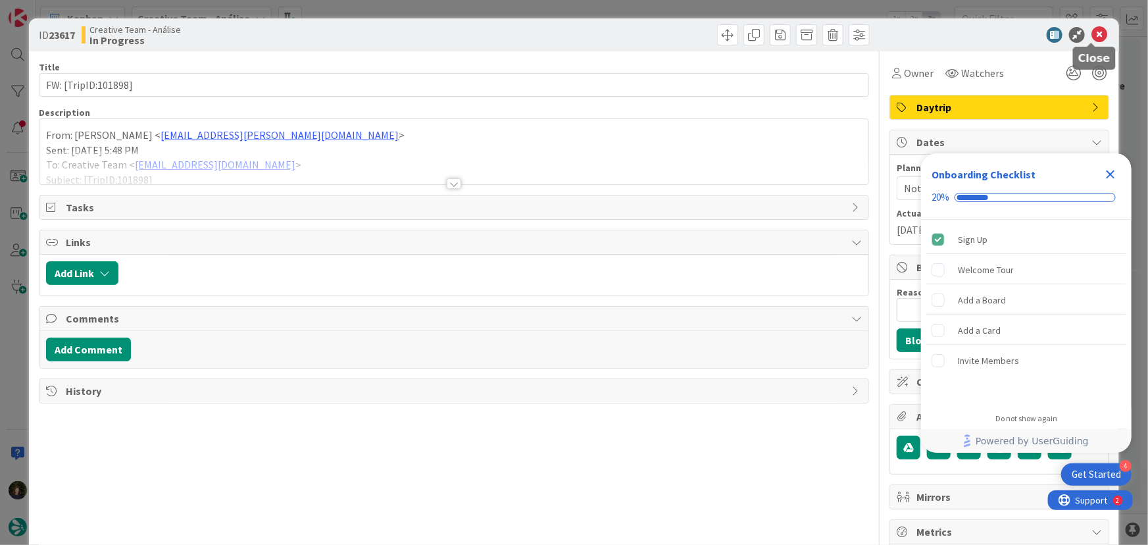
click at [1093, 33] on icon at bounding box center [1100, 35] width 16 height 16
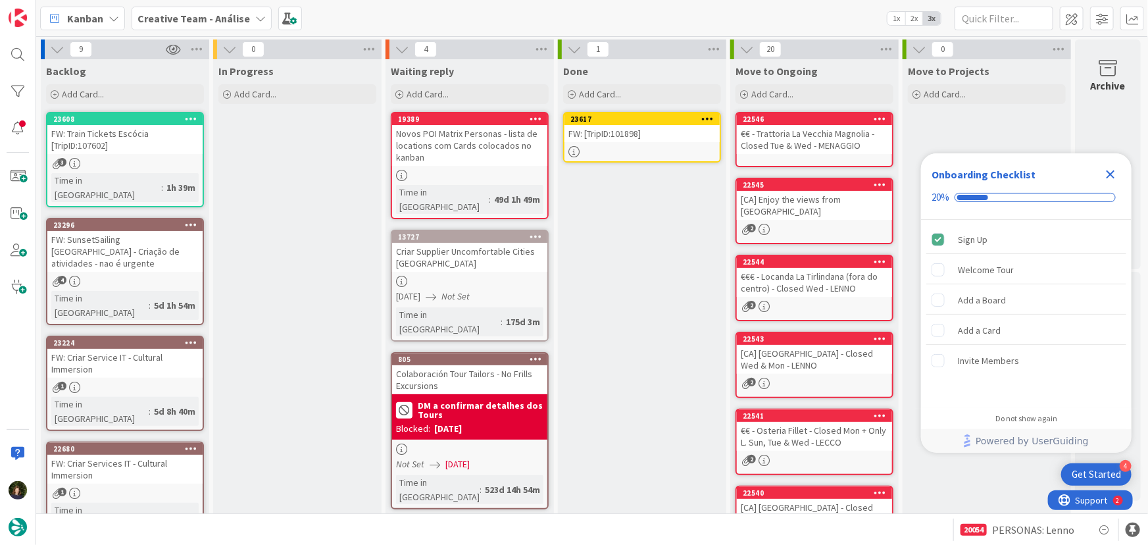
click at [709, 118] on icon at bounding box center [708, 118] width 13 height 9
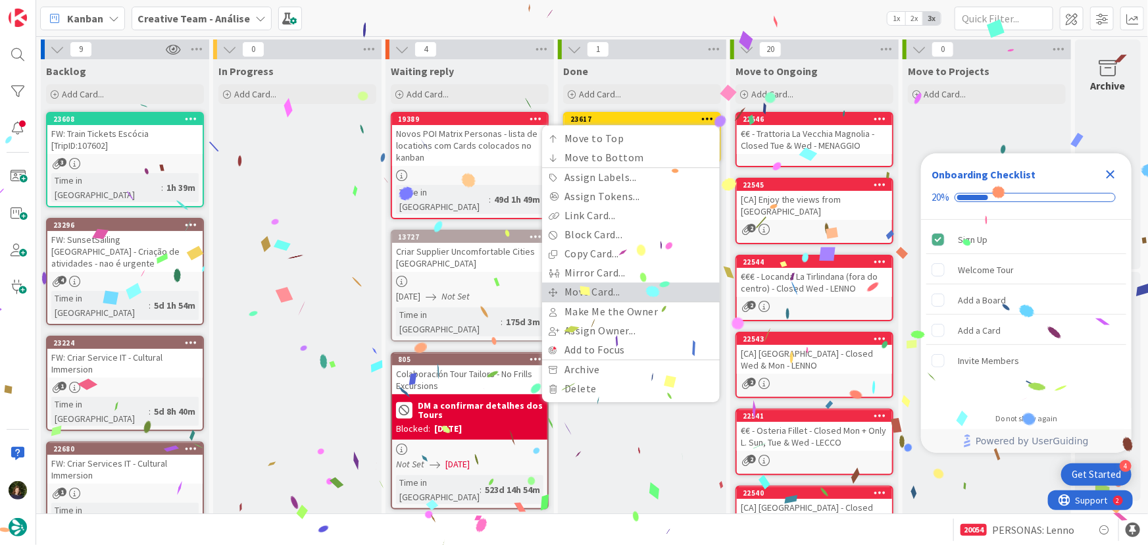
click at [631, 287] on link "Move Card..." at bounding box center [631, 291] width 178 height 19
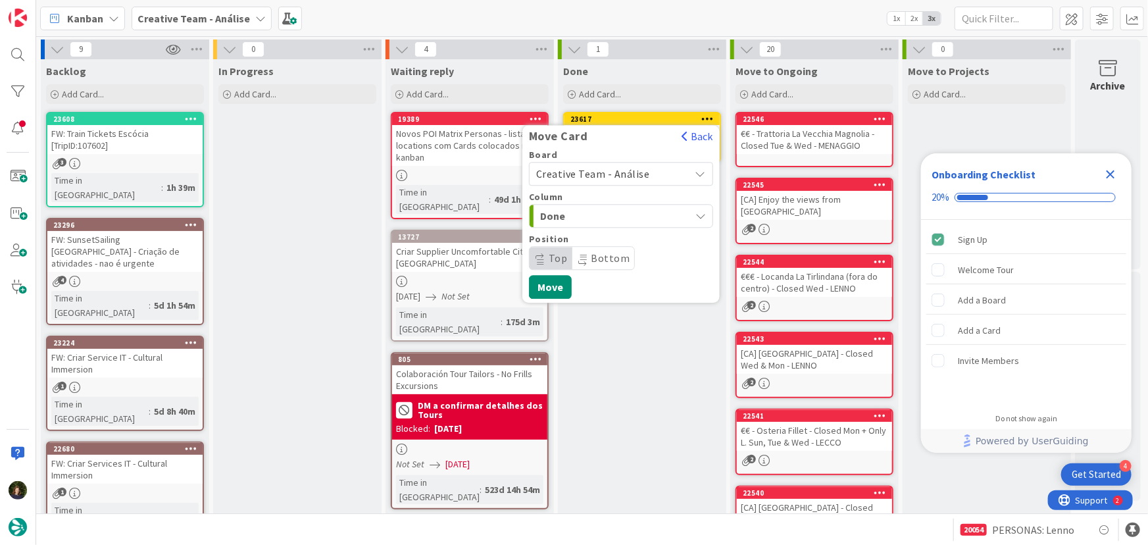
click at [624, 178] on span "Creative Team - Análise" at bounding box center [593, 173] width 114 height 13
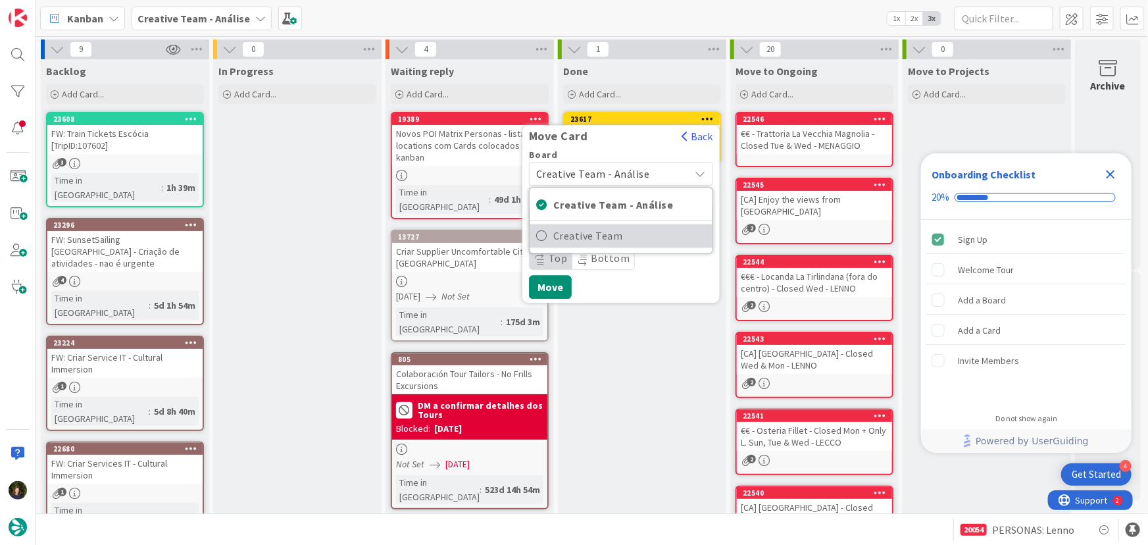
click at [641, 235] on span "Creative Team" at bounding box center [629, 236] width 153 height 20
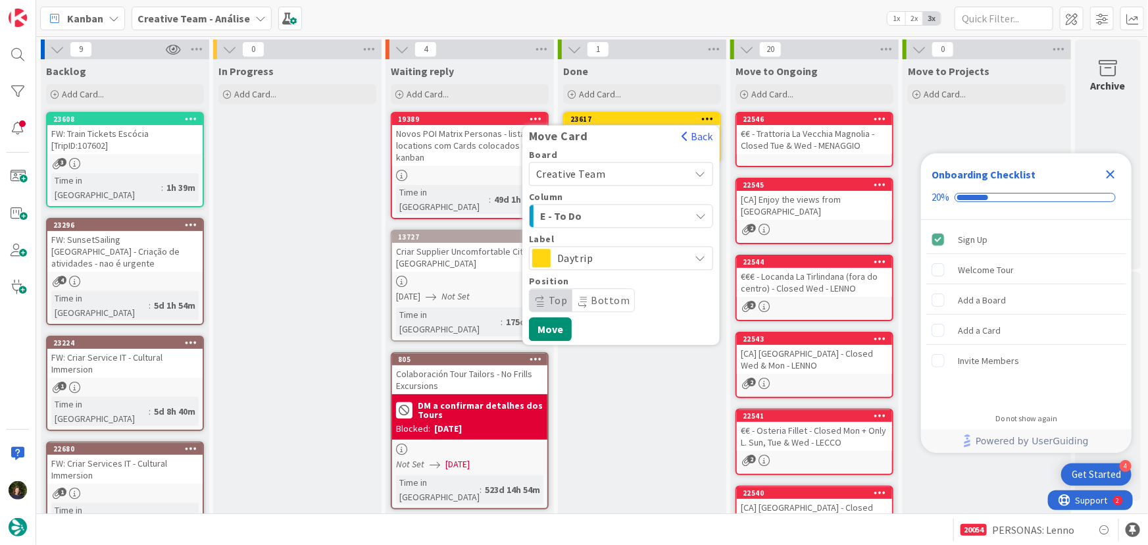
click at [638, 217] on span "E - To Do" at bounding box center [589, 215] width 99 height 17
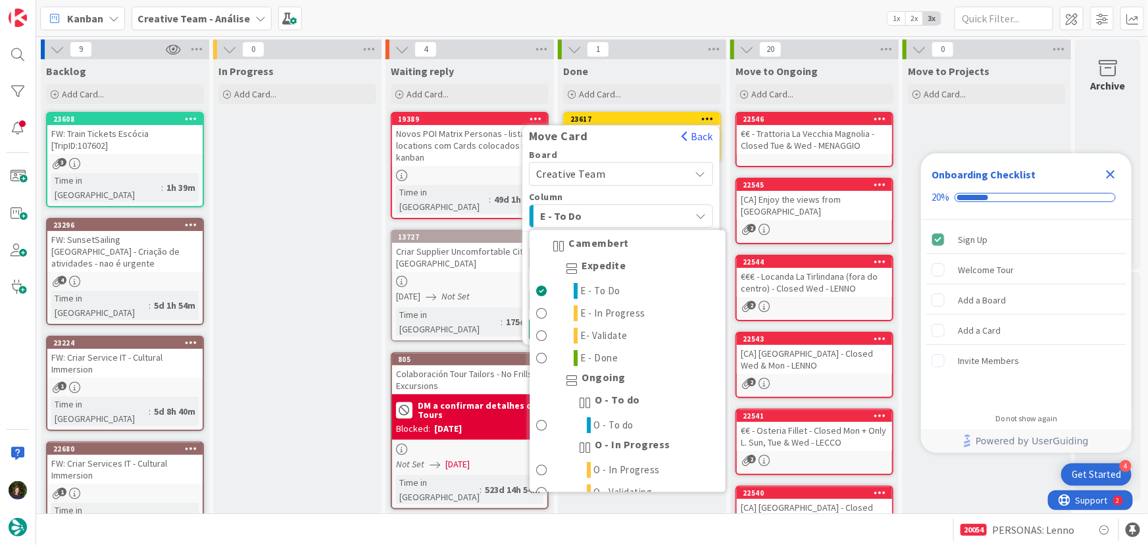
click at [635, 219] on span "E - To Do" at bounding box center [589, 215] width 99 height 17
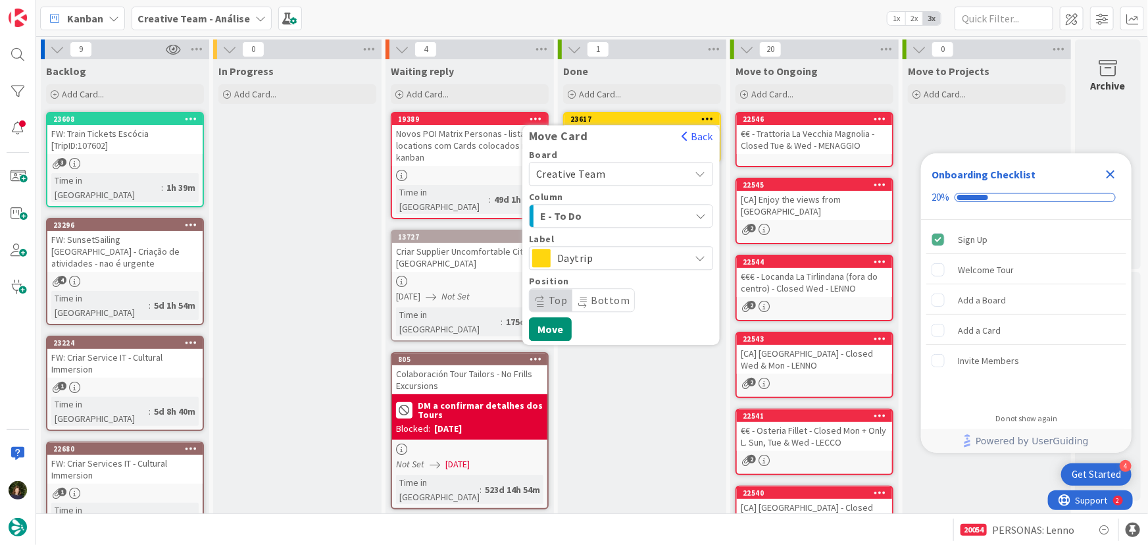
click at [620, 256] on span "Daytrip" at bounding box center [620, 258] width 126 height 18
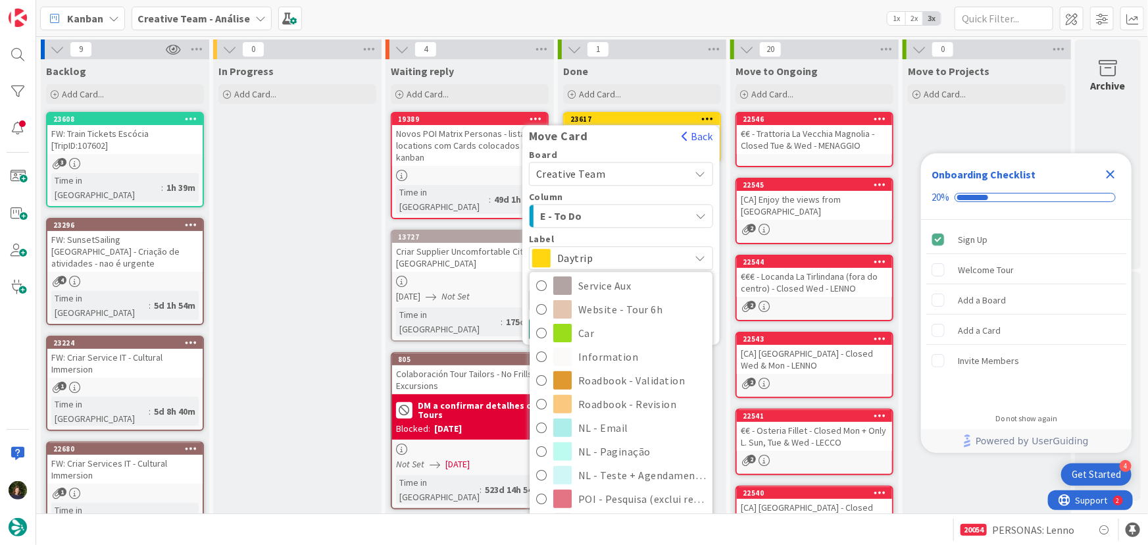
scroll to position [239, 0]
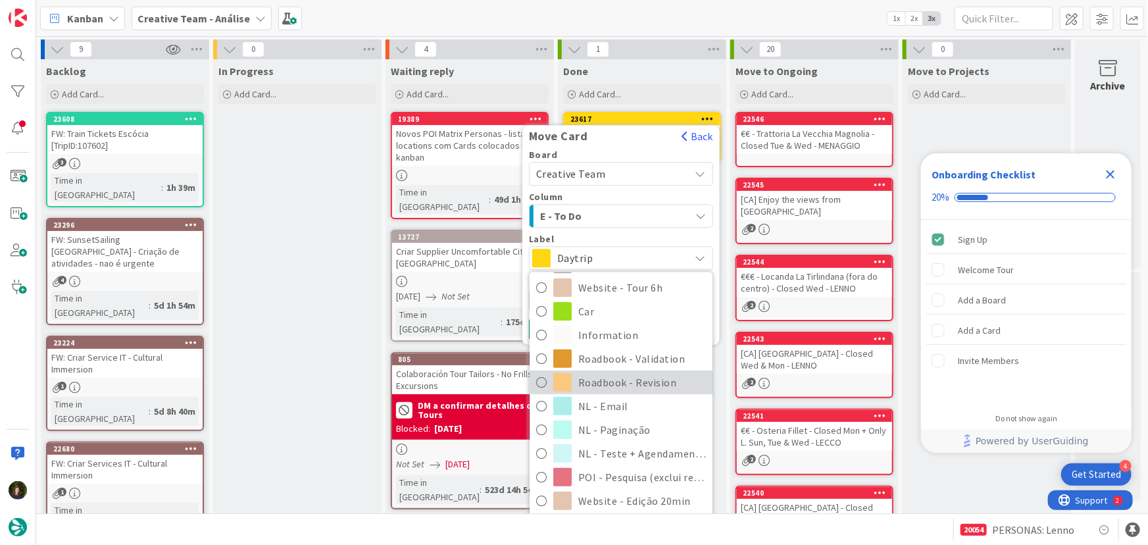
click at [648, 380] on span "Roadbook - Revision" at bounding box center [642, 382] width 128 height 20
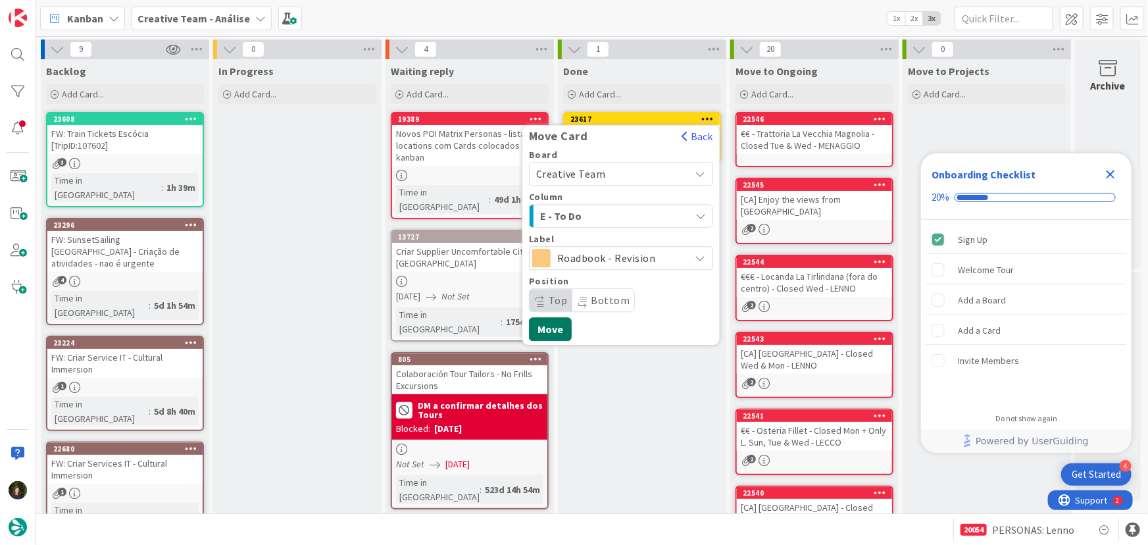
click at [554, 332] on button "Move" at bounding box center [550, 329] width 43 height 24
